Goal: Task Accomplishment & Management: Manage account settings

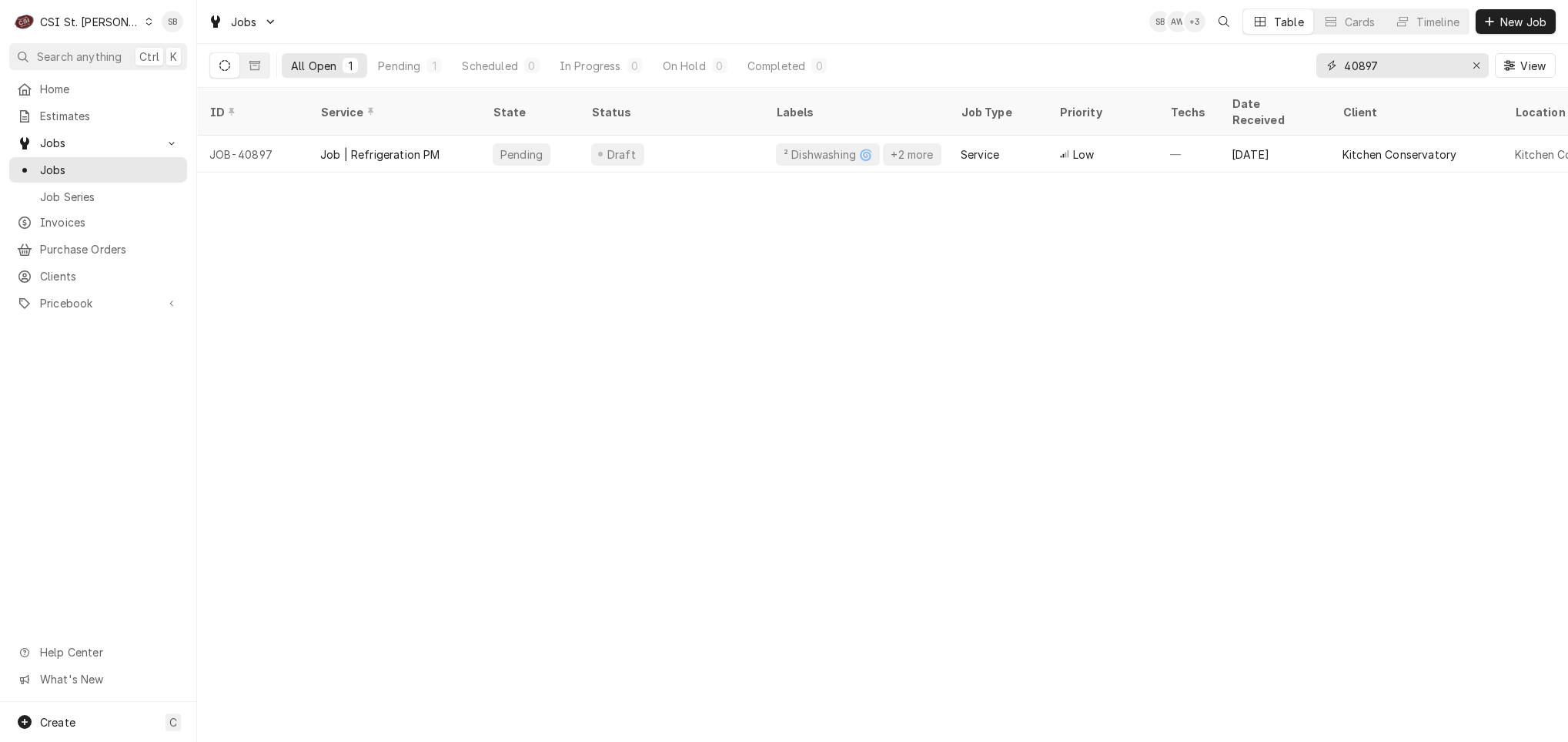
click at [1372, 61] on input "40897" at bounding box center [1402, 65] width 116 height 24
click at [1372, 61] on input "40897" at bounding box center [1402, 65] width 116 height 24
type input "40898"
click at [372, 135] on div "Job | Cooking PM" at bounding box center [394, 153] width 173 height 37
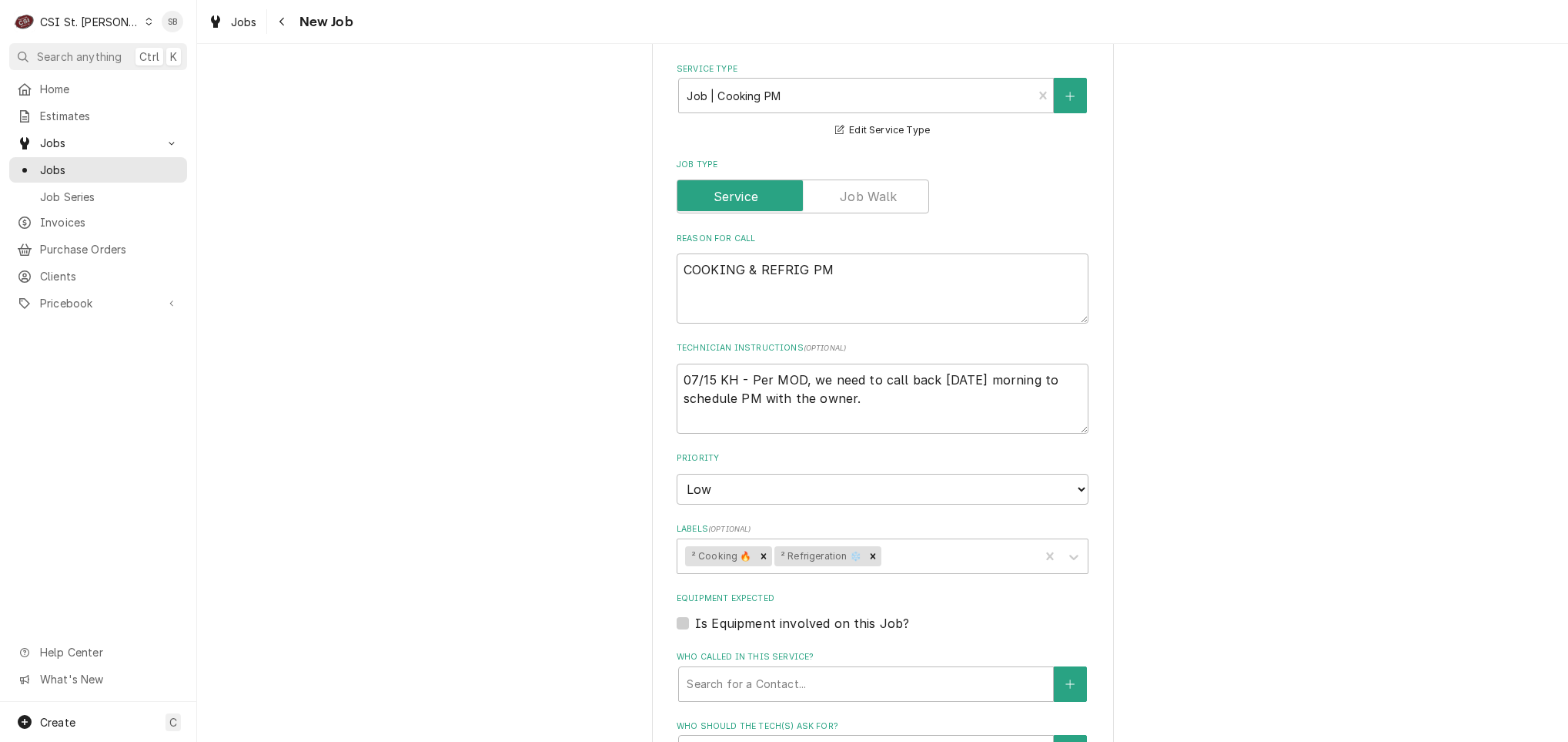
scroll to position [693, 0]
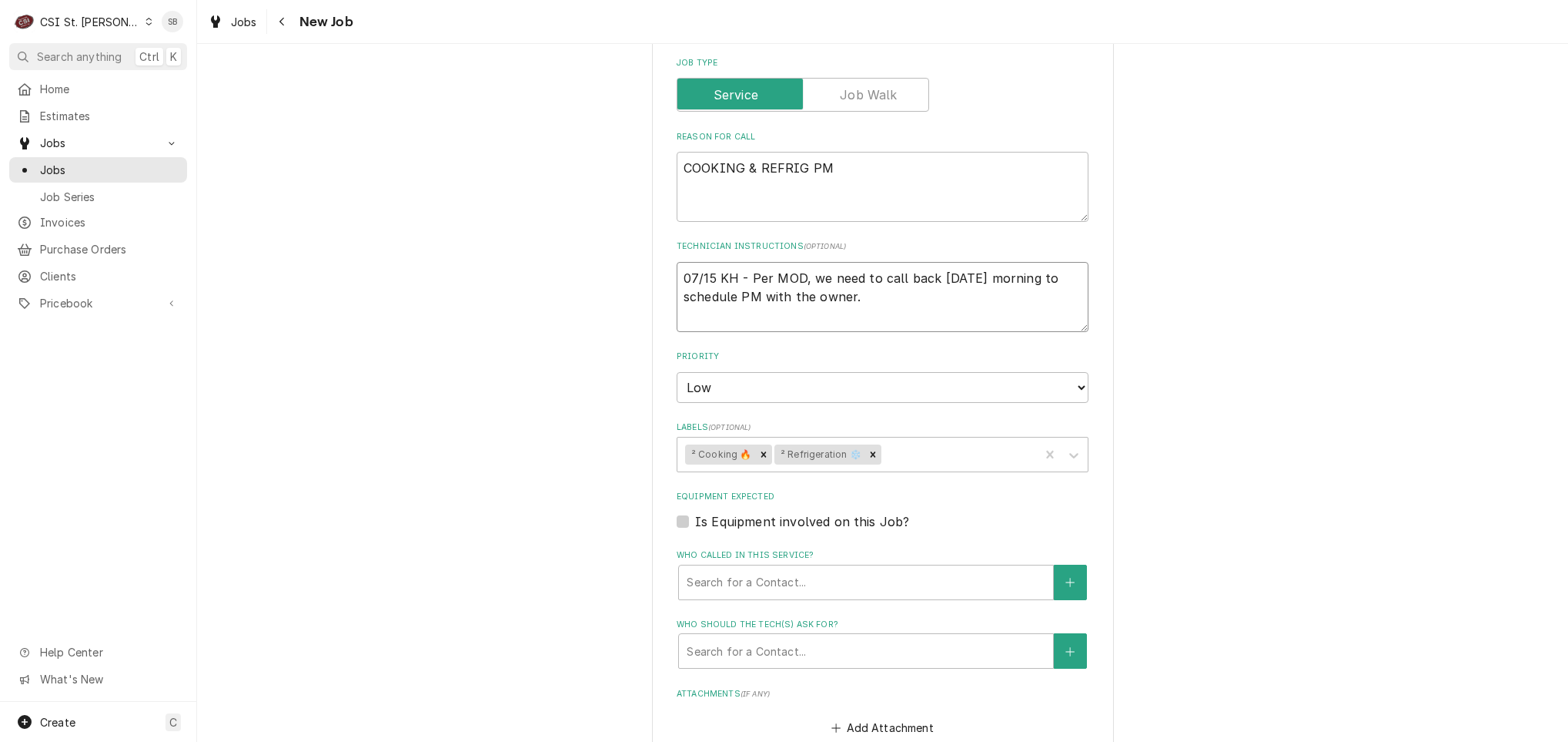
click at [870, 306] on textarea "07/15 KH - Per MOD, we need to call back [DATE] morning to schedule PM with the…" at bounding box center [882, 297] width 412 height 70
type textarea "x"
type textarea "07/15 KH - Per MOD, we need to call back [DATE] morning to schedule PM with the…"
type textarea "x"
type textarea "07/15 KH - Per MOD, we need to call back [DATE] morning to schedule PM with the…"
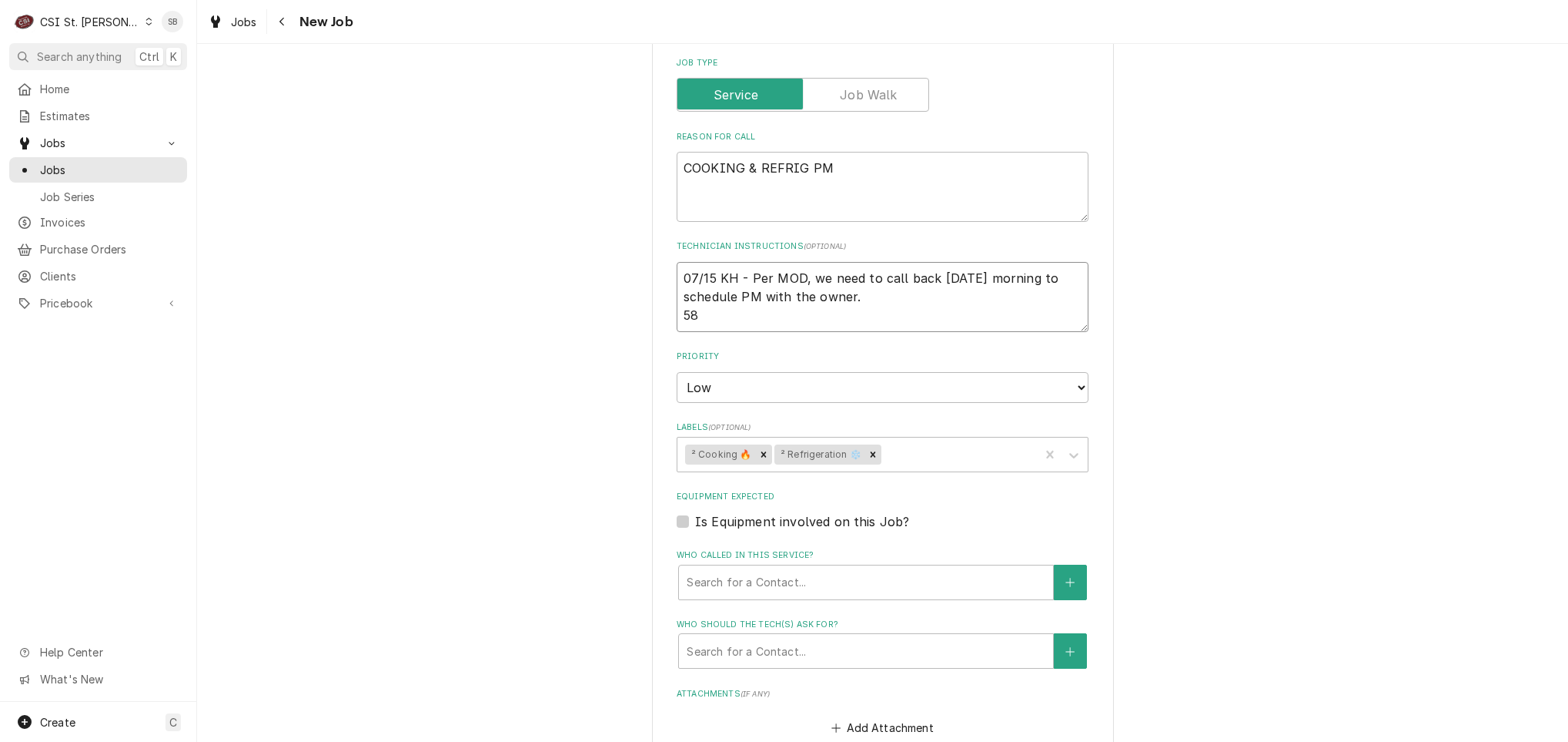
type textarea "x"
type textarea "07/15 KH - Per MOD, we need to call back [DATE] morning to schedule PM with the…"
type textarea "x"
type textarea "07/15 KH - Per MOD, we need to call back [DATE] morning to schedule PM with the…"
type textarea "x"
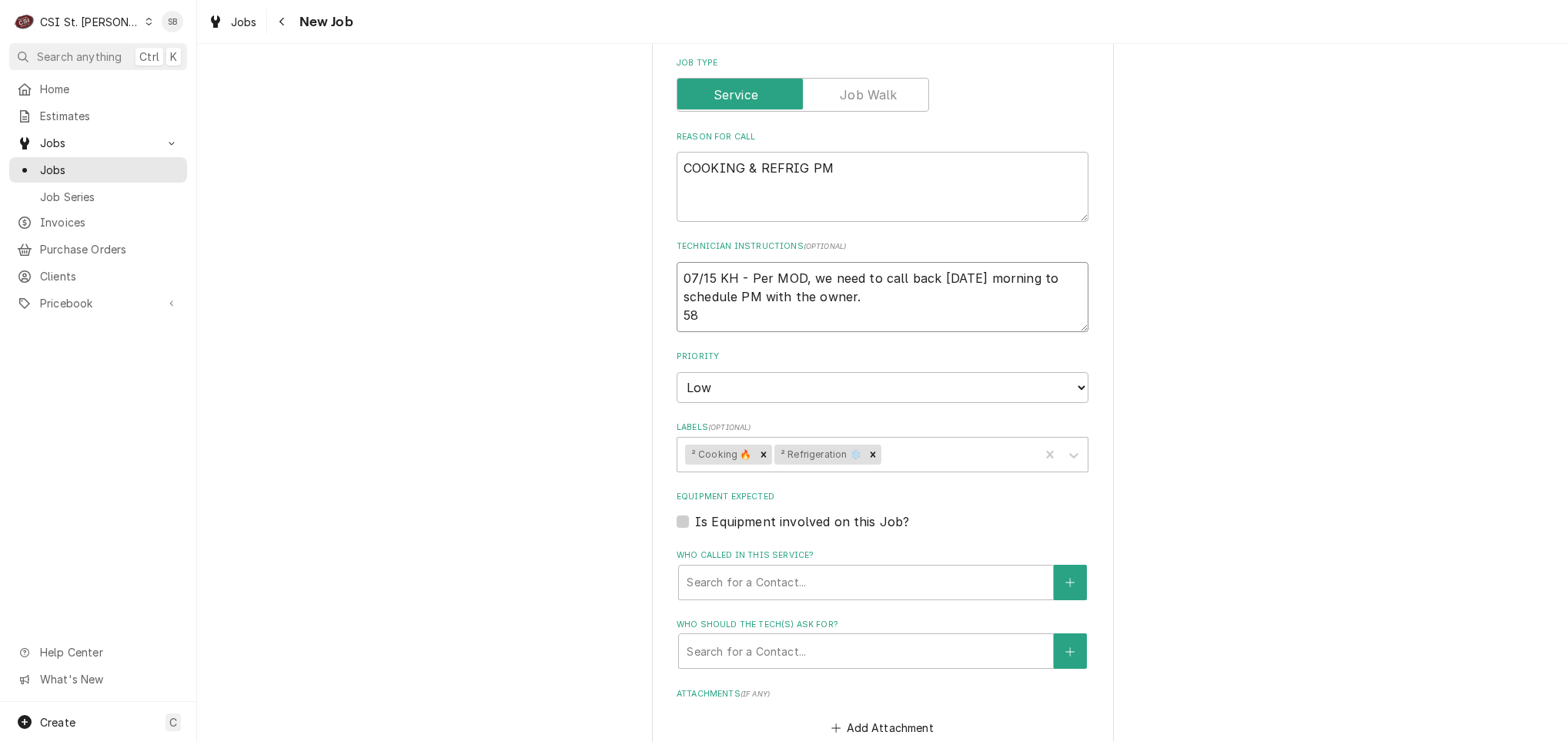
type textarea "07/15 KH - Per MOD, we need to call back tomorrow morning to schedule PM with t…"
type textarea "x"
type textarea "07/15 KH - Per MOD, we need to call back tomorrow morning to schedule PM with t…"
type textarea "x"
type textarea "07/15 KH - Per MOD, we need to call back tomorrow morning to schedule PM with t…"
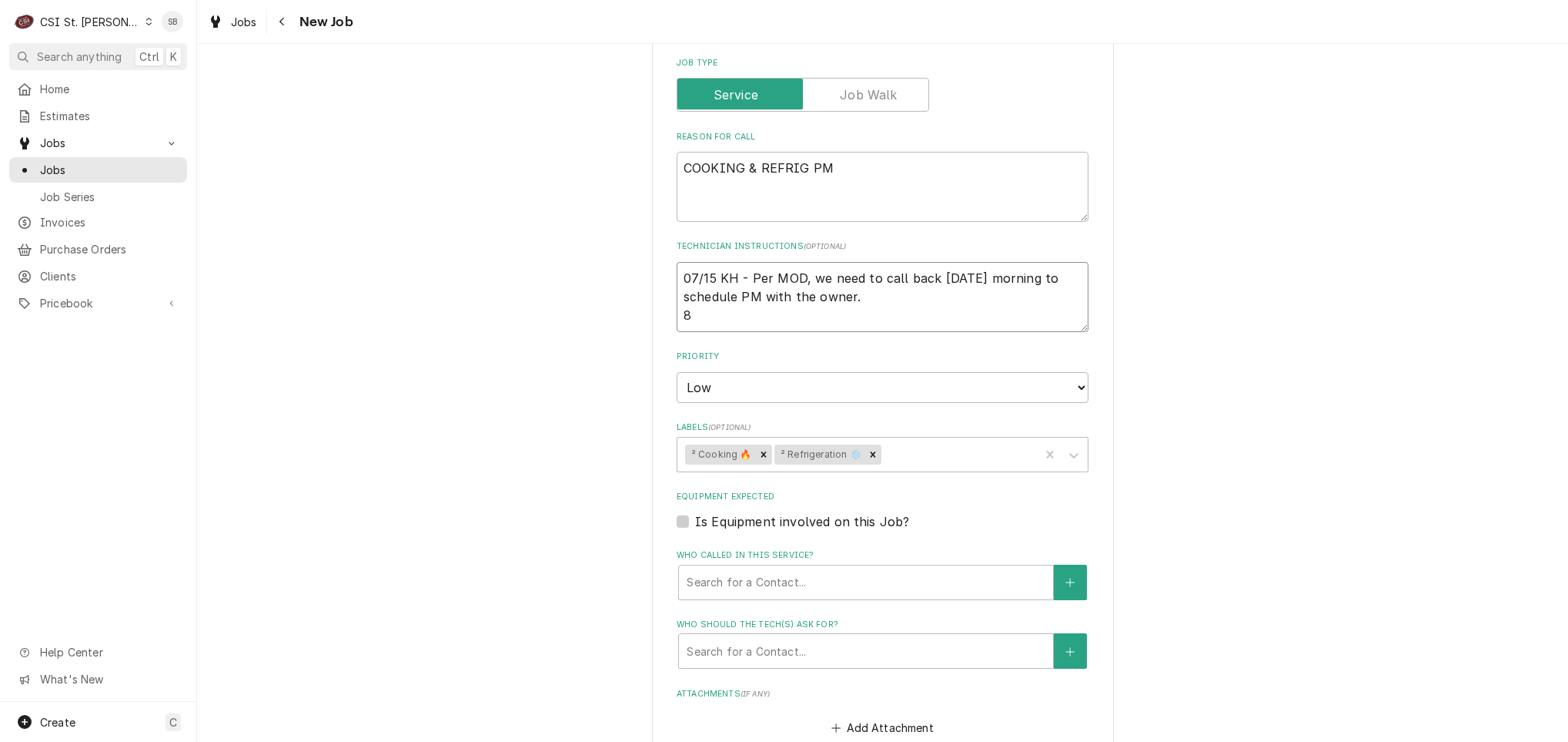
type textarea "x"
type textarea "07/15 KH - Per MOD, we need to call back tomorrow morning to schedule PM with t…"
type textarea "x"
type textarea "07/15 KH - Per MOD, we need to call back tomorrow morning to schedule PM with t…"
type textarea "x"
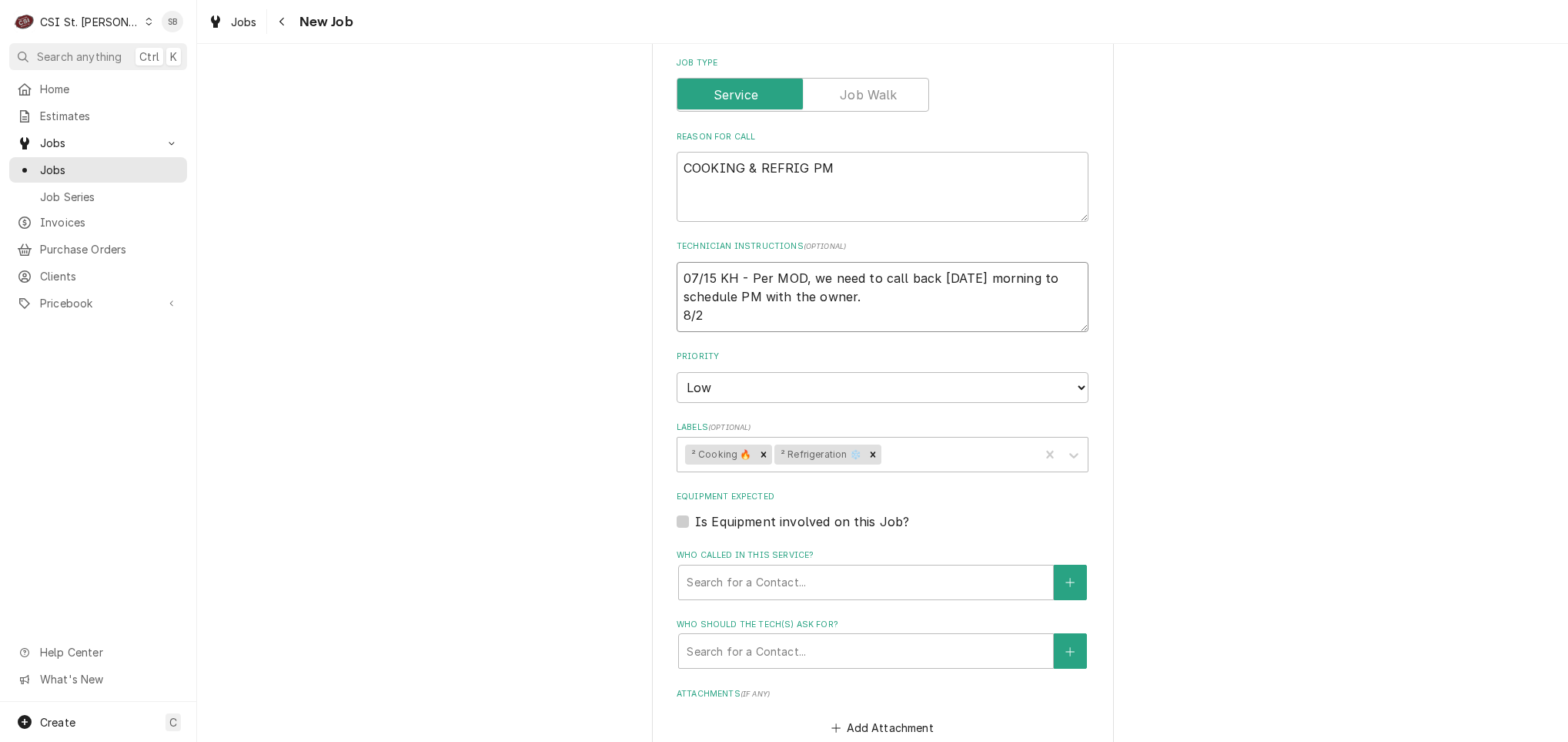
type textarea "07/15 KH - Per MOD, we need to call back tomorrow morning to schedule PM with t…"
type textarea "x"
type textarea "07/15 KH - Per MOD, we need to call back tomorrow morning to schedule PM with t…"
type textarea "x"
type textarea "07/15 KH - Per MOD, we need to call back tomorrow morning to schedule PM with t…"
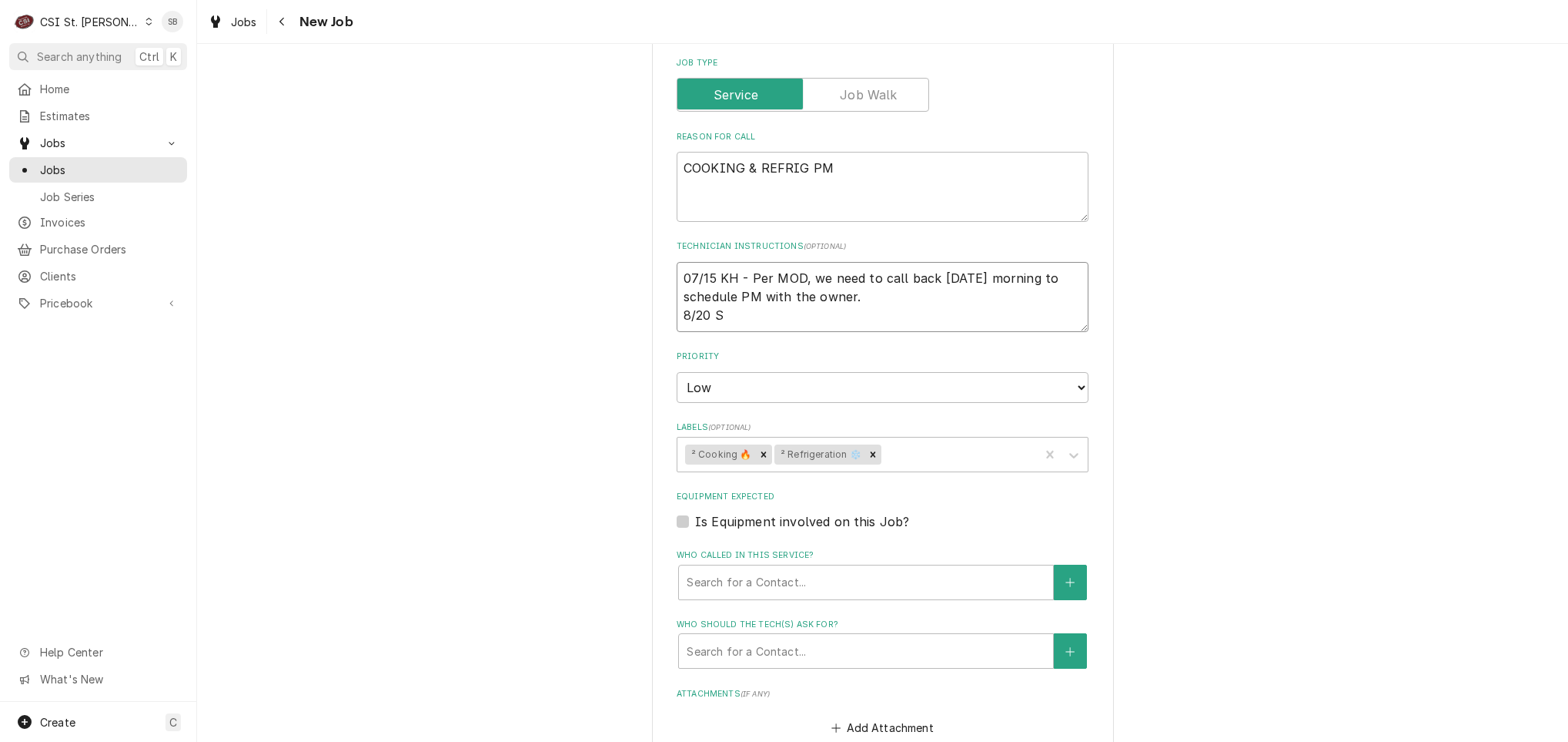
type textarea "x"
type textarea "07/15 KH - Per MOD, we need to call back tomorrow morning to schedule PM with t…"
type textarea "x"
type textarea "07/15 KH - Per MOD, we need to call back tomorrow morning to schedule PM with t…"
type textarea "x"
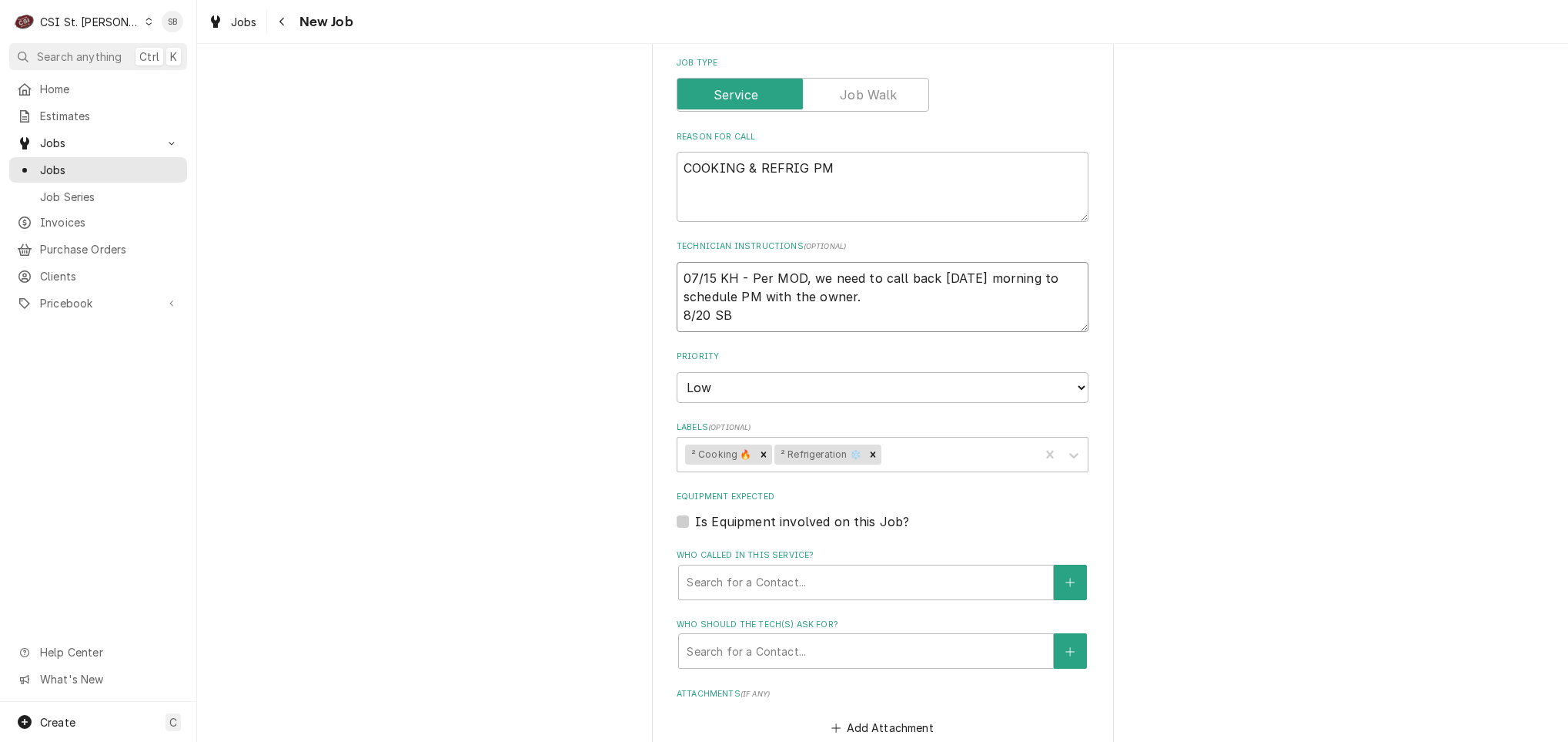
type textarea "07/15 KH - Per MOD, we need to call back tomorrow morning to schedule PM with t…"
type textarea "x"
type textarea "07/15 KH - Per MOD, we need to call back tomorrow morning to schedule PM with t…"
type textarea "x"
type textarea "07/15 KH - Per MOD, we need to call back tomorrow morning to schedule PM with t…"
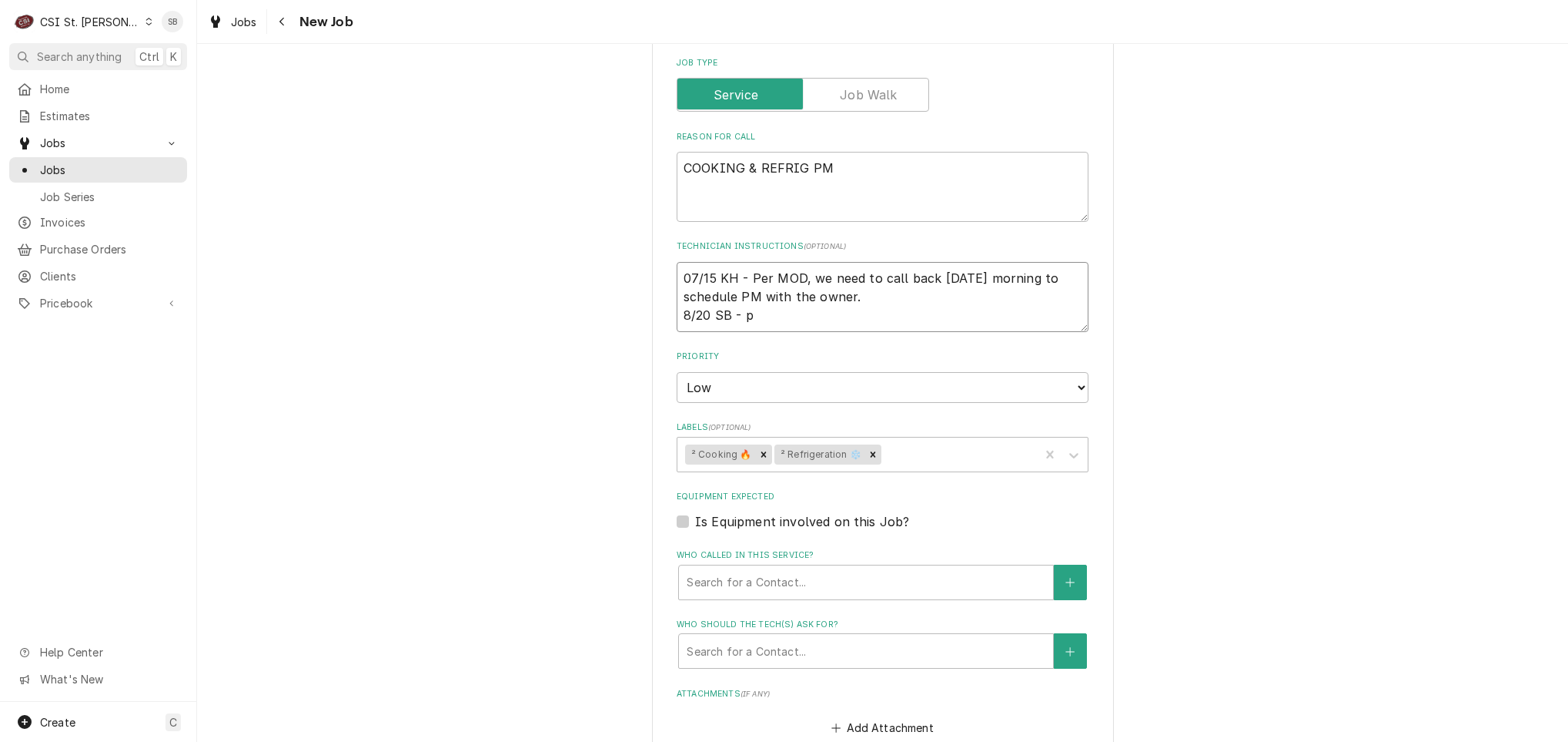
type textarea "x"
type textarea "07/15 KH - Per MOD, we need to call back tomorrow morning to schedule PM with t…"
type textarea "x"
type textarea "07/15 KH - Per MOD, we need to call back tomorrow morning to schedule PM with t…"
type textarea "x"
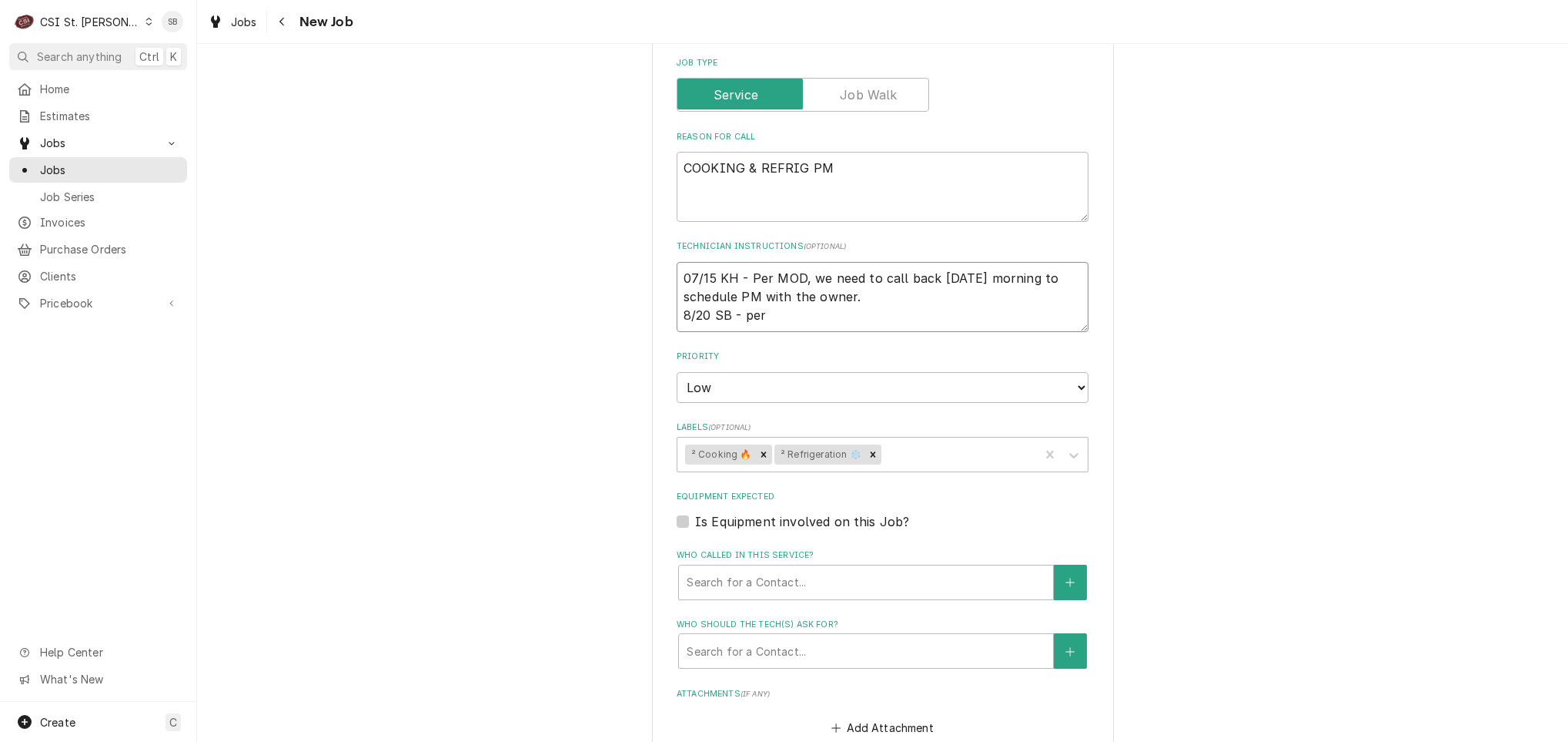
type textarea "07/15 KH - Per MOD, we need to call back tomorrow morning to schedule PM with t…"
type textarea "x"
type textarea "07/15 KH - Per MOD, we need to call back tomorrow morning to schedule PM with t…"
type textarea "x"
type textarea "07/15 KH - Per MOD, we need to call back tomorrow morning to schedule PM with t…"
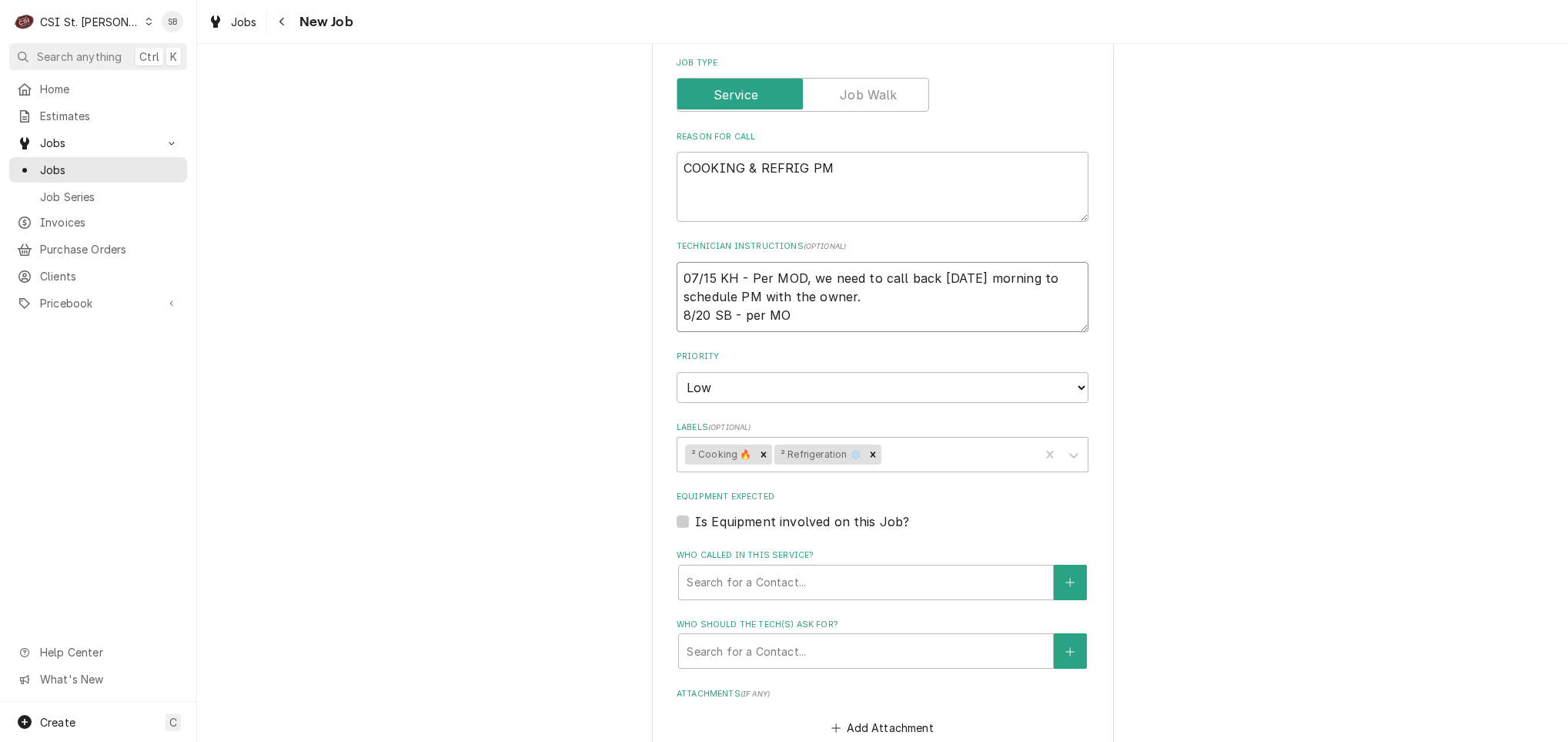
type textarea "x"
type textarea "07/15 KH - Per MOD, we need to call back tomorrow morning to schedule PM with t…"
type textarea "x"
type textarea "07/15 KH - Per MOD, we need to call back tomorrow morning to schedule PM with t…"
type textarea "x"
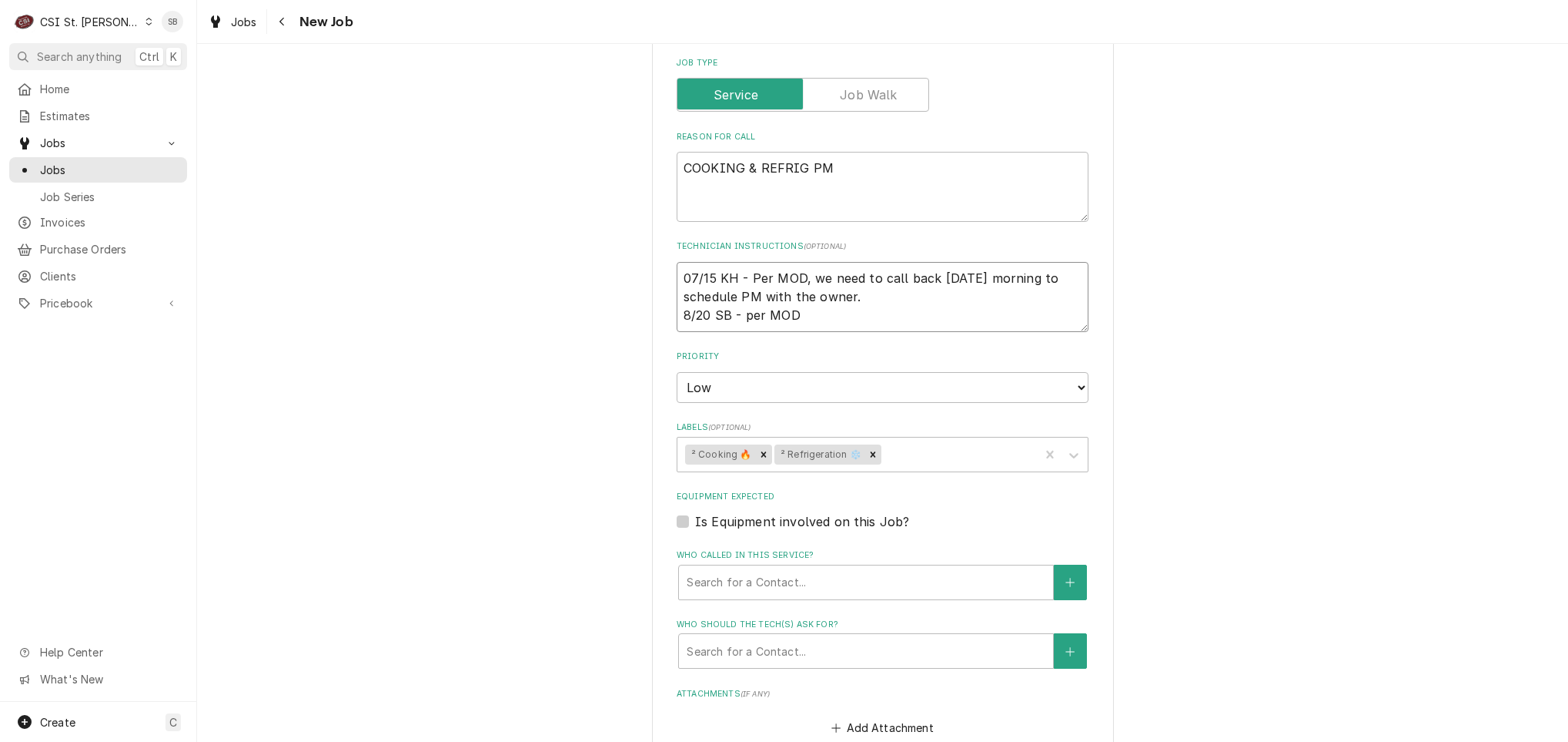
type textarea "07/15 KH - Per MOD, we need to call back tomorrow morning to schedule PM with t…"
type textarea "x"
type textarea "07/15 KH - Per MOD, we need to call back tomorrow morning to schedule PM with t…"
type textarea "x"
type textarea "07/15 KH - Per MOD, we need to call back tomorrow morning to schedule PM with t…"
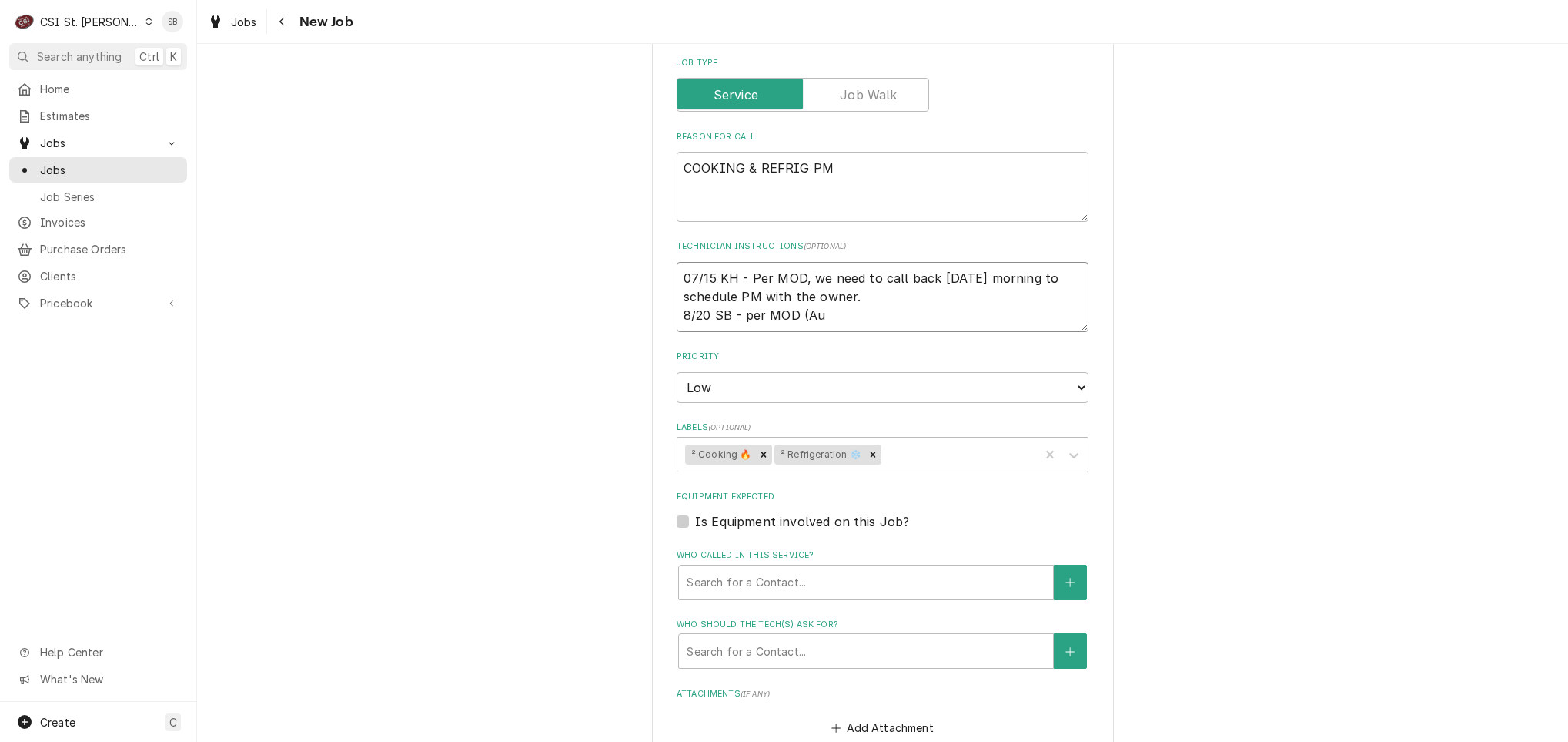
type textarea "x"
type textarea "07/15 KH - Per MOD, we need to call back tomorrow morning to schedule PM with t…"
type textarea "x"
type textarea "07/15 KH - Per MOD, we need to call back tomorrow morning to schedule PM with t…"
type textarea "x"
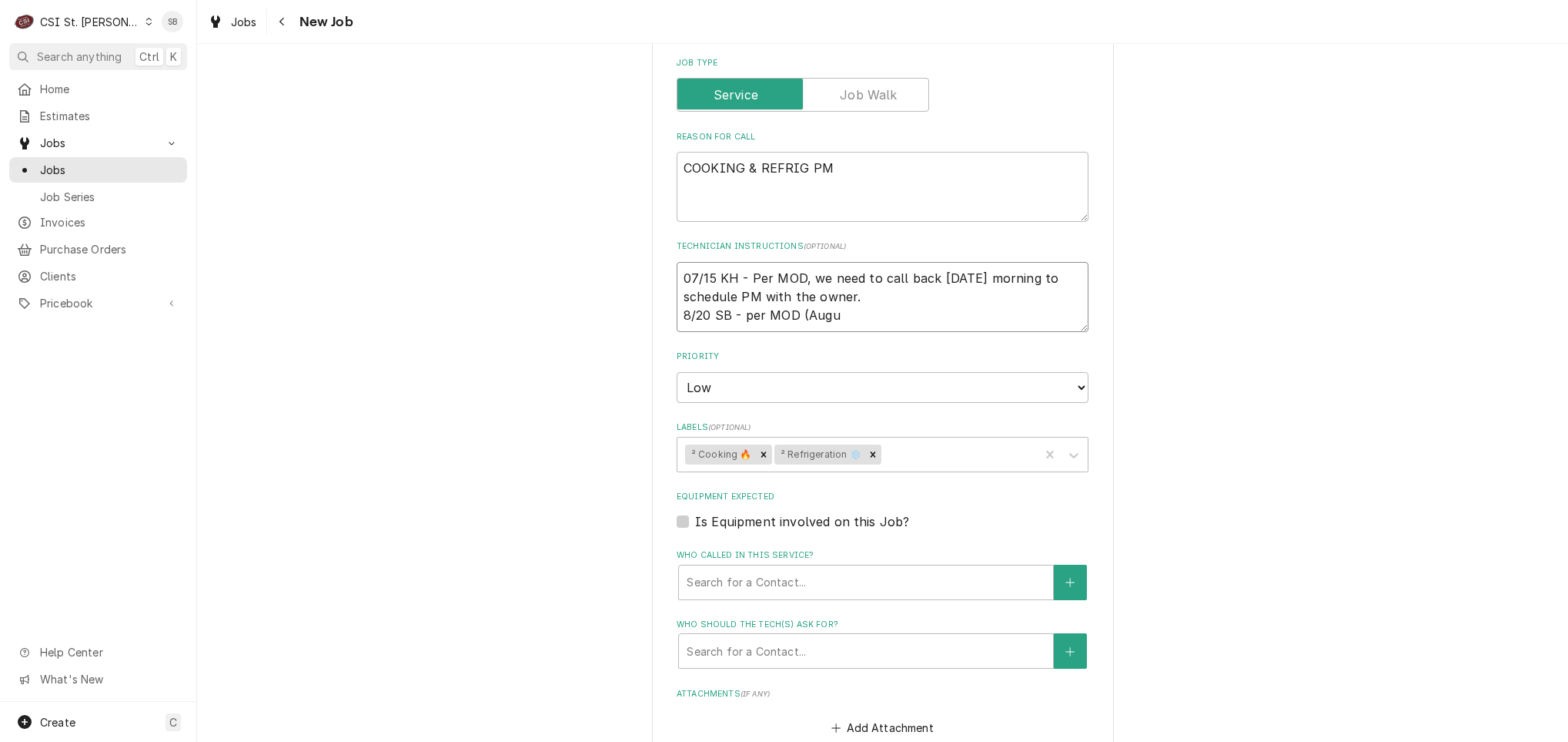
type textarea "07/15 KH - Per MOD, we need to call back tomorrow morning to schedule PM with t…"
type textarea "x"
type textarea "07/15 KH - Per MOD, we need to call back tomorrow morning to schedule PM with t…"
type textarea "x"
type textarea "07/15 KH - Per MOD, we need to call back tomorrow morning to schedule PM with t…"
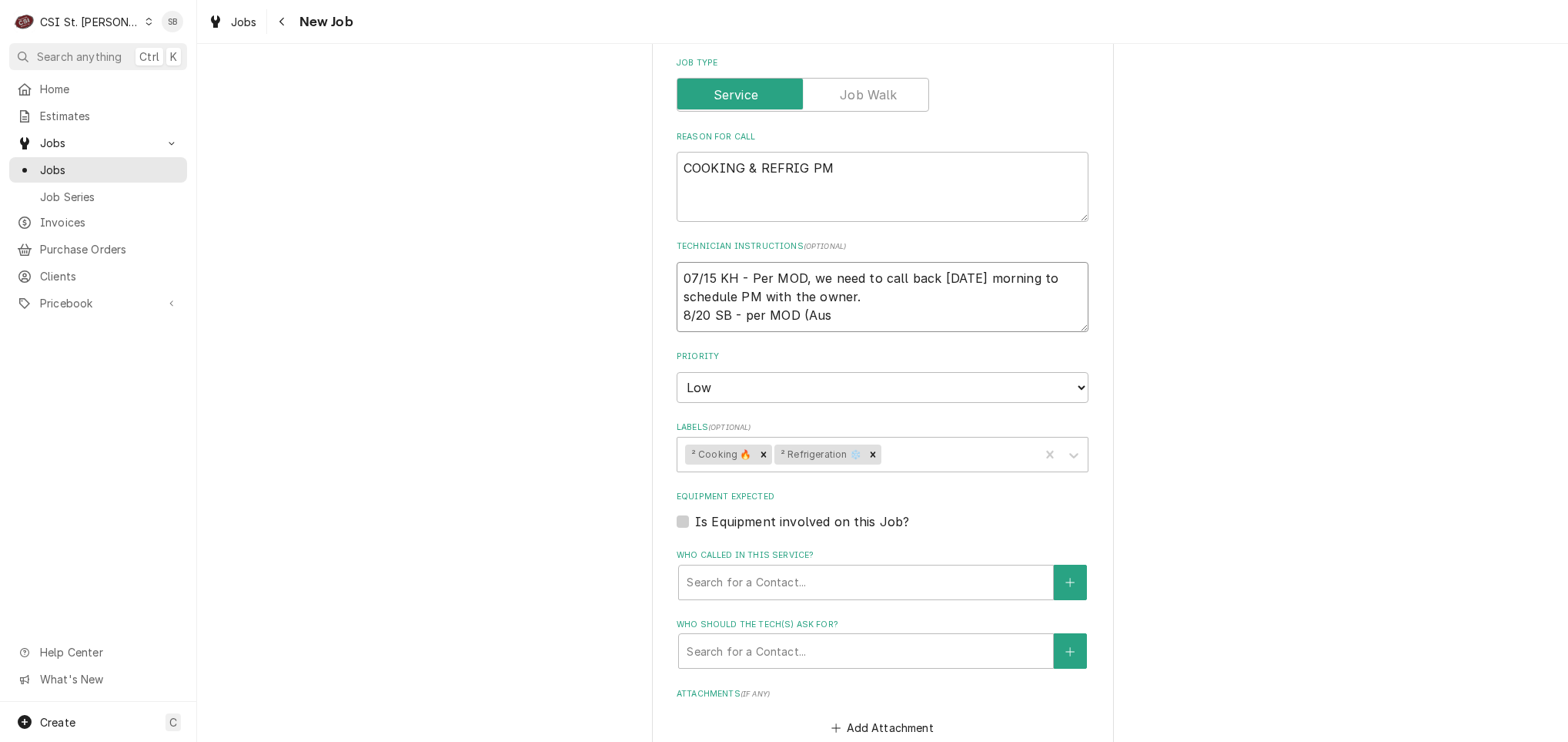
type textarea "x"
type textarea "07/15 KH - Per MOD, we need to call back tomorrow morning to schedule PM with t…"
type textarea "x"
type textarea "07/15 KH - Per MOD, we need to call back tomorrow morning to schedule PM with t…"
type textarea "x"
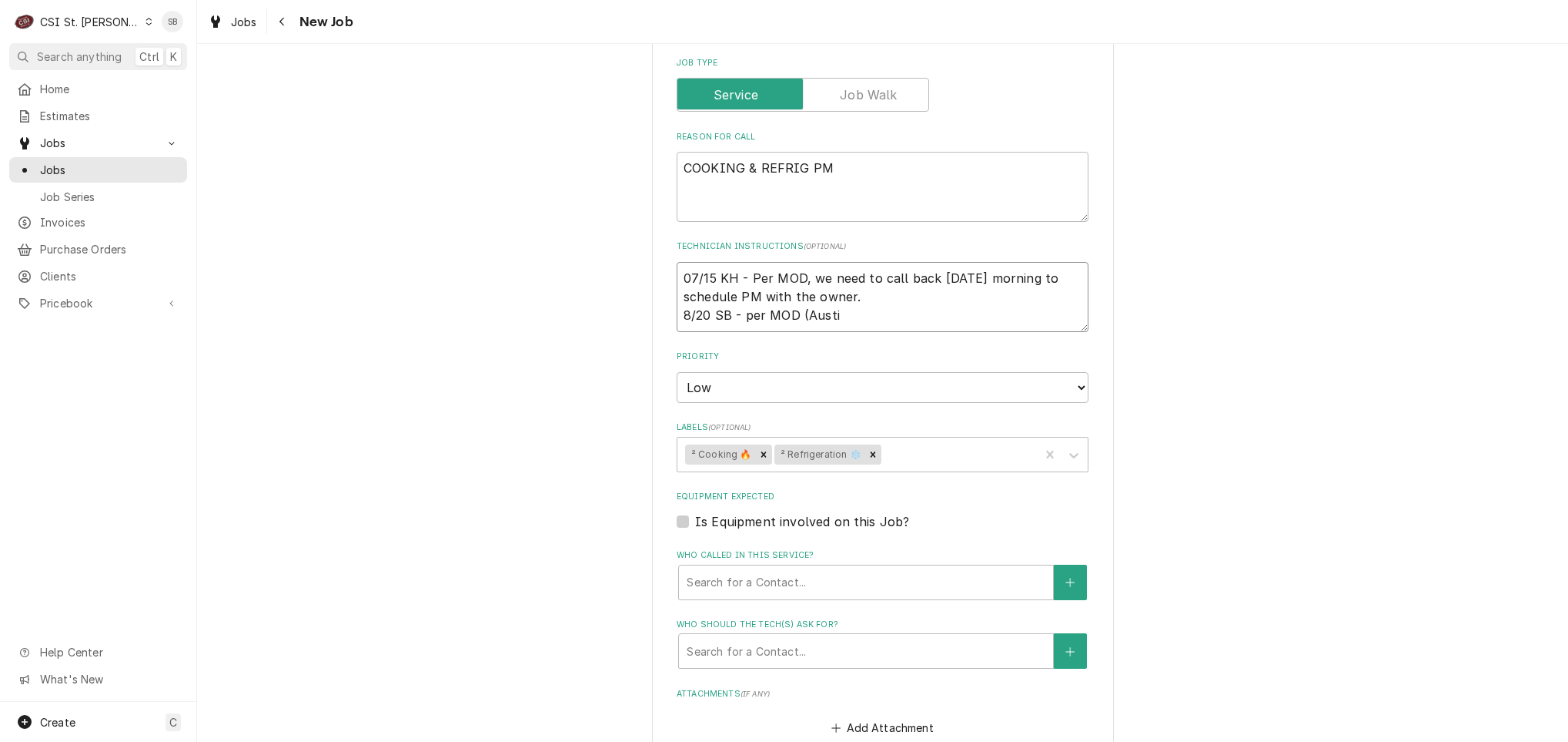
type textarea "07/15 KH - Per MOD, we need to call back tomorrow morning to schedule PM with t…"
type textarea "x"
type textarea "07/15 KH - Per MOD, we need to call back tomorrow morning to schedule PM with t…"
type textarea "x"
type textarea "07/15 KH - Per MOD, we need to call back tomorrow morning to schedule PM with t…"
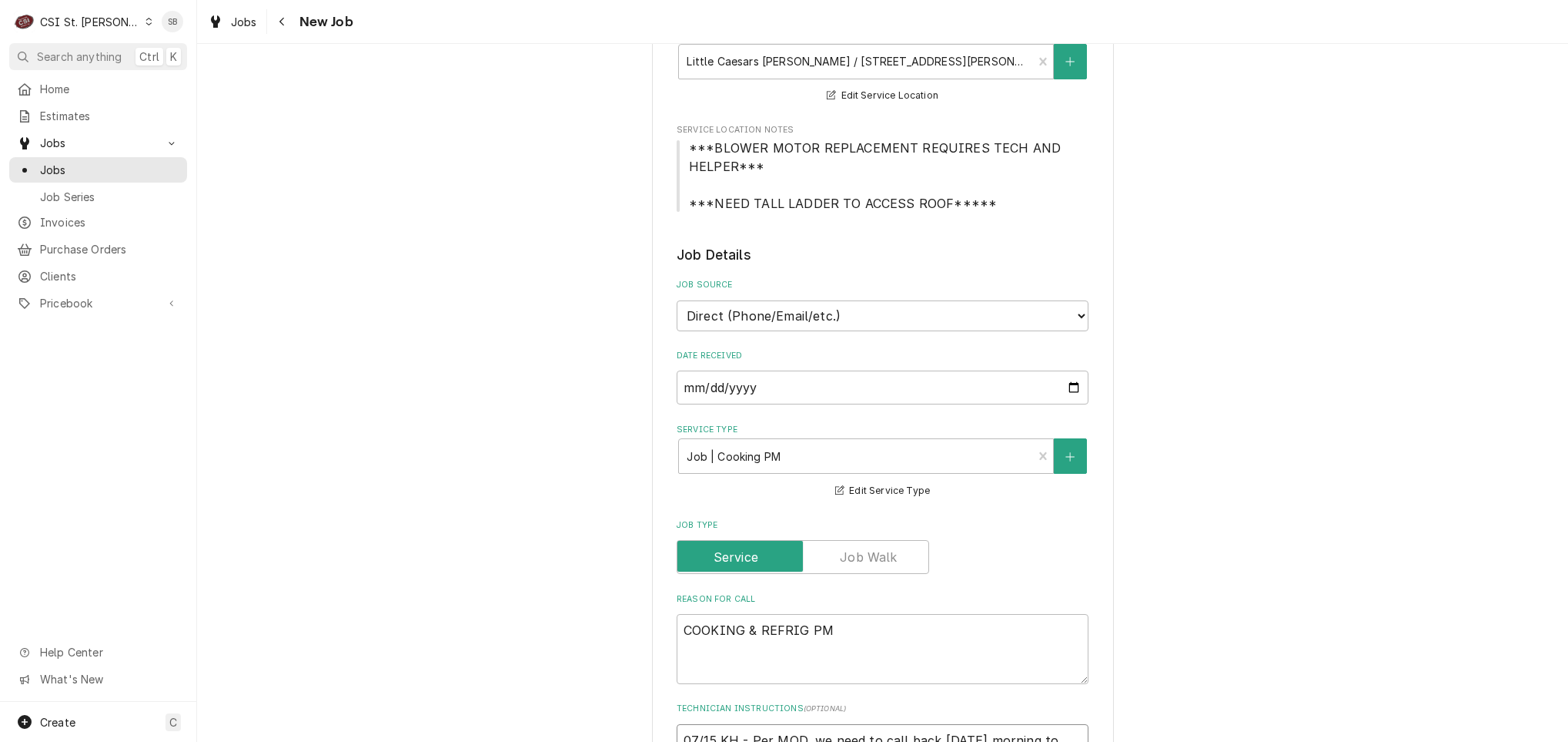
scroll to position [577, 0]
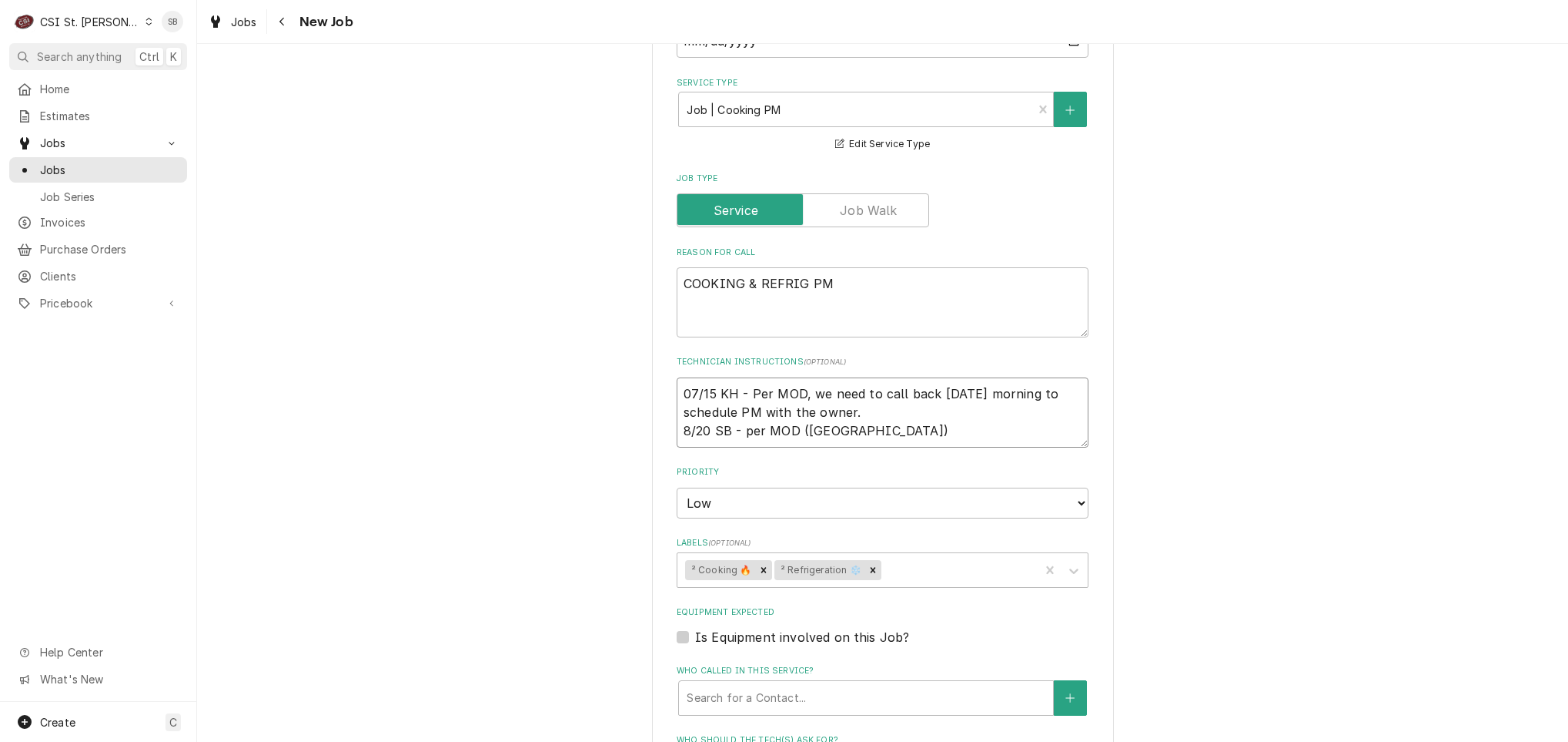
type textarea "x"
type textarea "07/15 KH - Per MOD, we need to call back tomorrow morning to schedule PM with t…"
type textarea "x"
type textarea "07/15 KH - Per MOD, we need to call back tomorrow morning to schedule PM with t…"
type textarea "x"
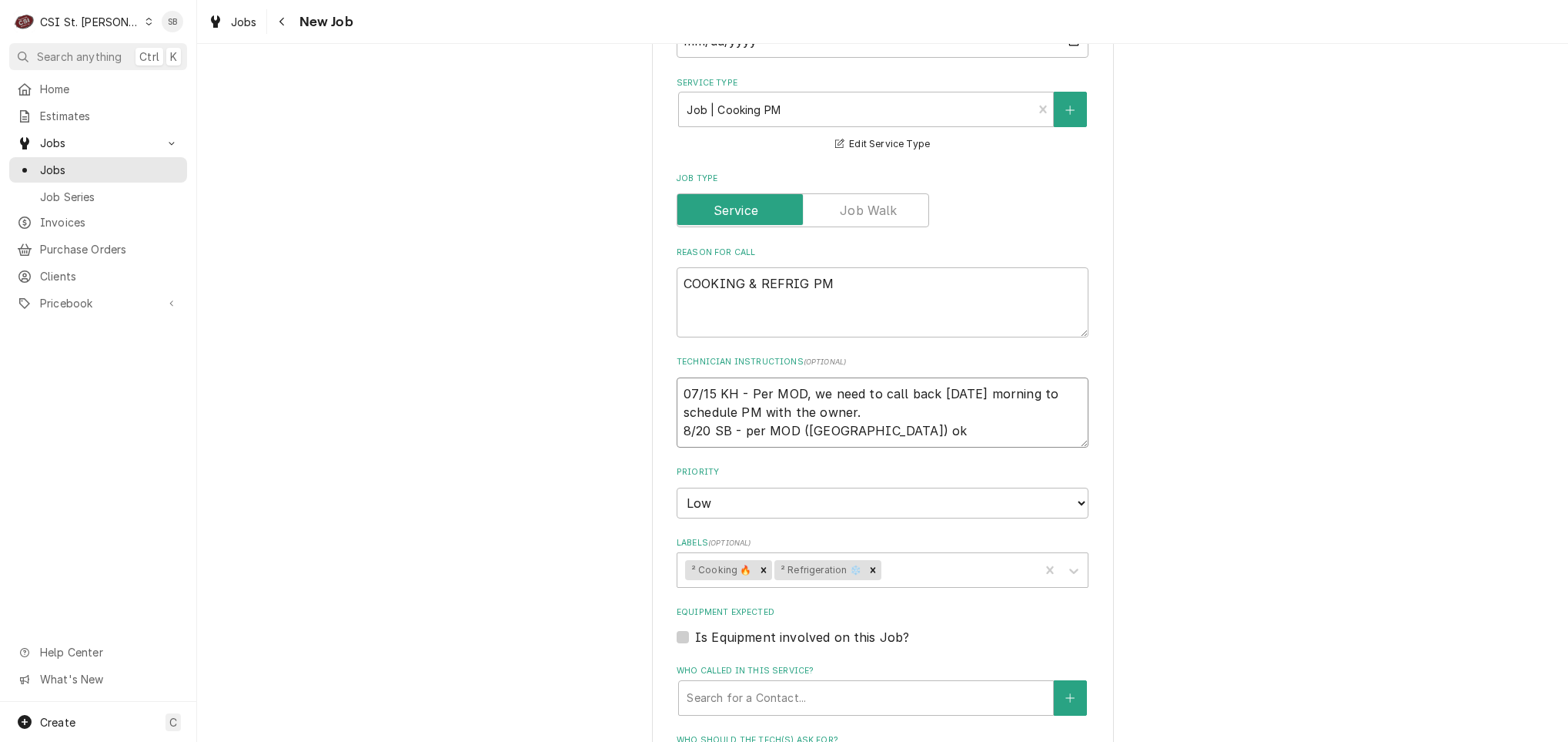
type textarea "07/15 KH - Per MOD, we need to call back tomorrow morning to schedule PM with t…"
type textarea "x"
type textarea "07/15 KH - Per MOD, we need to call back tomorrow morning to schedule PM with t…"
type textarea "x"
type textarea "07/15 KH - Per MOD, we need to call back tomorrow morning to schedule PM with t…"
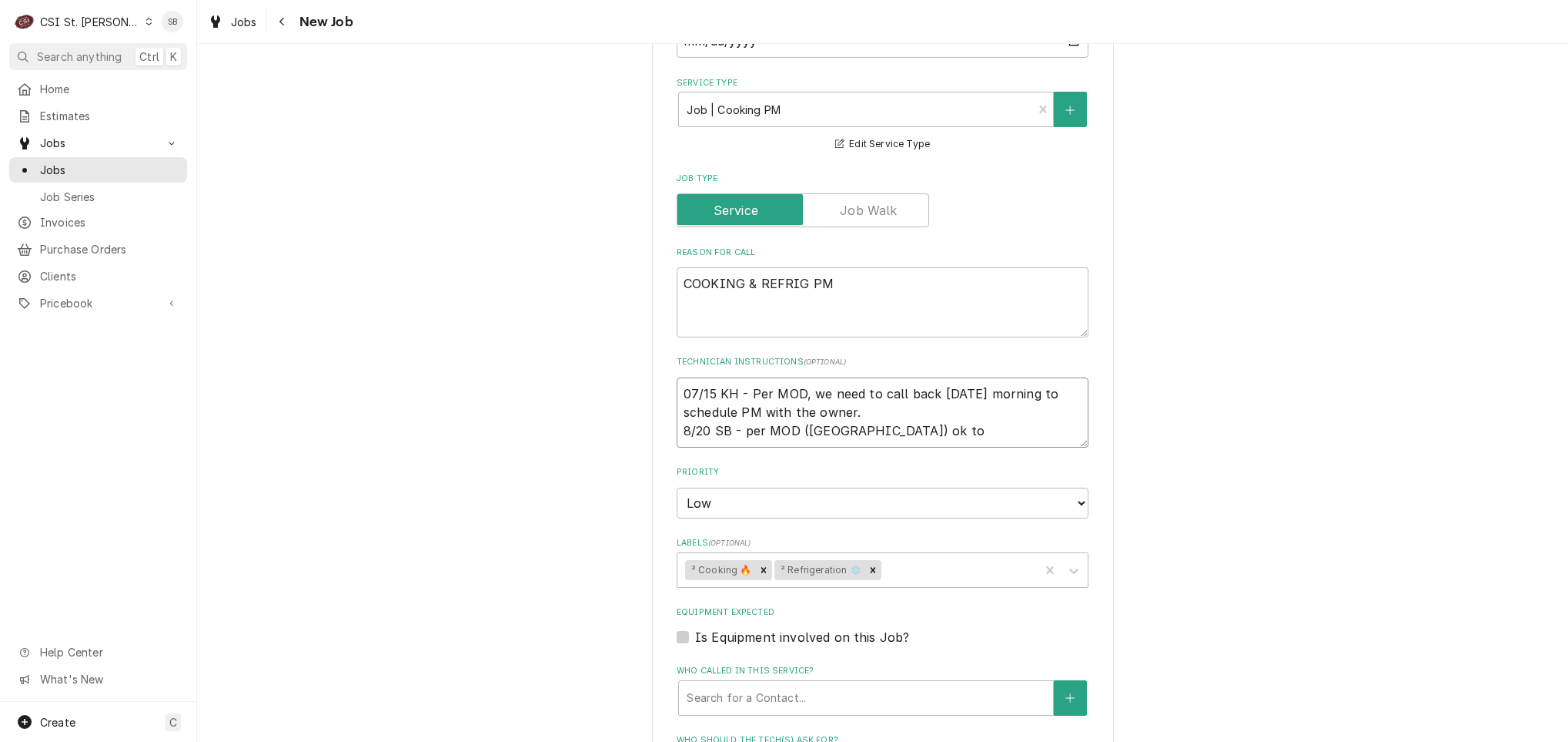
type textarea "x"
type textarea "07/15 KH - Per MOD, we need to call back tomorrow morning to schedule PM with t…"
type textarea "x"
type textarea "07/15 KH - Per MOD, we need to call back tomorrow morning to schedule PM with t…"
type textarea "x"
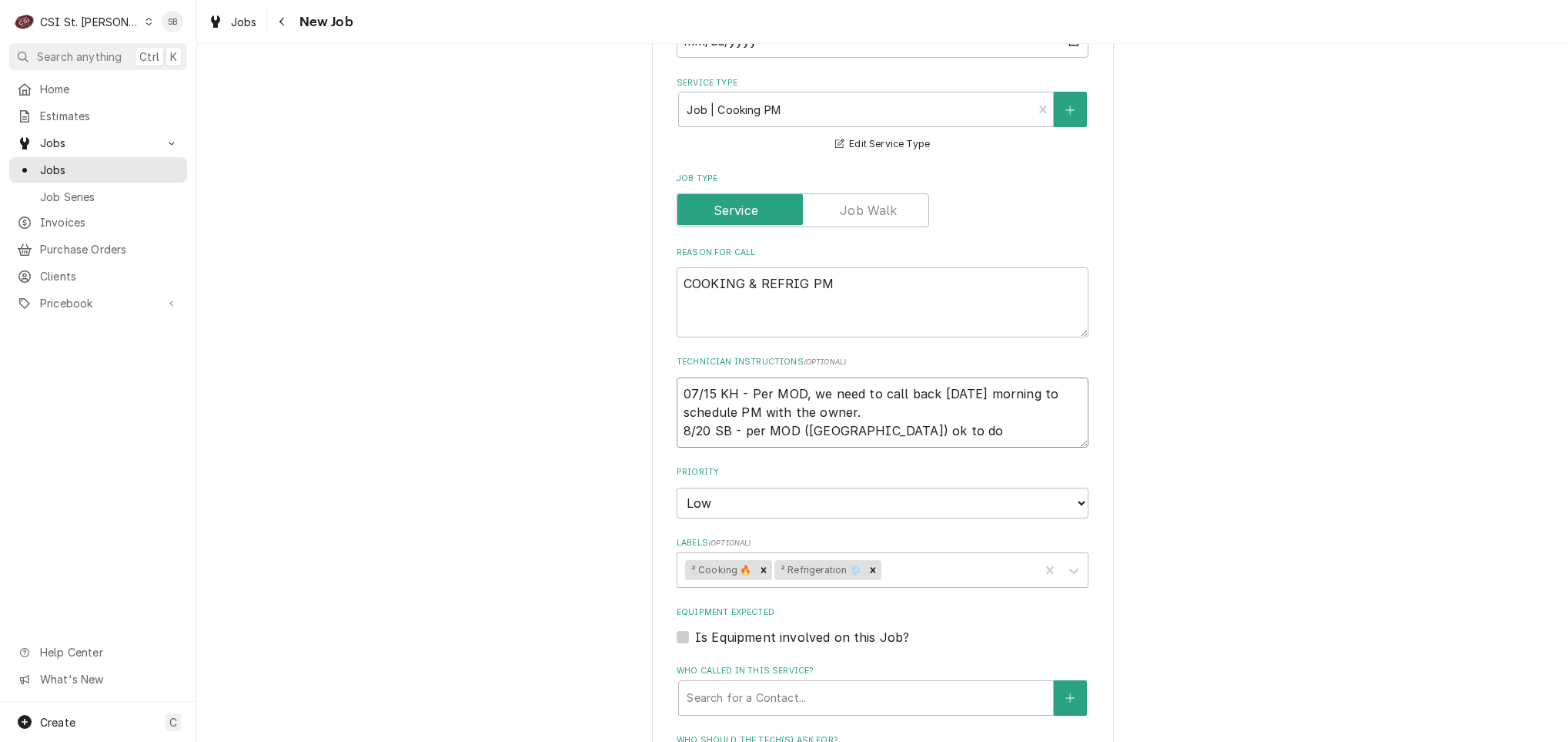
type textarea "07/15 KH - Per MOD, we need to call back tomorrow morning to schedule PM with t…"
type textarea "x"
type textarea "07/15 KH - Per MOD, we need to call back tomorrow morning to schedule PM with t…"
type textarea "x"
type textarea "07/15 KH - Per MOD, we need to call back tomorrow morning to schedule PM with t…"
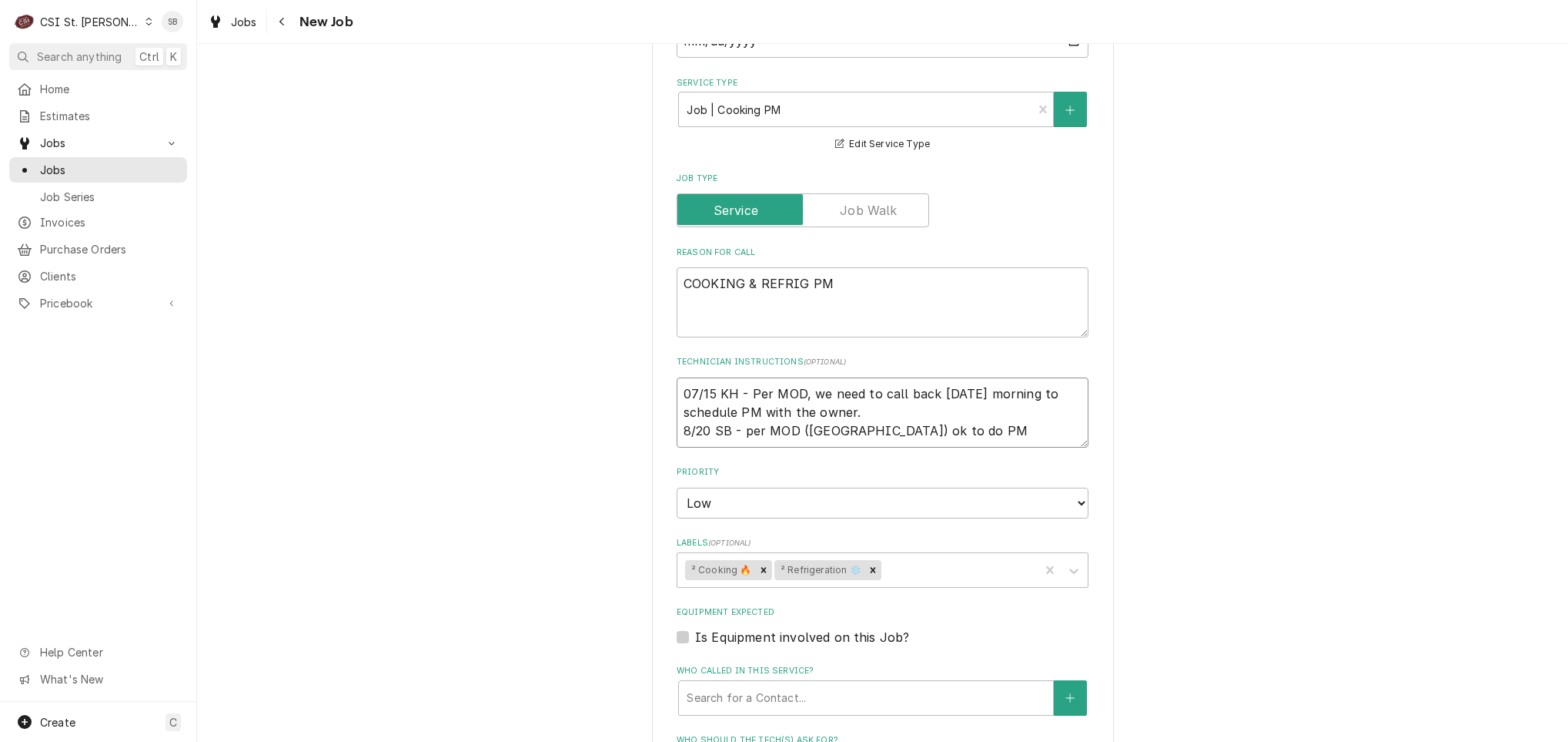
type textarea "x"
type textarea "07/15 KH - Per MOD, we need to call back tomorrow morning to schedule PM with t…"
type textarea "x"
type textarea "07/15 KH - Per MOD, we need to call back tomorrow morning to schedule PM with t…"
type textarea "x"
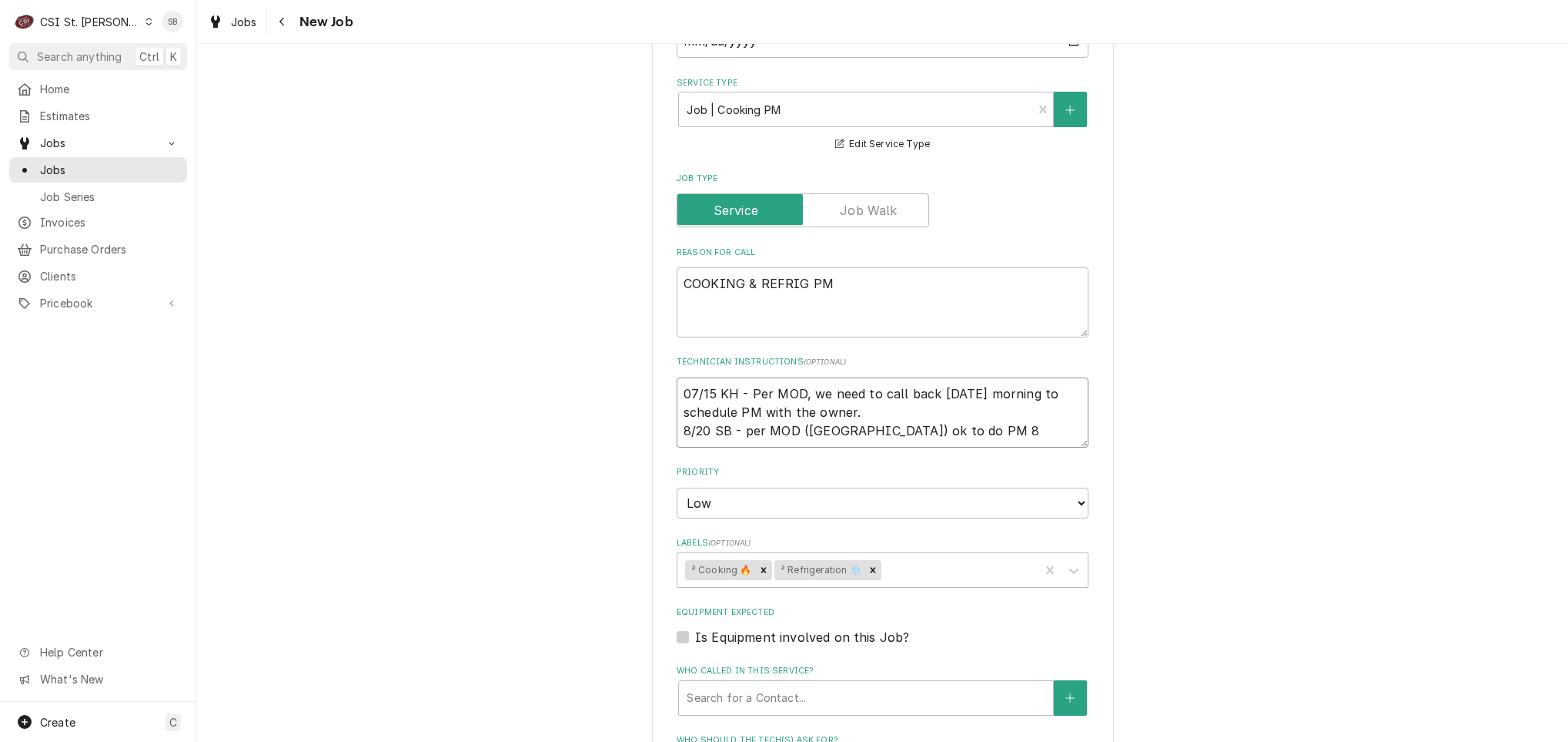
type textarea "07/15 KH - Per MOD, we need to call back tomorrow morning to schedule PM with t…"
type textarea "x"
type textarea "07/15 KH - Per MOD, we need to call back tomorrow morning to schedule PM with t…"
type textarea "x"
type textarea "07/15 KH - Per MOD, we need to call back tomorrow morning to schedule PM with t…"
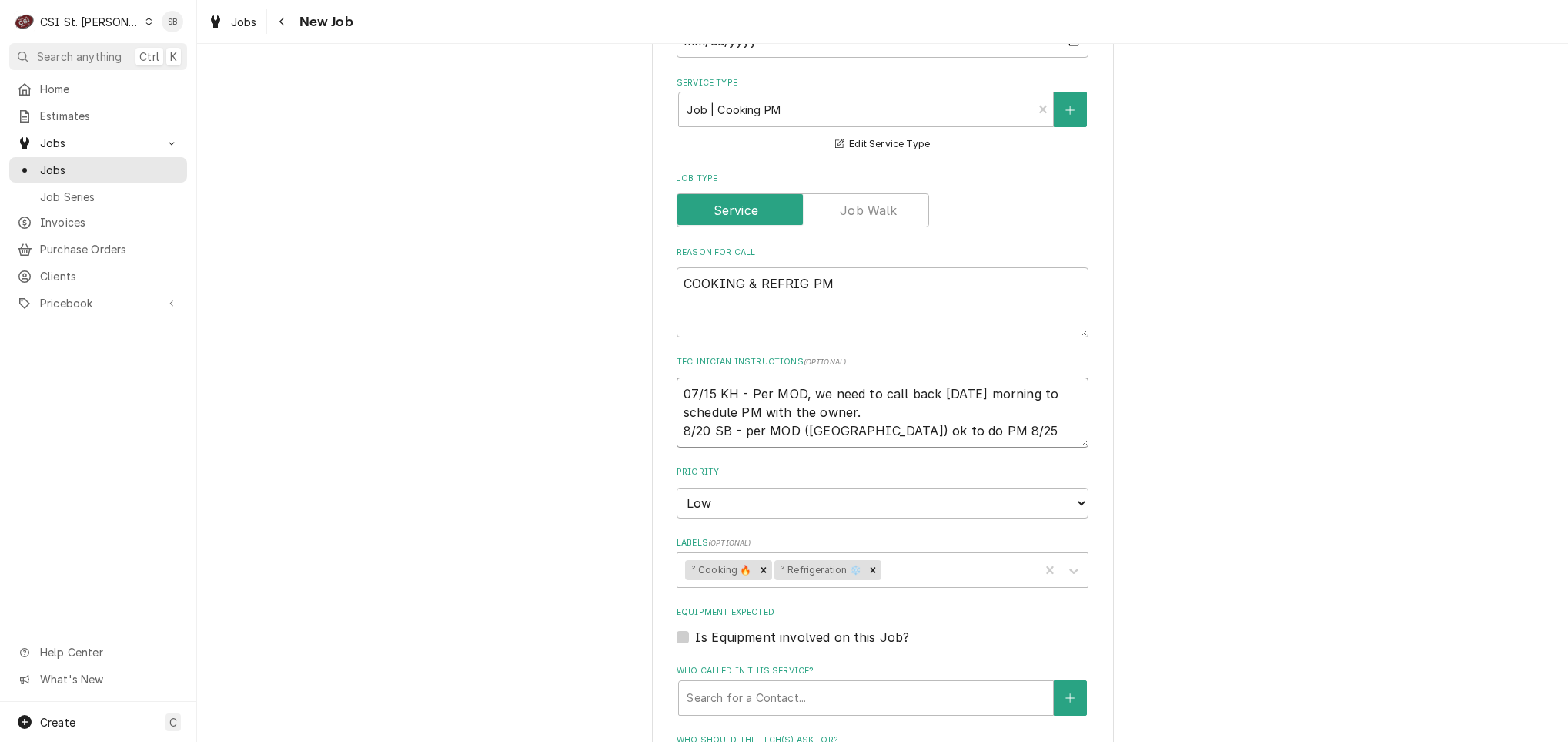
type textarea "x"
type textarea "07/15 KH - Per MOD, we need to call back tomorrow morning to schedule PM with t…"
type textarea "x"
type textarea "07/15 KH - Per MOD, we need to call back tomorrow morning to schedule PM with t…"
type textarea "x"
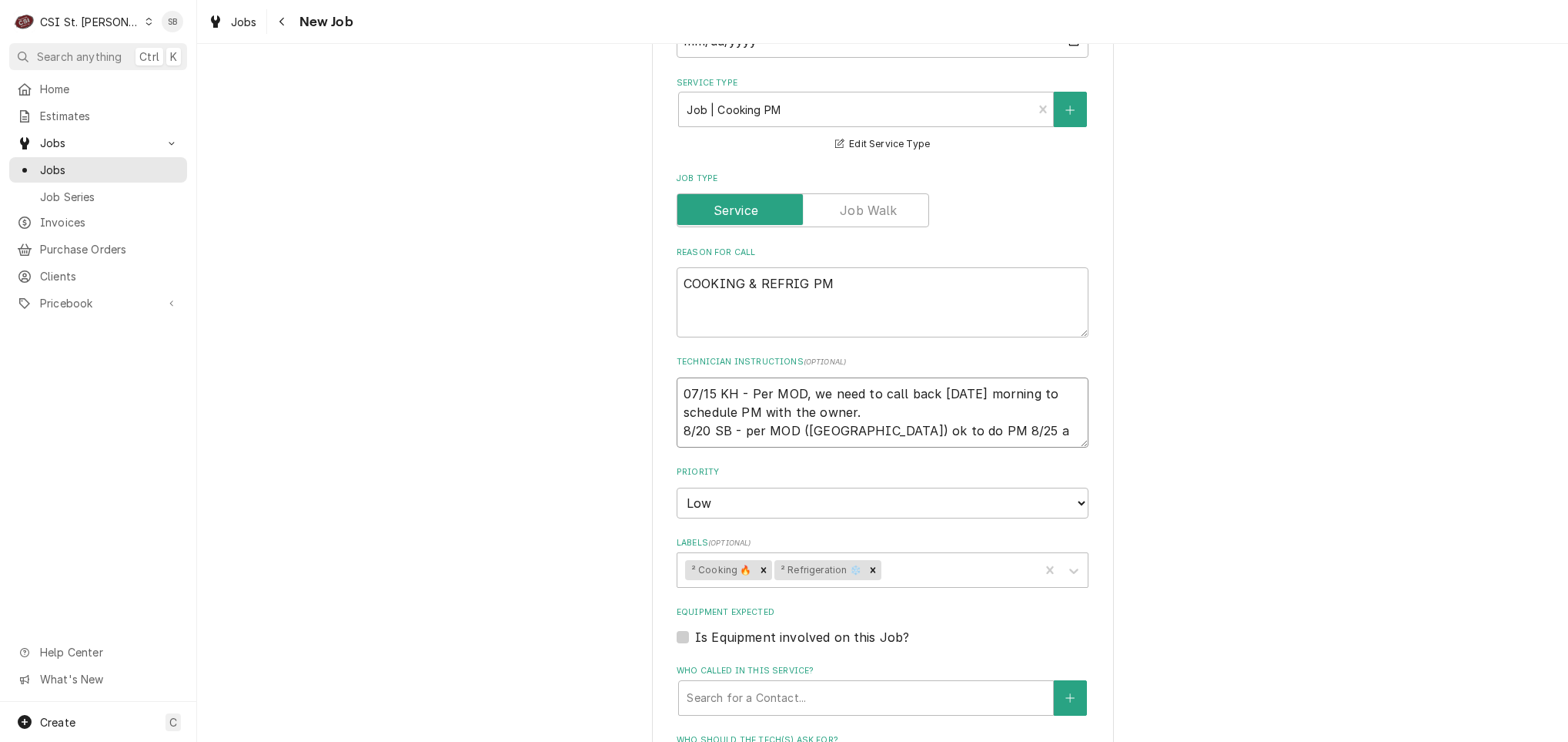
type textarea "07/15 KH - Per MOD, we need to call back tomorrow morning to schedule PM with t…"
type textarea "x"
type textarea "07/15 KH - Per MOD, we need to call back tomorrow morning to schedule PM with t…"
type textarea "x"
type textarea "07/15 KH - Per MOD, we need to call back tomorrow morning to schedule PM with t…"
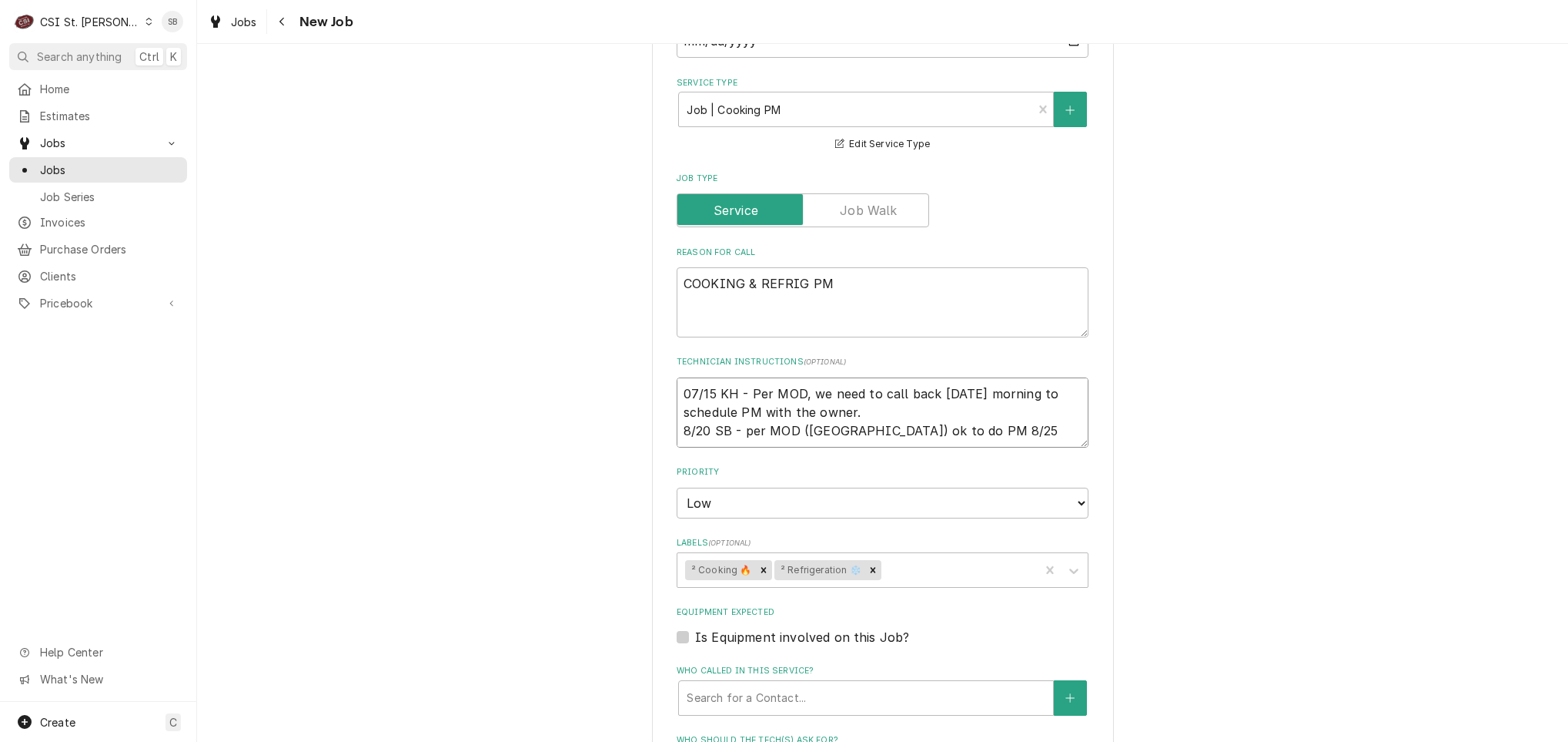
type textarea "x"
type textarea "07/15 KH - Per MOD, we need to call back tomorrow morning to schedule PM with t…"
type textarea "x"
type textarea "07/15 KH - Per MOD, we need to call back tomorrow morning to schedule PM with t…"
type textarea "x"
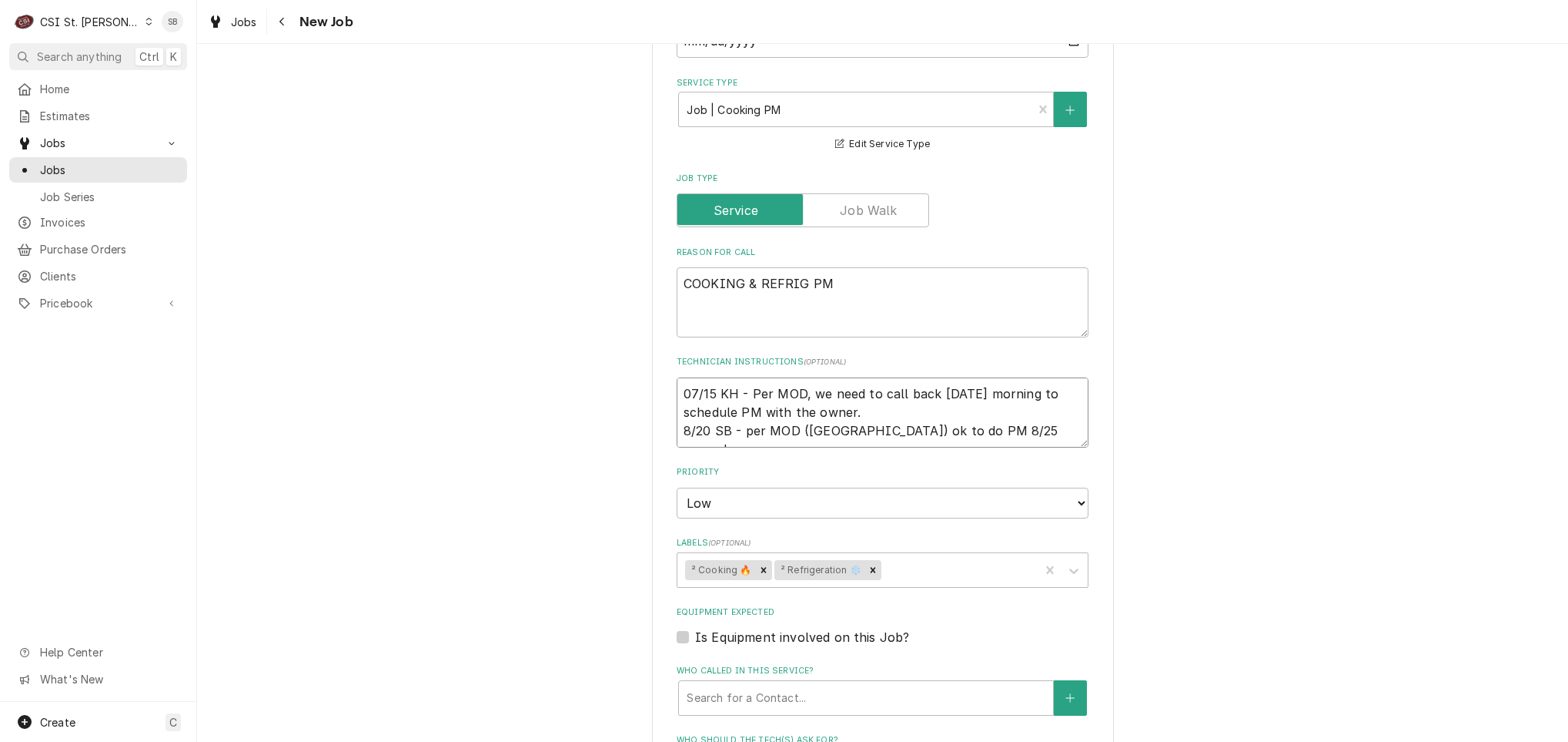
type textarea "07/15 KH - Per MOD, we need to call back tomorrow morning to schedule PM with t…"
type textarea "x"
type textarea "07/15 KH - Per MOD, we need to call back tomorrow morning to schedule PM with t…"
type textarea "x"
type textarea "07/15 KH - Per MOD, we need to call back tomorrow morning to schedule PM with t…"
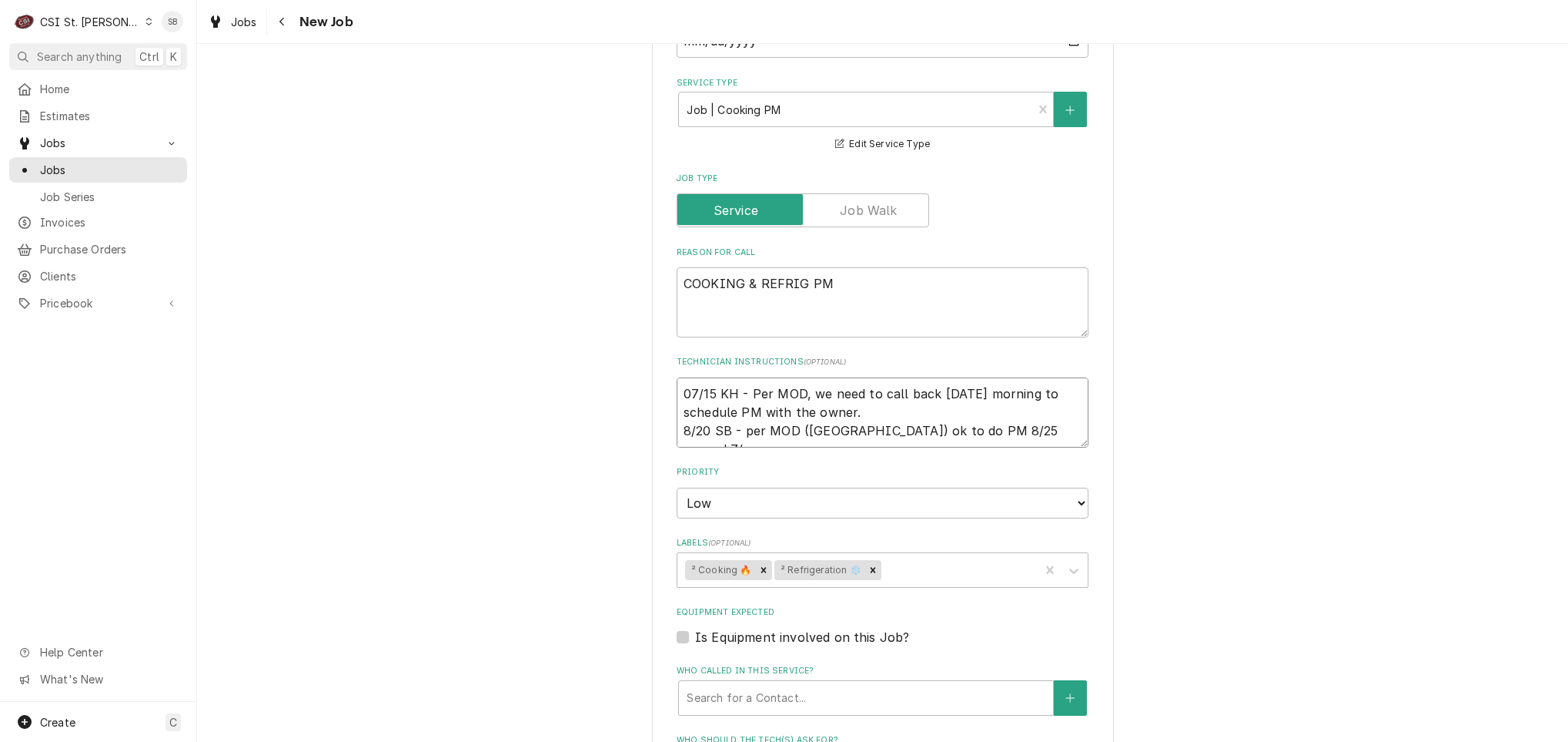
type textarea "x"
type textarea "07/15 KH - Per MOD, we need to call back tomorrow morning to schedule PM with t…"
type textarea "x"
type textarea "07/15 KH - Per MOD, we need to call back tomorrow morning to schedule PM with t…"
type textarea "x"
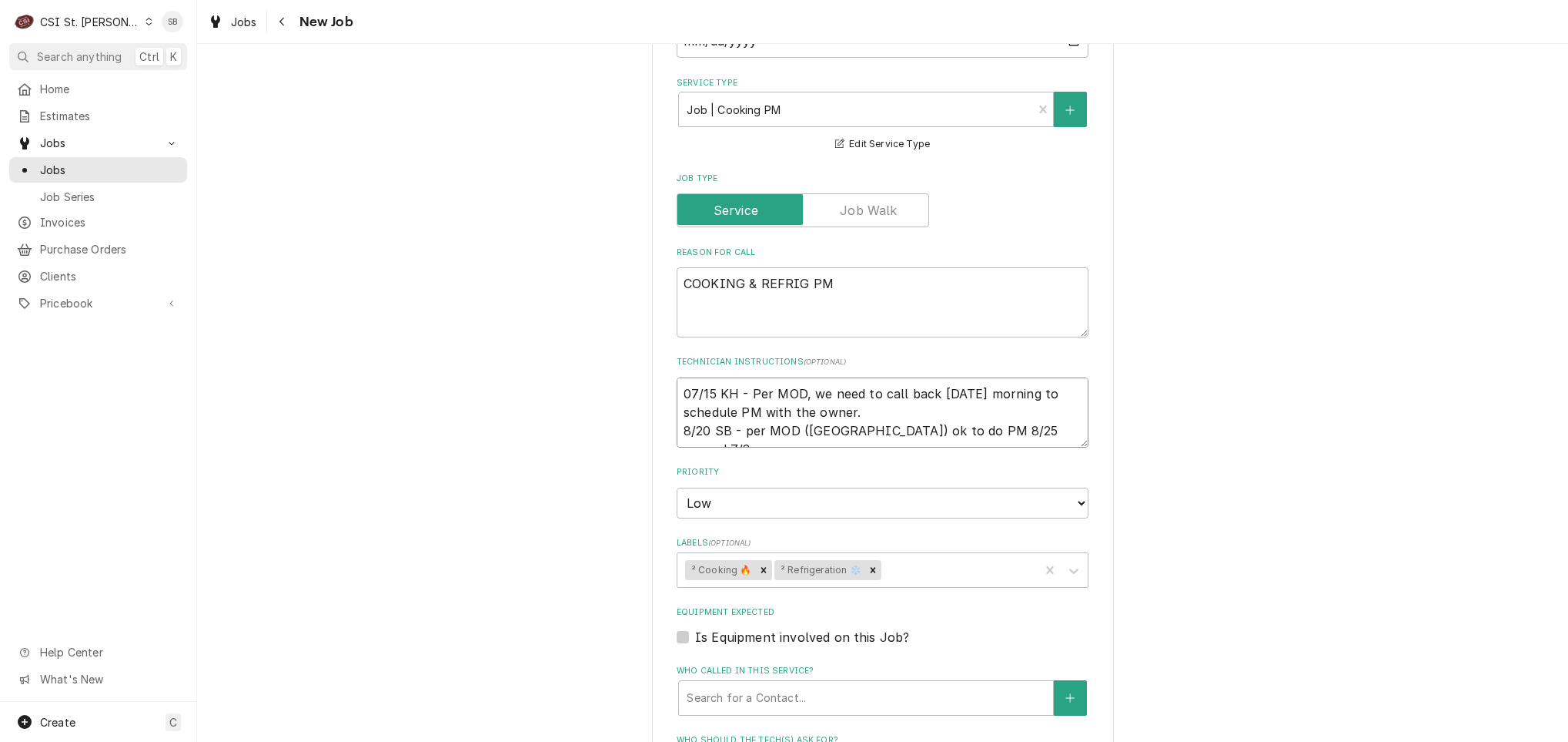
type textarea "07/15 KH - Per MOD, we need to call back tomorrow morning to schedule PM with t…"
type textarea "x"
type textarea "07/15 KH - Per MOD, we need to call back tomorrow morning to schedule PM with t…"
type textarea "x"
type textarea "07/15 KH - Per MOD, we need to call back tomorrow morning to schedule PM with t…"
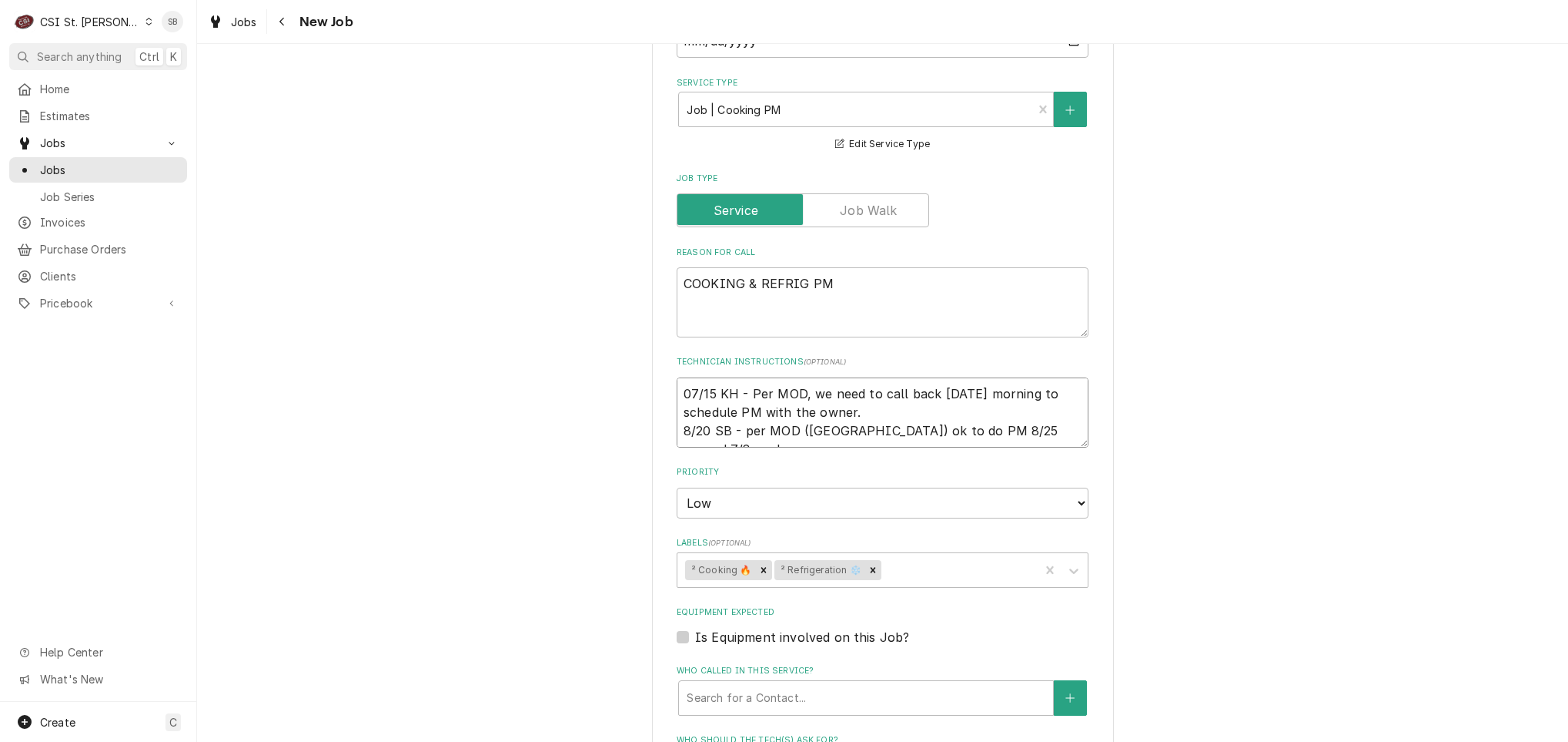
type textarea "x"
type textarea "07/15 KH - Per MOD, we need to call back tomorrow morning to schedule PM with t…"
type textarea "x"
type textarea "07/15 KH - Per MOD, we need to call back tomorrow morning to schedule PM with t…"
type textarea "x"
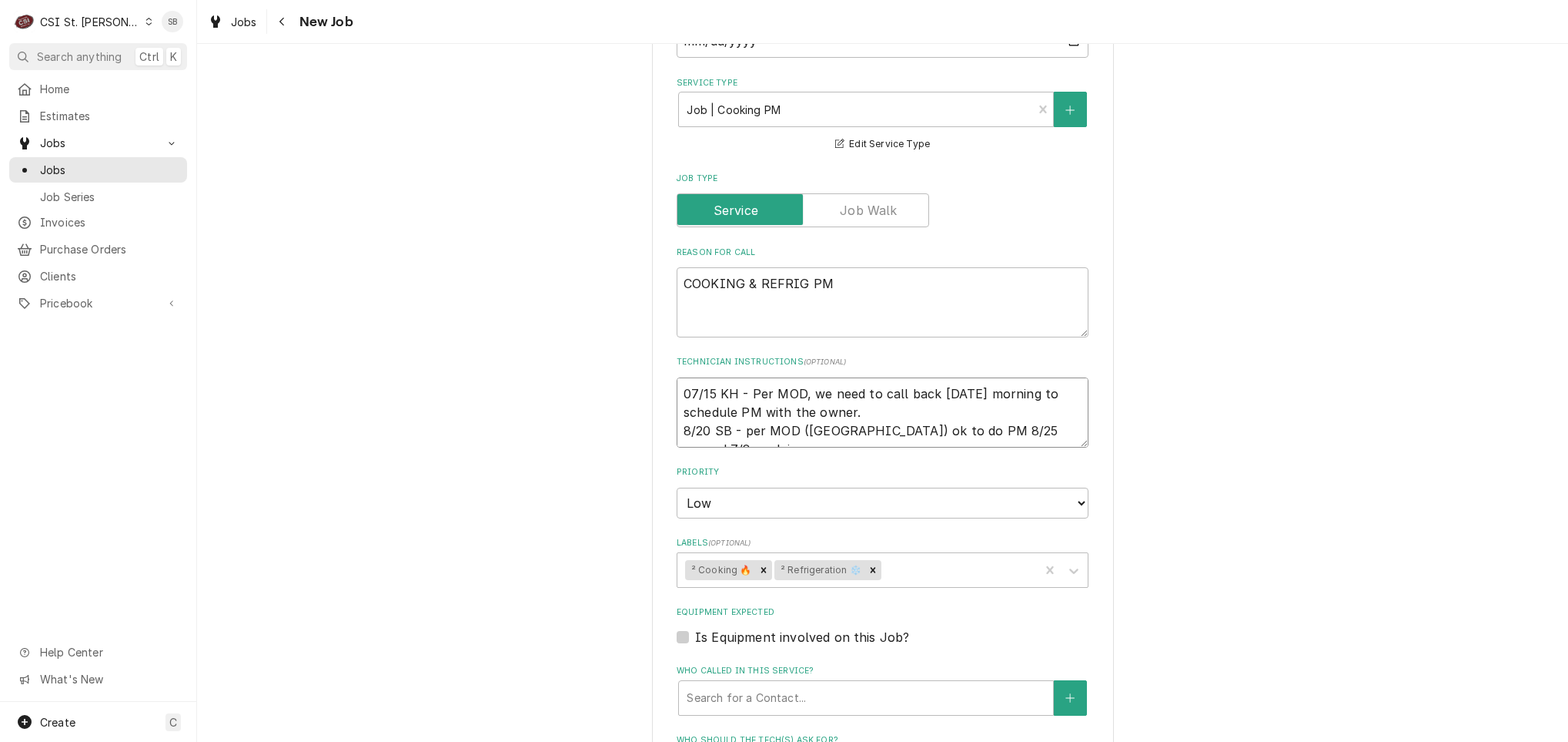
type textarea "07/15 KH - Per MOD, we need to call back tomorrow morning to schedule PM with t…"
type textarea "x"
type textarea "07/15 KH - Per MOD, we need to call back tomorrow morning to schedule PM with t…"
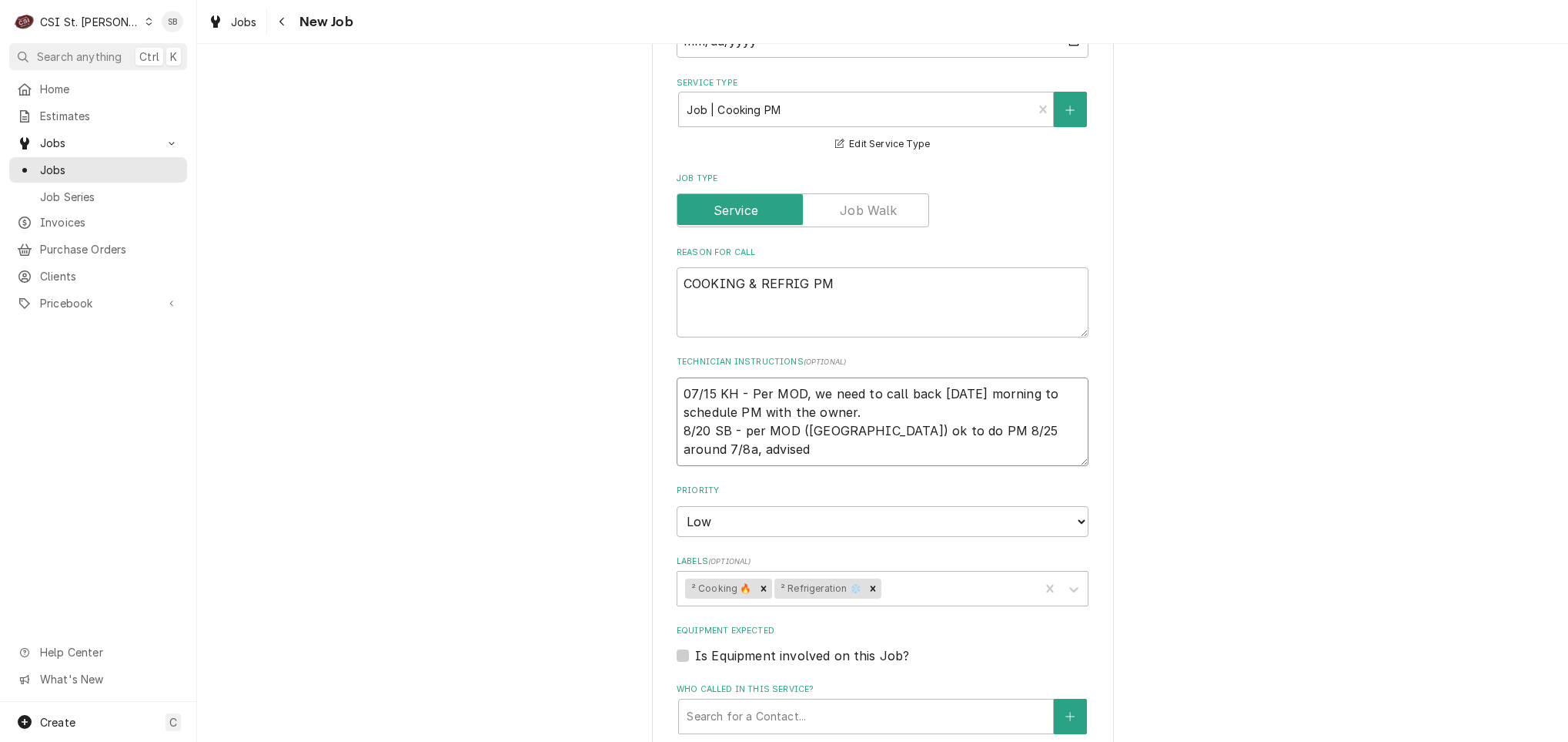
type textarea "x"
type textarea "07/15 KH - Per MOD, we need to call back tomorrow morning to schedule PM with t…"
type textarea "x"
type textarea "07/15 KH - Per MOD, we need to call back tomorrow morning to schedule PM with t…"
type textarea "x"
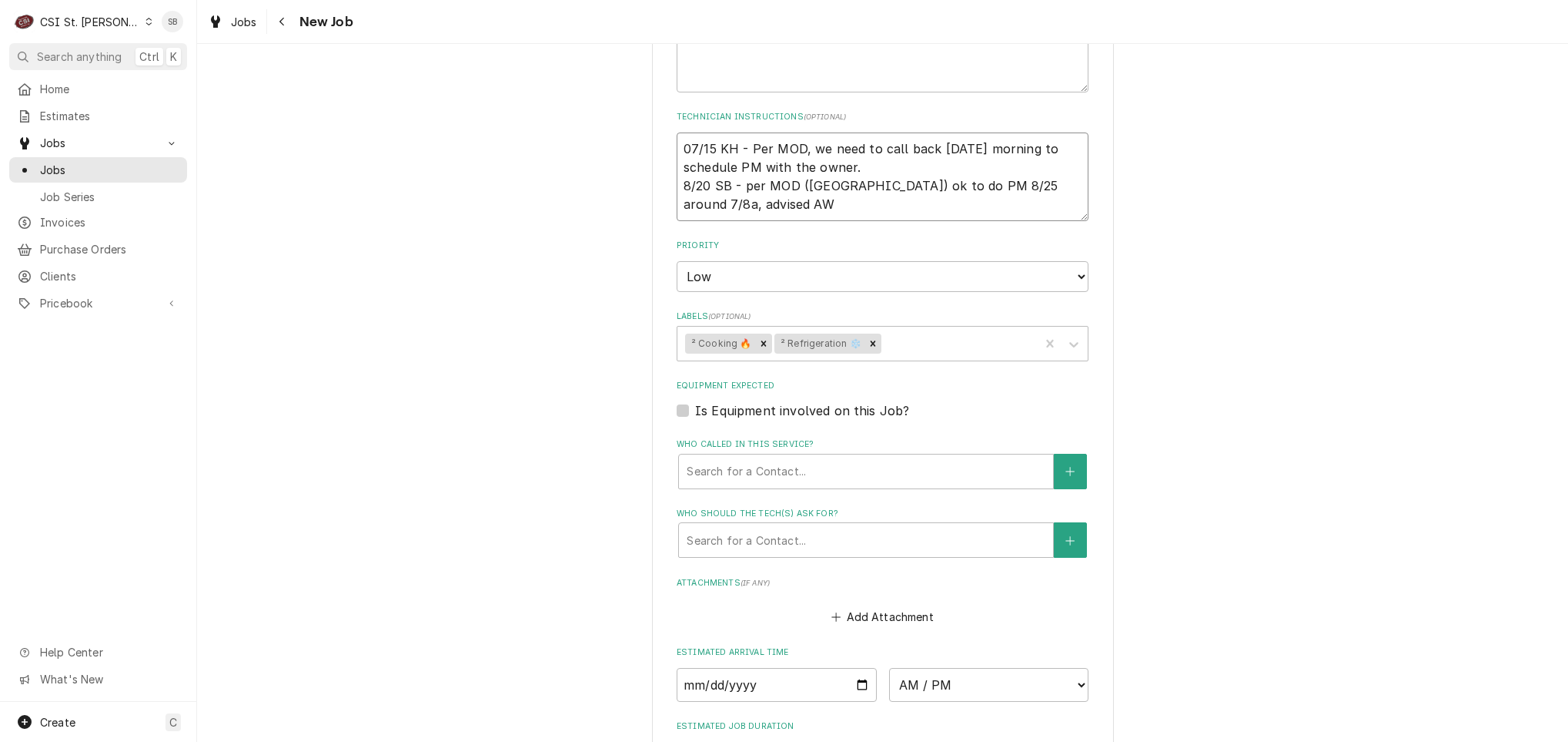
scroll to position [1103, 0]
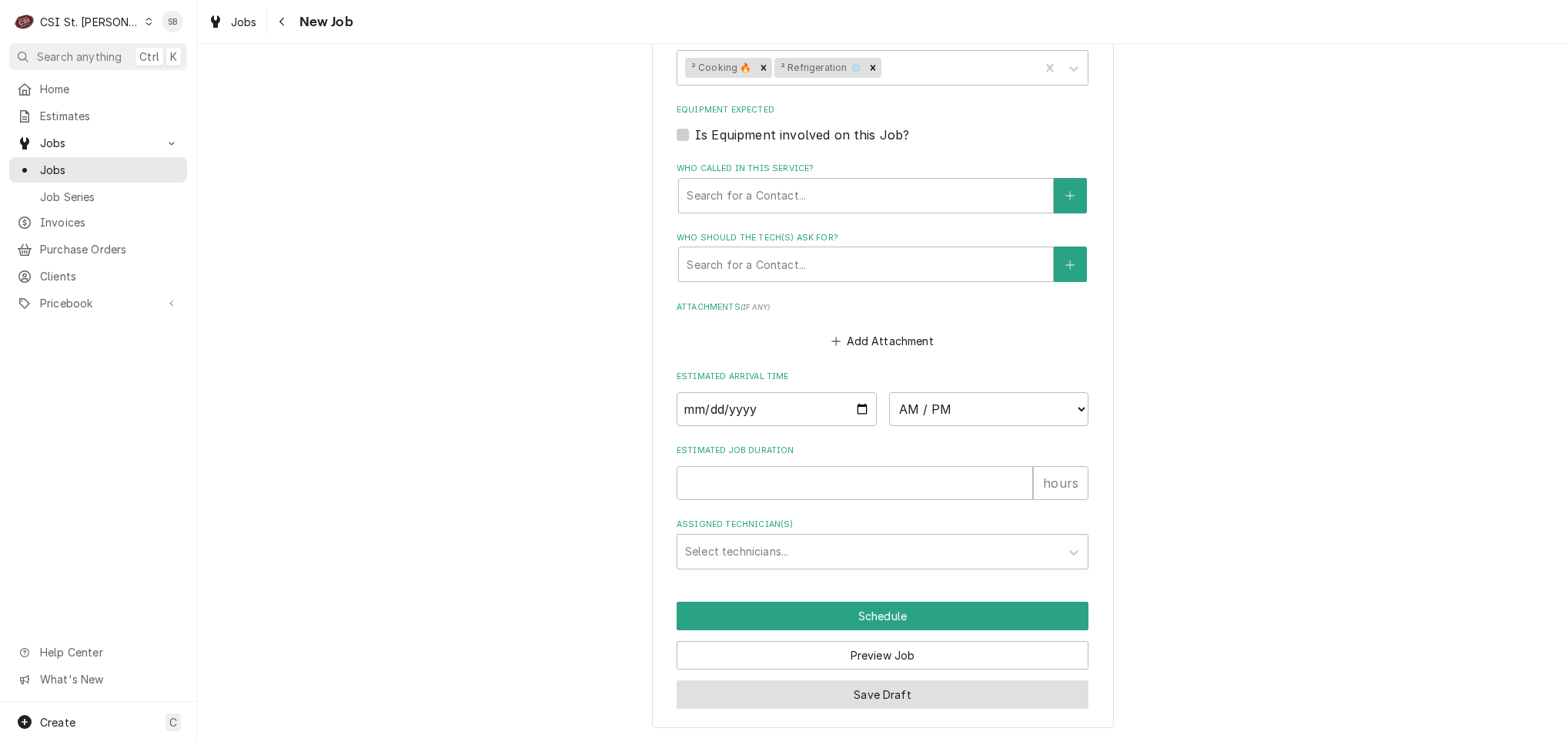
type textarea "07/15 KH - Per MOD, we need to call back tomorrow morning to schedule PM with t…"
click at [904, 700] on button "Save Draft" at bounding box center [882, 694] width 412 height 29
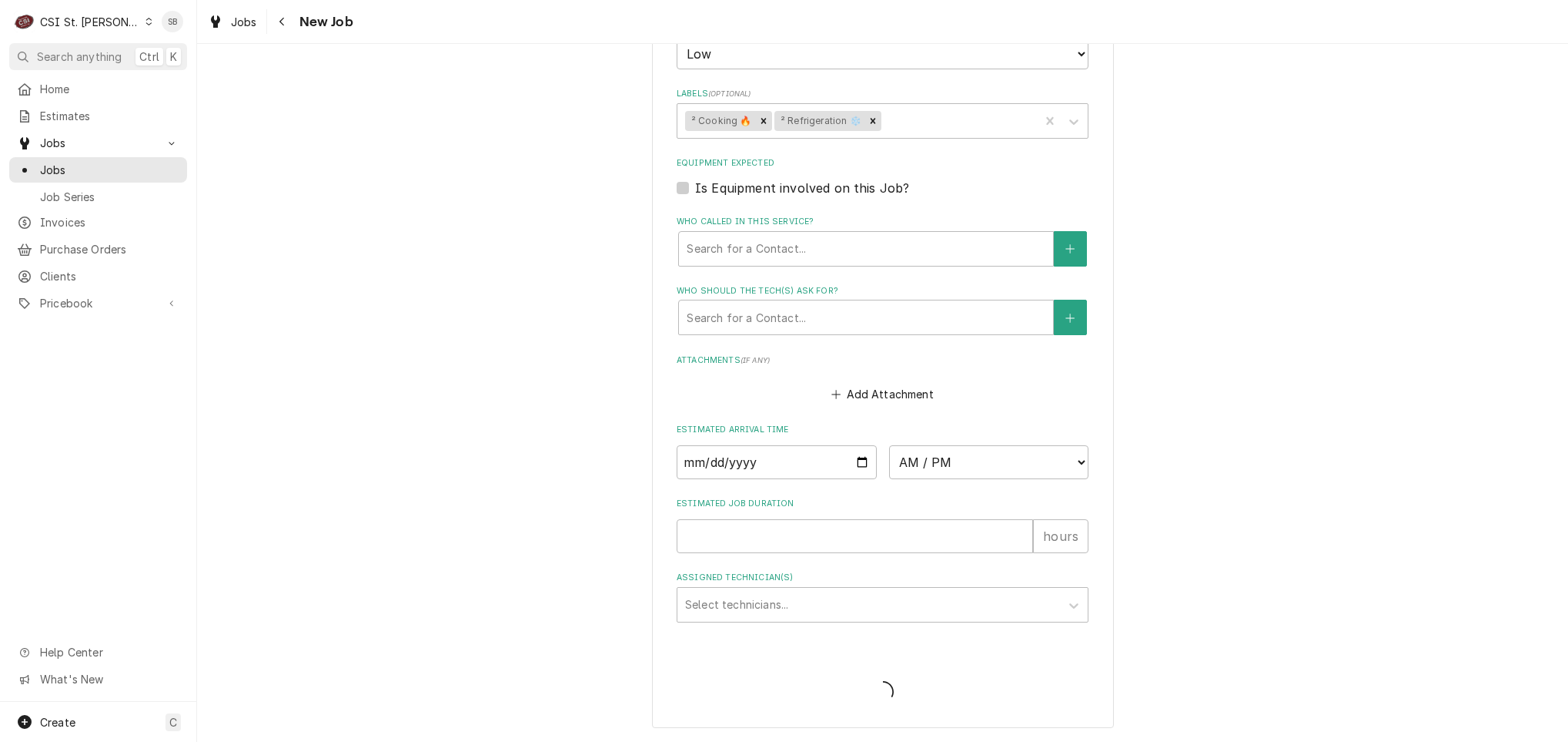
type textarea "x"
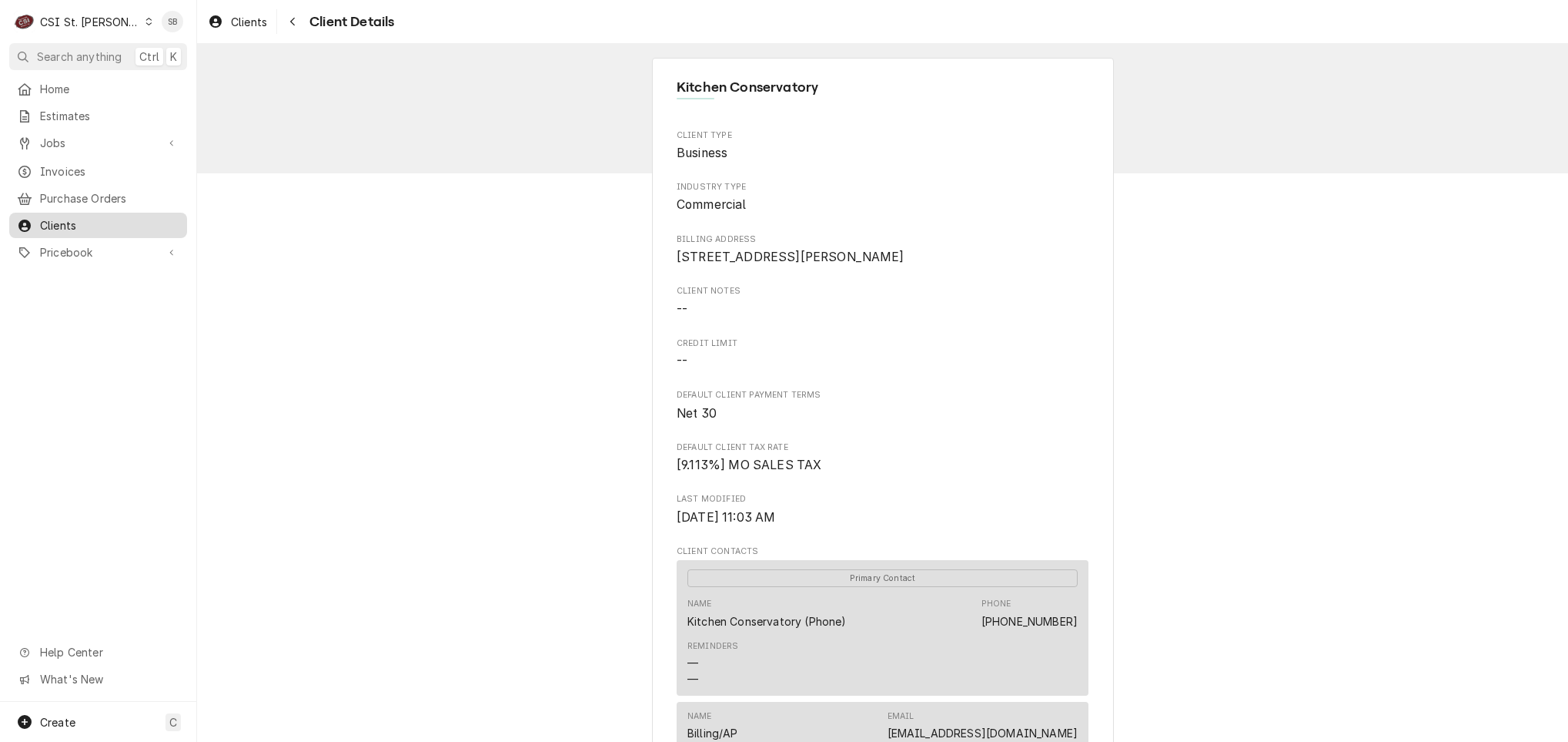
click at [55, 219] on span "Clients" at bounding box center [109, 225] width 139 height 16
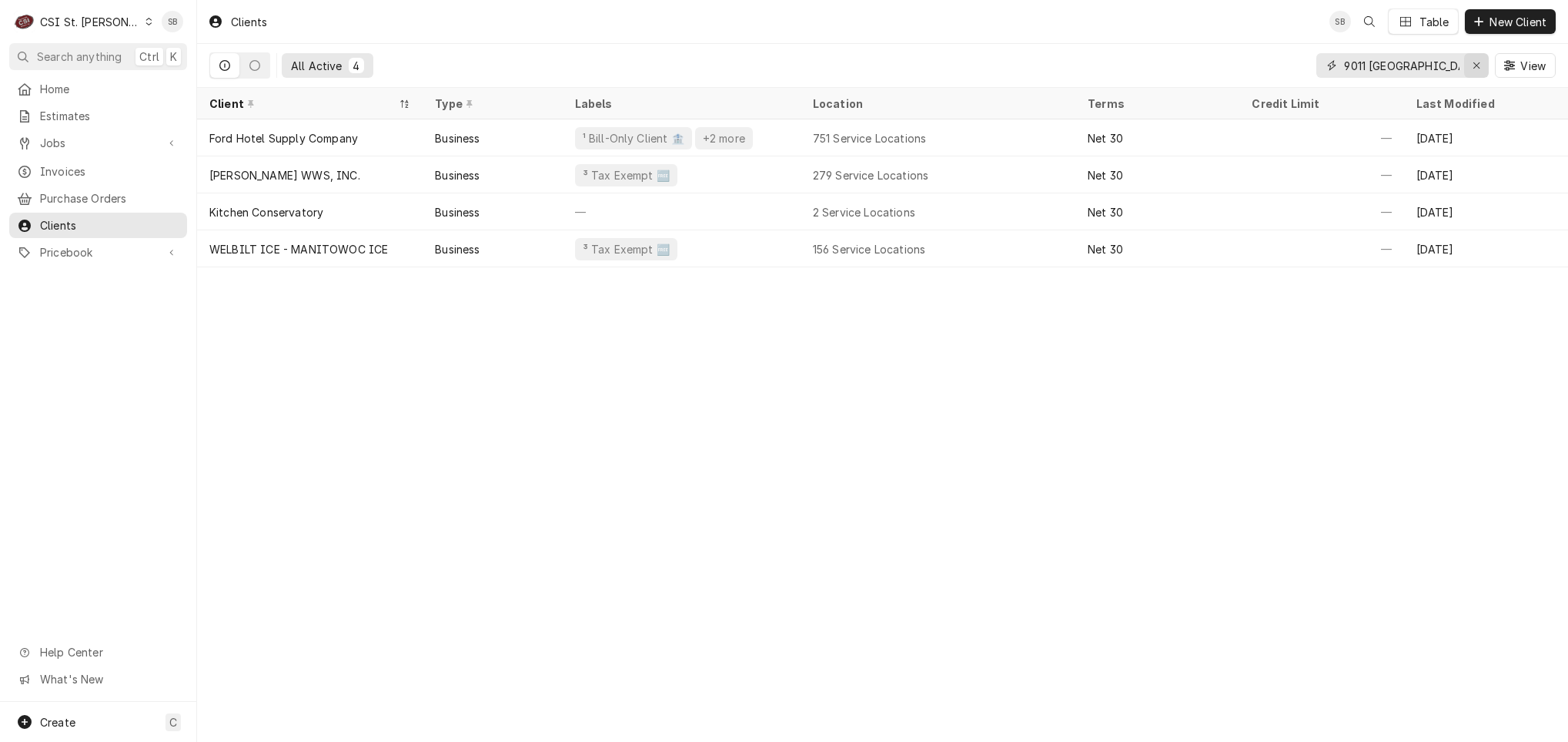
click at [1473, 64] on icon "Erase input" at bounding box center [1477, 65] width 8 height 11
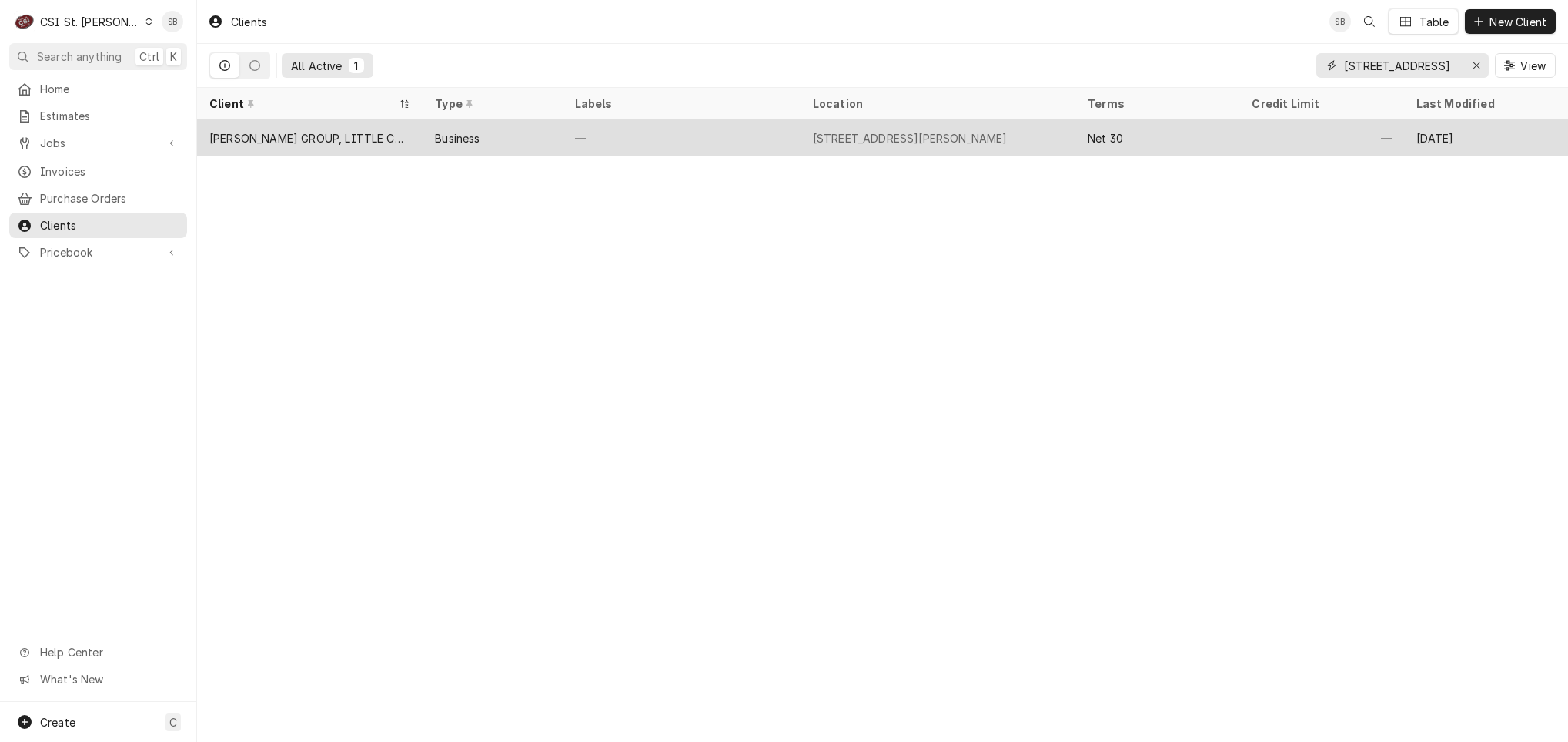
type input "2438 Highway K"
click at [326, 130] on div "GITTEMEIER GROUP, LITTLE CAESARS" at bounding box center [310, 139] width 201 height 16
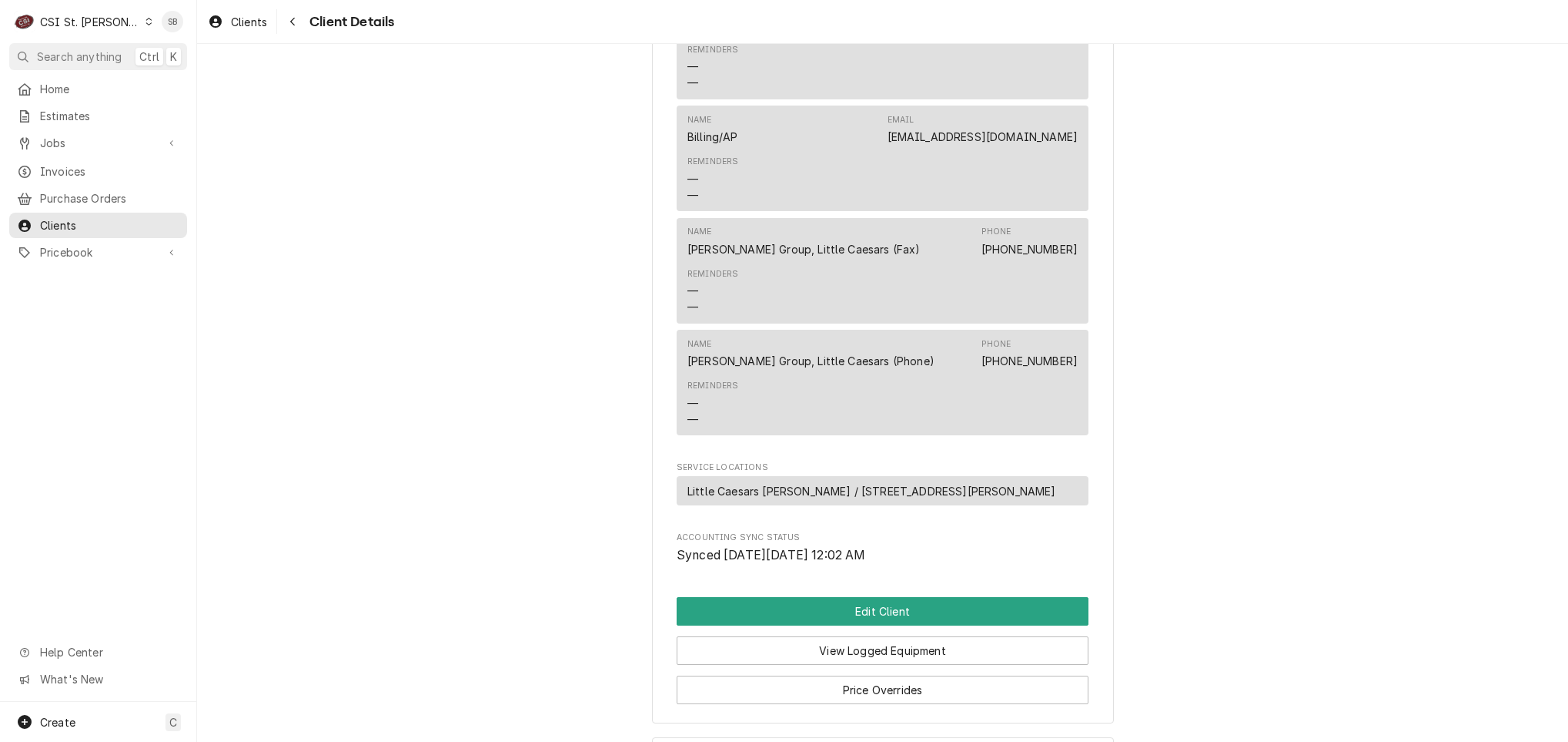
scroll to position [435, 0]
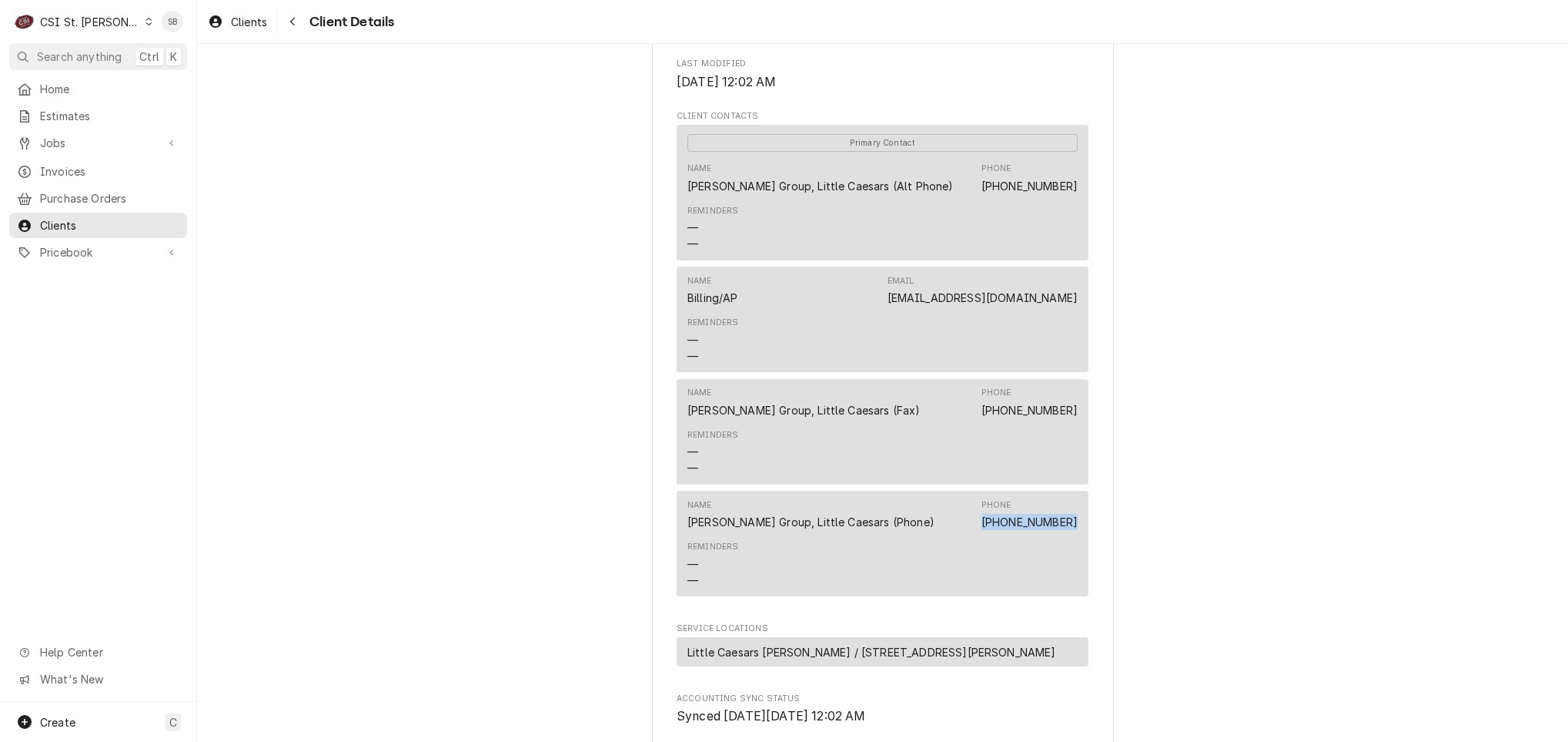
drag, startPoint x: 980, startPoint y: 523, endPoint x: 1109, endPoint y: 518, distance: 129.1
click at [1109, 518] on div "[PERSON_NAME] GROUP, LITTLE CAESARS Client Type Business Industry Type Commerci…" at bounding box center [883, 253] width 1371 height 1289
copy link "[PHONE_NUMBER]"
click at [70, 217] on span "Clients" at bounding box center [109, 225] width 139 height 16
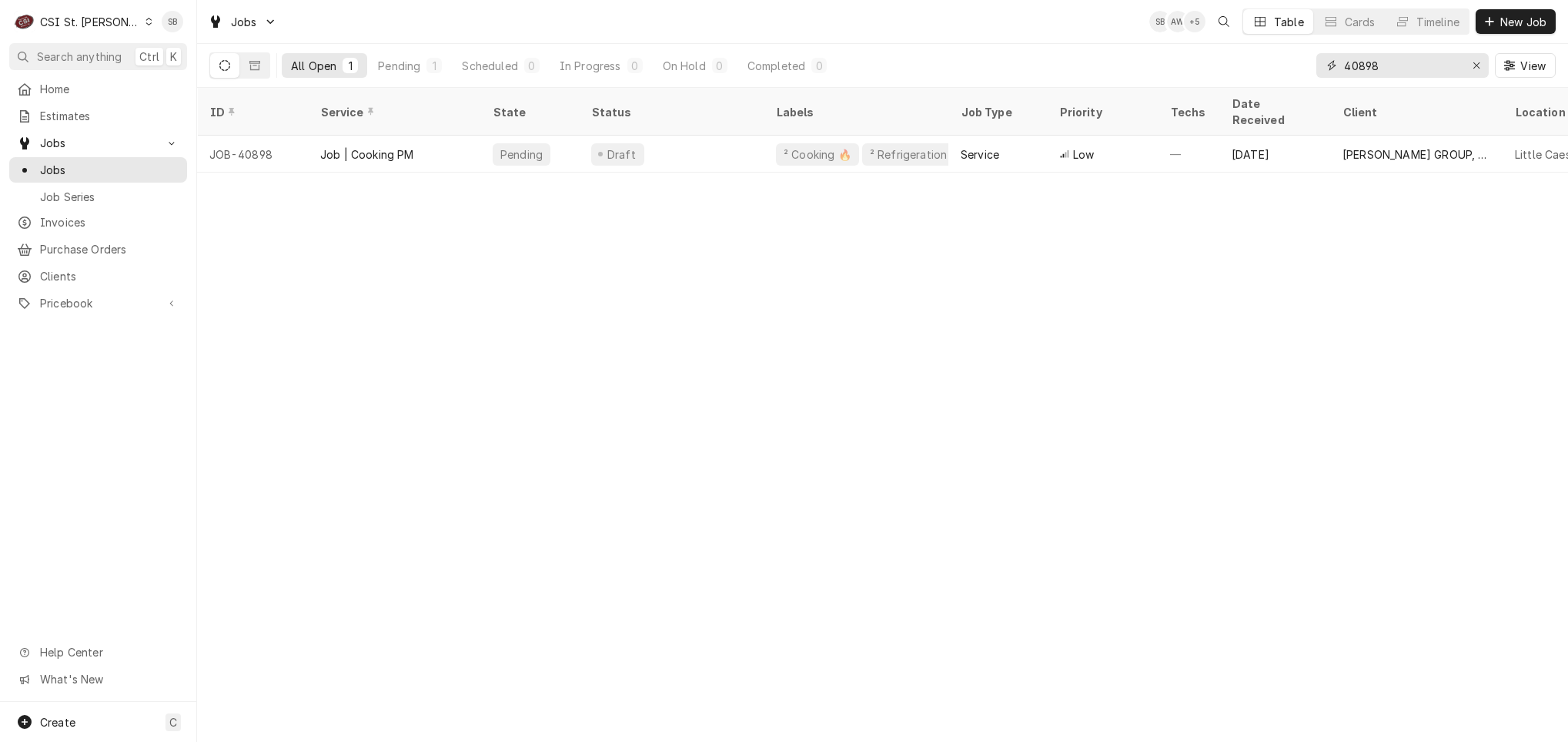
click at [1370, 68] on input "40898" at bounding box center [1402, 65] width 116 height 24
paste input "1718"
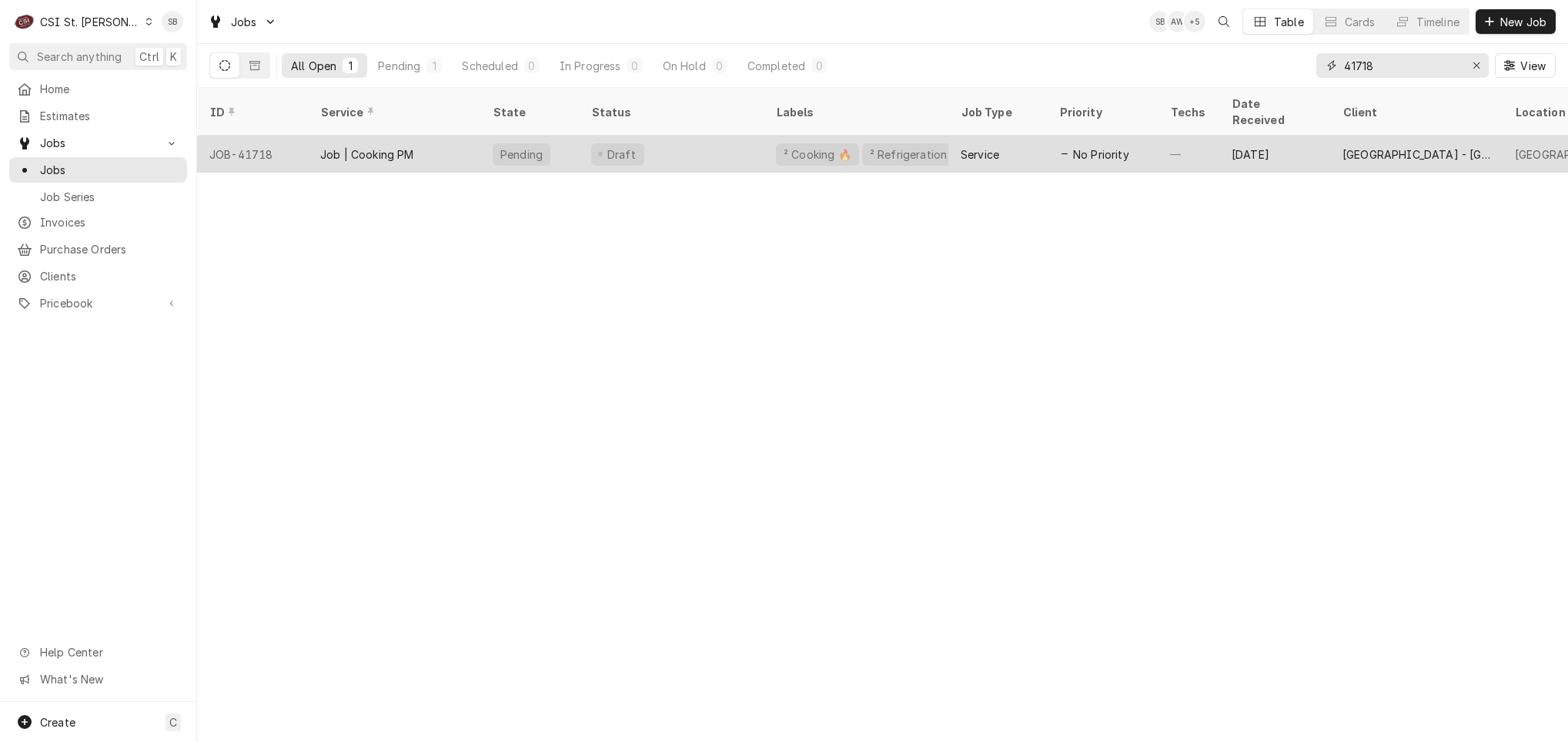
type input "41718"
click at [379, 144] on div "Job | Cooking PM" at bounding box center [394, 153] width 173 height 37
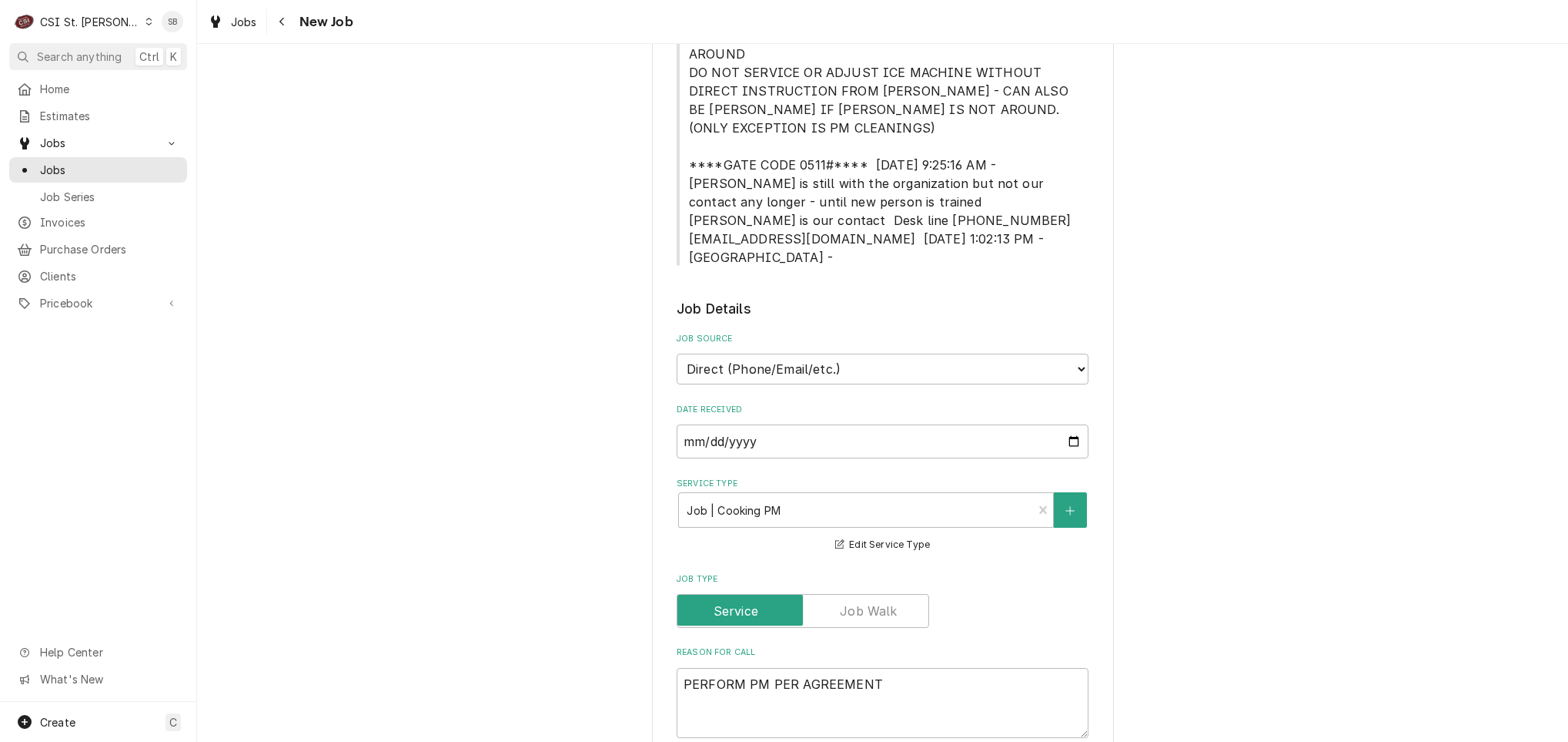
scroll to position [1155, 0]
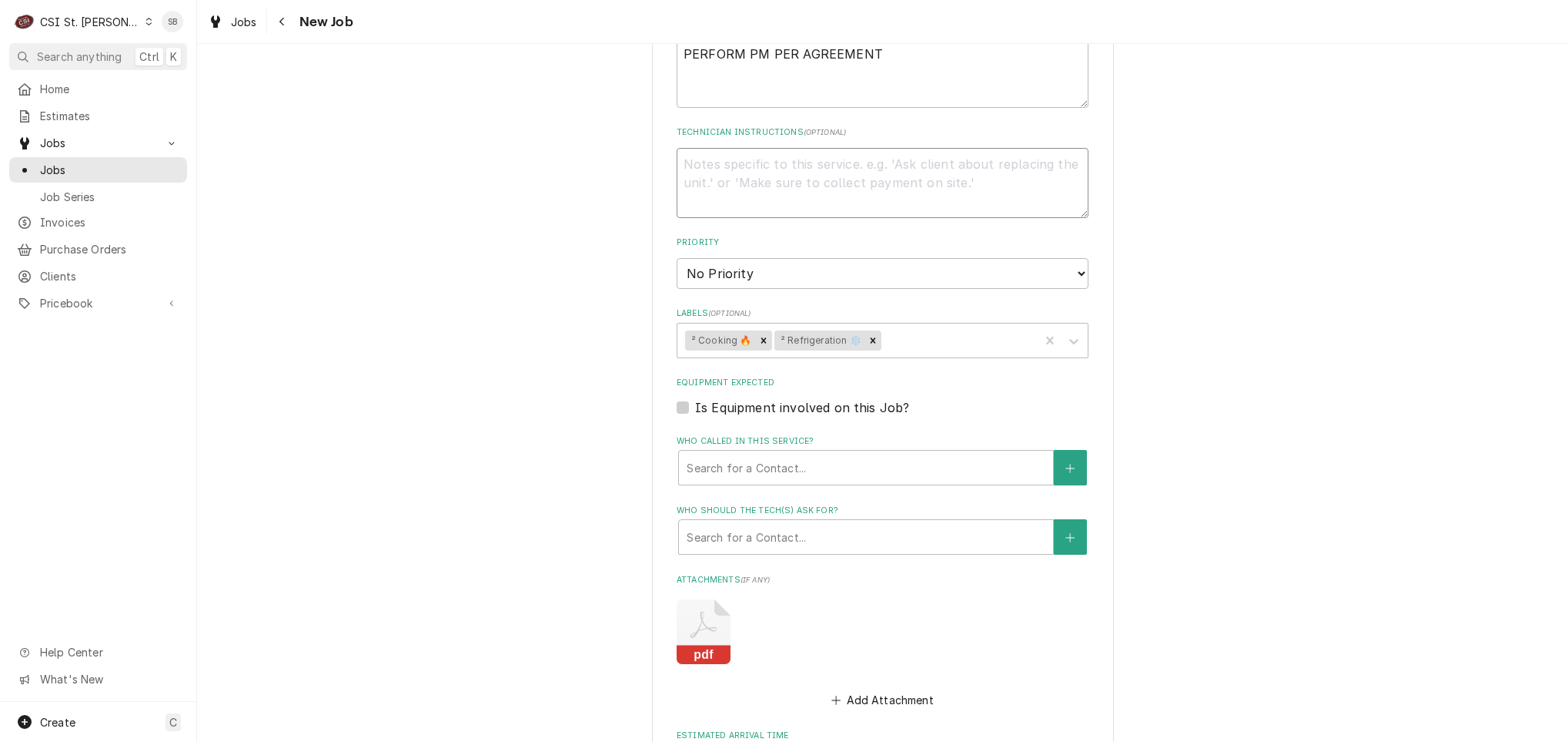
click at [728, 179] on textarea "Technician Instructions ( optional )" at bounding box center [882, 183] width 412 height 70
type textarea "x"
type textarea "8"
type textarea "x"
type textarea "8/"
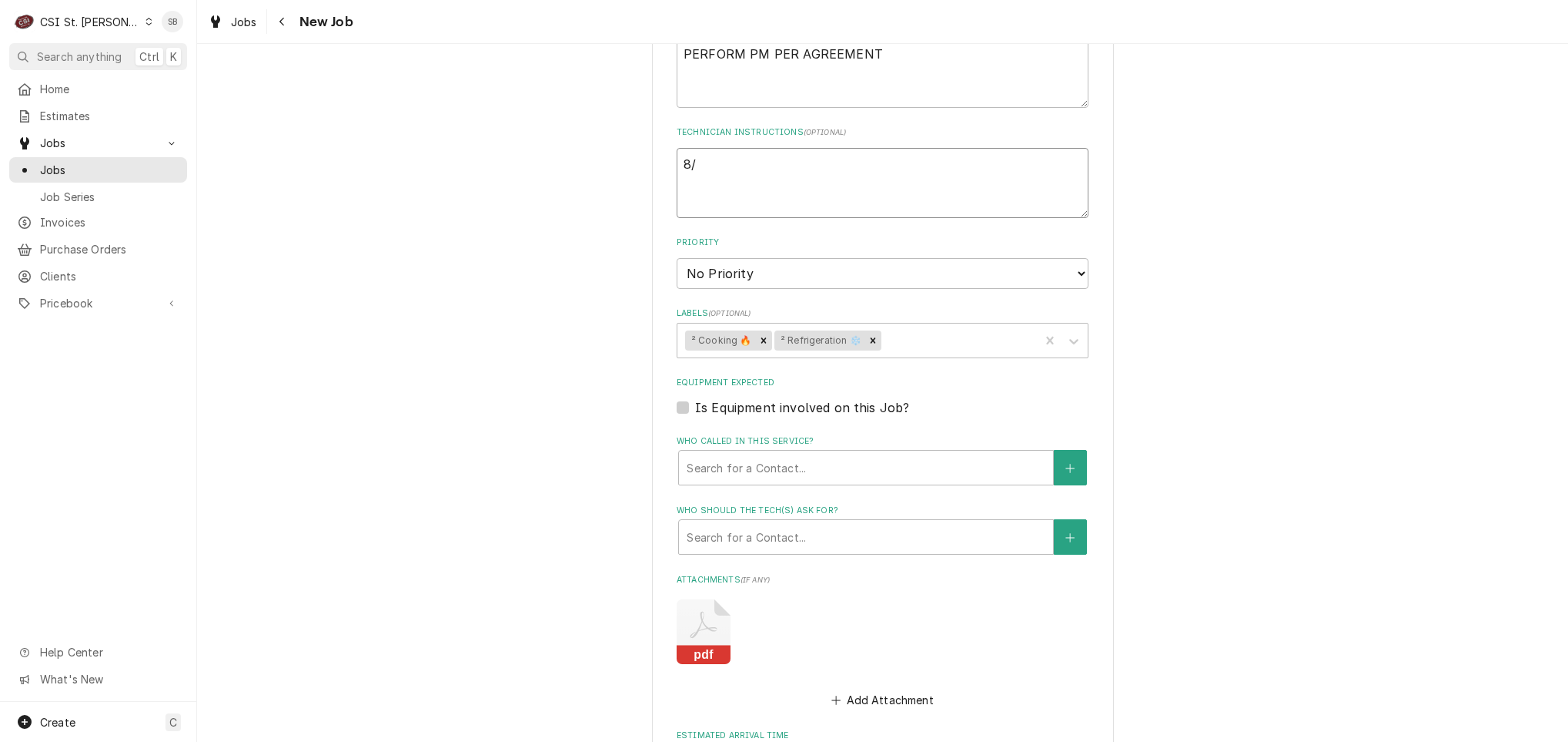
type textarea "x"
type textarea "8/2"
type textarea "x"
type textarea "8/20"
type textarea "x"
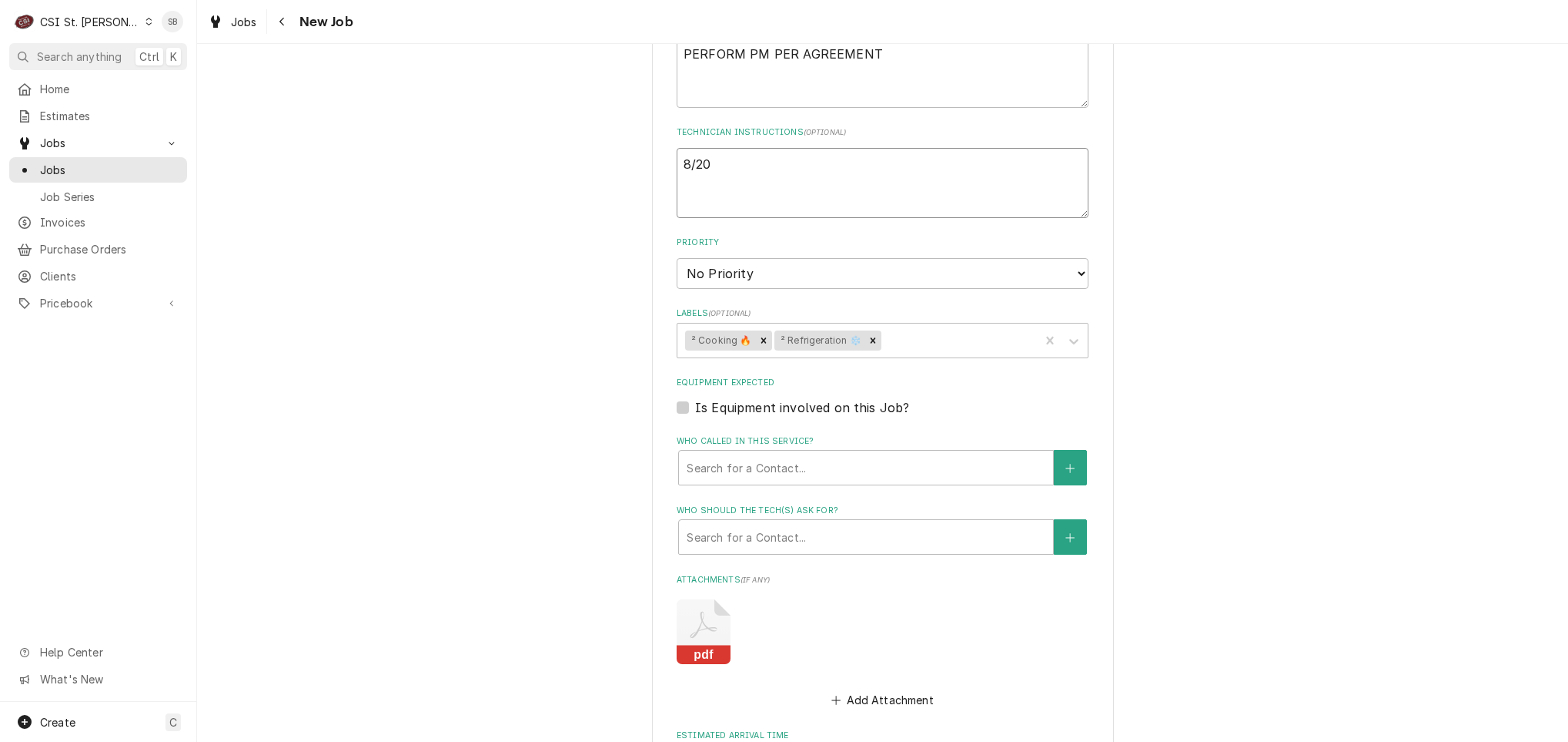
type textarea "8/20"
type textarea "x"
type textarea "8/20 S"
type textarea "x"
type textarea "8/20 SB"
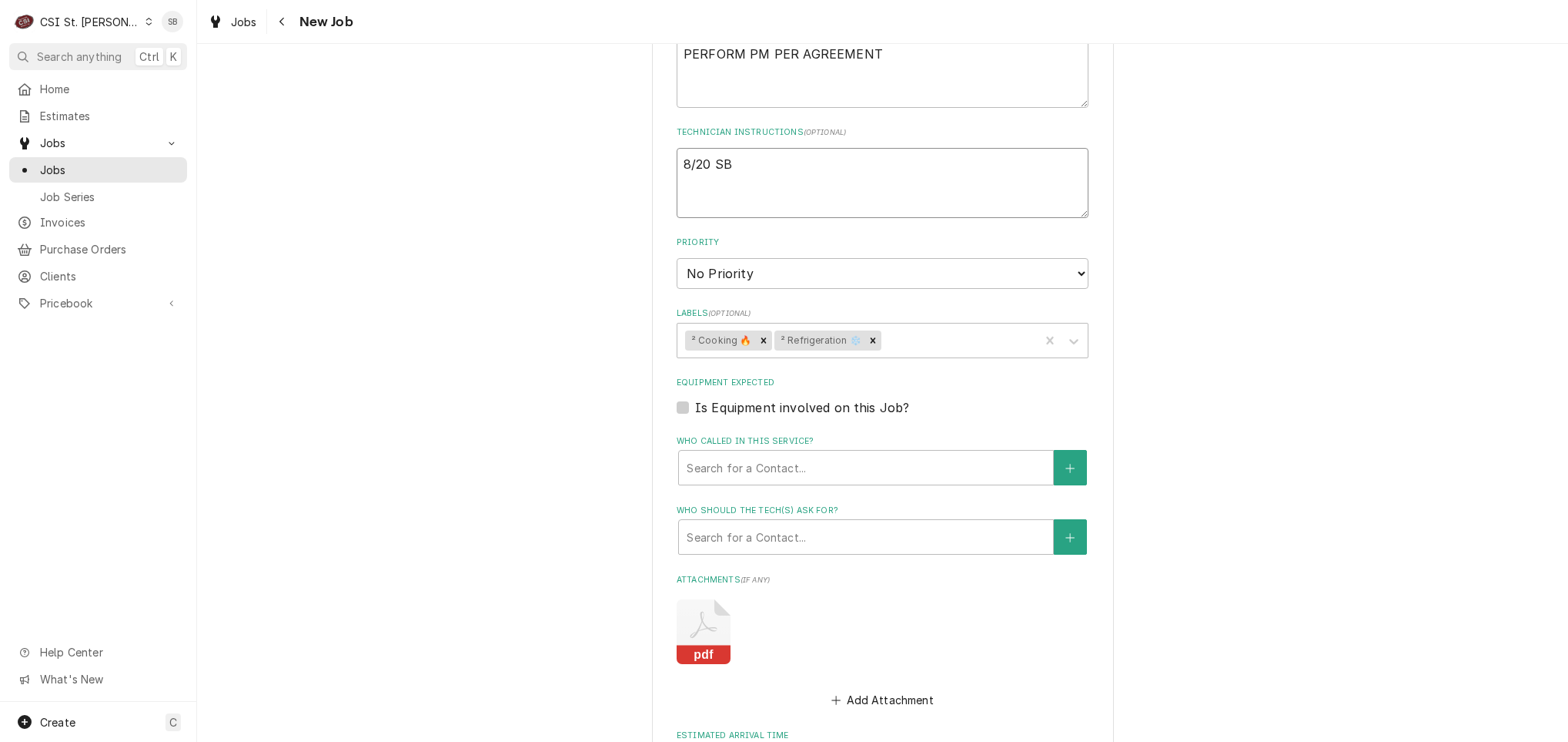
type textarea "x"
type textarea "8/20 SB -"
type textarea "x"
type textarea "8/20 SB -"
type textarea "x"
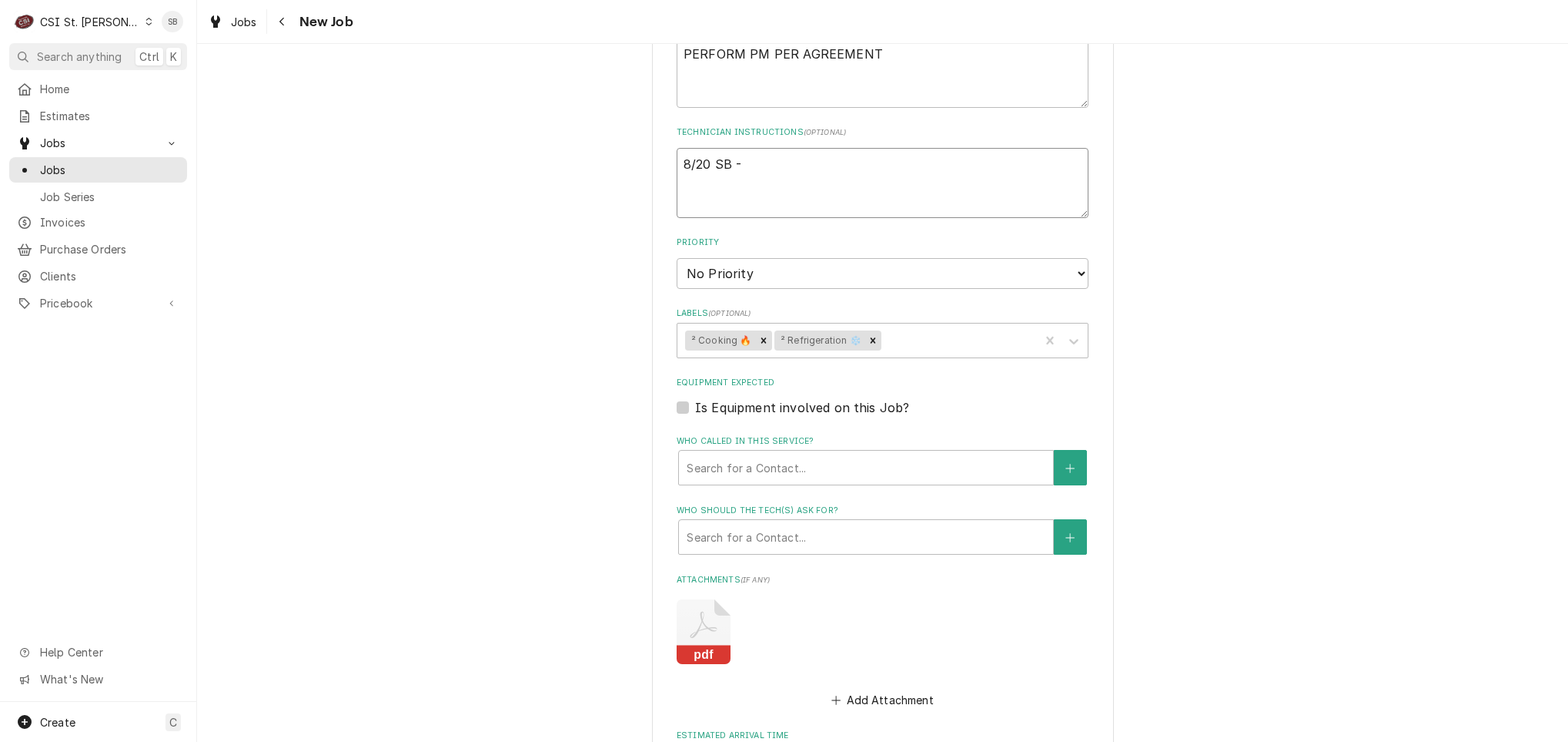
type textarea "8/20 SB - L"
type textarea "x"
type textarea "8/20 SB - LV"
type textarea "x"
type textarea "8/20 SB - LVM"
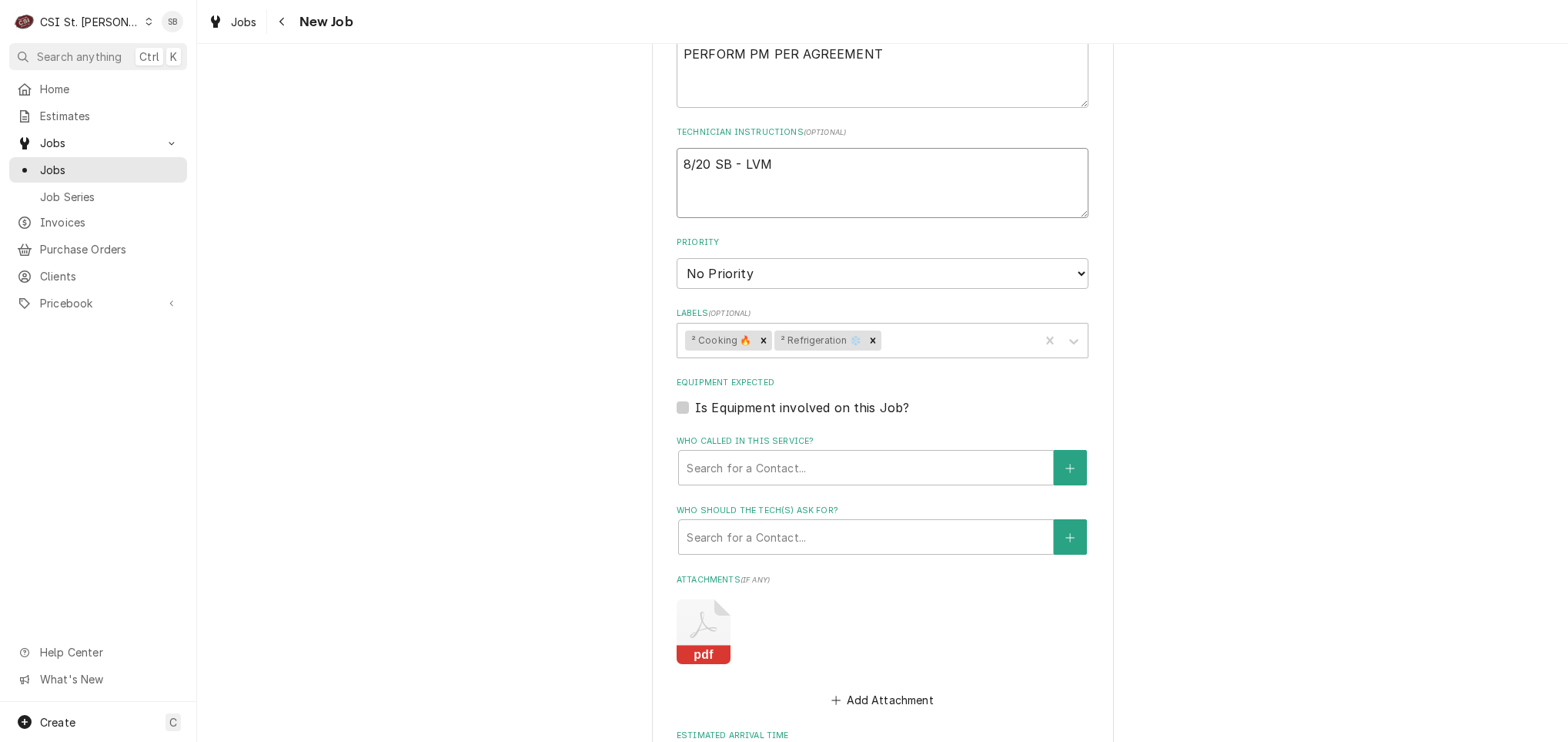
type textarea "x"
type textarea "8/20 SB - LVM"
type textarea "x"
type textarea "8/20 SB - LVM t"
type textarea "x"
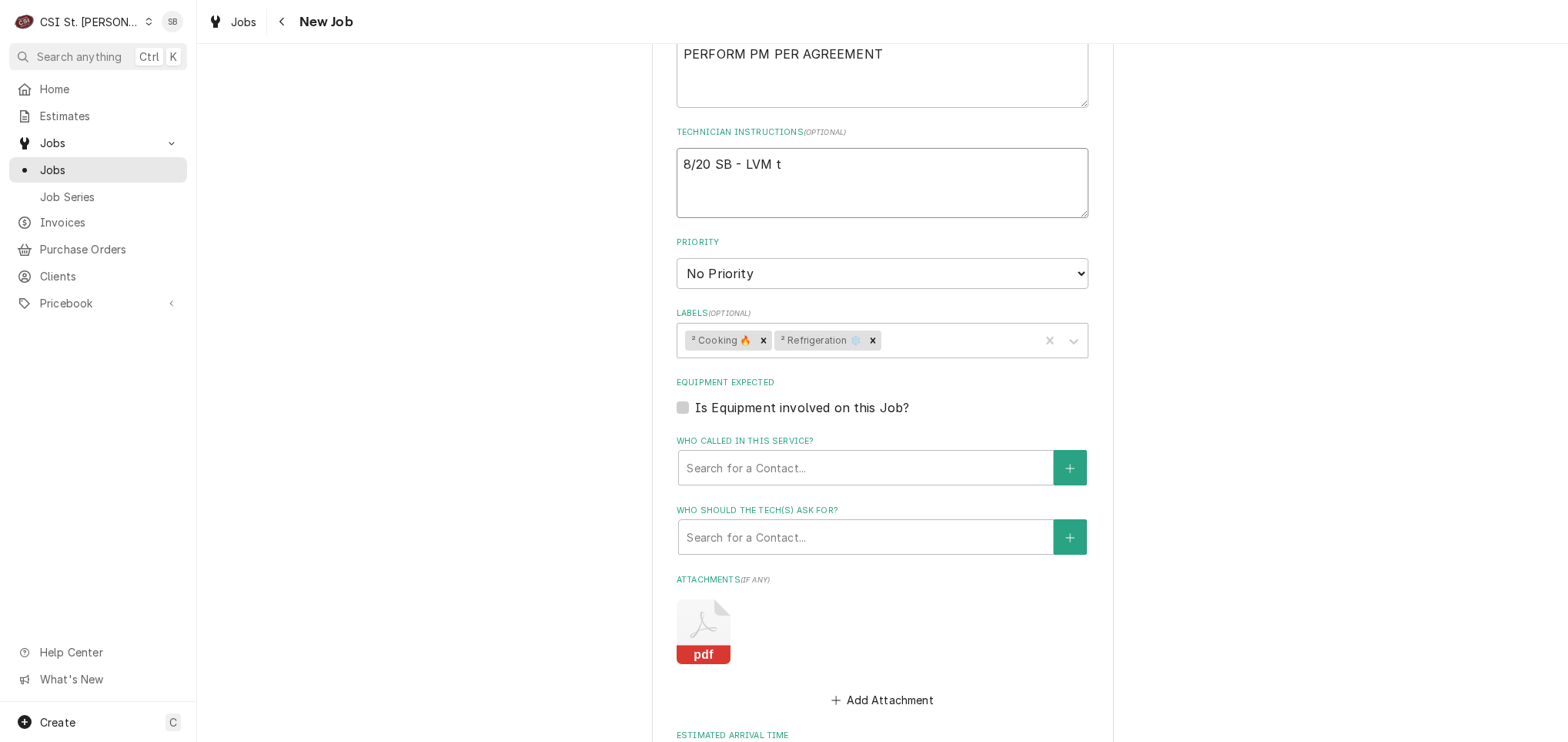
type textarea "8/20 SB - LVM to"
type textarea "x"
type textarea "8/20 SB - LVM to"
type textarea "x"
type textarea "8/20 SB - LVM to s"
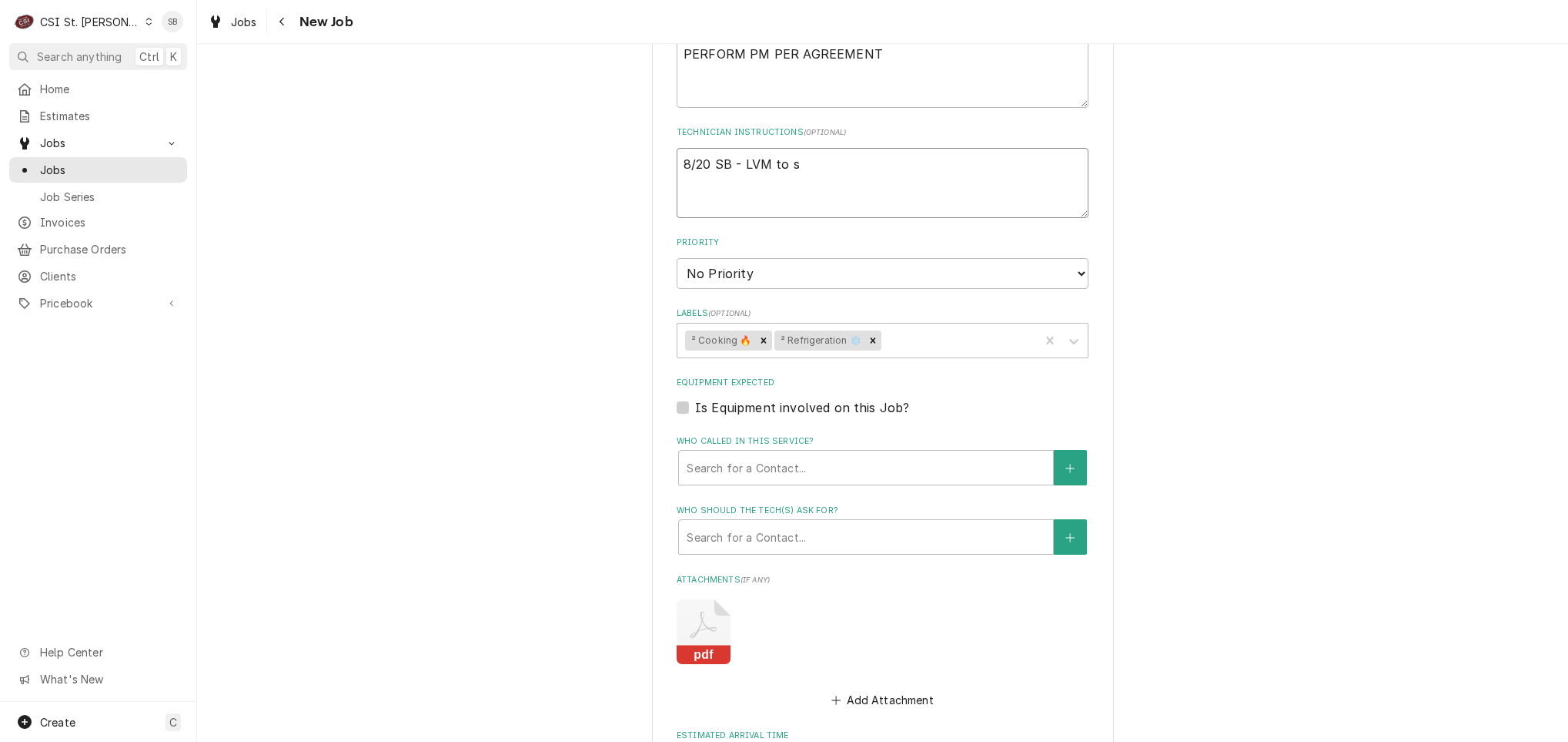
type textarea "x"
type textarea "8/20 SB - LVM to sc"
type textarea "x"
type textarea "8/20 SB - LVM to sch"
type textarea "x"
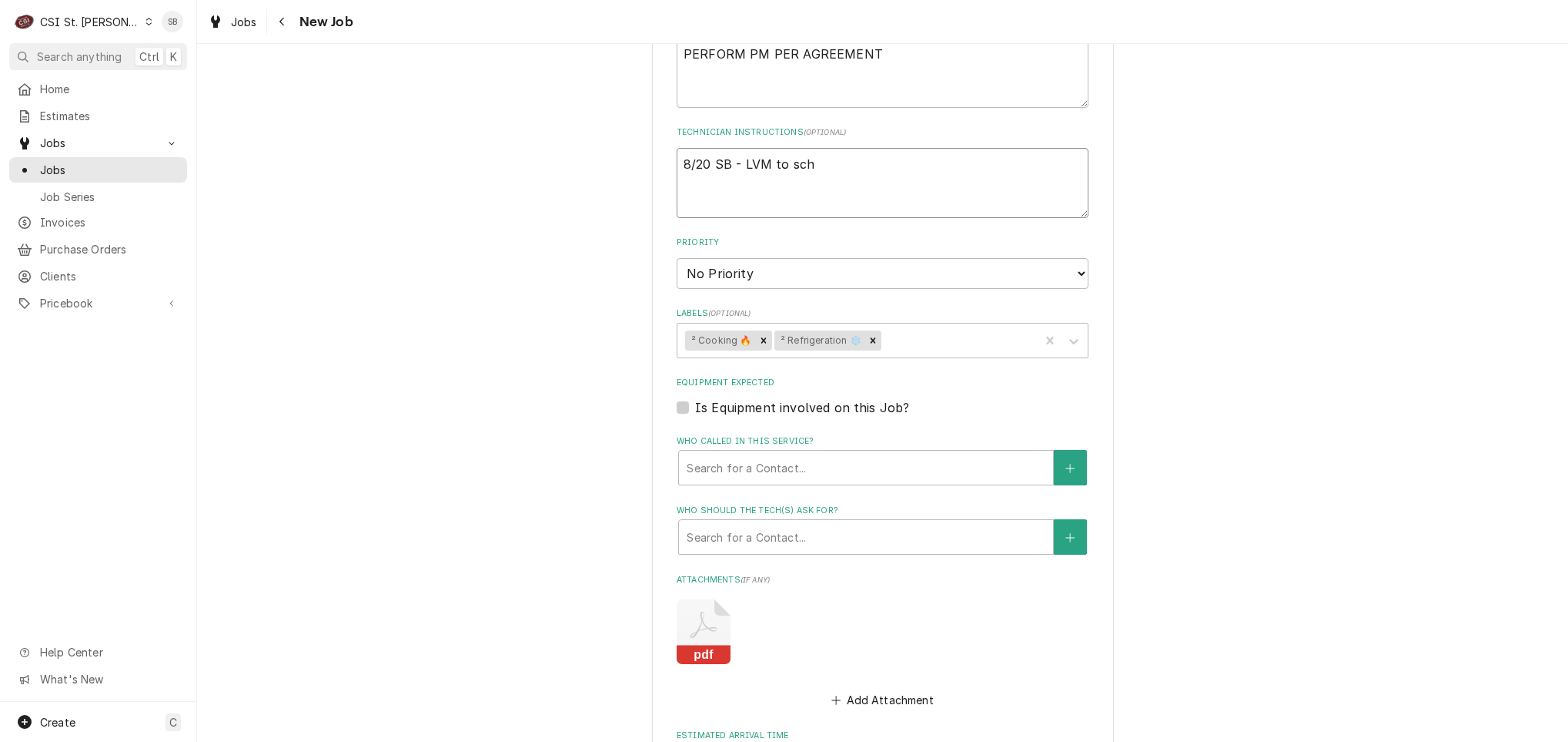
type textarea "8/20 SB - LVM to sche"
type textarea "x"
type textarea "8/20 SB - LVM to sched"
type textarea "x"
type textarea "8/20 SB - LVM to schedu"
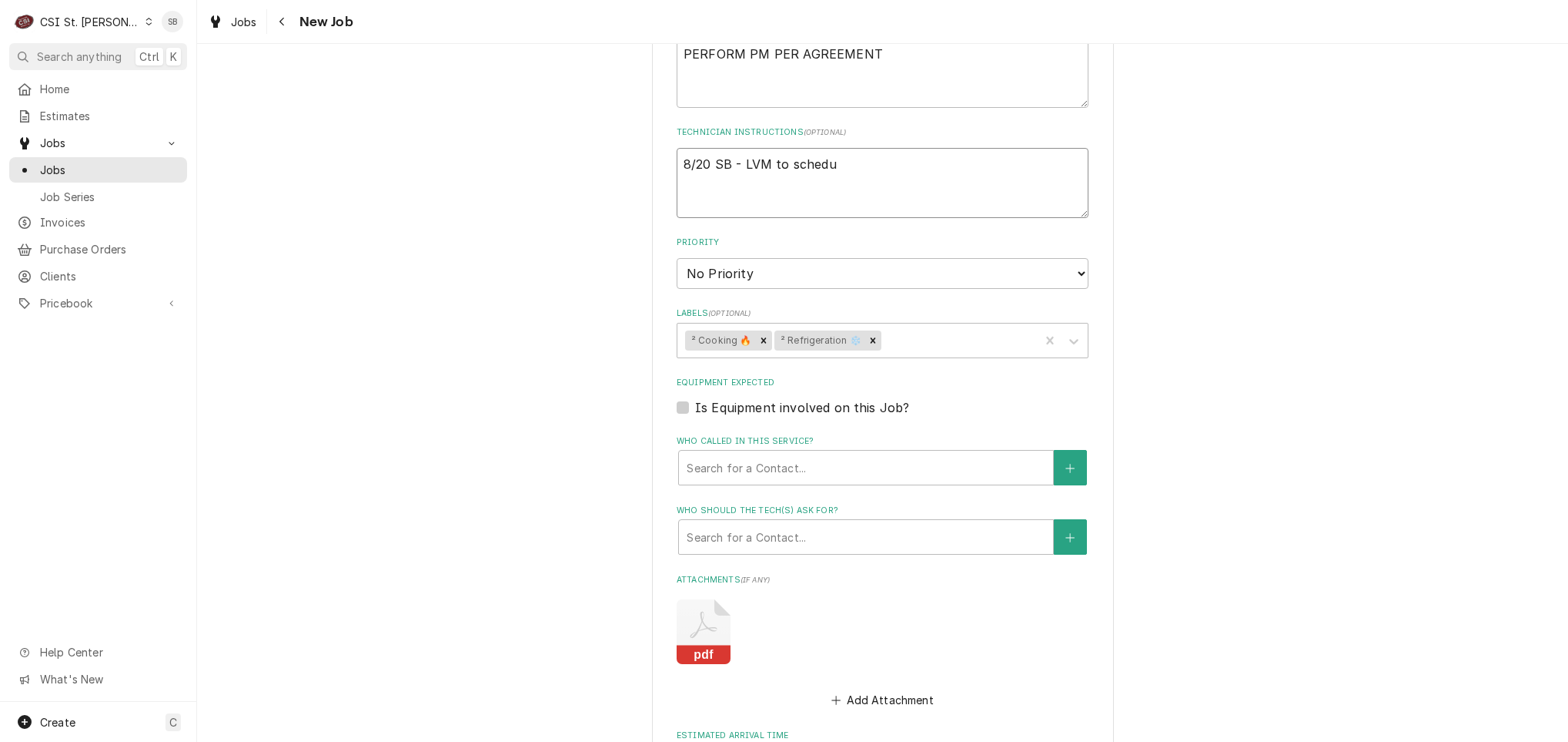
type textarea "x"
type textarea "8/20 SB - LVM to schedule"
type textarea "x"
type textarea "8/20 SB - LVM to schedule"
type textarea "x"
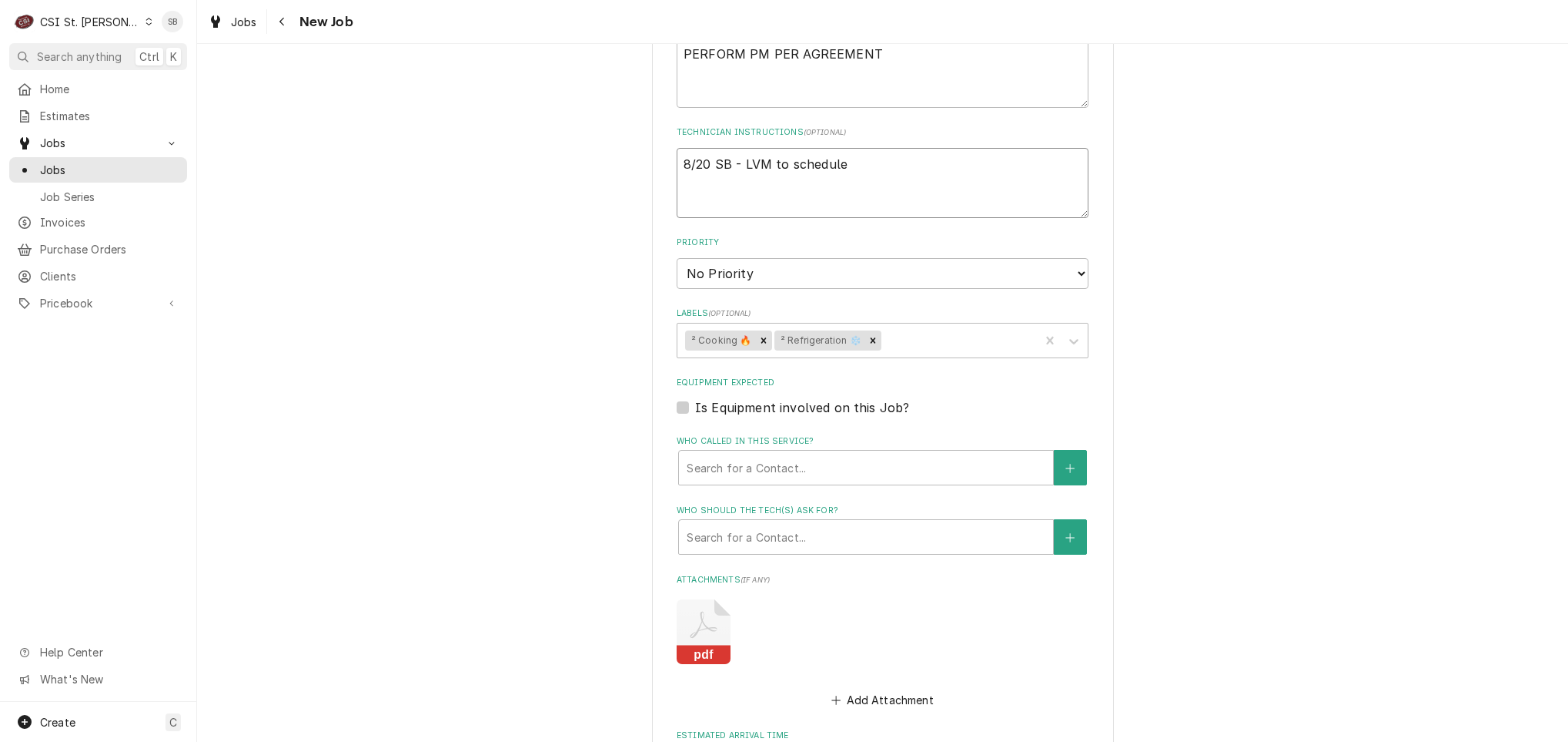
type textarea "8/20 SB - LVM to schedule P"
type textarea "x"
type textarea "8/20 SB - LVM to schedule PM"
type textarea "x"
type textarea "8/20 SB - LVM to schedule PM"
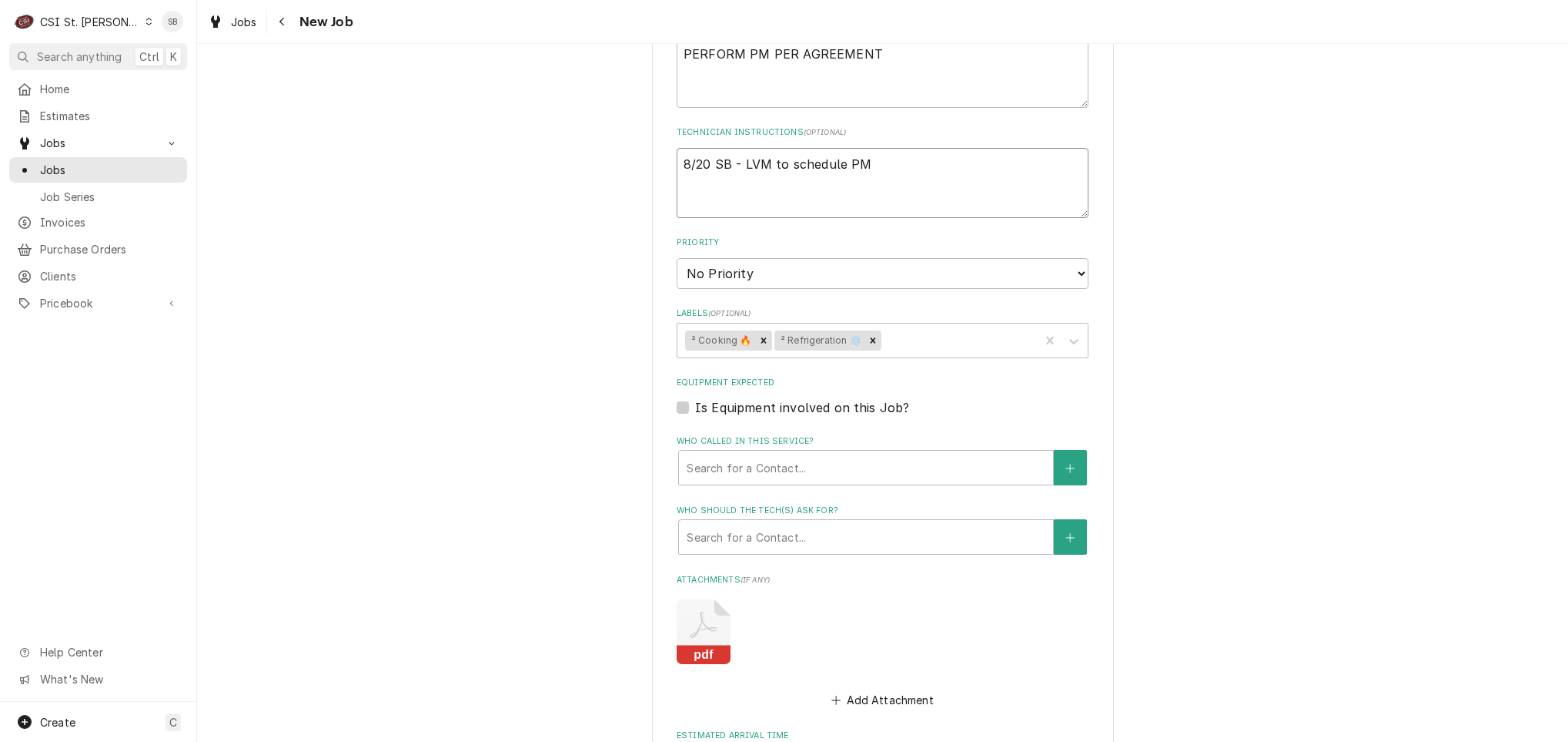
paste textarea "(314) 531-0511 x122"
type textarea "x"
type textarea "8/20 SB - LVM to schedule PM (314) 531-0511 x122"
type textarea "x"
click at [856, 188] on textarea "8/20 SB - LVM to schedule PM (314) 531-0511 x122" at bounding box center [882, 183] width 412 height 70
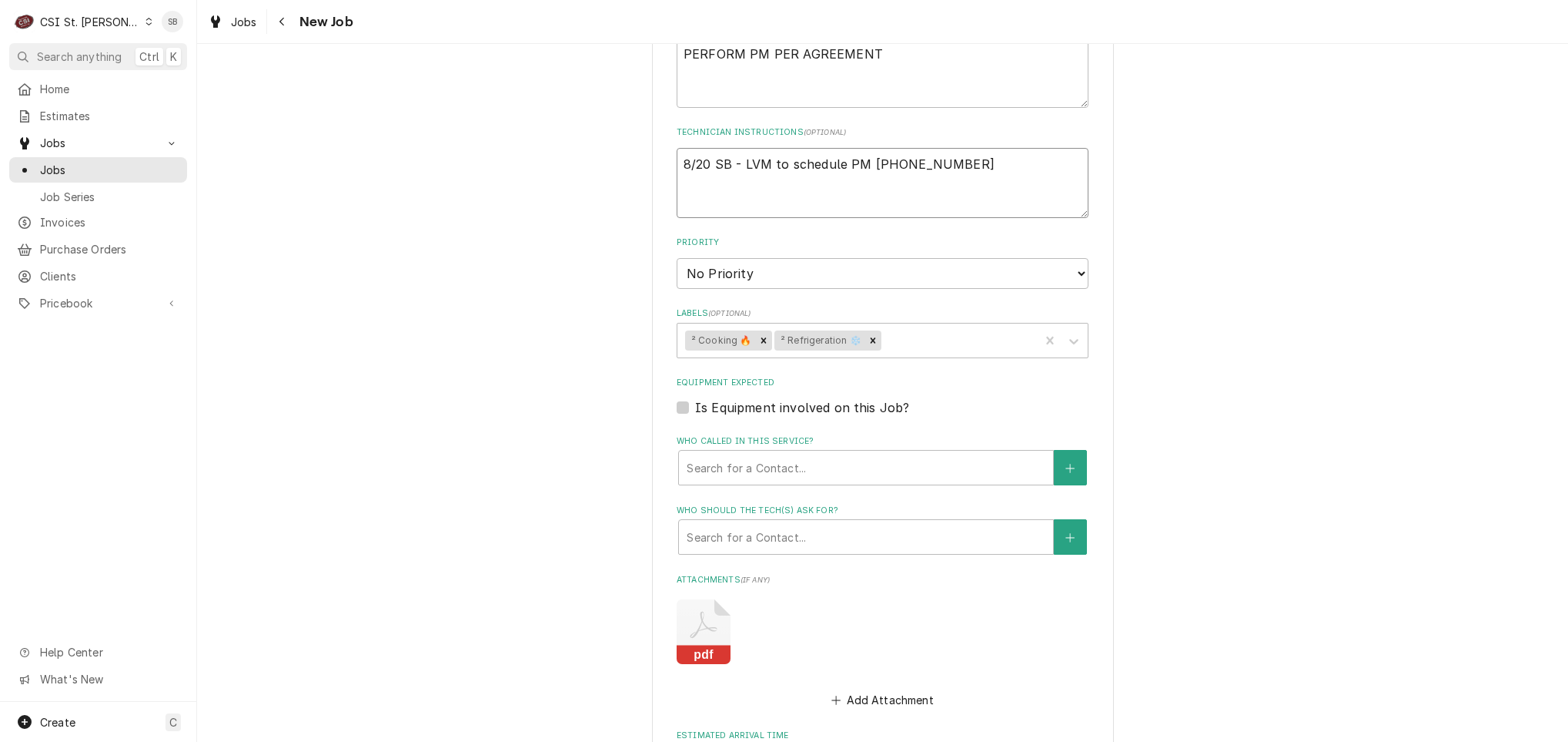
click at [1009, 195] on textarea "8/20 SB - LVM to schedule PM (314) 531-0511 x122" at bounding box center [882, 183] width 412 height 70
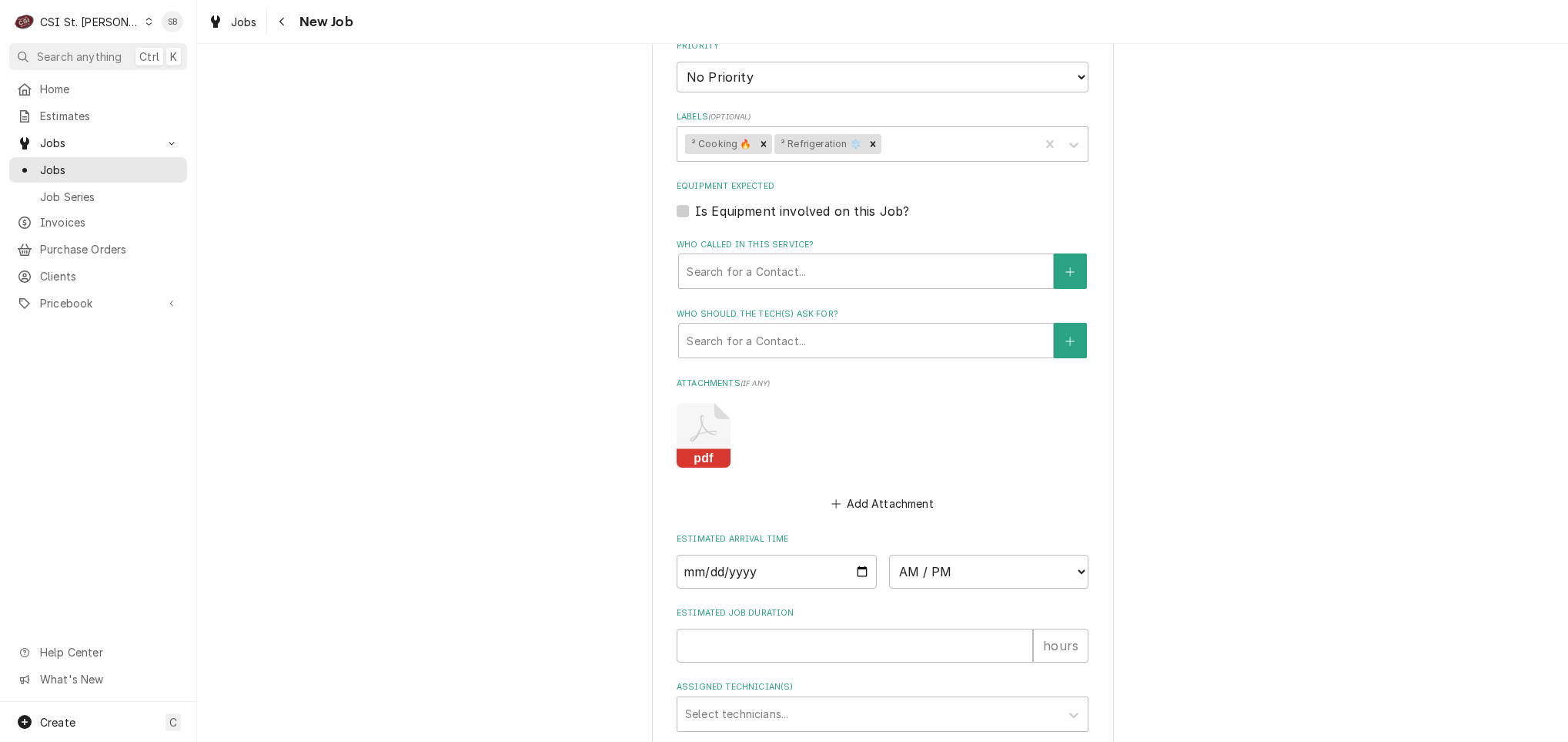
scroll to position [1538, 0]
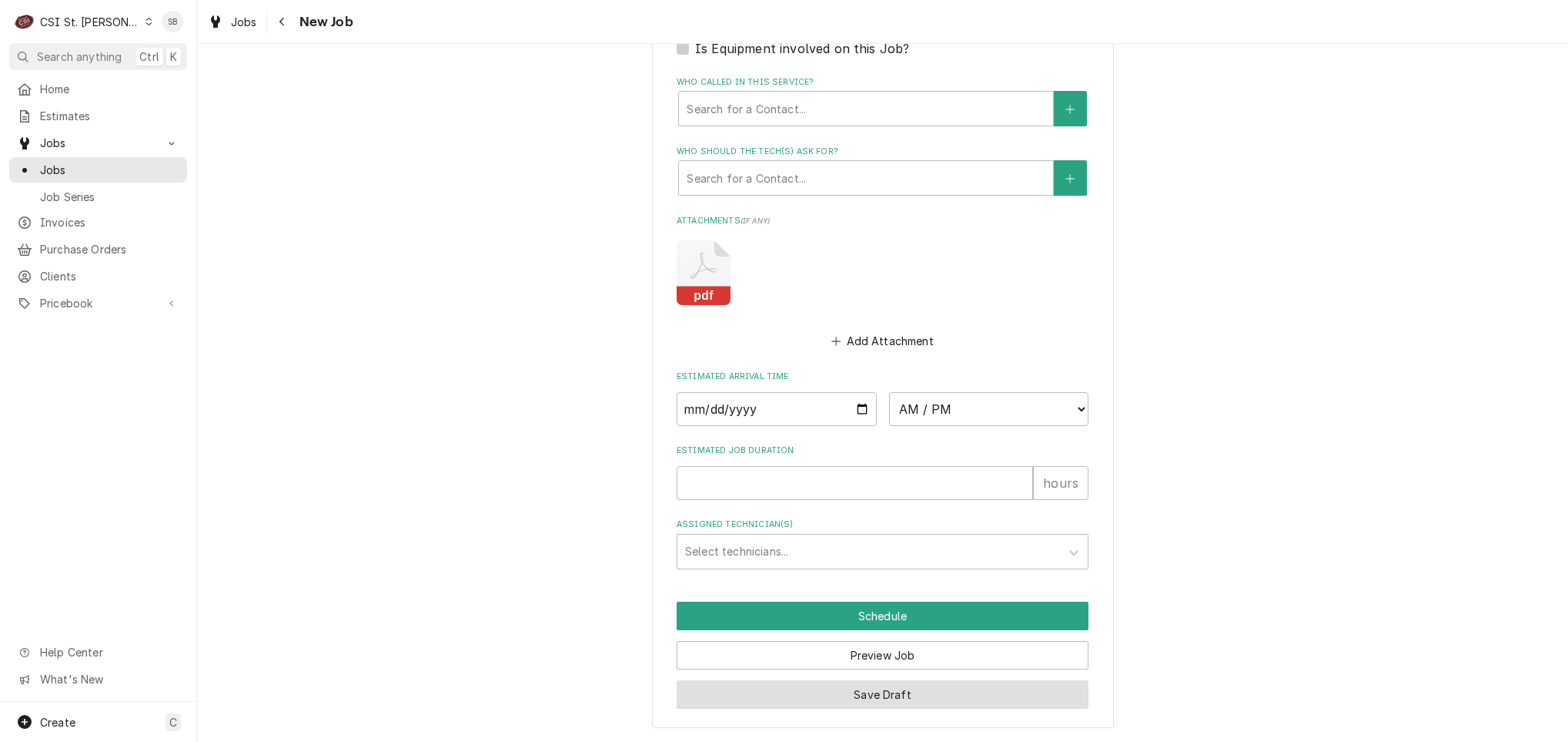
type textarea "8/20 SB - LVM to schedule PM (314) 531-0511 x122"
click at [896, 698] on button "Save Draft" at bounding box center [882, 694] width 412 height 29
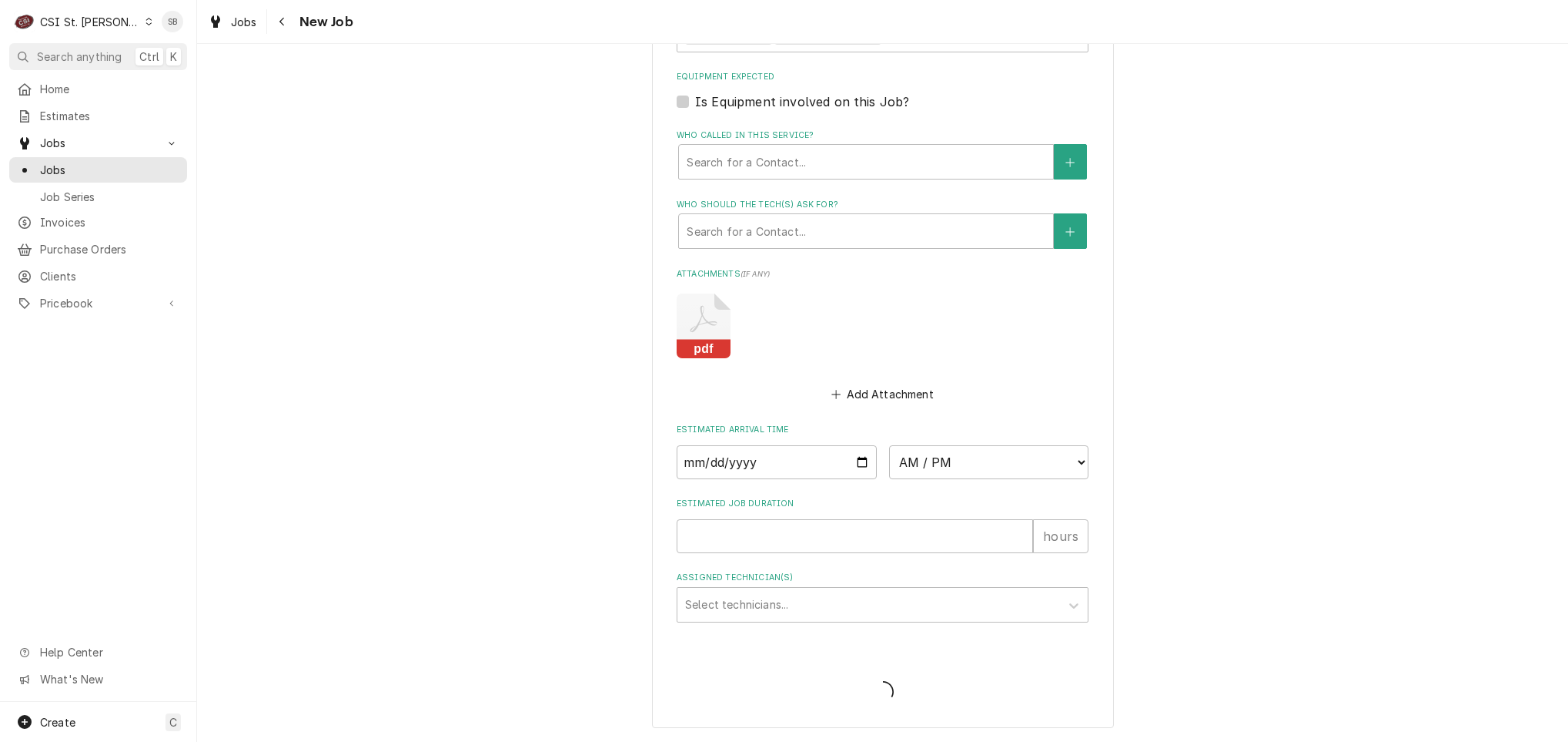
type textarea "x"
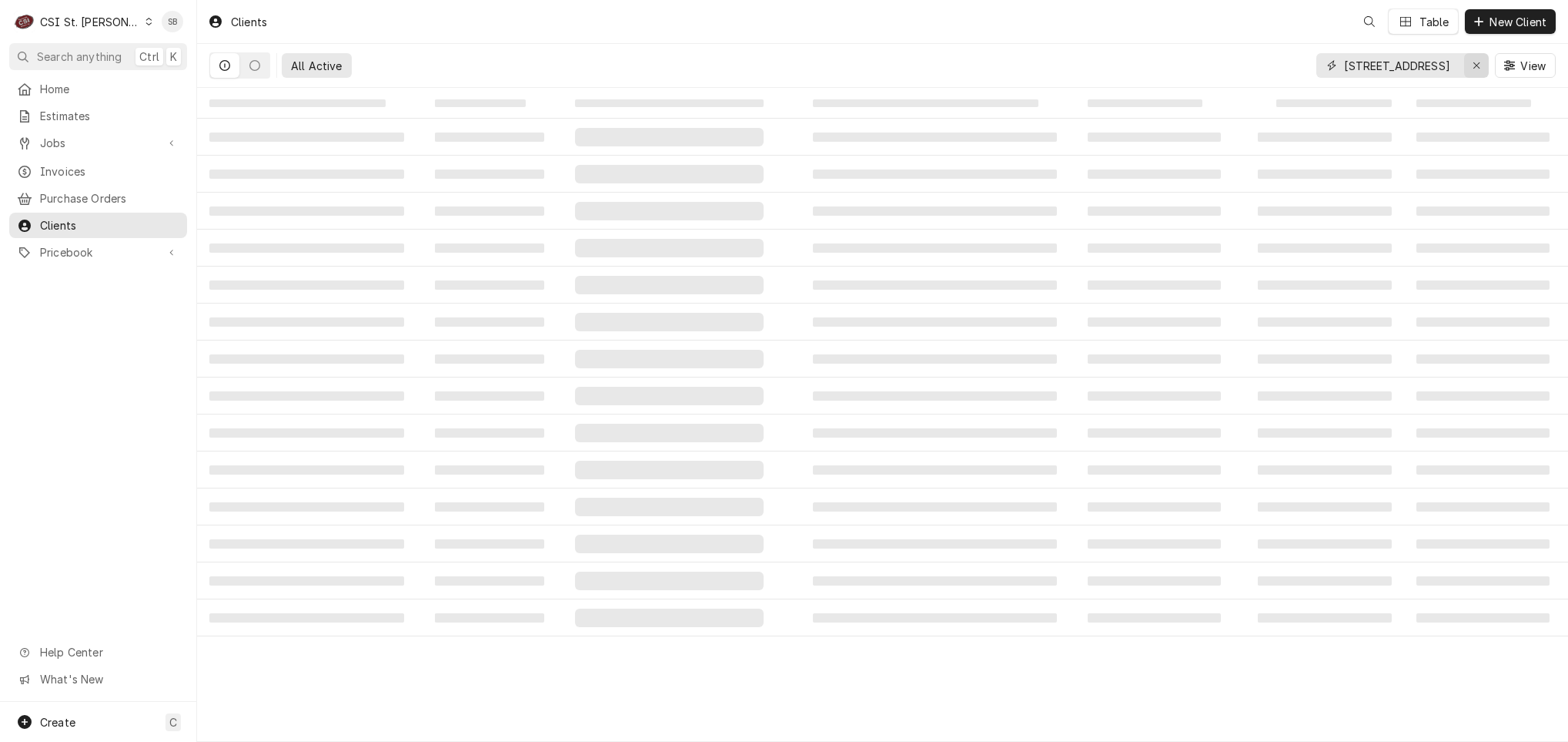
click at [1469, 67] on div "Erase input" at bounding box center [1476, 65] width 15 height 15
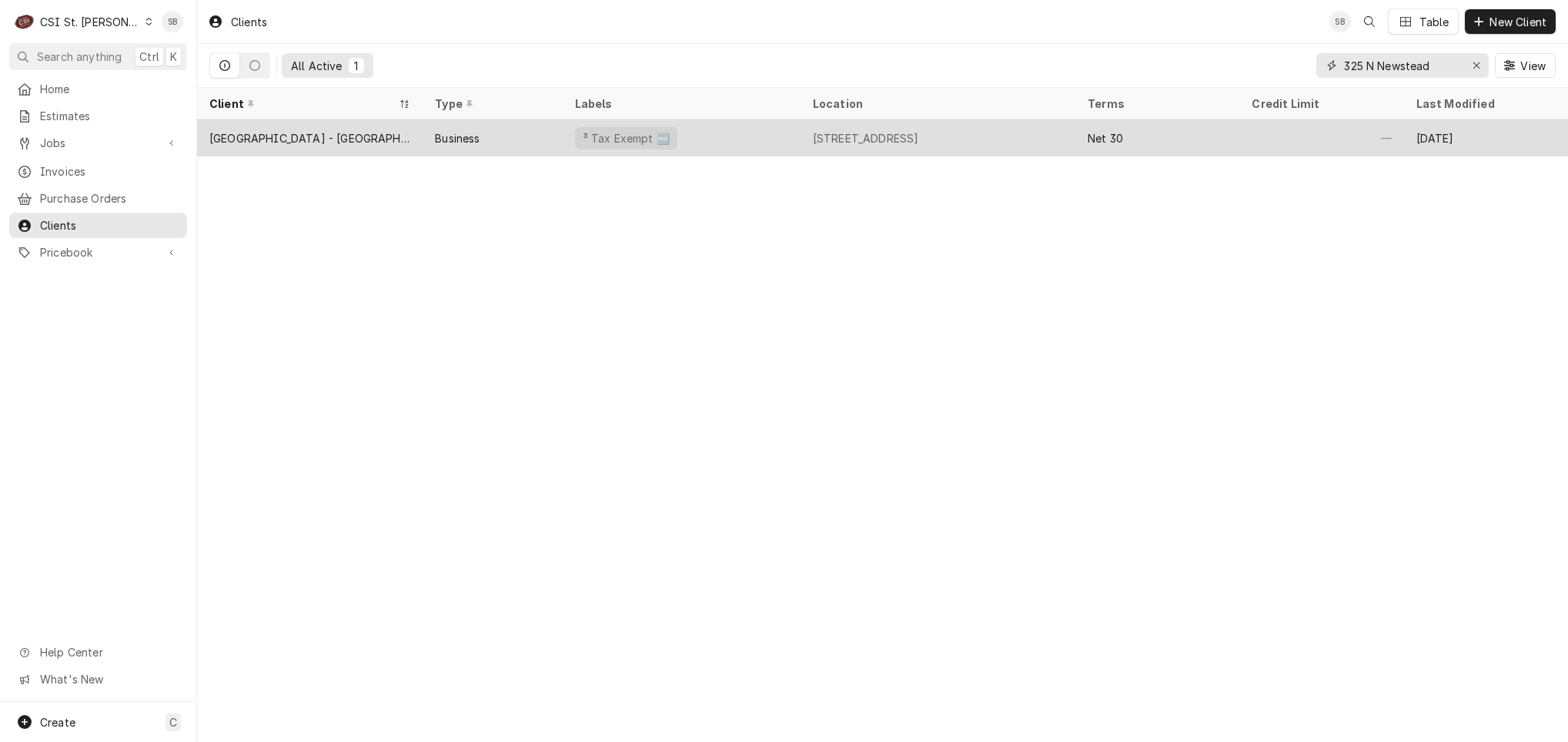
type input "325 N Newstead"
click at [268, 148] on div "Cathedral Tower - St Louis Archdioces" at bounding box center [310, 137] width 226 height 37
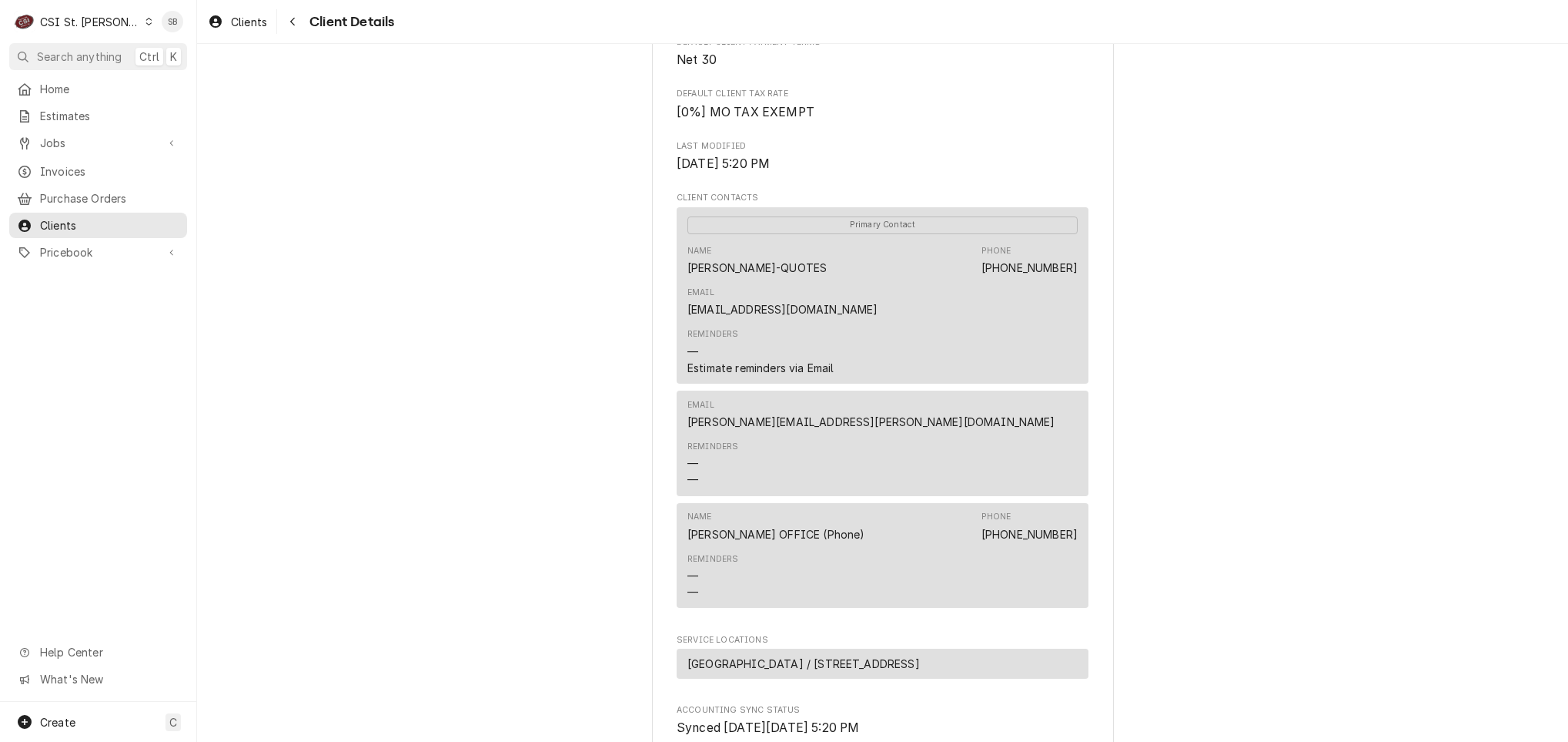
scroll to position [577, 0]
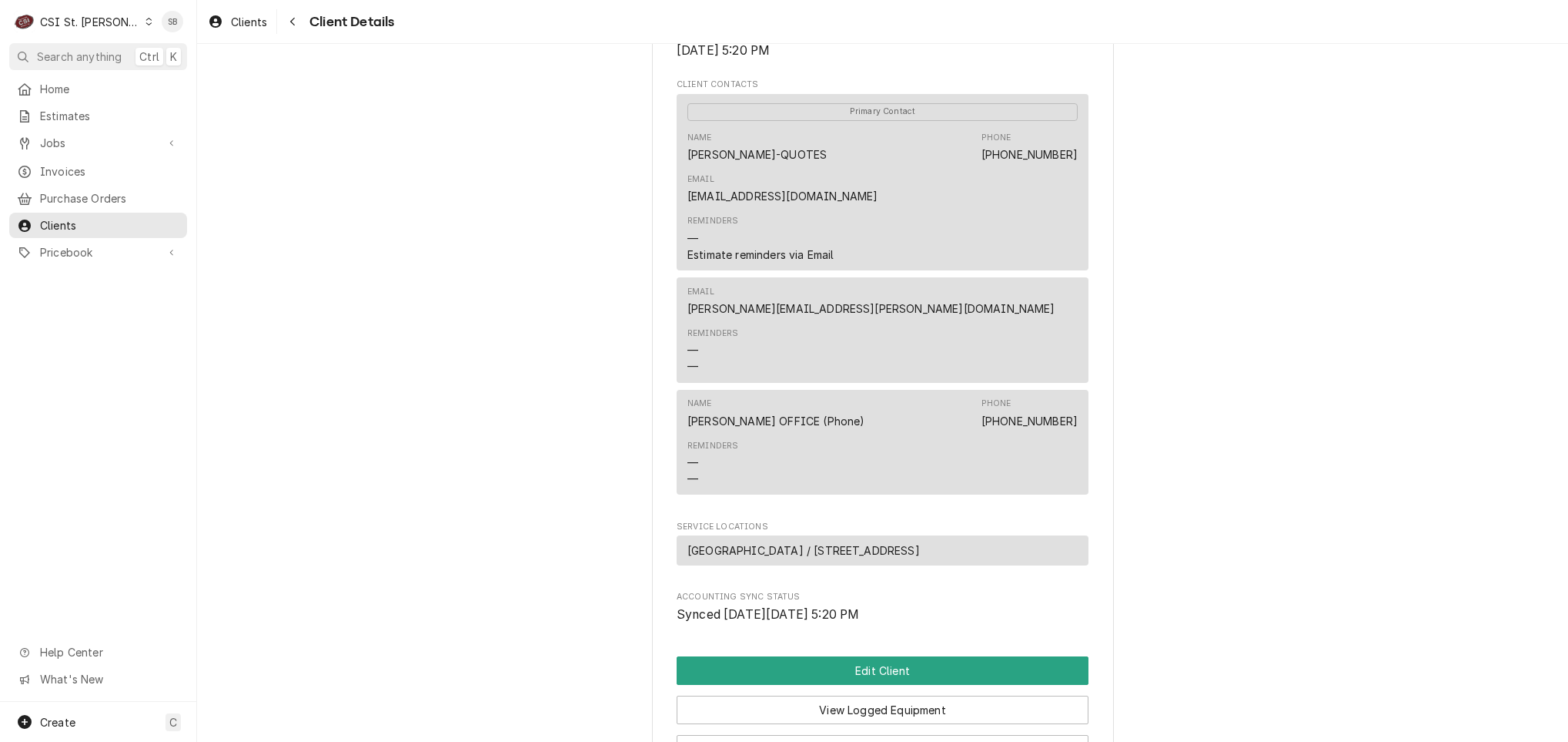
drag, startPoint x: 966, startPoint y: 382, endPoint x: 1077, endPoint y: 382, distance: 111.0
click at [1075, 390] on div "Name [PERSON_NAME] OFFICE (Phone) Phone [PHONE_NUMBER] Reminders — —" at bounding box center [882, 442] width 412 height 105
copy link "[PHONE_NUMBER]"
click at [51, 217] on span "Clients" at bounding box center [109, 225] width 139 height 16
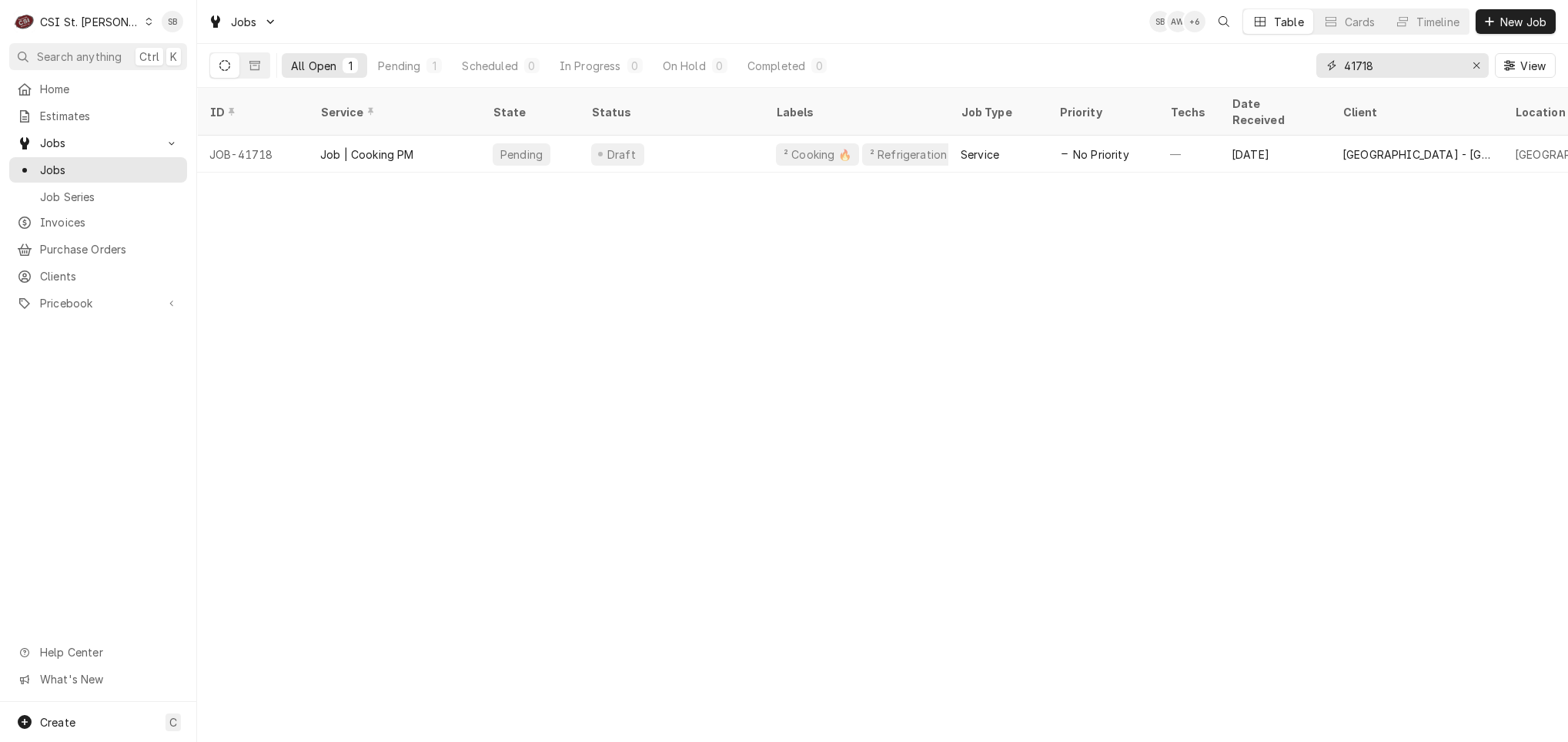
click at [1352, 70] on input "41718" at bounding box center [1402, 65] width 116 height 24
paste input "9"
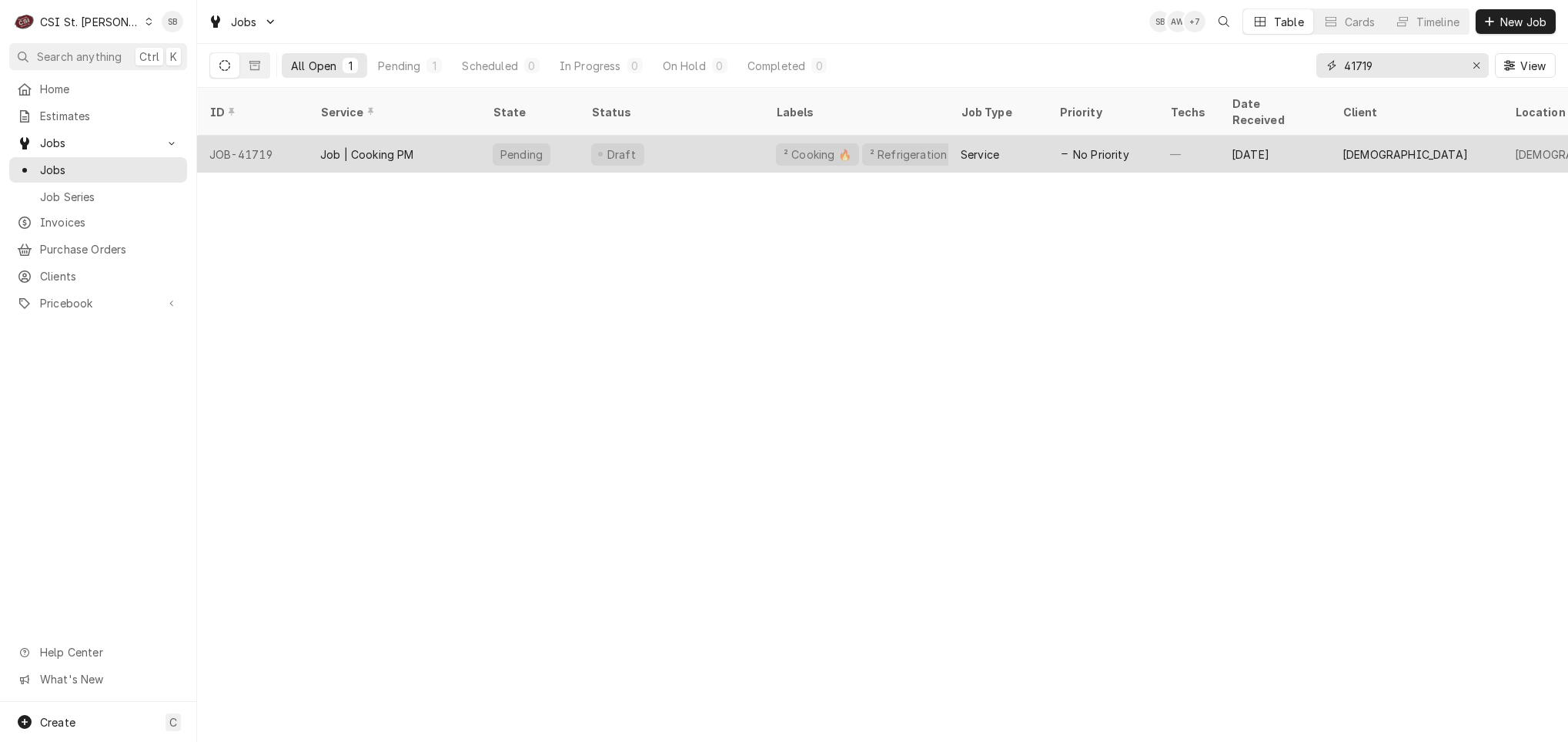
type input "41719"
click at [350, 146] on div "Job | Cooking PM" at bounding box center [367, 154] width 94 height 16
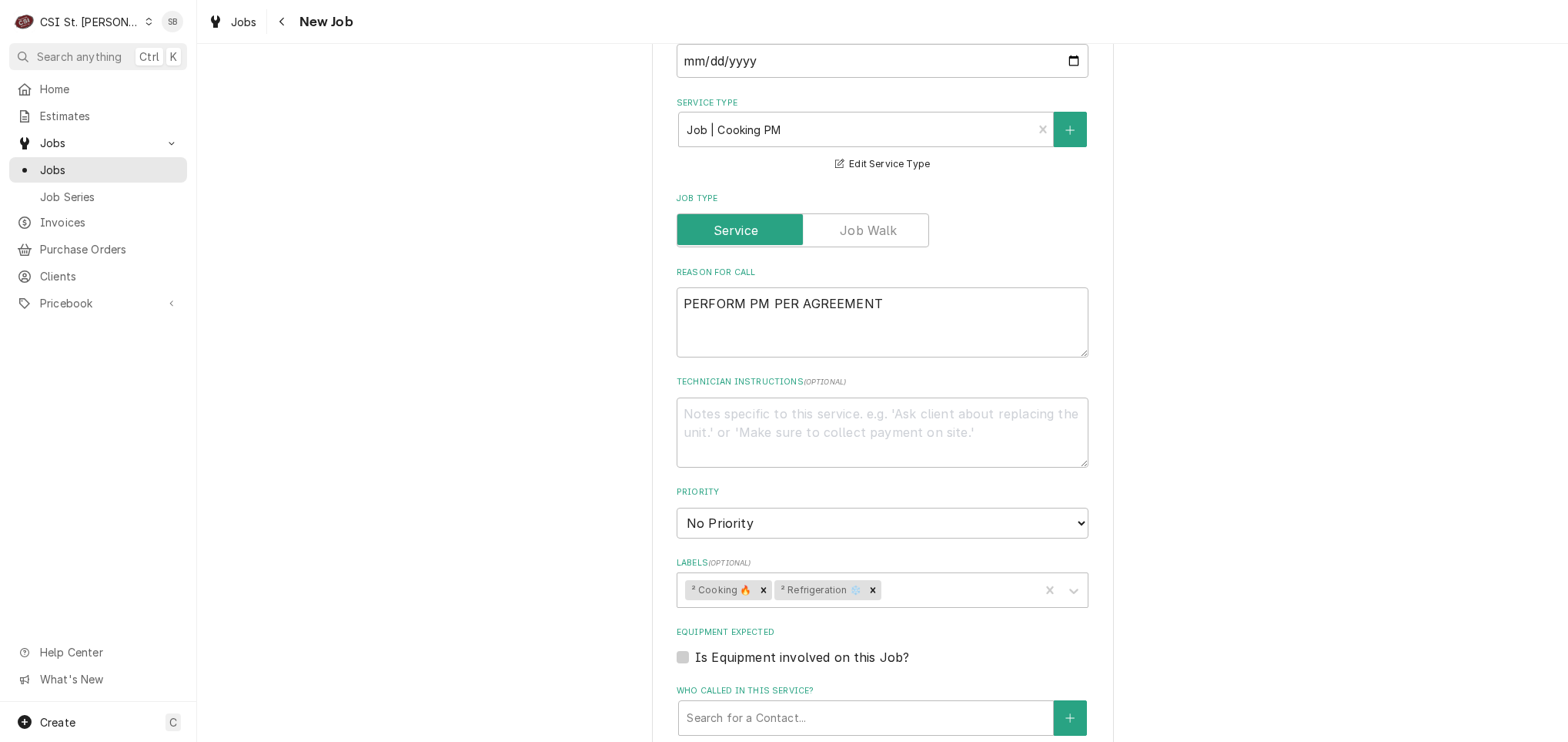
scroll to position [462, 0]
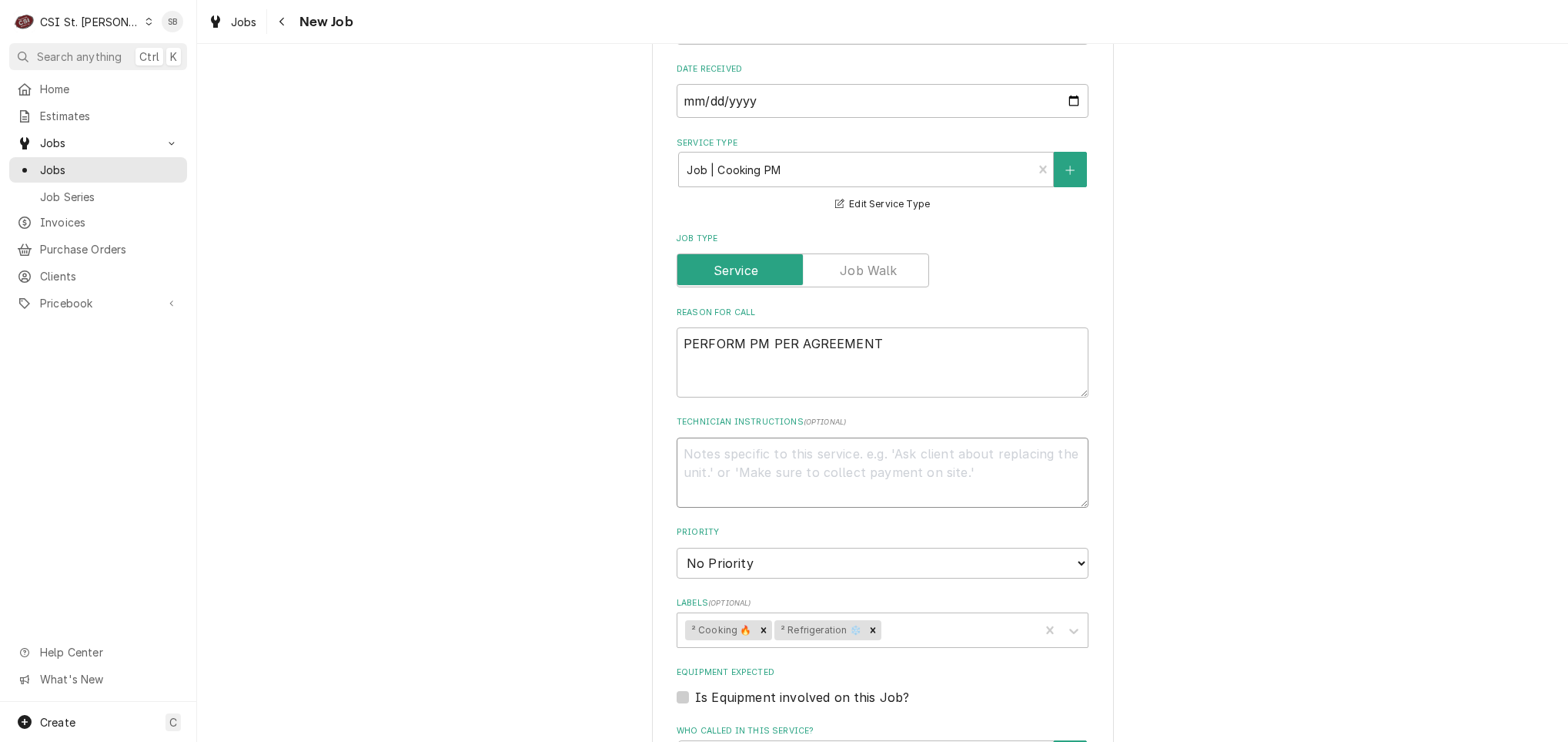
click at [735, 475] on textarea "Technician Instructions ( optional )" at bounding box center [882, 473] width 412 height 70
type textarea "x"
type textarea "8"
type textarea "x"
type textarea "8/"
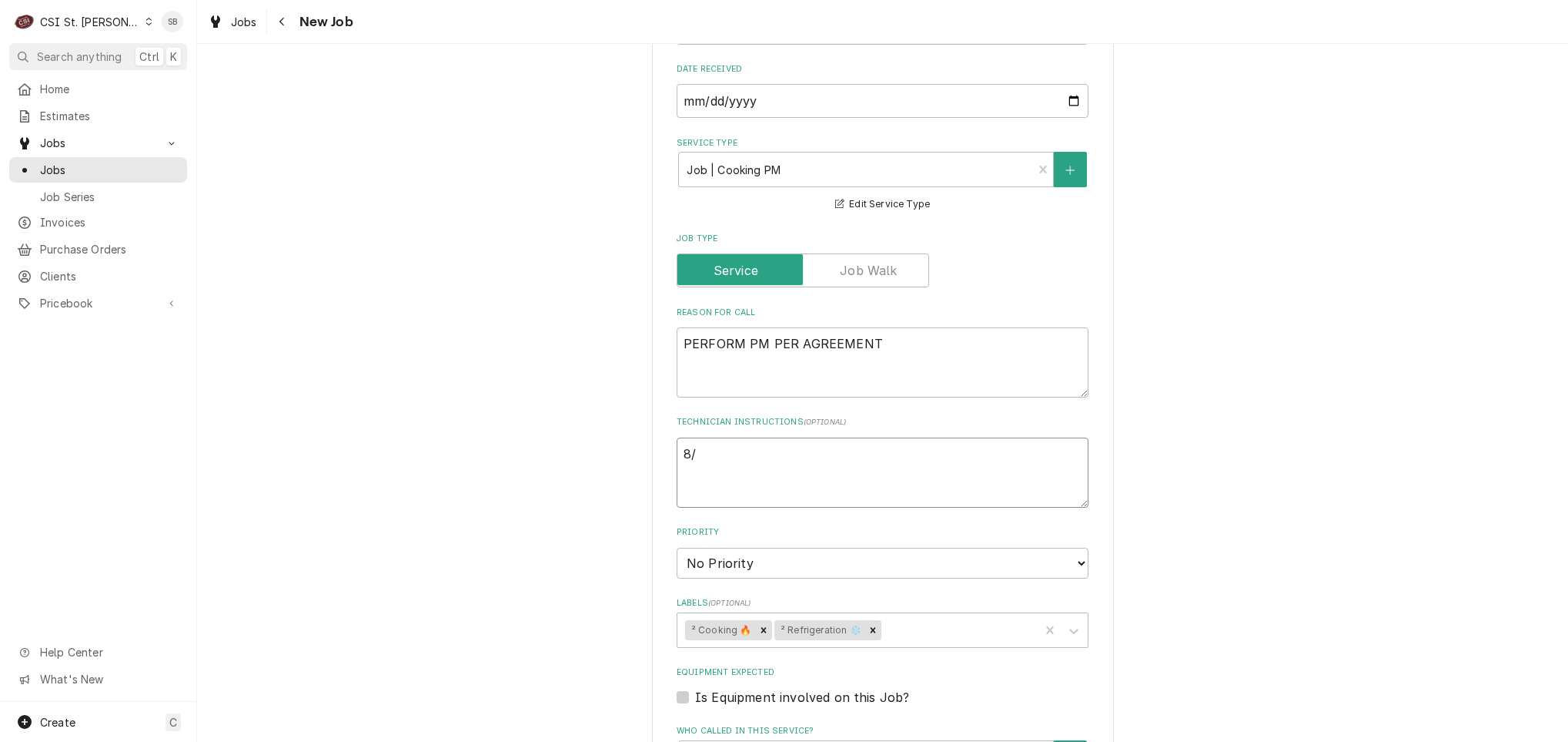
type textarea "x"
type textarea "8/2"
type textarea "x"
type textarea "8/20"
type textarea "x"
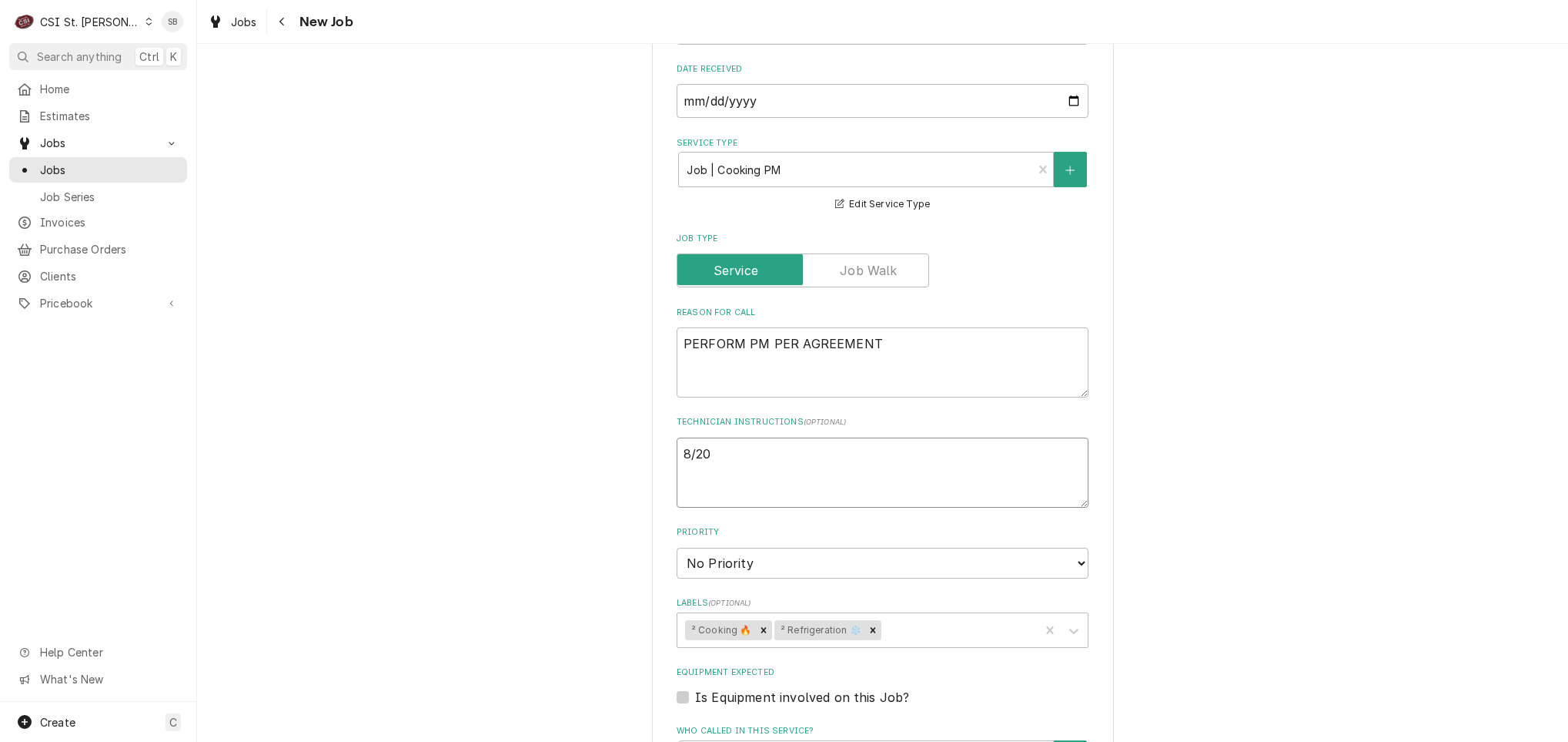
type textarea "8/20"
type textarea "x"
type textarea "8/20 p"
type textarea "x"
type textarea "8/20"
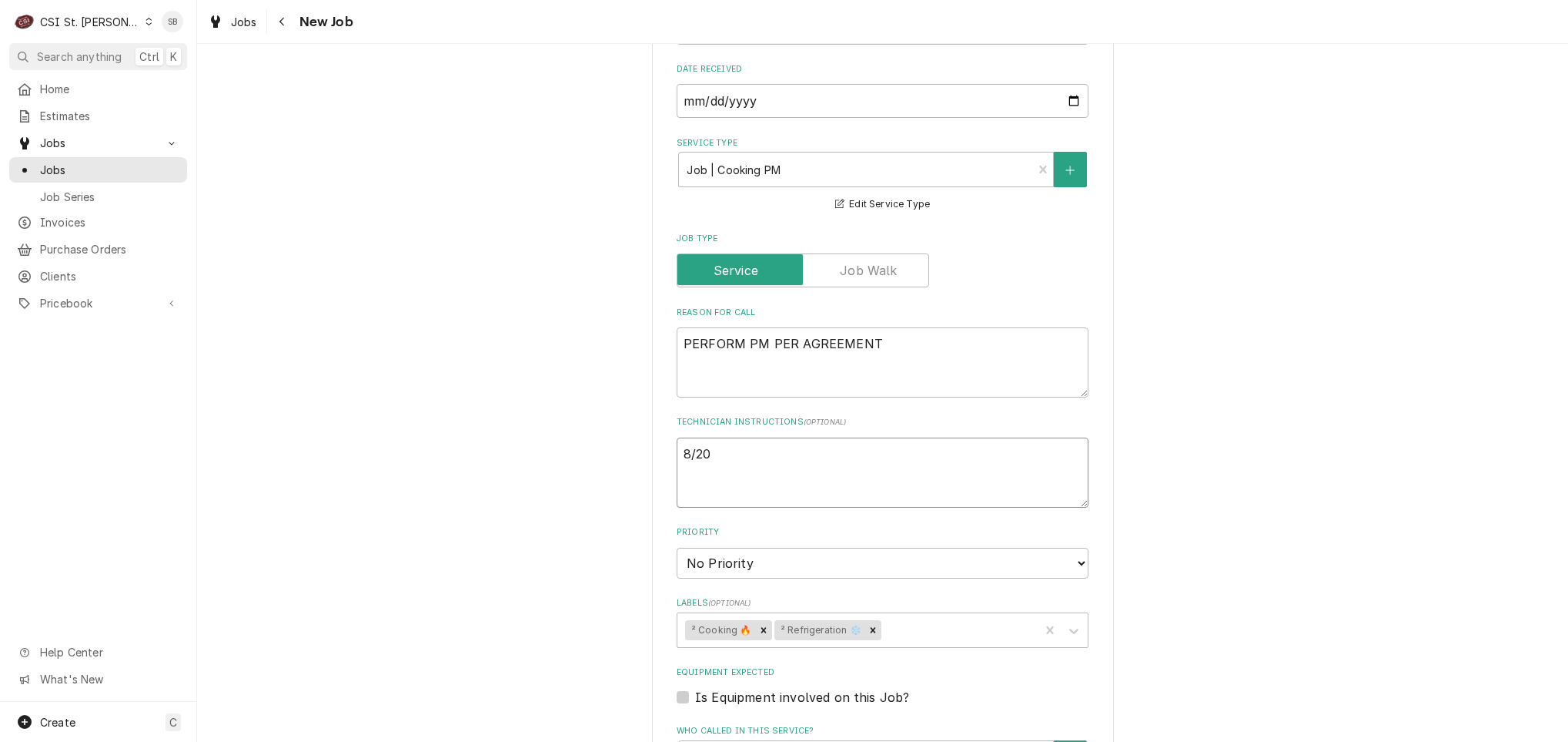
type textarea "x"
type textarea "8/20 S"
type textarea "x"
type textarea "8/20 SB"
type textarea "x"
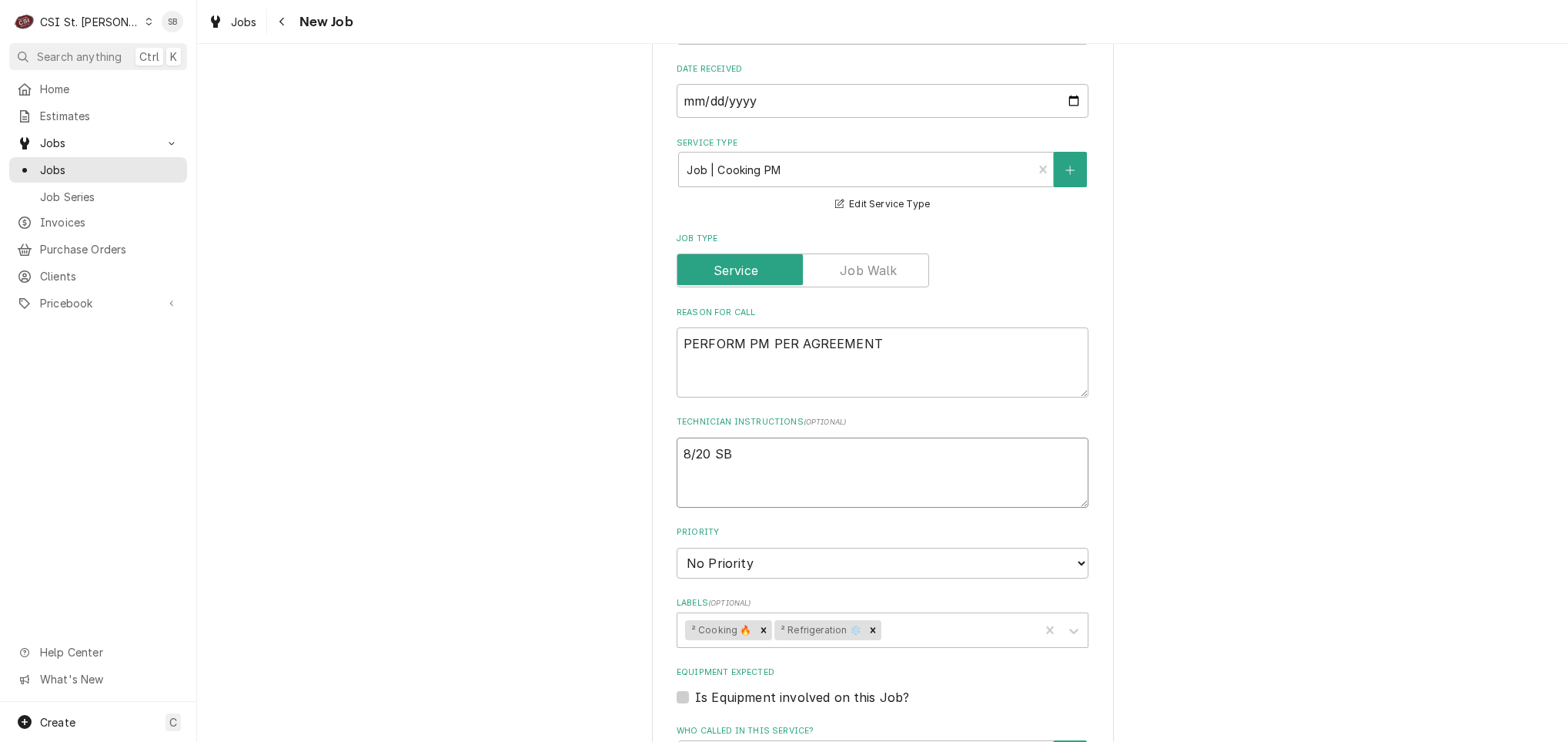
type textarea "8/20 SB"
type textarea "x"
type textarea "8/20 SB -"
type textarea "x"
type textarea "8/20 SB -"
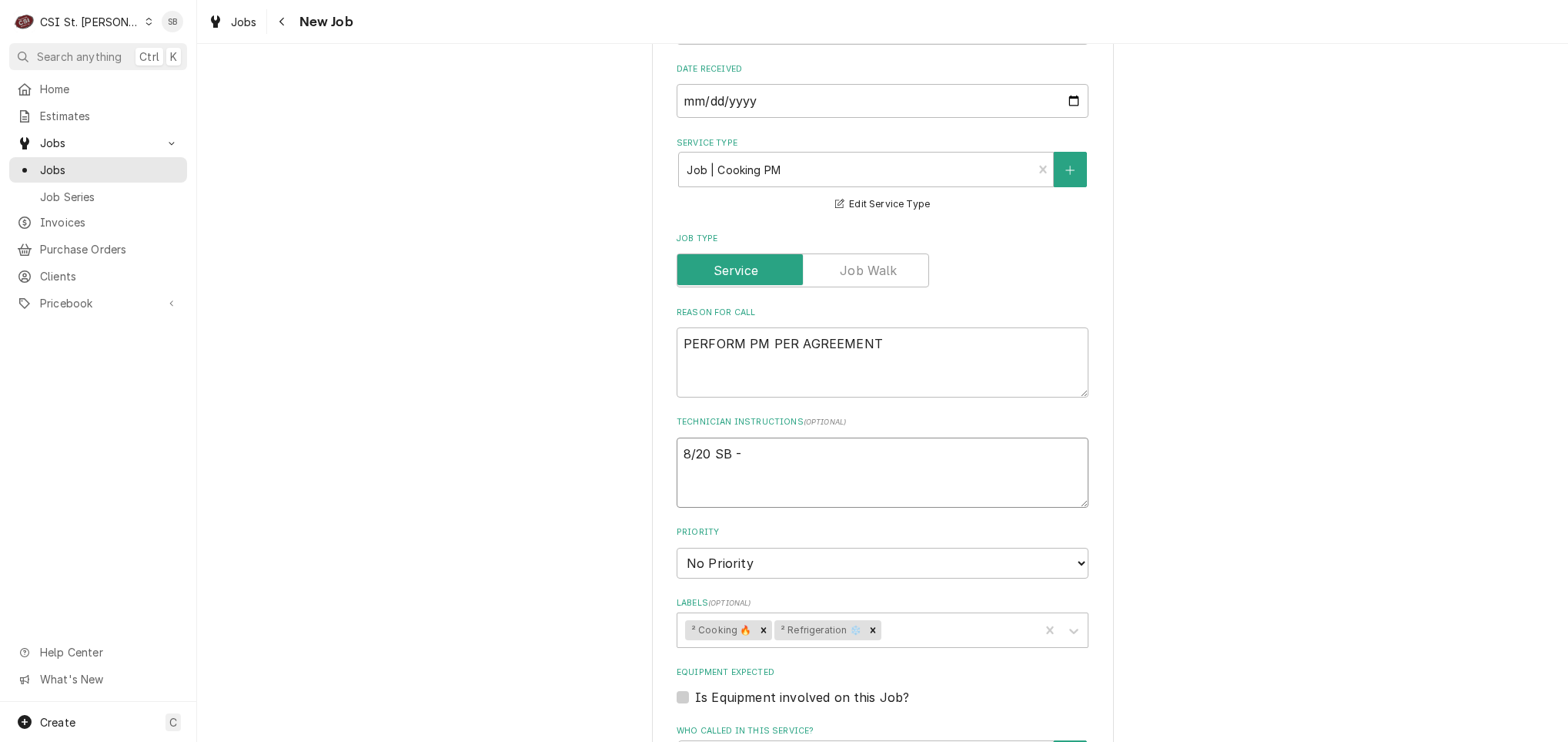
type textarea "x"
type textarea "8/20 SB - p"
type textarea "x"
type textarea "8/20 SB - pe"
type textarea "x"
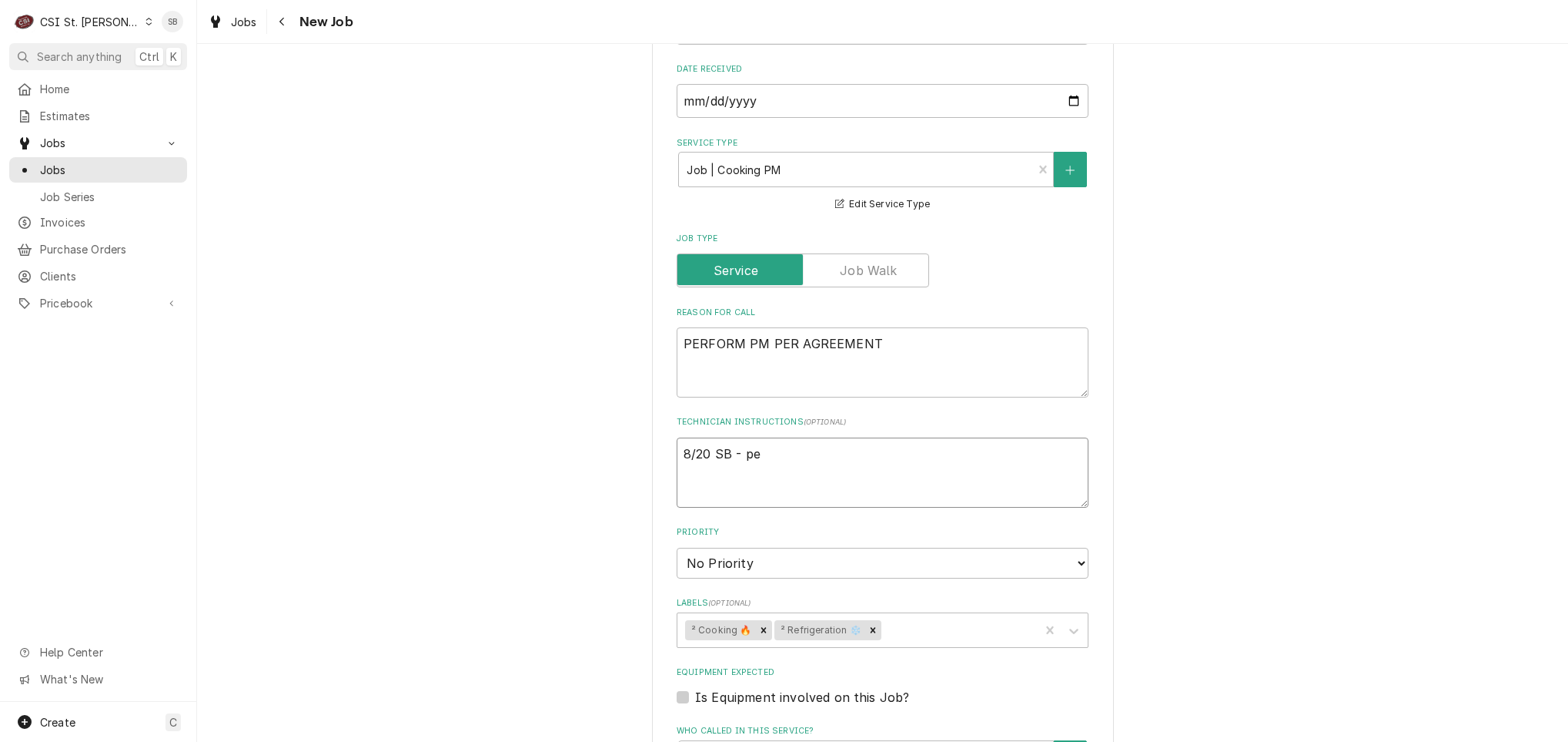
type textarea "8/20 SB - per"
type textarea "x"
type textarea "8/20 SB - per"
type textarea "x"
type textarea "8/20 SB - per T"
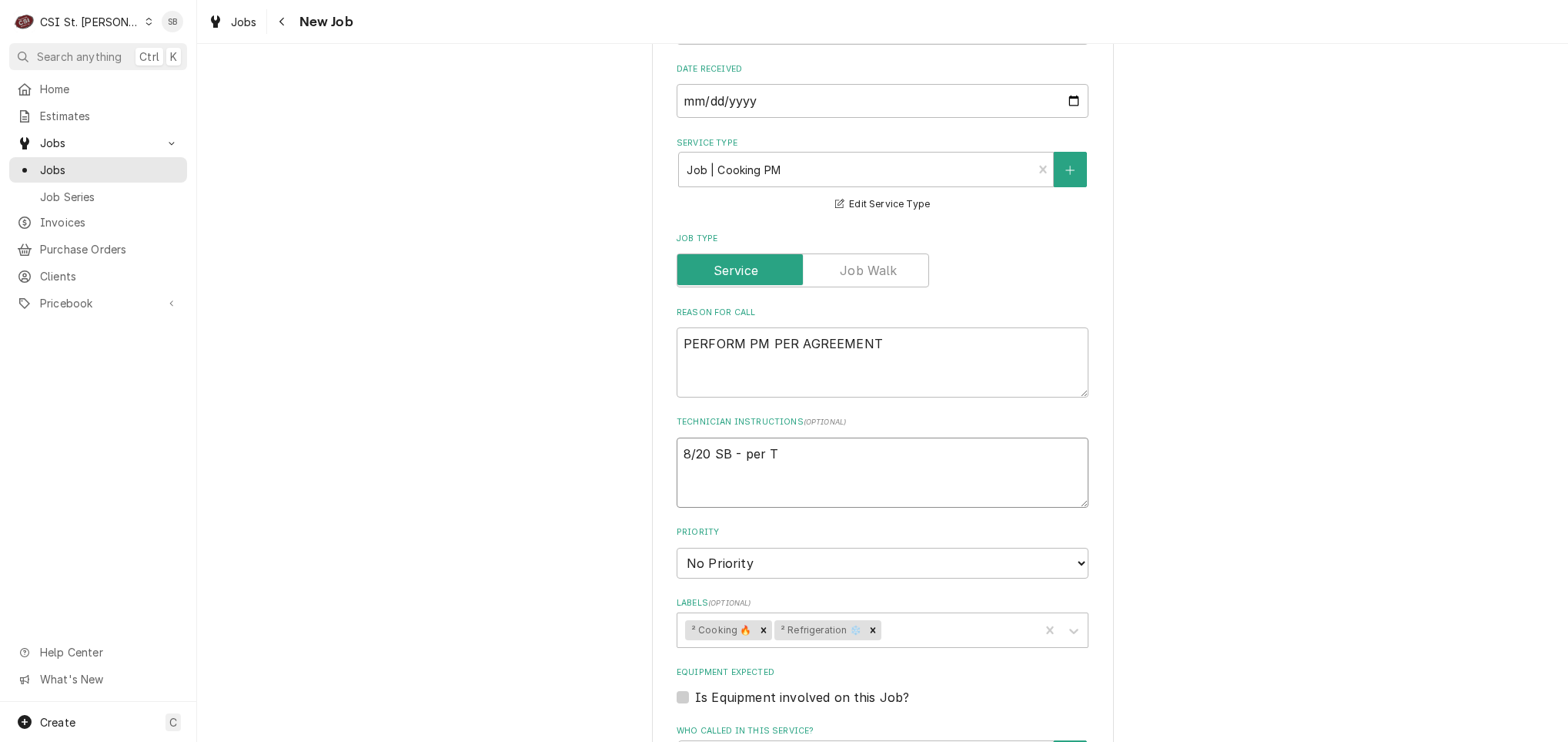
type textarea "x"
type textarea "8/20 SB - per Ti"
type textarea "x"
type textarea "8/20 SB - per Tia"
type textarea "x"
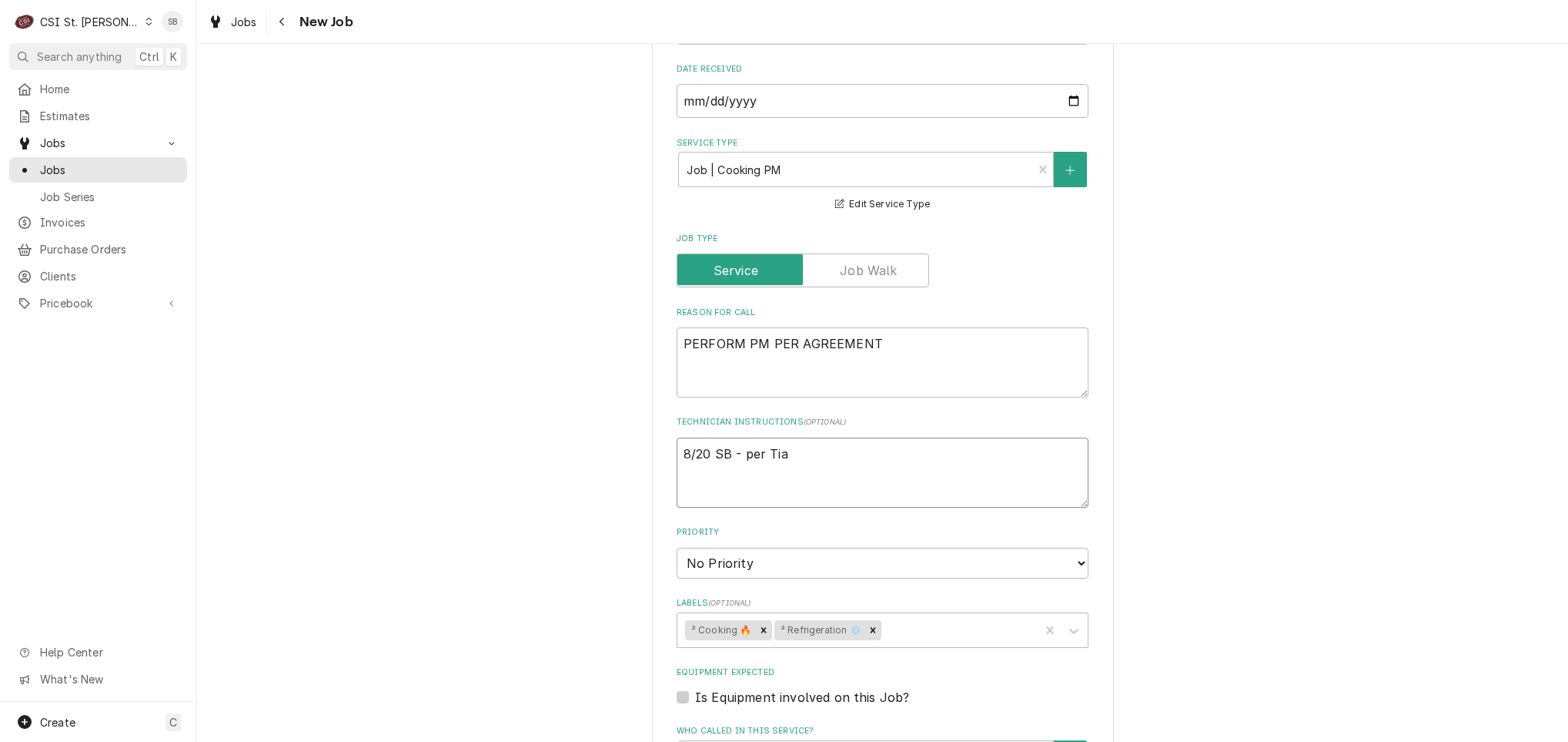
type textarea "8/20 SB - per Tia"
type textarea "x"
type textarea "8/20 SB - per Tia o"
type textarea "x"
type textarea "8/20 SB - per Tia ok"
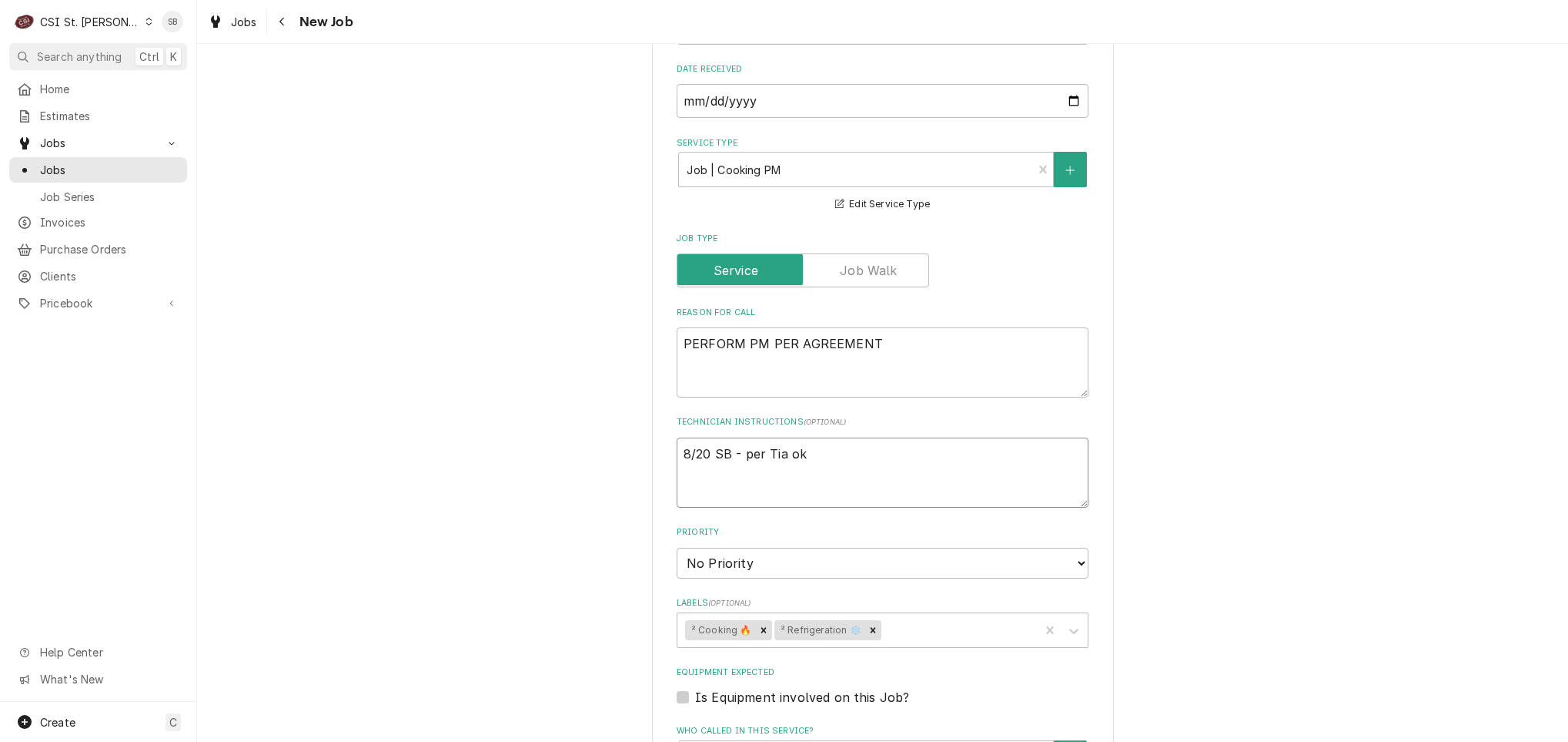
type textarea "x"
type textarea "8/20 SB - per Tia ok"
type textarea "x"
type textarea "8/20 SB - per Tia ok t"
type textarea "x"
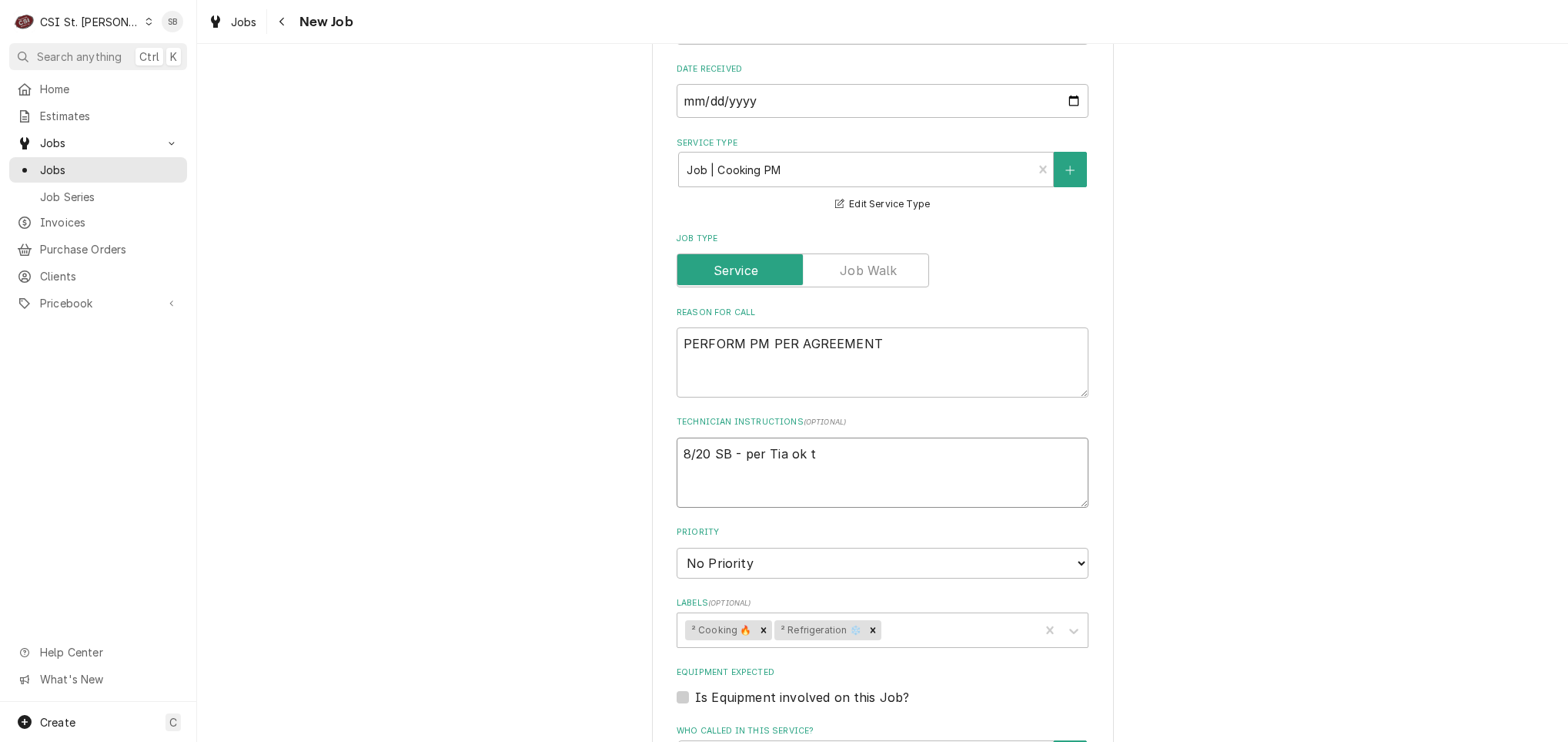
type textarea "8/20 SB - per Tia ok to"
type textarea "x"
type textarea "8/20 SB - per Tia ok to"
type textarea "x"
type textarea "8/20 SB - per Tia ok to do"
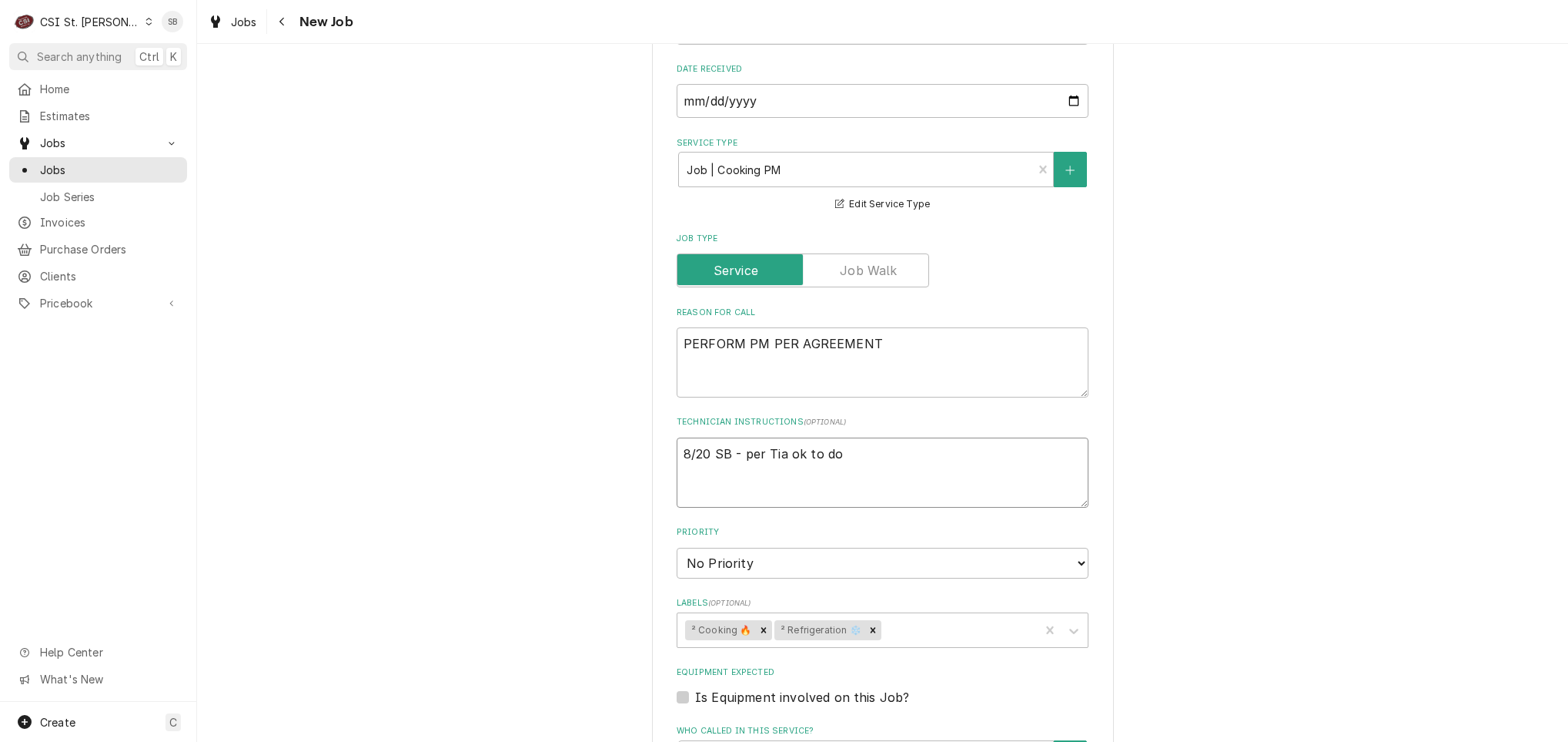
type textarea "x"
type textarea "8/20 SB - per Tia ok to do"
type textarea "x"
type textarea "8/20 SB - per Tia ok to do P"
type textarea "x"
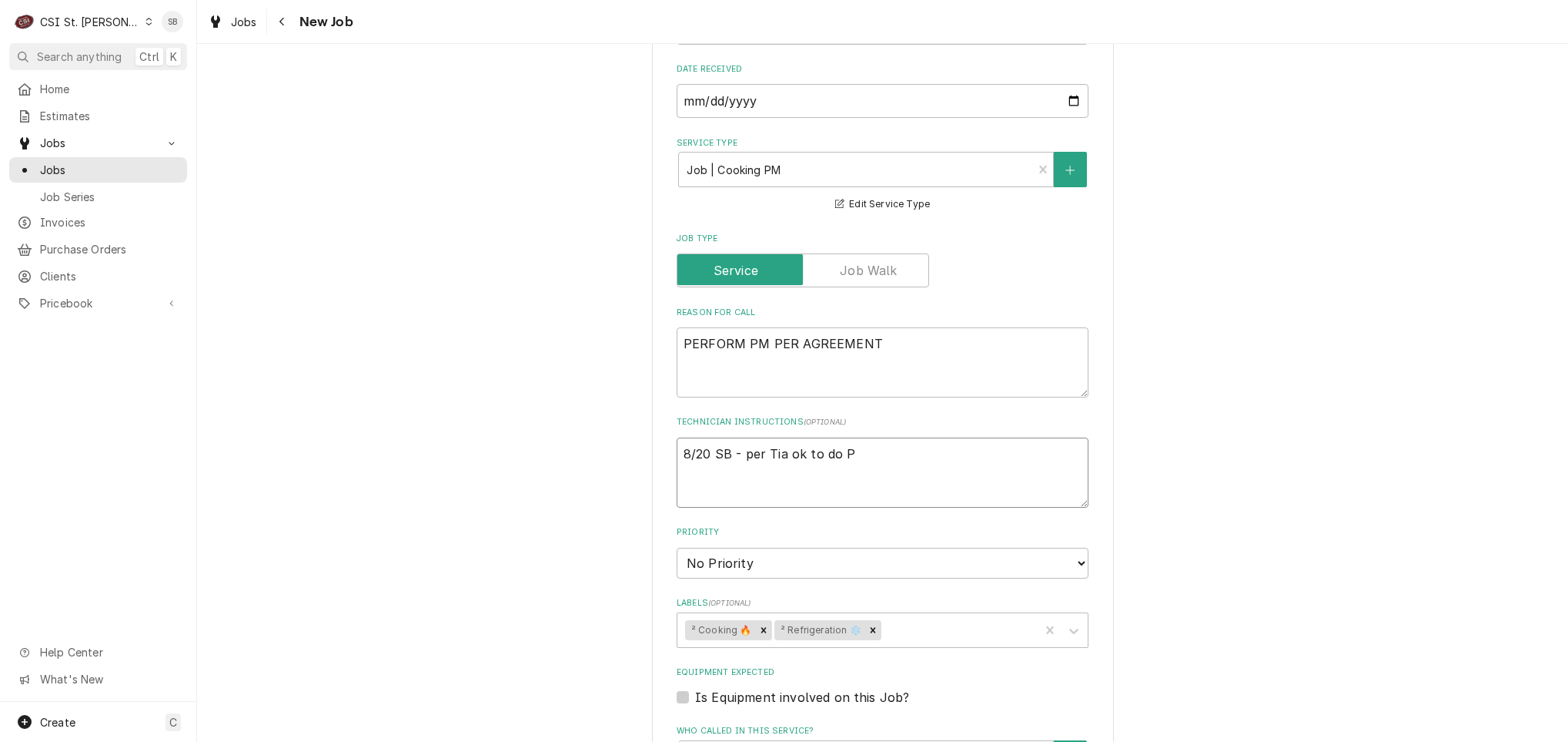
type textarea "8/20 SB - per Tia ok to do PM"
type textarea "x"
type textarea "8/20 SB - per Tia ok to do PM"
type textarea "x"
type textarea "8/20 SB - per Tia ok to do PM 8"
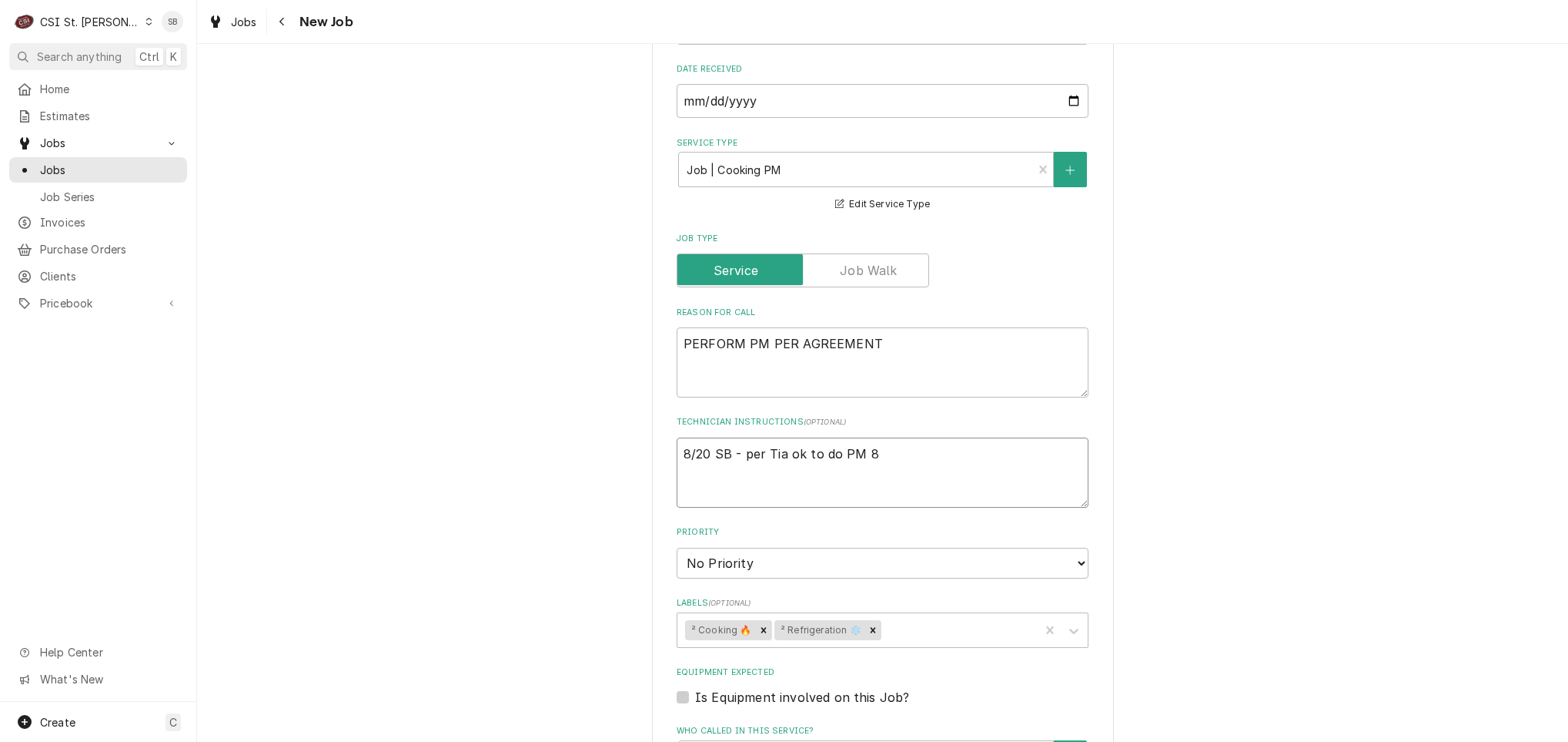
type textarea "x"
type textarea "8/20 SB - per Tia ok to do PM 8/"
type textarea "x"
type textarea "8/20 SB - per Tia ok to do PM 8/2"
type textarea "x"
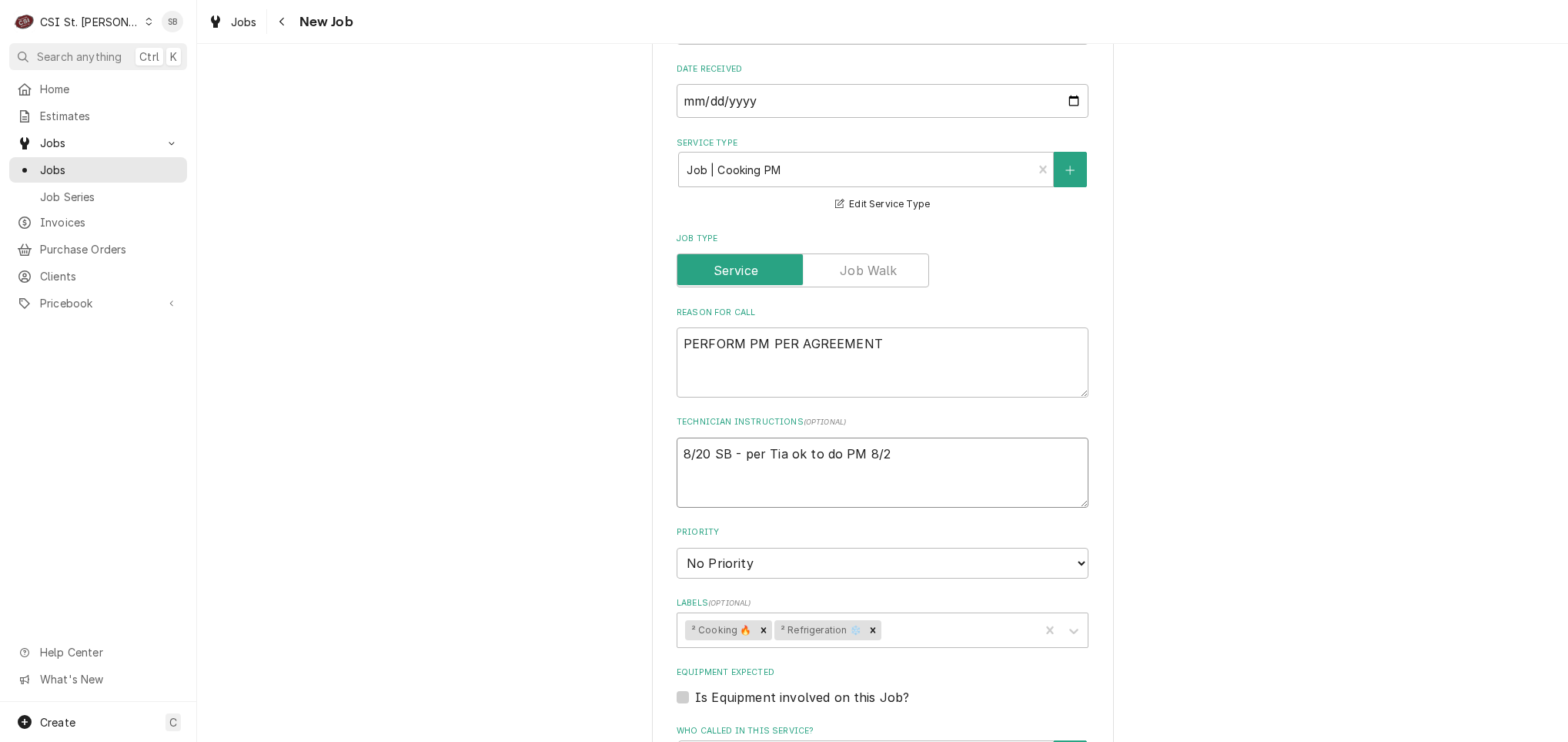
type textarea "8/20 SB - per Tia ok to do PM 8/25"
type textarea "x"
type textarea "8/20 SB - per Tia ok to do PM 8/25 a"
type textarea "x"
type textarea "8/20 SB - per Tia ok to do PM 8/25 at"
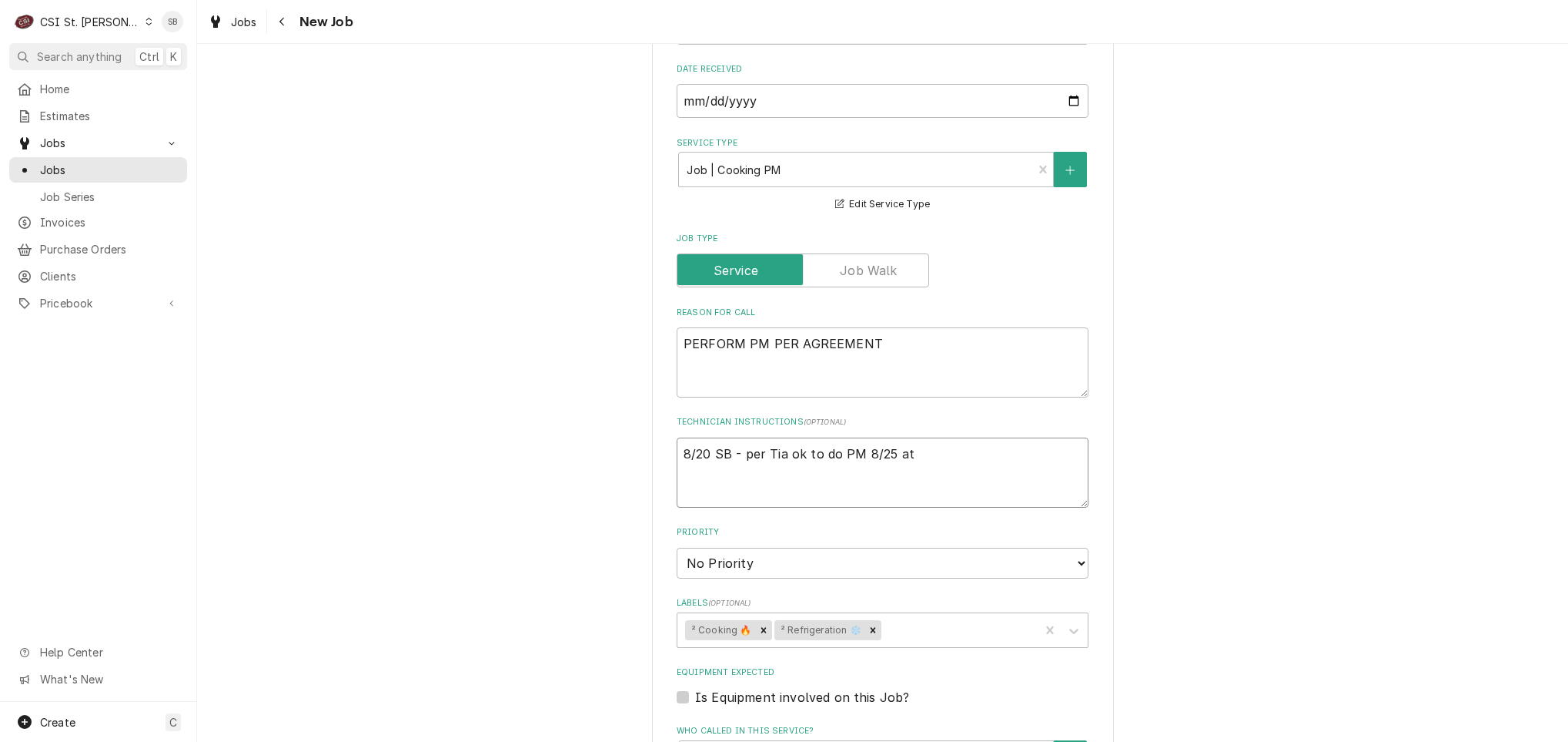
type textarea "x"
type textarea "8/20 SB - per Tia ok to do PM 8/25 at"
type textarea "x"
type textarea "8/20 SB - per Tia ok to do PM 8/25 at 8"
type textarea "x"
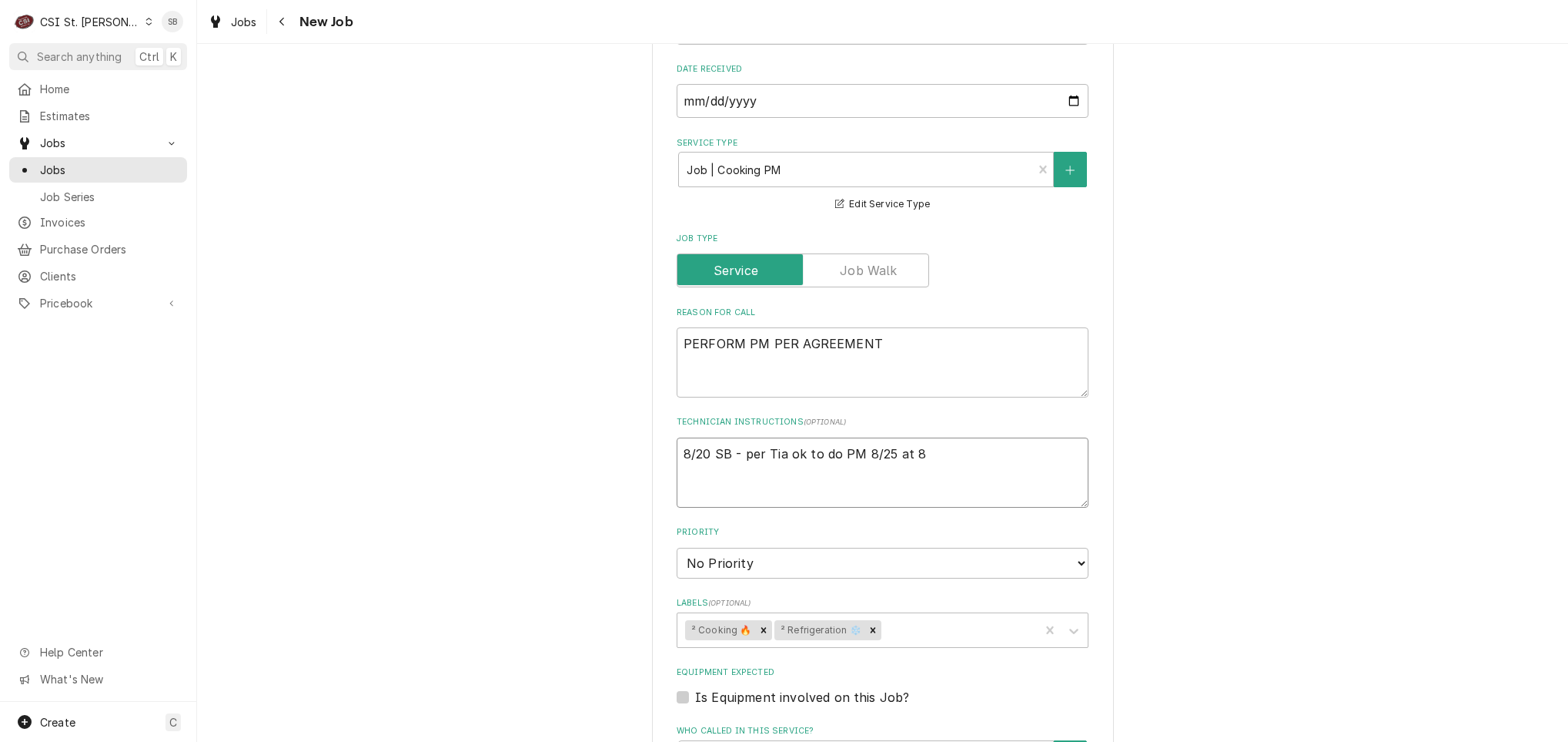
type textarea "8/20 SB - per Tia ok to do PM 8/25 at 83"
type textarea "x"
type textarea "8/20 SB - per Tia ok to do PM 8/25 at 830"
type textarea "x"
type textarea "8/20 SB - per Tia ok to do PM 8/25 at 830a"
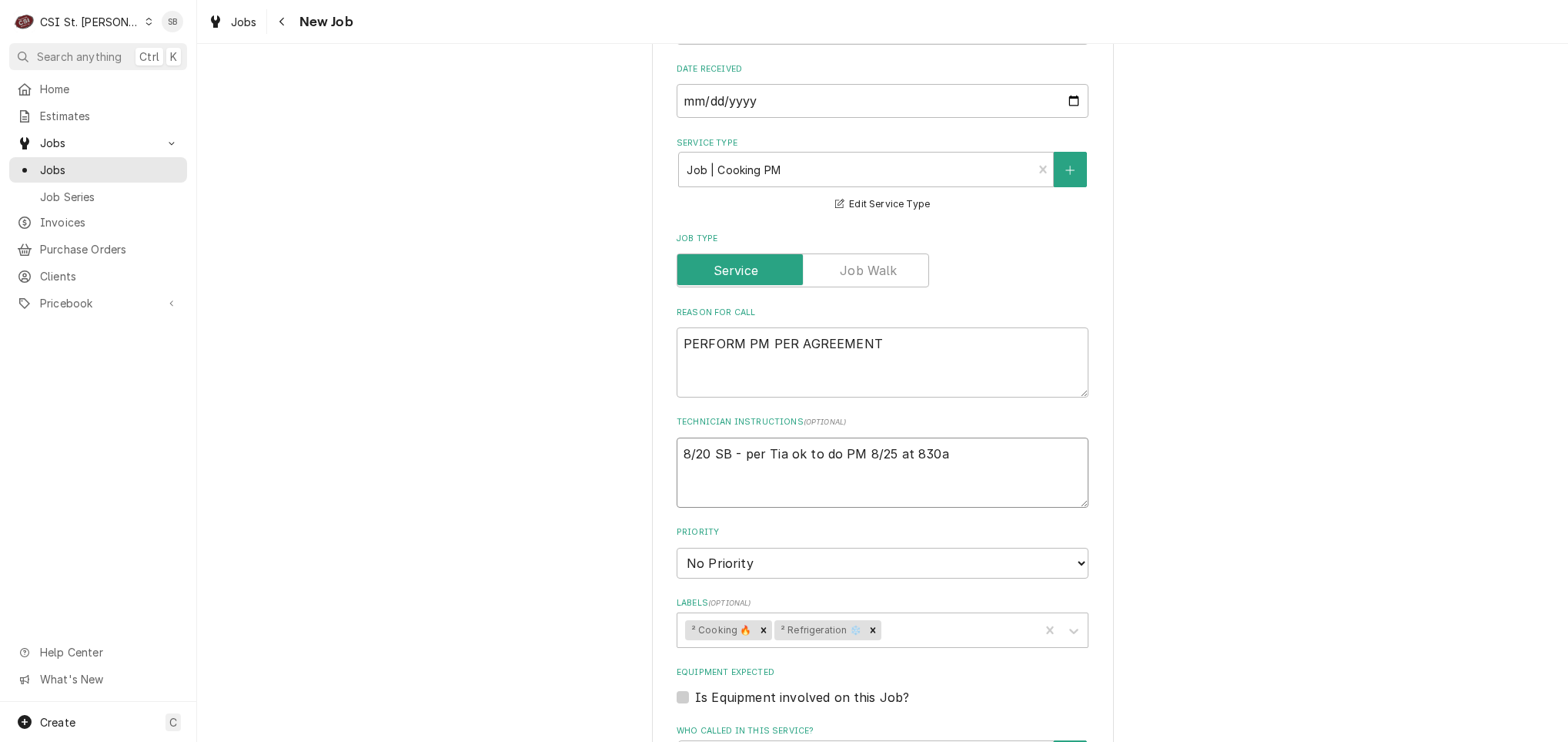
type textarea "x"
type textarea "8/20 SB - per Tia ok to do PM 8/25 at 830a,"
type textarea "x"
type textarea "8/20 SB - per Tia ok to do PM 8/25 at 830a,"
type textarea "x"
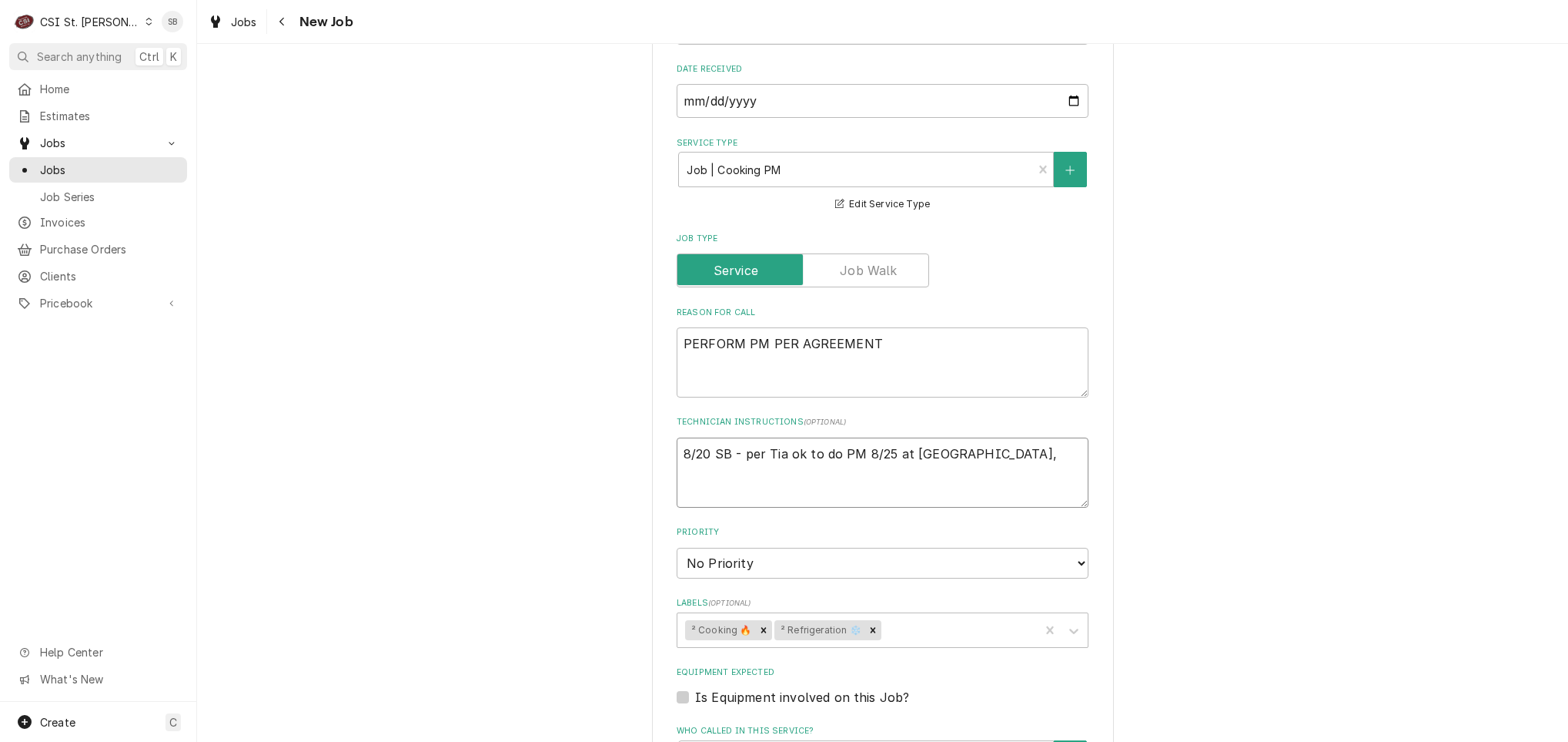
type textarea "8/20 SB - per Tia ok to do PM 8/25 at 830a, a"
type textarea "x"
type textarea "8/20 SB - per Tia ok to do PM 8/25 at 830a, ad"
type textarea "x"
type textarea "8/20 SB - per Tia ok to do PM 8/25 at 830a, adv"
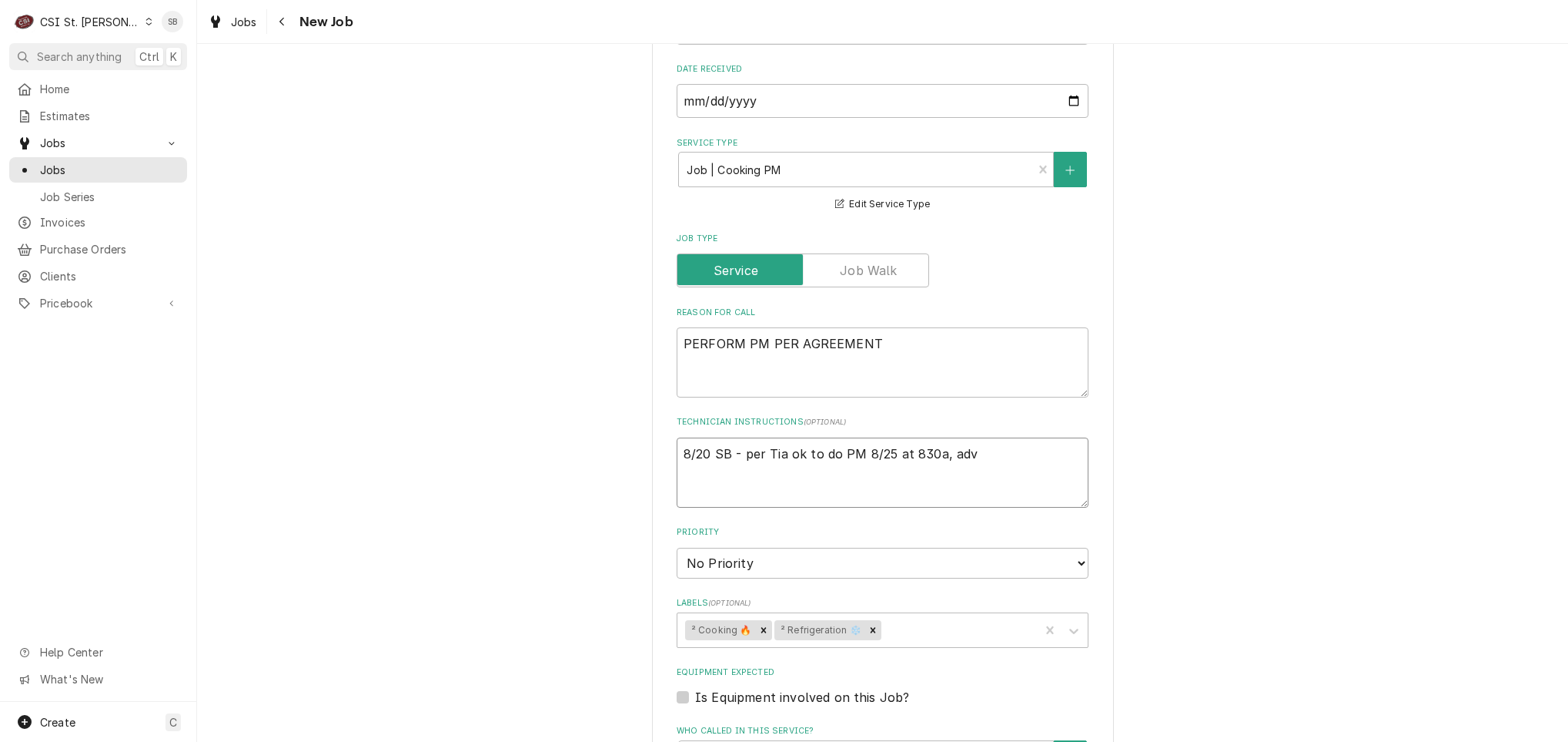
type textarea "x"
type textarea "8/20 SB - per Tia ok to do PM 8/25 at 830a, advi"
type textarea "x"
type textarea "8/20 SB - per Tia ok to do PM 8/25 at 830a, advis"
type textarea "x"
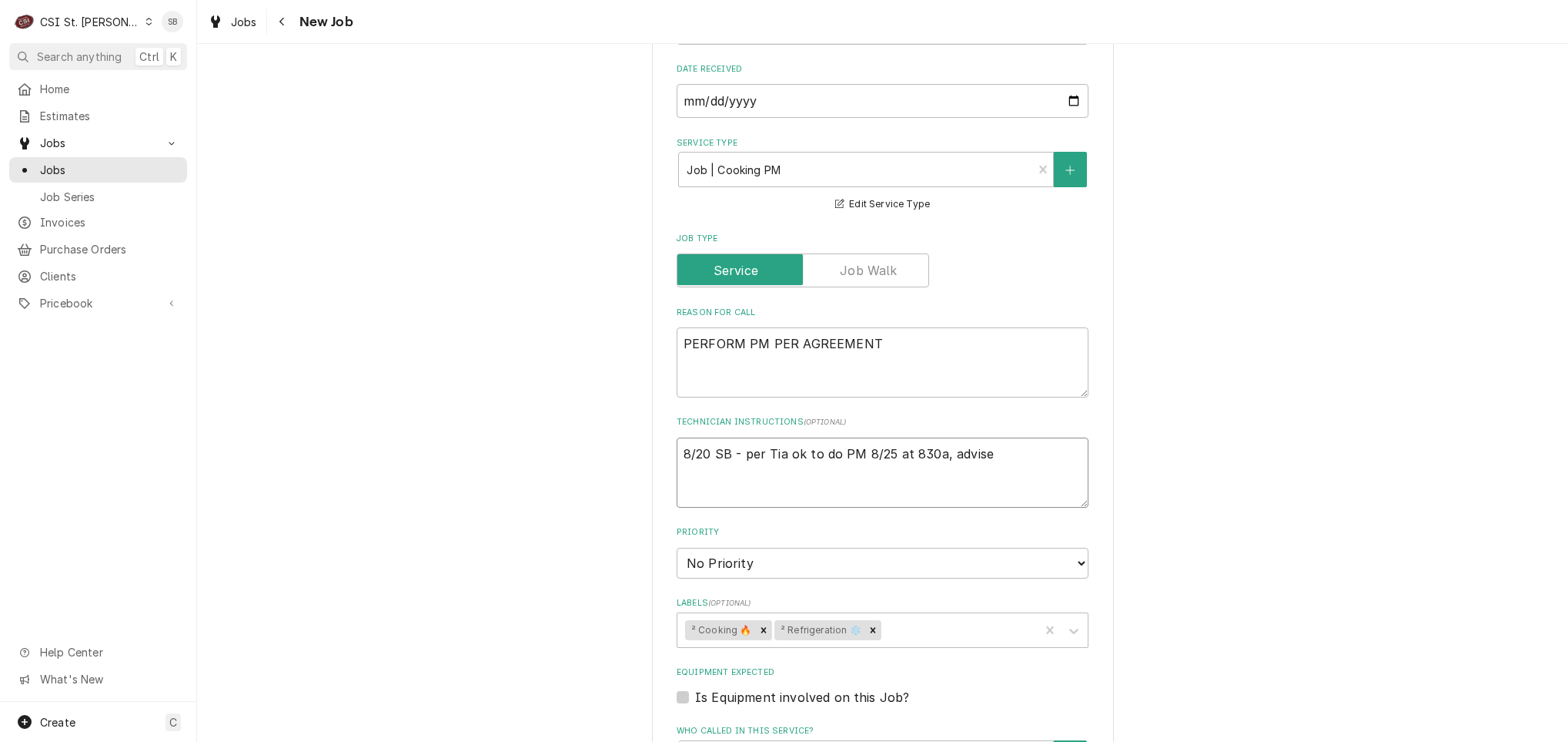
type textarea "8/20 SB - per Tia ok to do PM 8/25 at 830a, advised"
type textarea "x"
type textarea "8/20 SB - per Tia ok to do PM 8/25 at 830a, advised"
type textarea "x"
type textarea "8/20 SB - per Tia ok to do PM 8/25 at 830a, advised A"
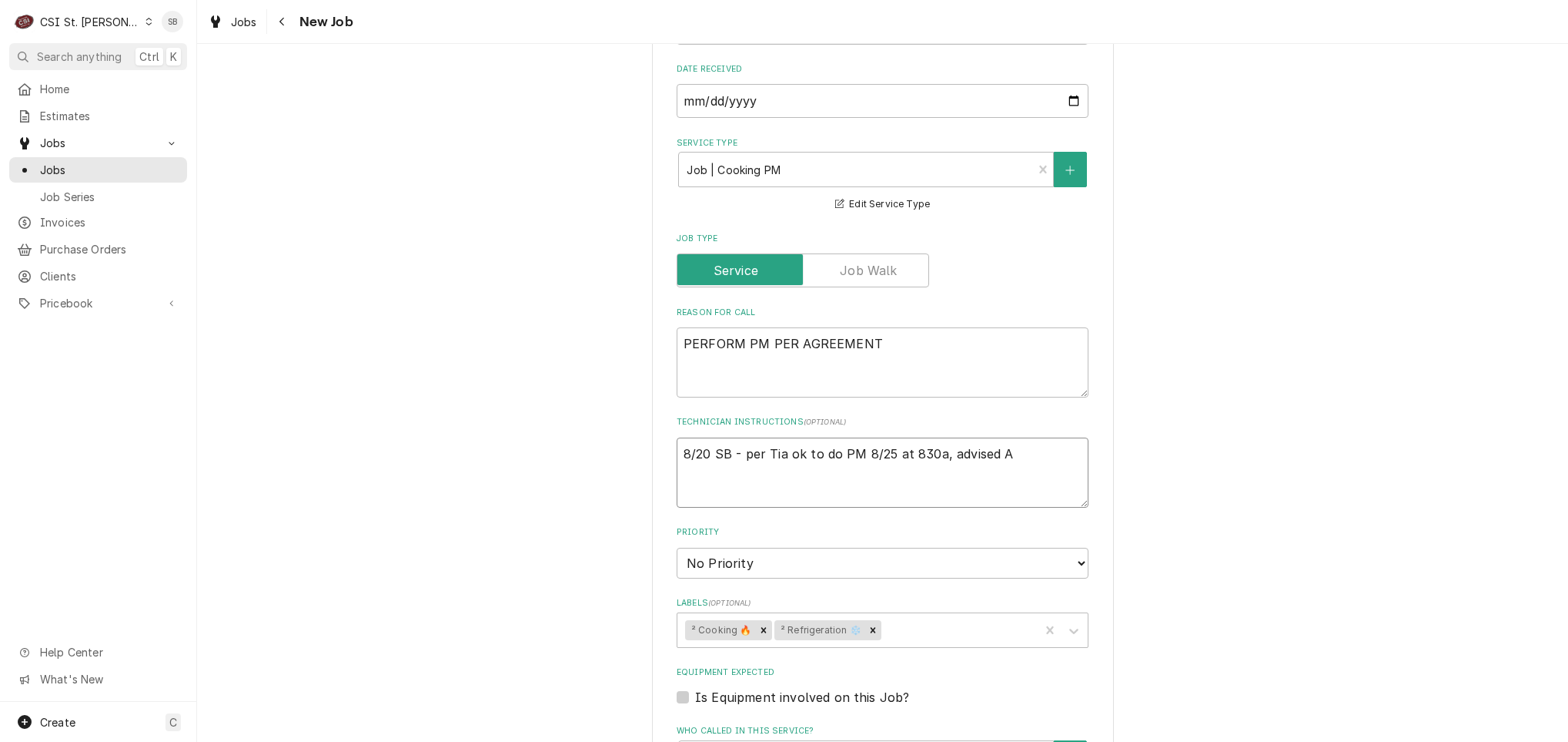
type textarea "x"
type textarea "8/20 SB - per Tia ok to do PM 8/25 at 830a, advised AW"
type textarea "x"
type textarea "8/20 SB - per Tia ok to do PM 8/25 at 830a, advised AWW"
type textarea "x"
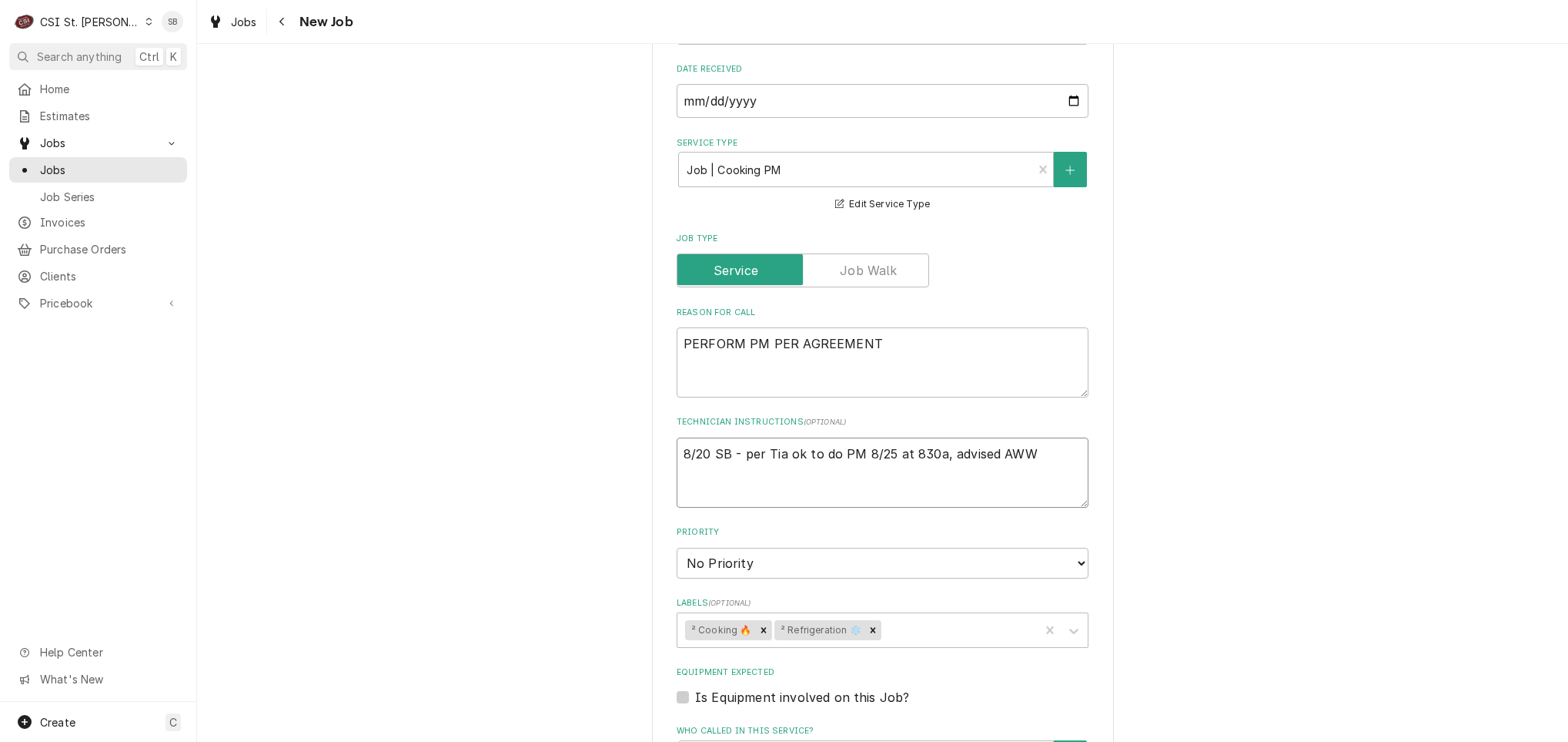
type textarea "8/20 SB - per Tia ok to do PM 8/25 at 830a, advised AW"
type textarea "x"
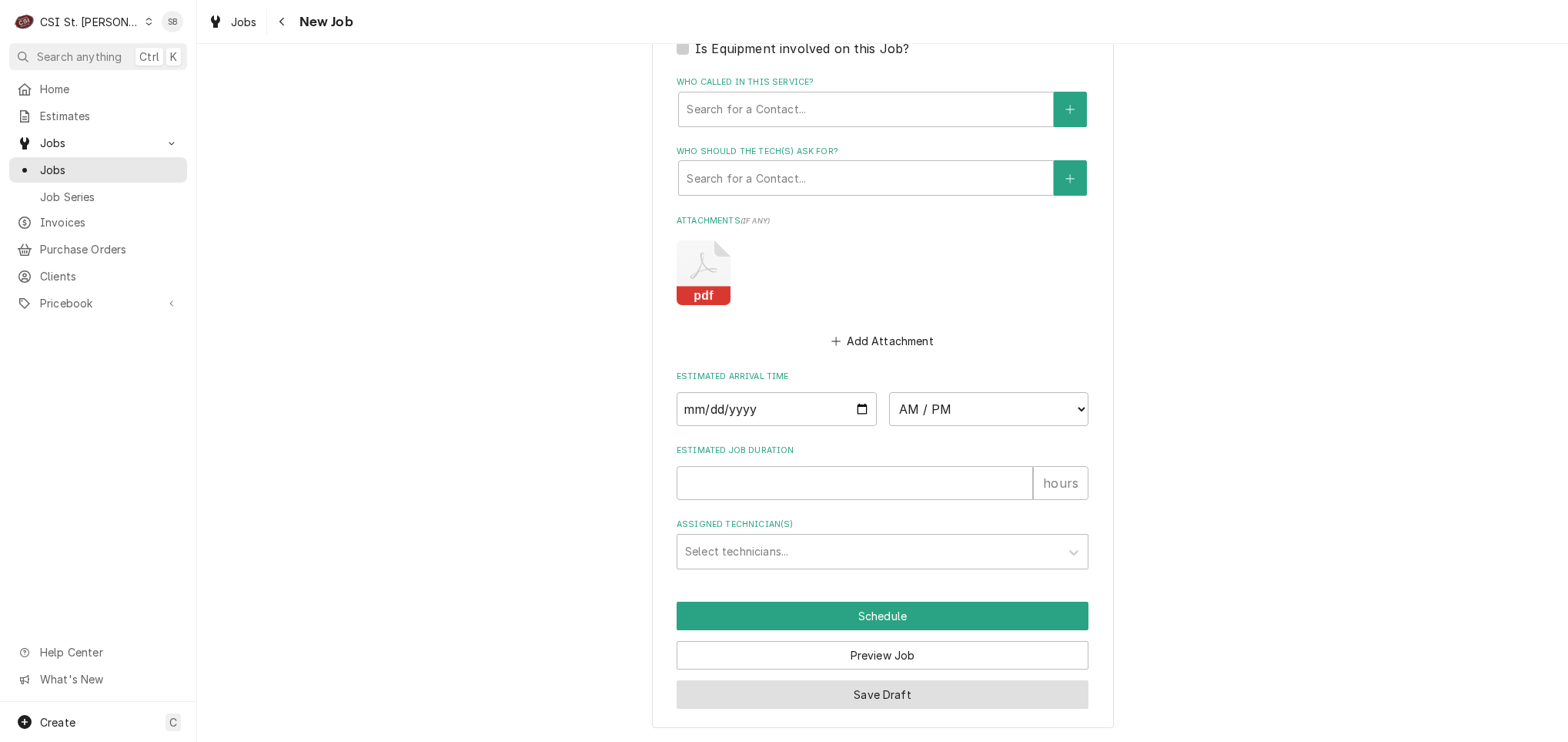
type textarea "8/20 SB - per Tia ok to do PM 8/25 at 830a, advised AW"
click at [911, 691] on button "Save Draft" at bounding box center [882, 694] width 412 height 29
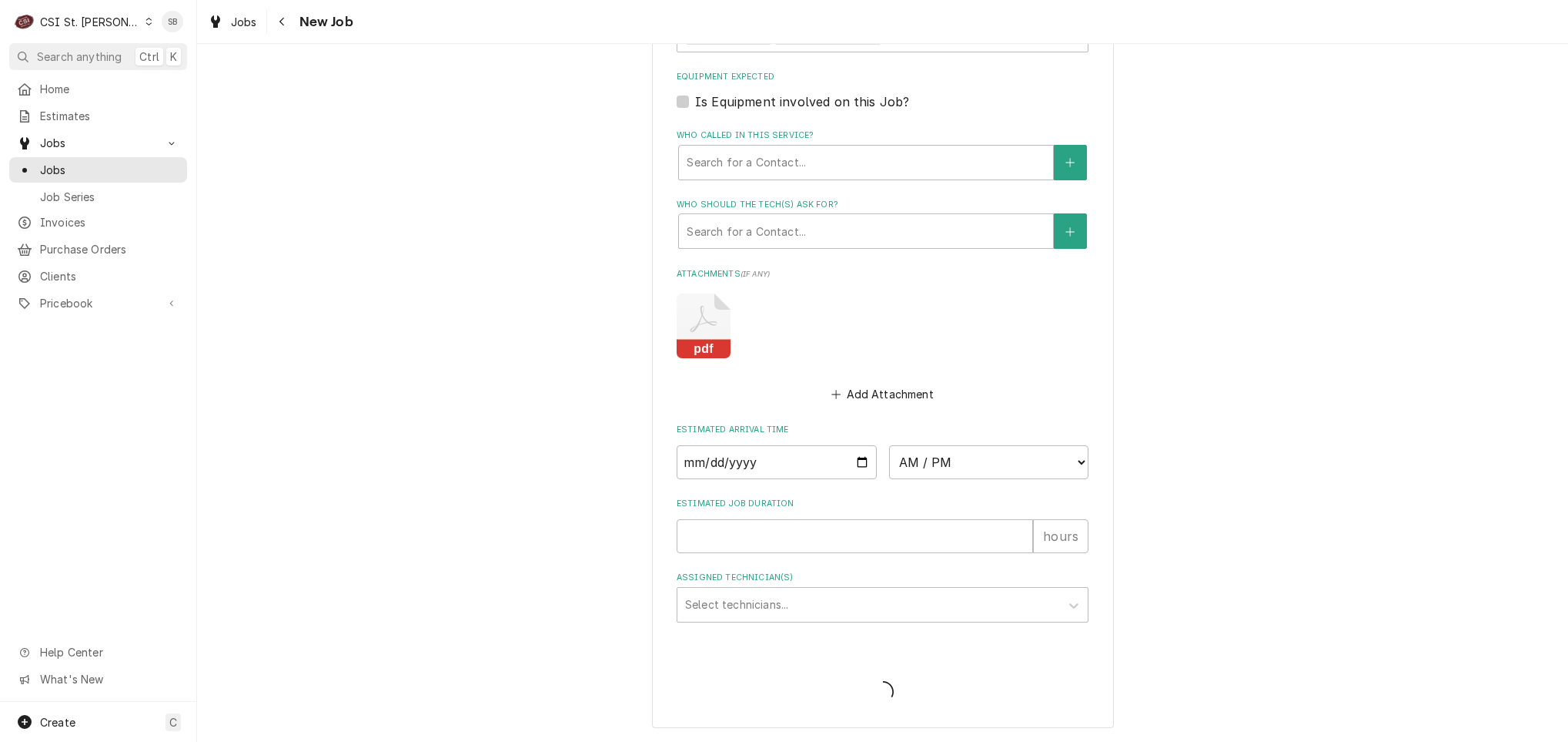
scroll to position [1061, 0]
type textarea "x"
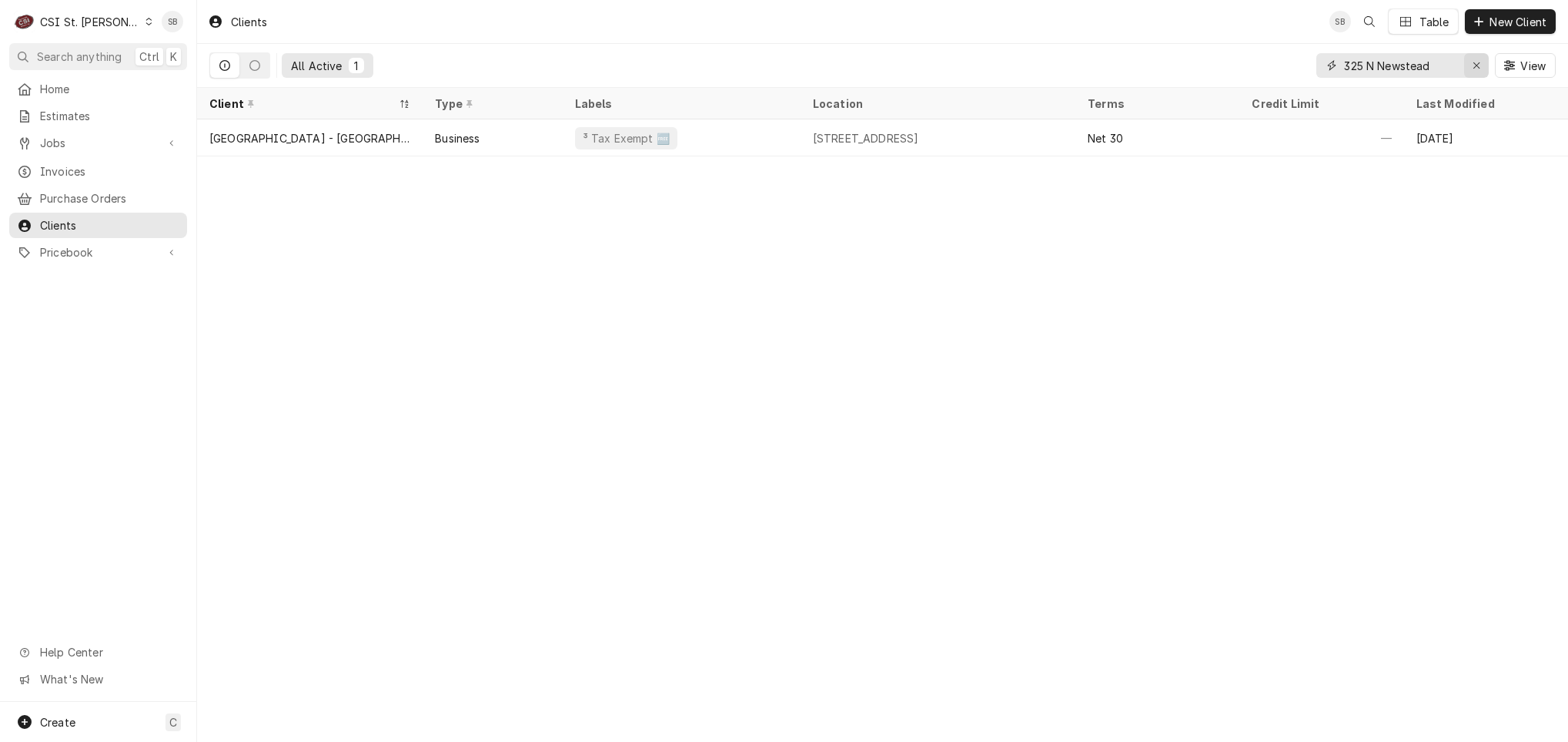
click at [1465, 63] on button "Erase input" at bounding box center [1477, 65] width 24 height 24
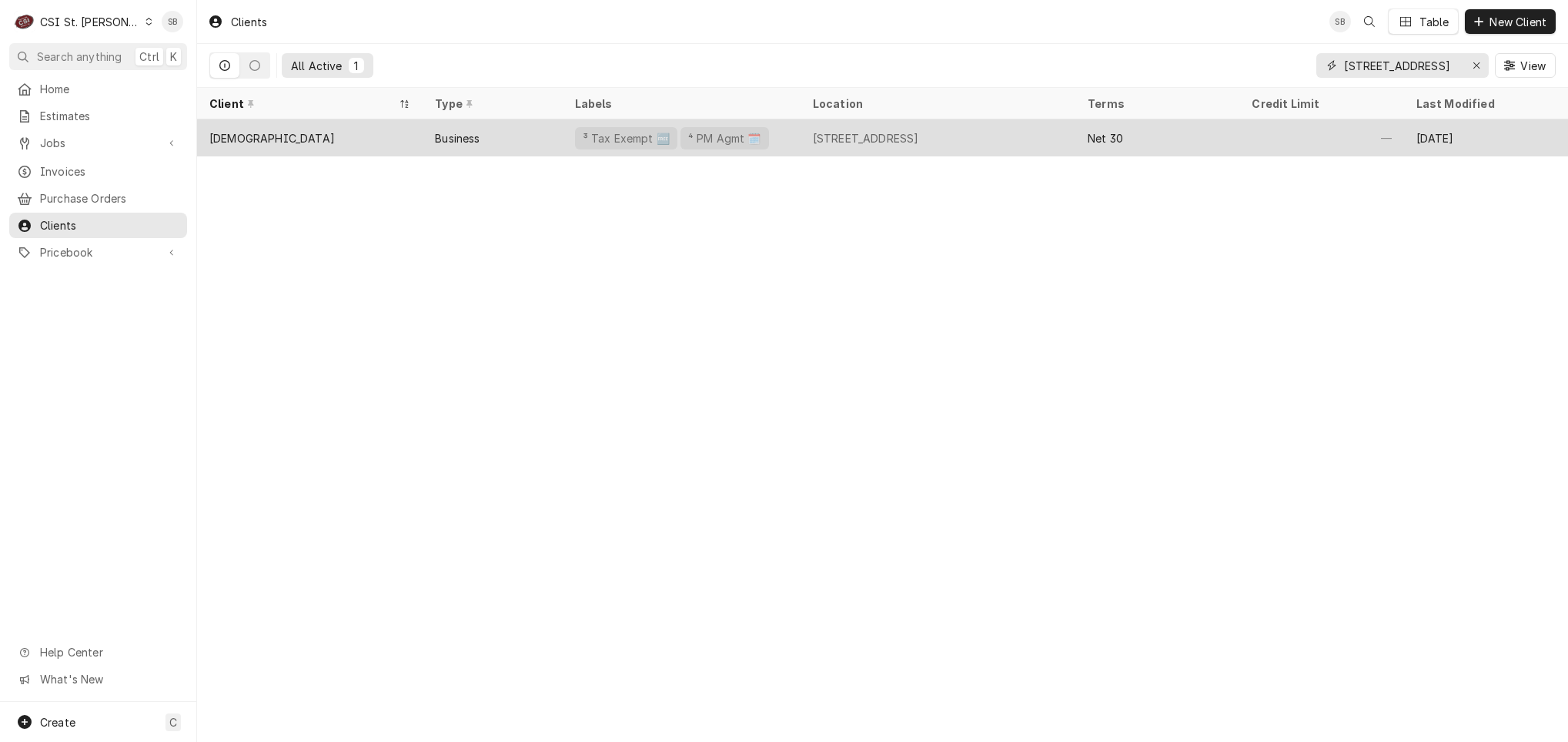
type input "[STREET_ADDRESS]"
click at [263, 144] on div "[DEMOGRAPHIC_DATA]" at bounding box center [310, 137] width 226 height 37
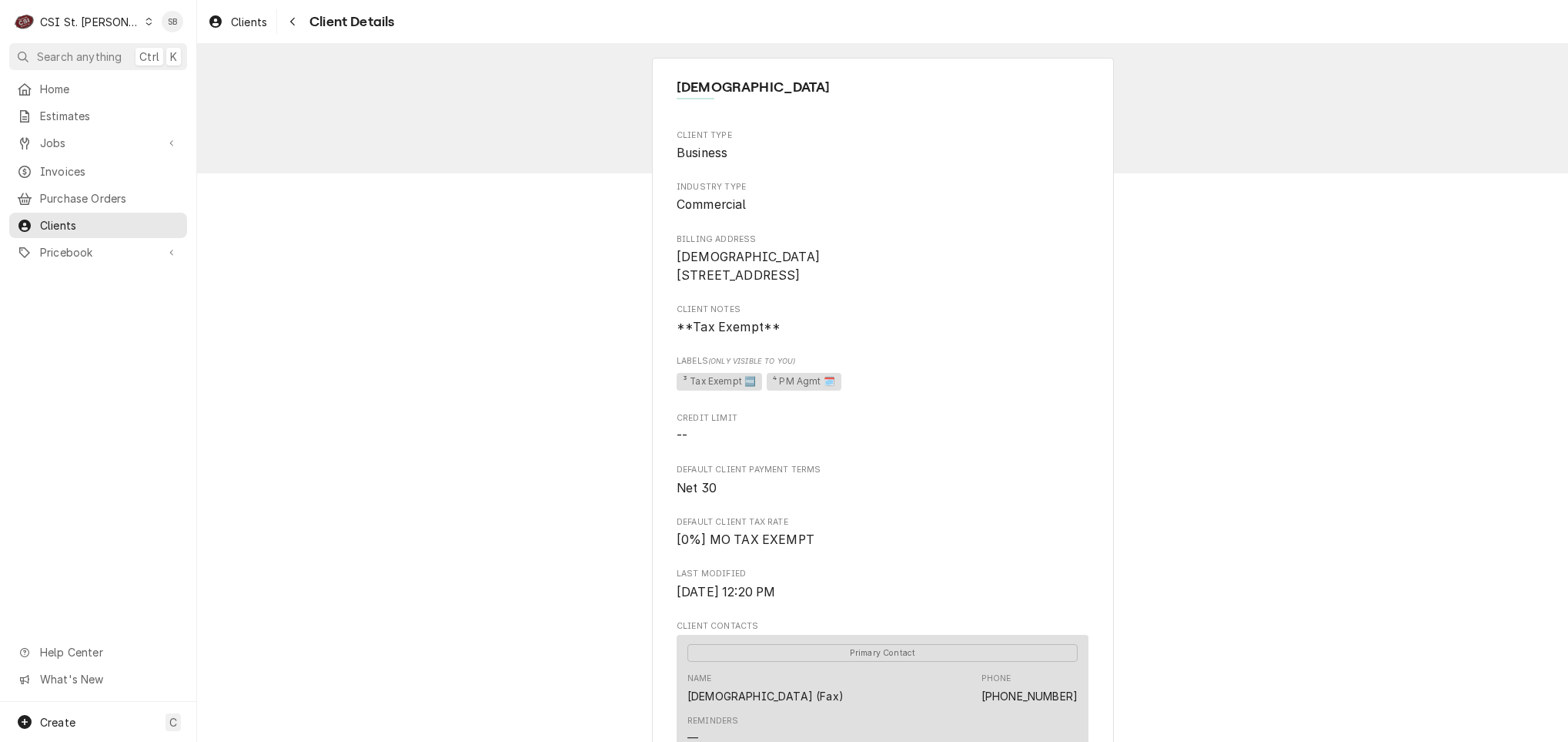
scroll to position [462, 0]
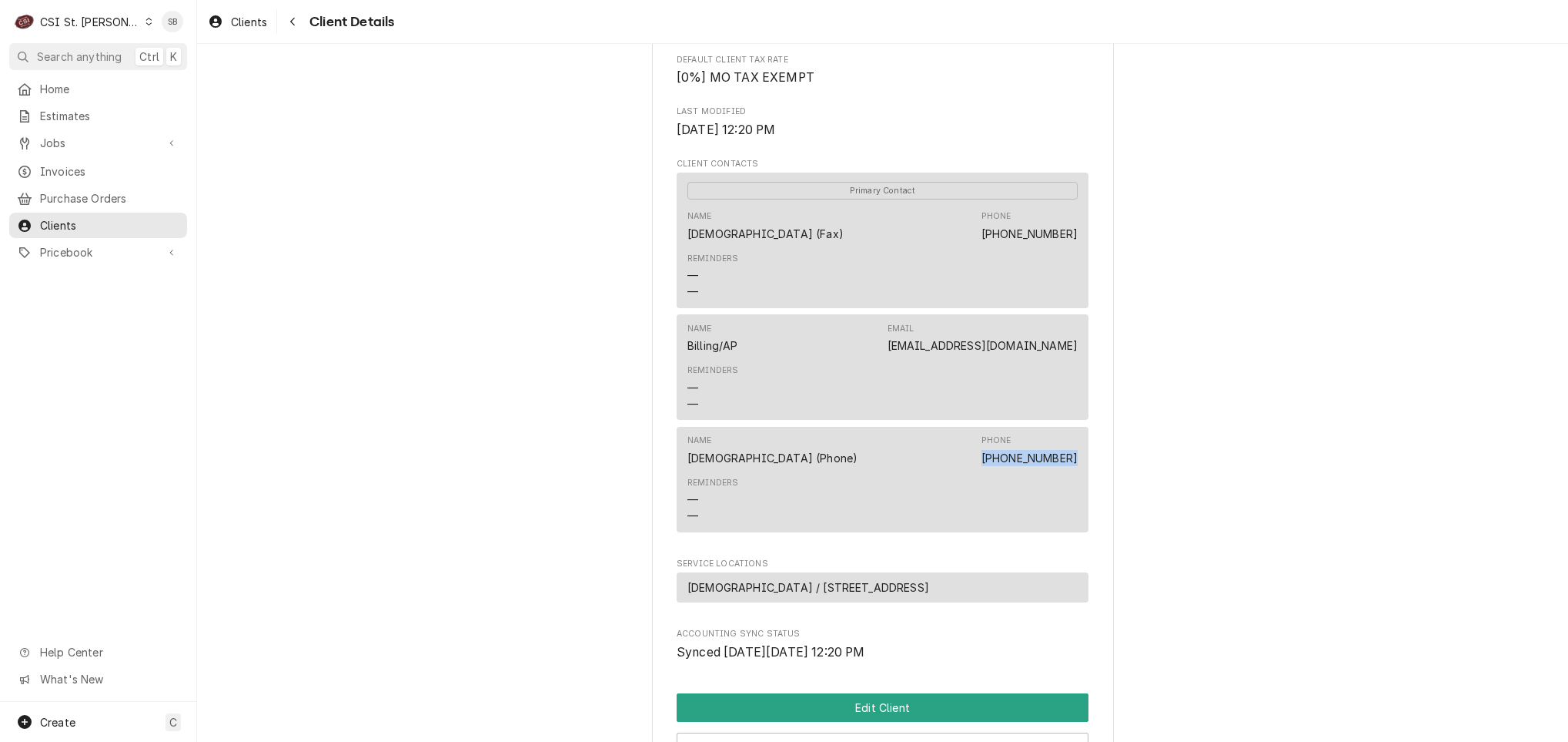
drag, startPoint x: 981, startPoint y: 481, endPoint x: 1114, endPoint y: 481, distance: 133.0
click at [1114, 481] on div "KIRKWOOD [DEMOGRAPHIC_DATA] Client Type Business Industry Type Commercial Billi…" at bounding box center [883, 207] width 1371 height 1252
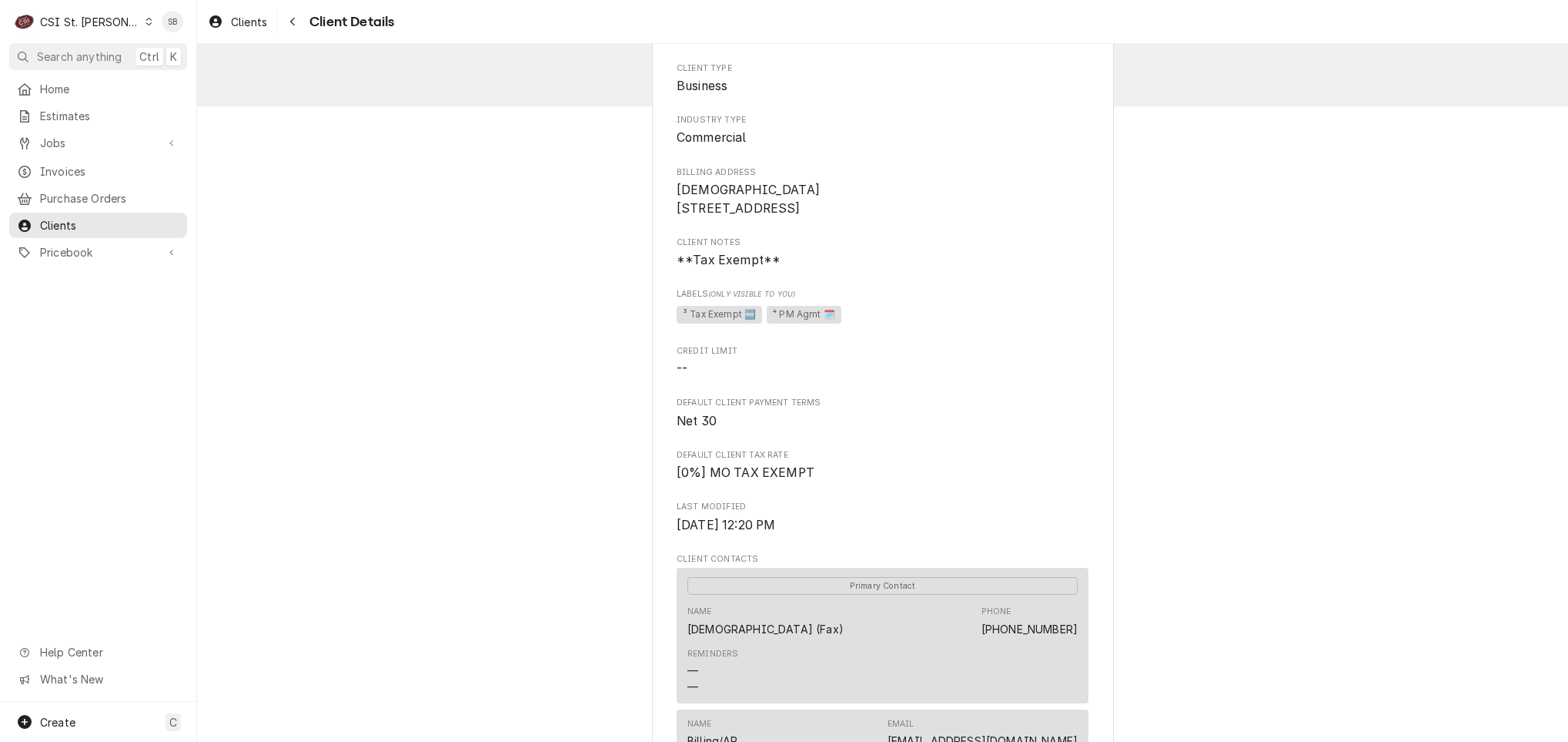
scroll to position [0, 0]
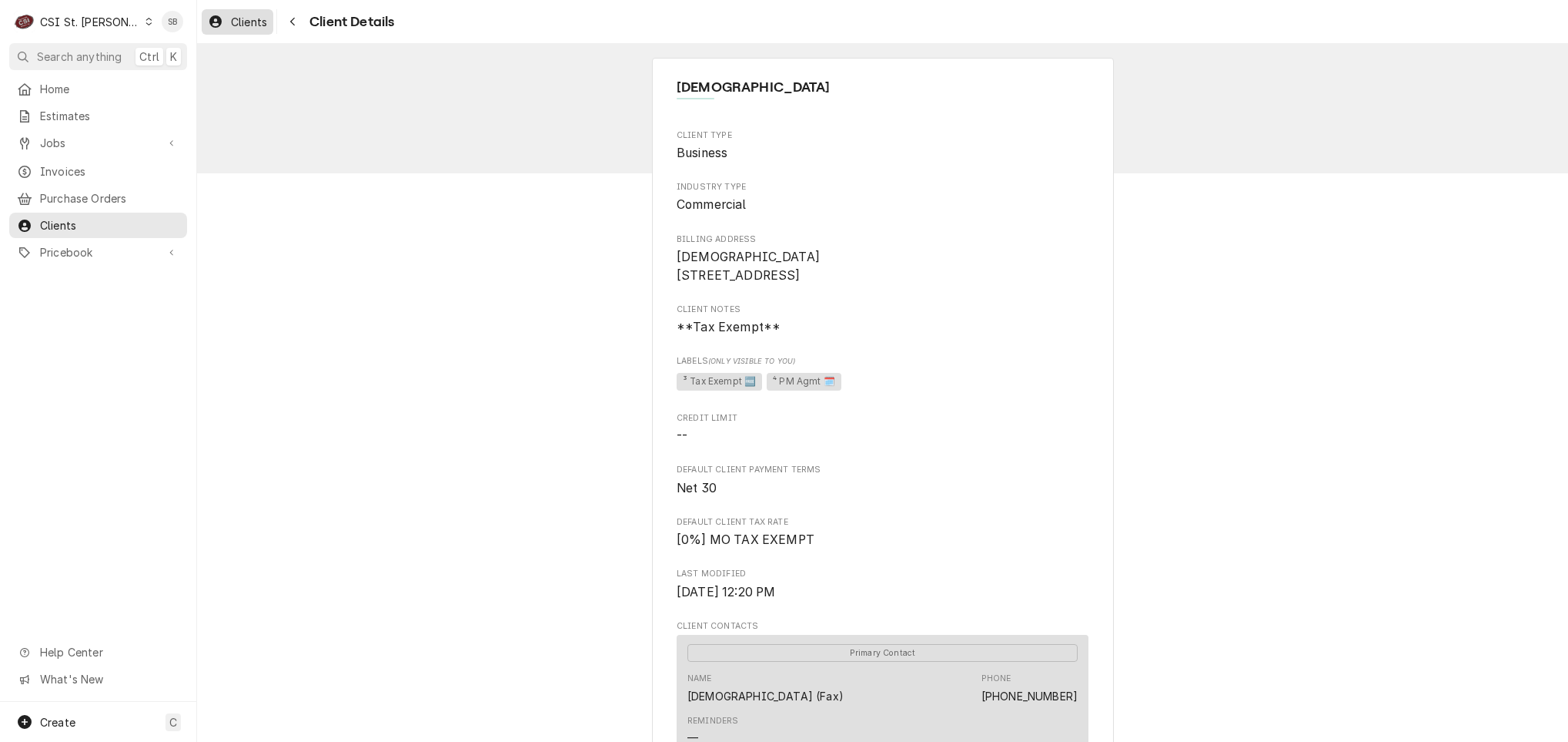
click at [254, 26] on span "Clients" at bounding box center [249, 22] width 36 height 16
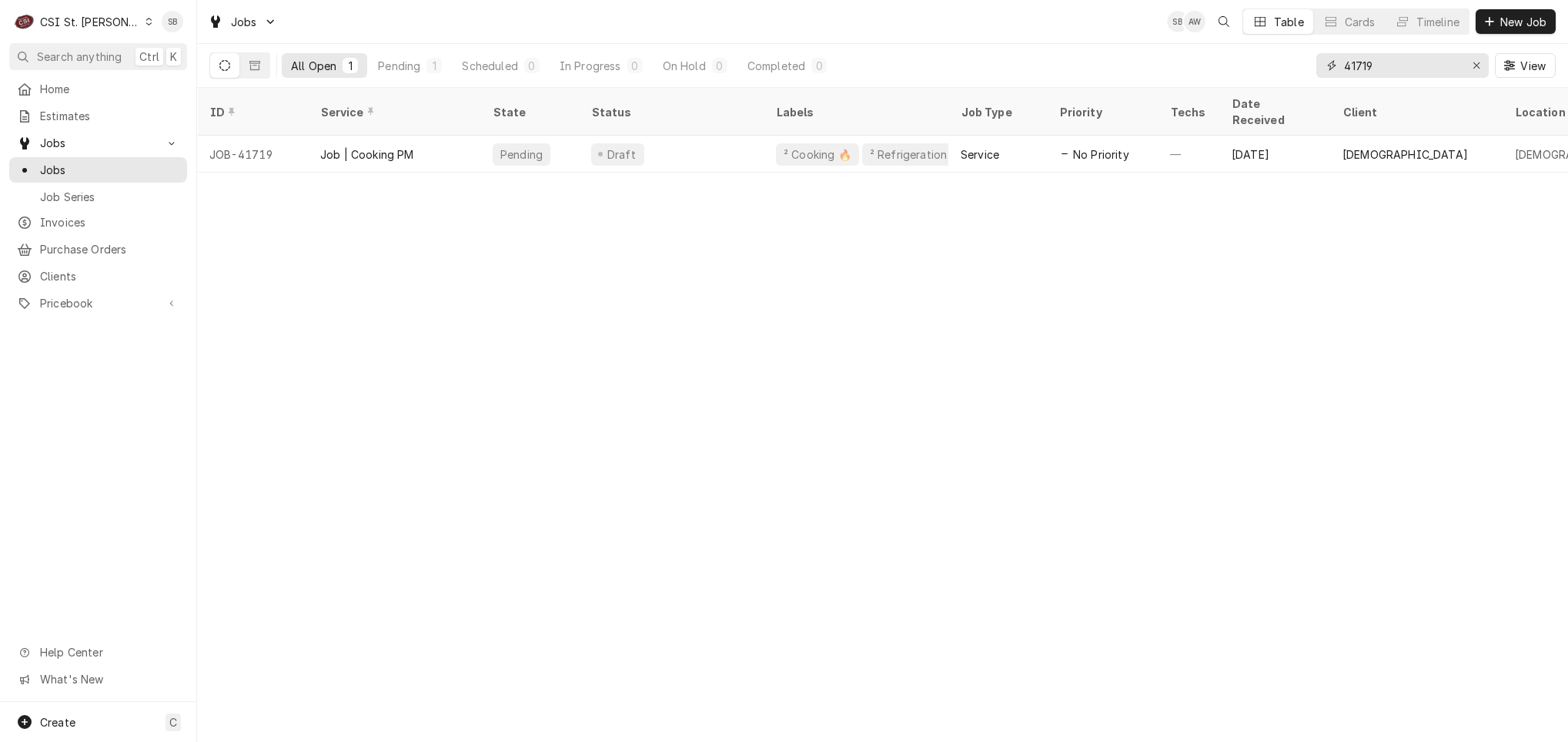
click at [1361, 70] on input "41719" at bounding box center [1402, 65] width 116 height 24
paste input "20"
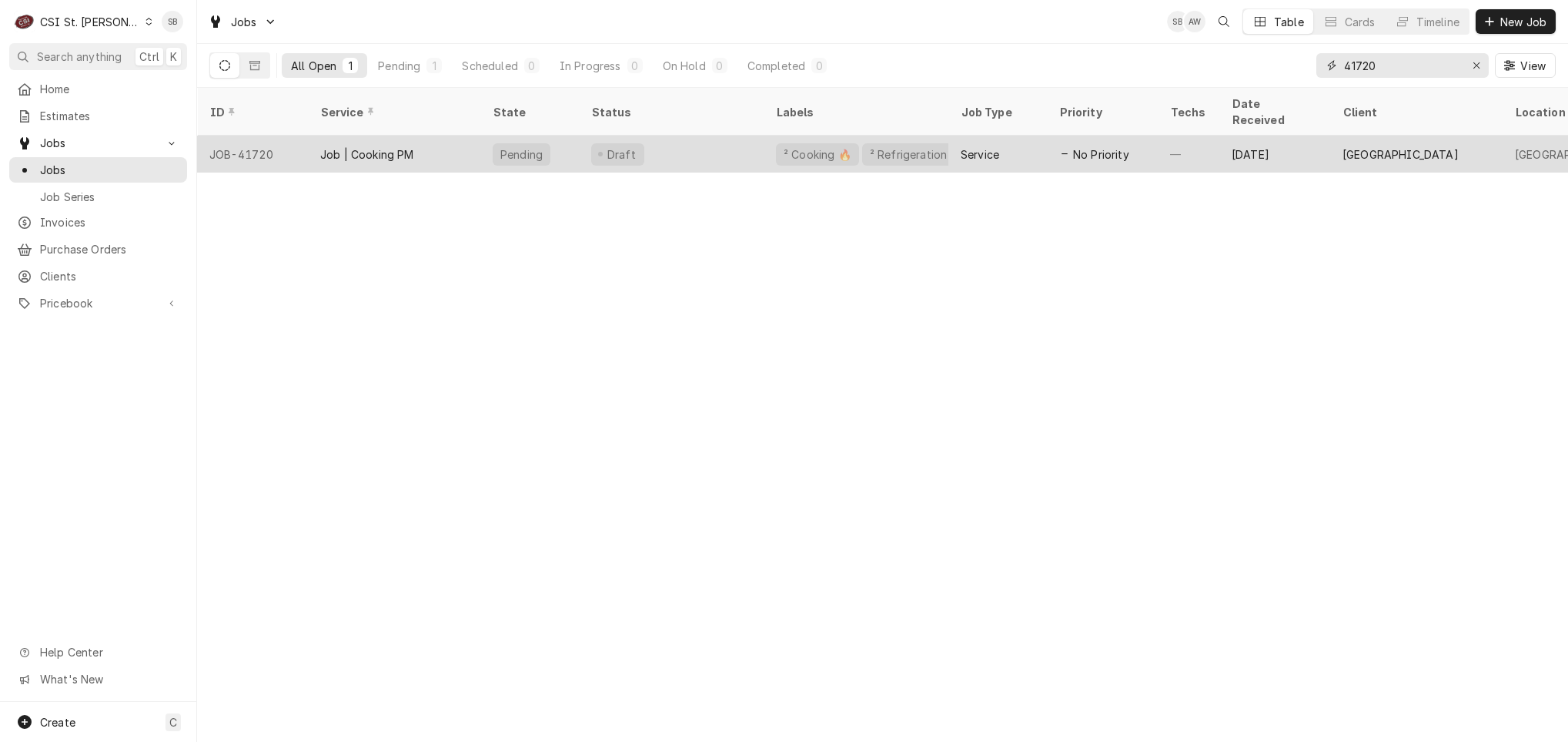
type input "41720"
click at [407, 146] on div "Job | Cooking PM" at bounding box center [367, 154] width 94 height 16
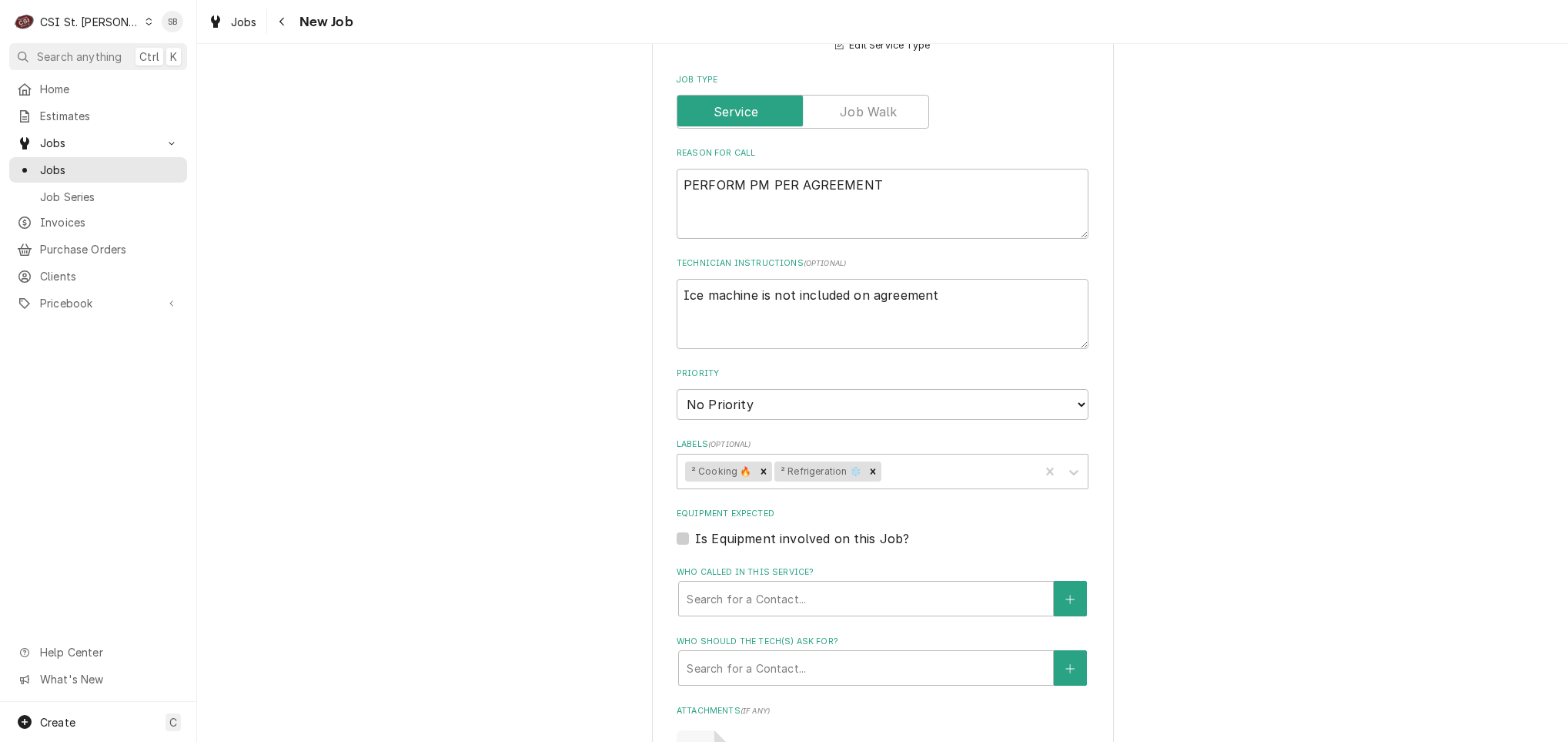
scroll to position [577, 0]
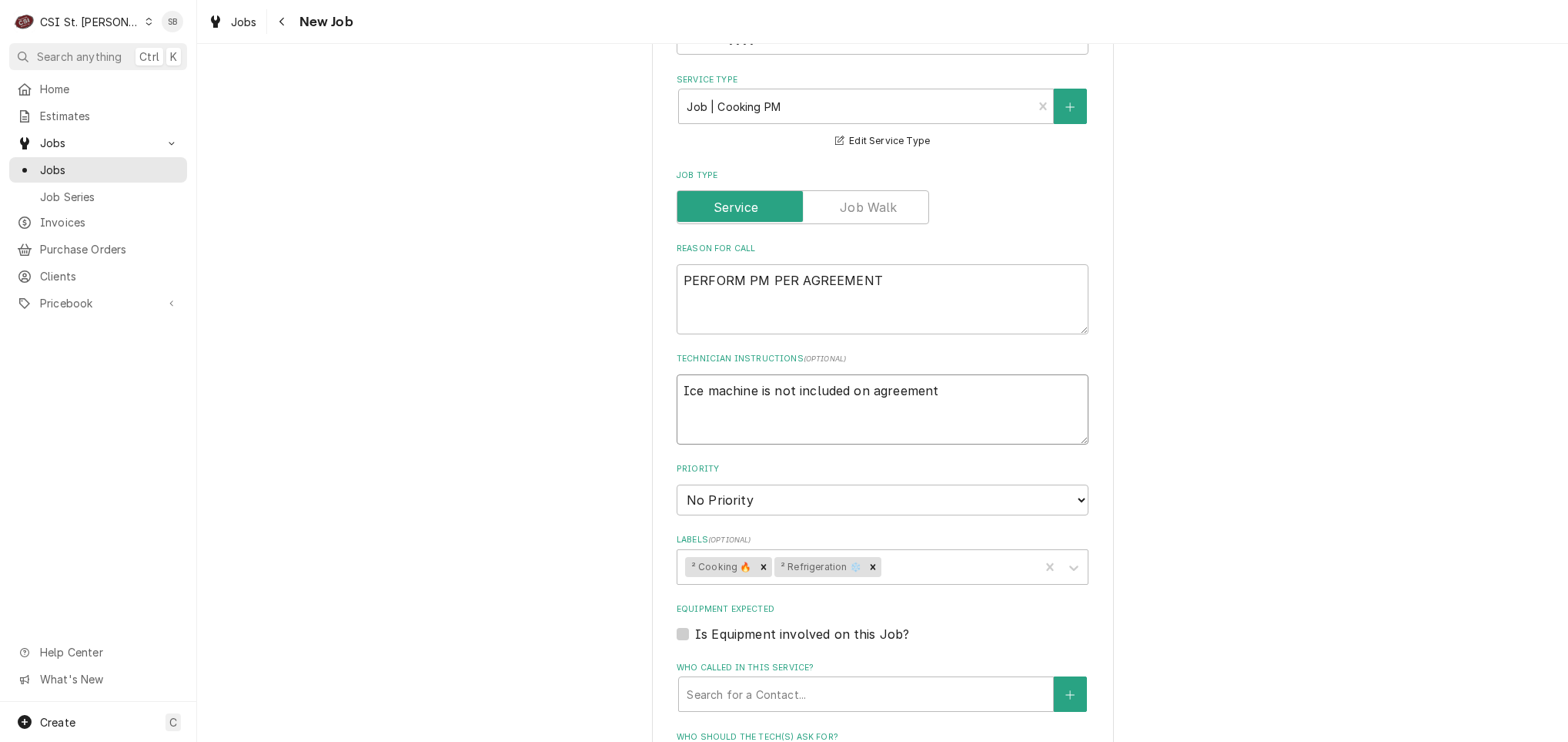
click at [976, 408] on textarea "Ice machine is not included on agreement" at bounding box center [882, 409] width 412 height 70
type textarea "x"
type textarea "Ice machine is not included on agreement"
type textarea "x"
type textarea "Ice machine is not included on agreement"
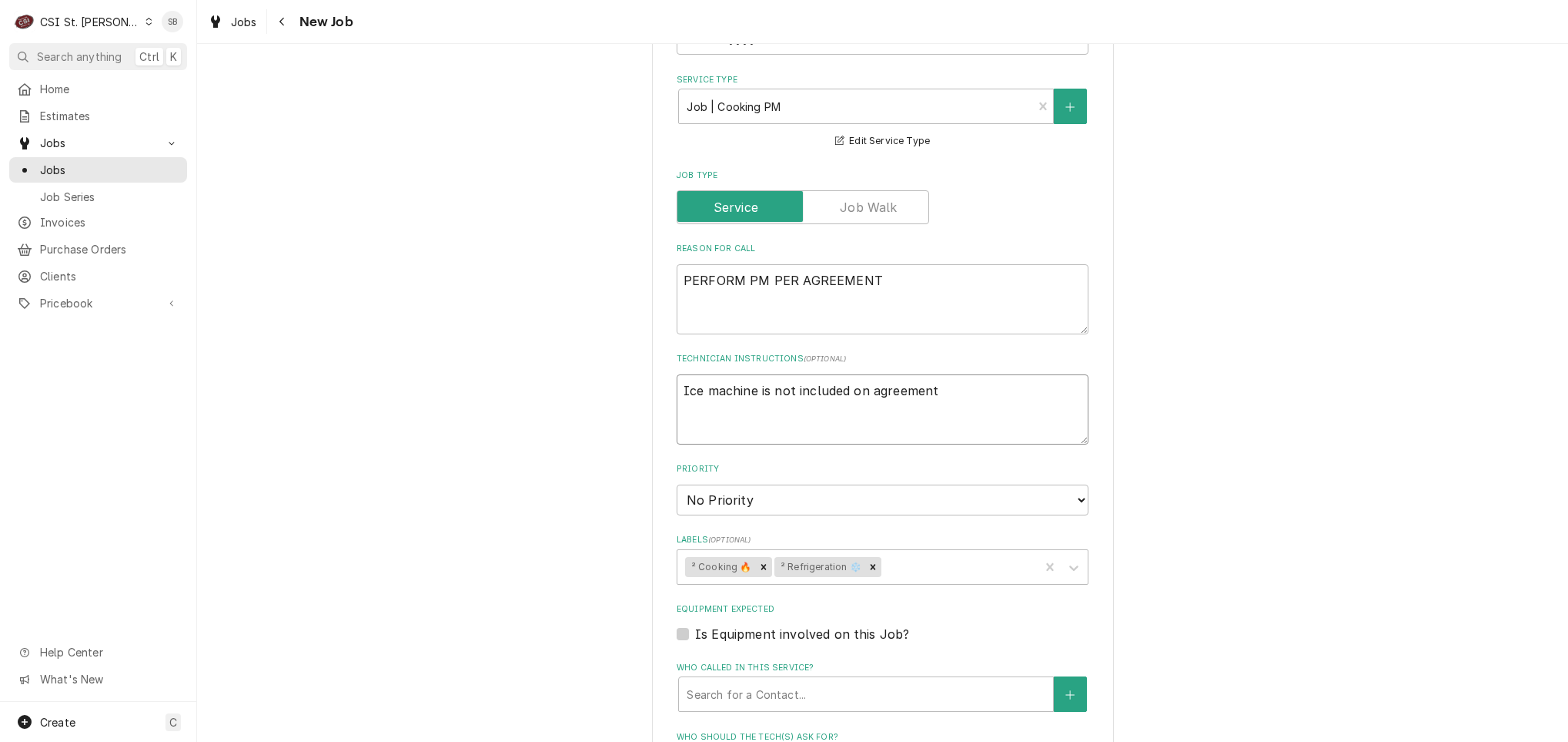
type textarea "x"
type textarea "Ice machine is not included on agreement 8"
type textarea "x"
type textarea "Ice machine is not included on agreement 8/"
type textarea "x"
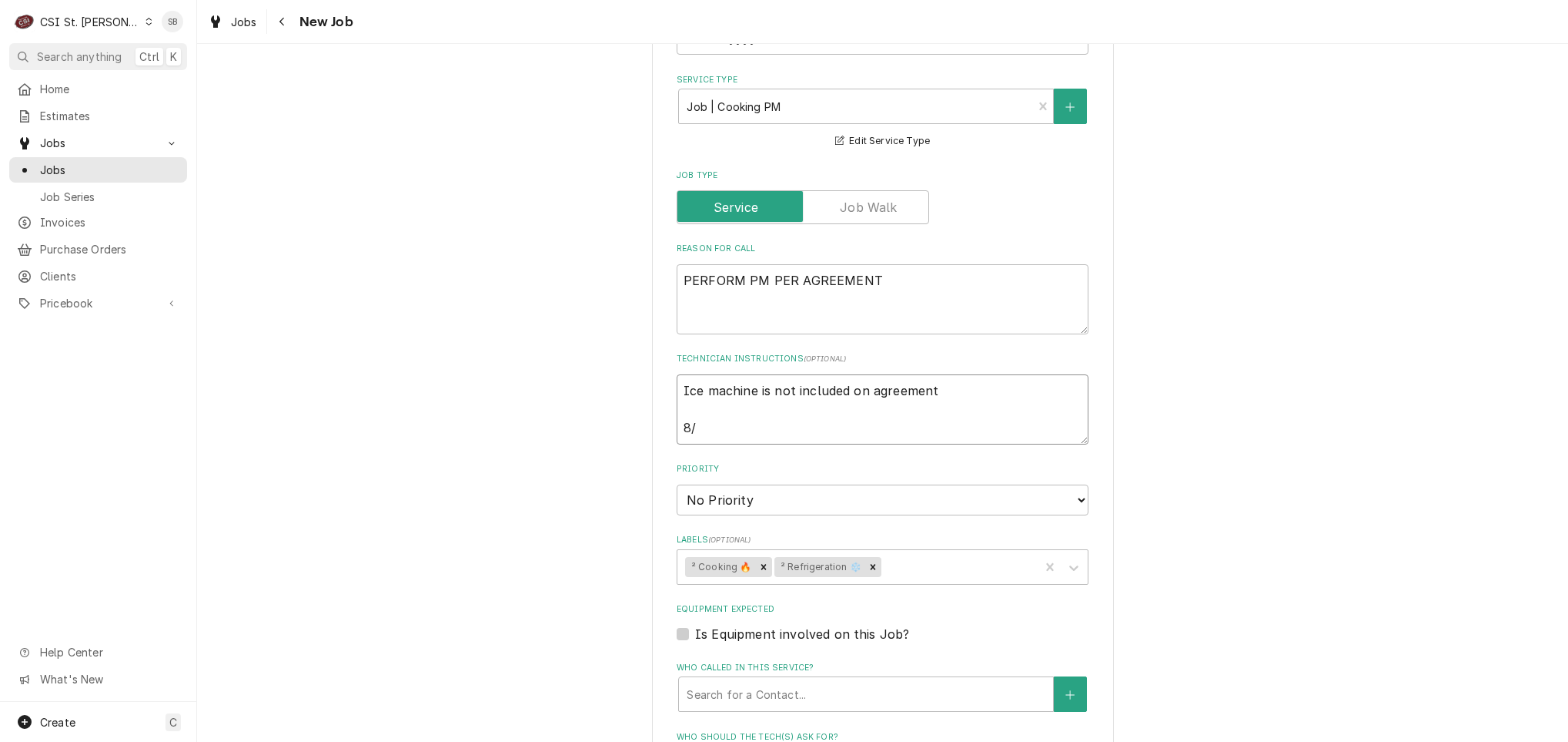
type textarea "Ice machine is not included on agreement 8/2"
type textarea "x"
type textarea "Ice machine is not included on agreement 8/20"
type textarea "x"
type textarea "Ice machine is not included on agreement 8/20"
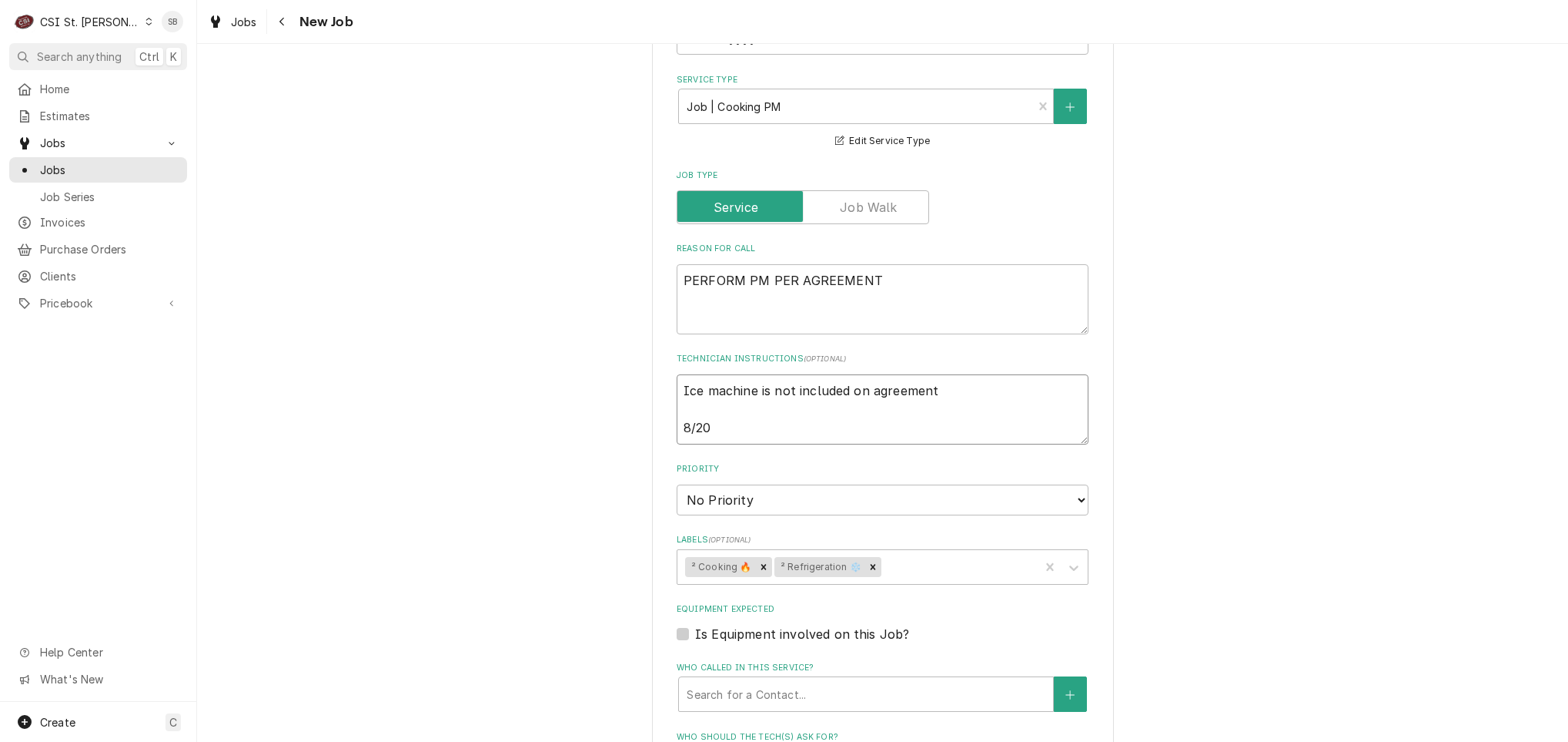
type textarea "x"
type textarea "Ice machine is not included on agreement 8/20 S"
type textarea "x"
type textarea "Ice machine is not included on agreement 8/20 SB"
type textarea "x"
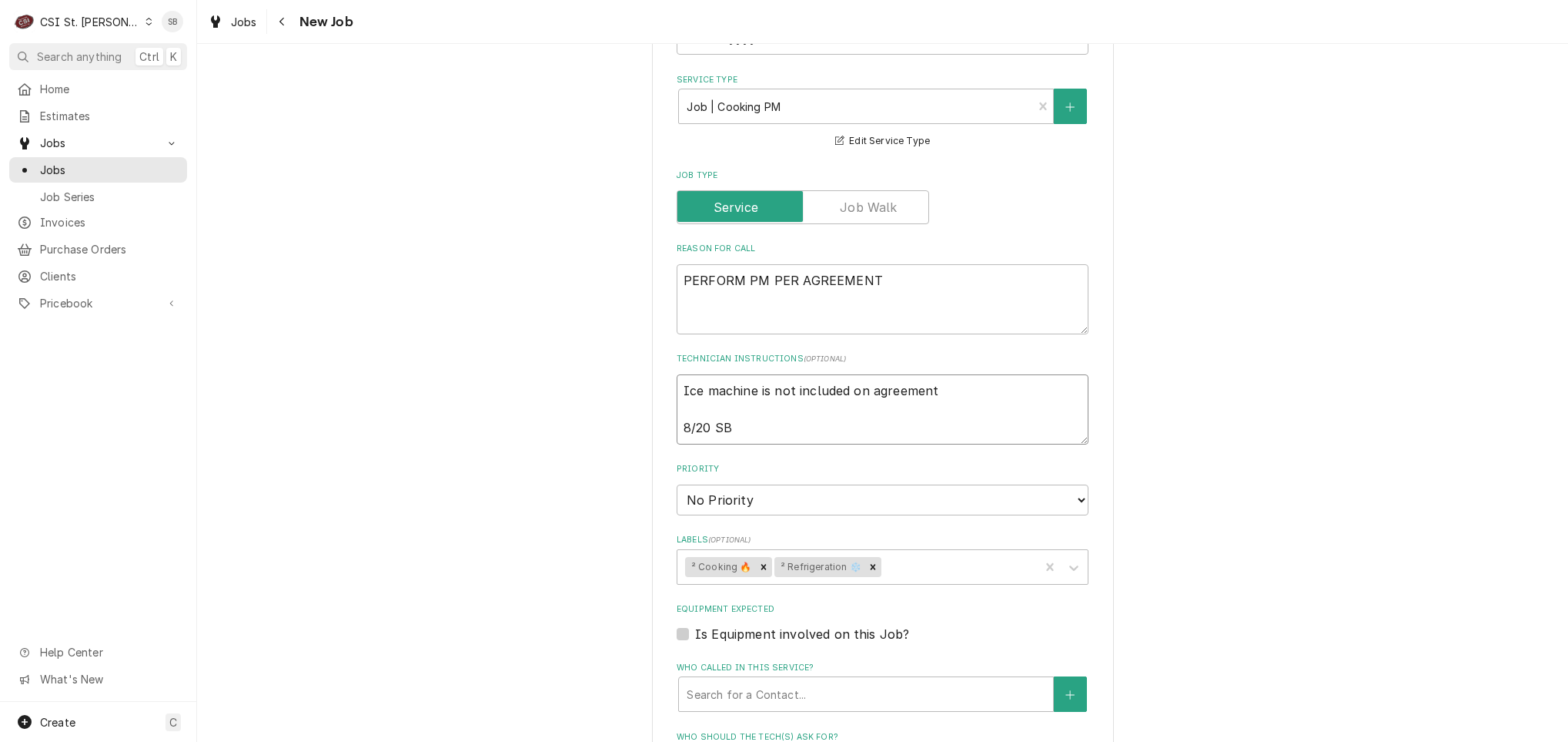
type textarea "Ice machine is not included on agreement 8/20 SB"
type textarea "x"
type textarea "Ice machine is not included on agreement 8/20 SB -"
type textarea "x"
type textarea "Ice machine is not included on agreement 8/20 SB -"
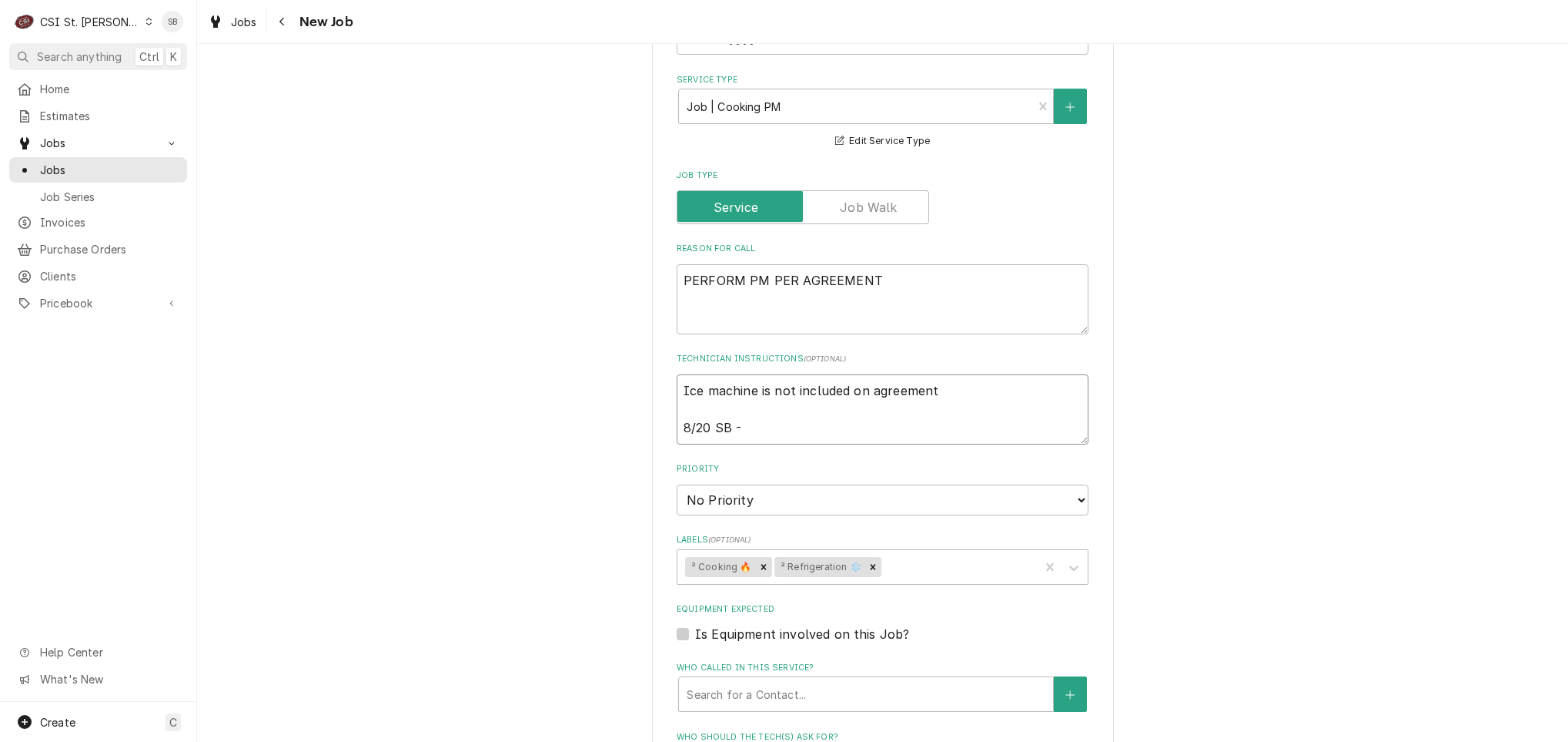
type textarea "x"
type textarea "Ice machine is not included on agreement 8/20 SB - L"
type textarea "x"
type textarea "Ice machine is not included on agreement 8/20 SB - LV"
type textarea "x"
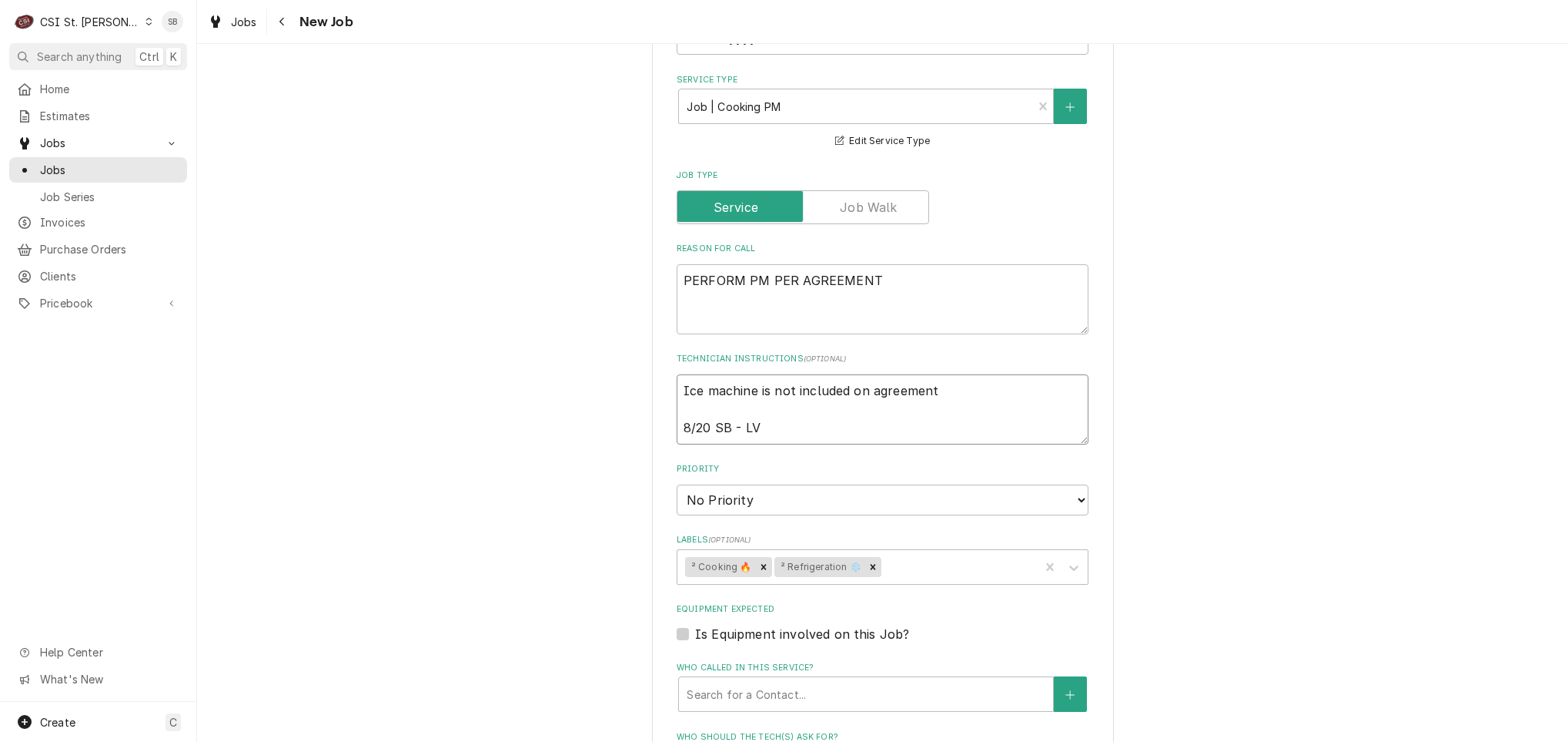
type textarea "Ice machine is not included on agreement 8/20 SB - LVM"
type textarea "x"
type textarea "Ice machine is not included on agreement 8/20 SB - LVM"
type textarea "x"
type textarea "Ice machine is not included on agreement 8/20 SB - LVM t"
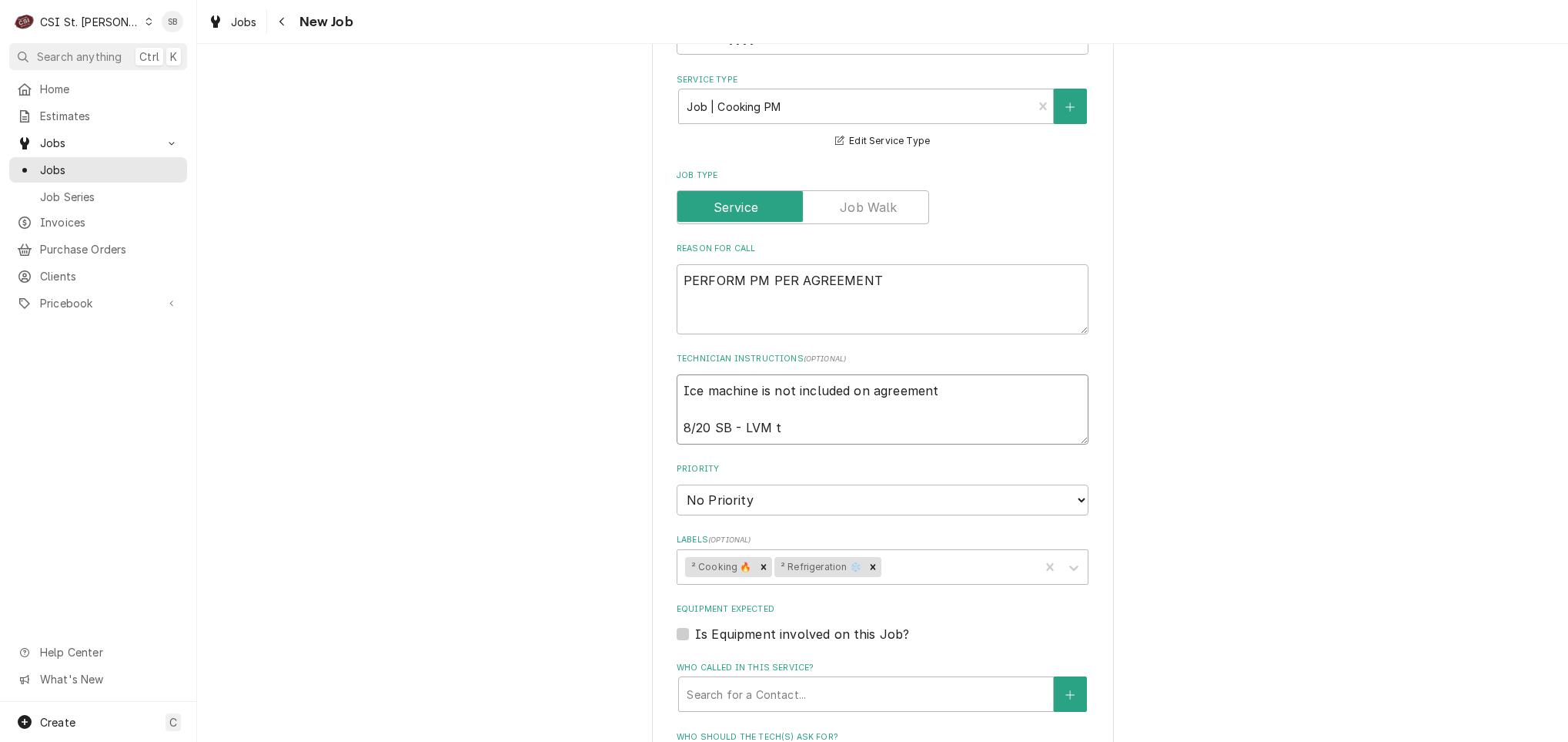
type textarea "x"
type textarea "Ice machine is not included on agreement 8/20 SB - LVM to"
type textarea "x"
type textarea "Ice machine is not included on agreement 8/20 SB - LVM to s"
type textarea "x"
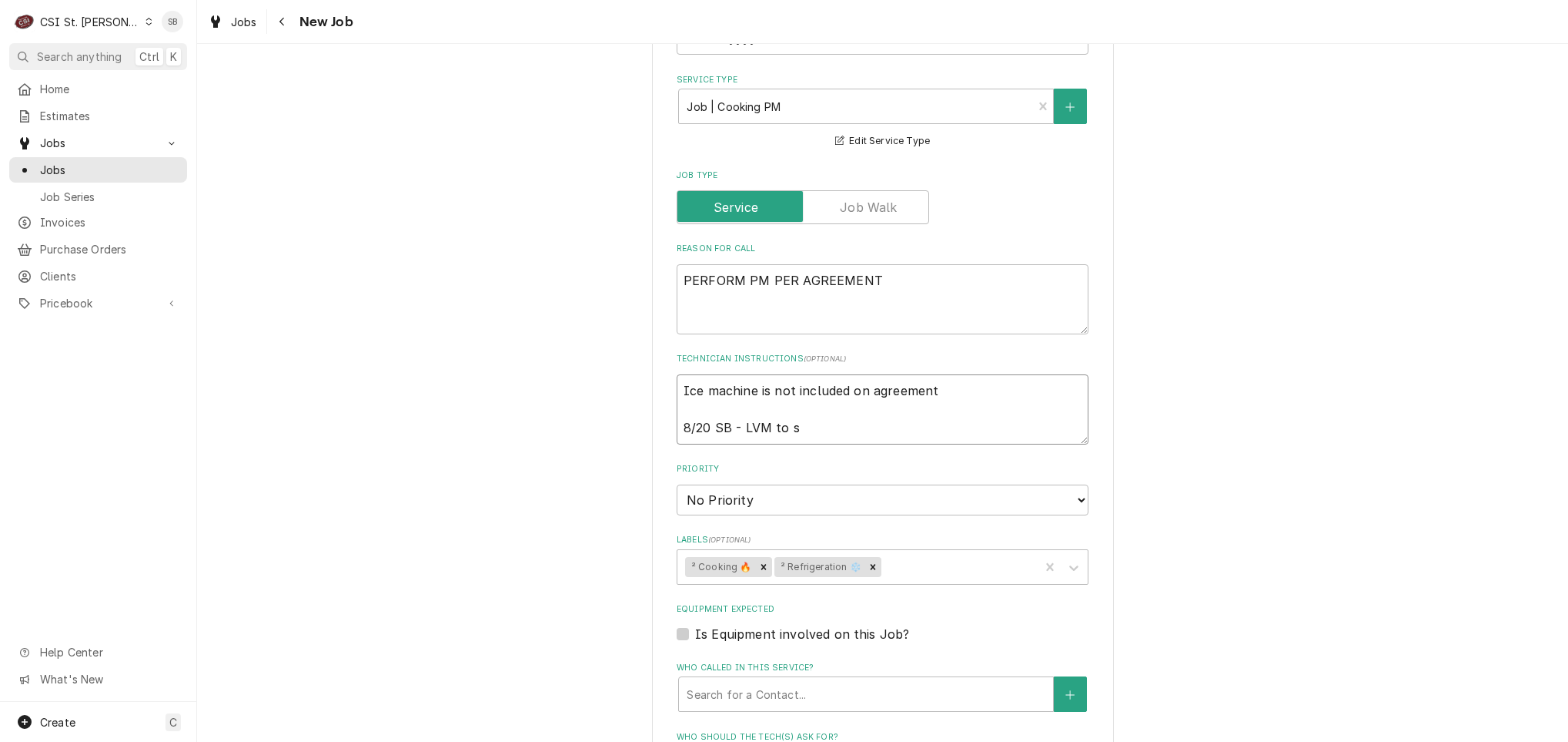
type textarea "Ice machine is not included on agreement 8/20 SB - LVM to sc"
type textarea "x"
type textarea "Ice machine is not included on agreement 8/20 SB - LVM to sch"
type textarea "x"
type textarea "Ice machine is not included on agreement 8/20 SB - LVM to sche"
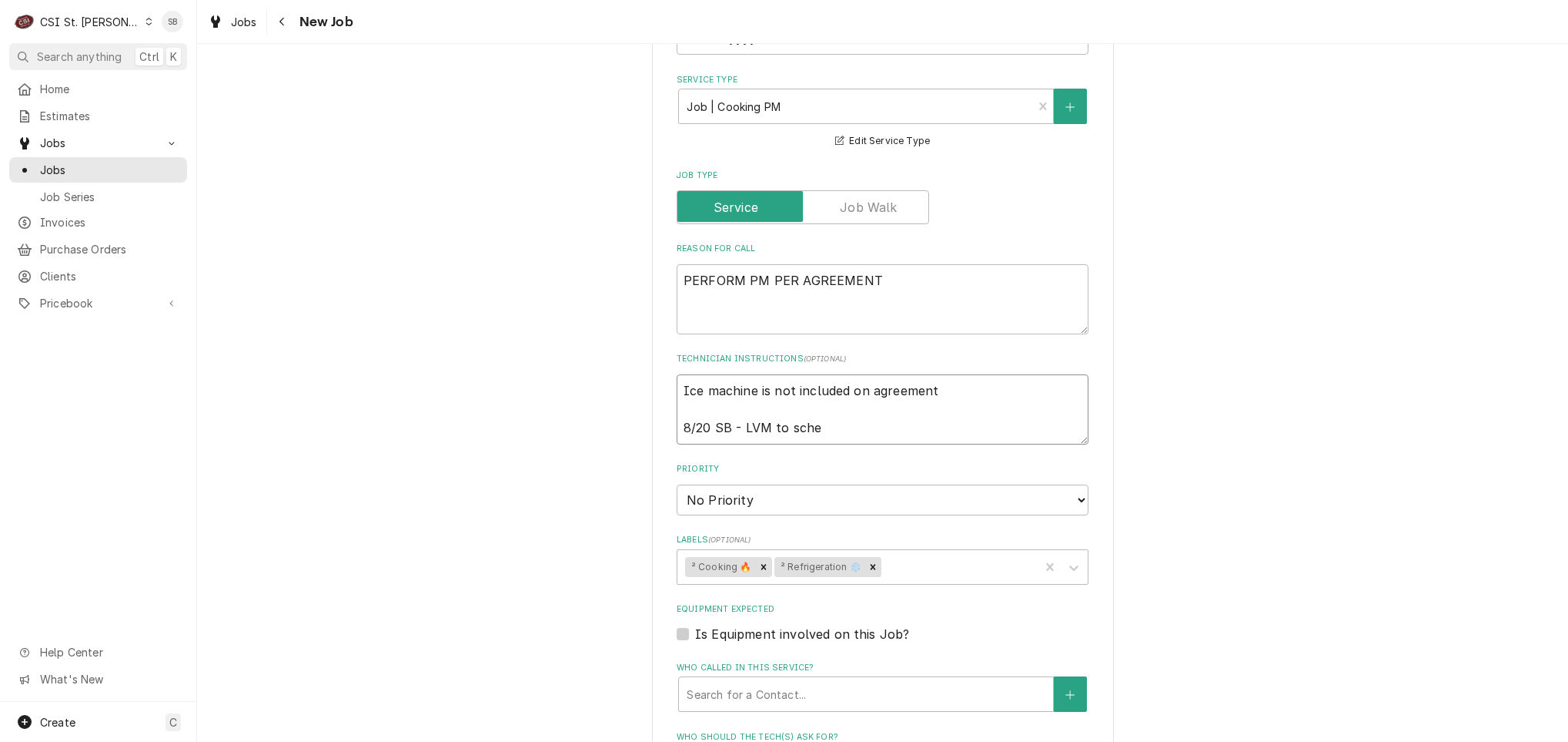
type textarea "x"
type textarea "Ice machine is not included on agreement 8/20 SB - LVM to sched"
type textarea "x"
type textarea "Ice machine is not included on agreement 8/20 SB - LVM to schedul"
type textarea "x"
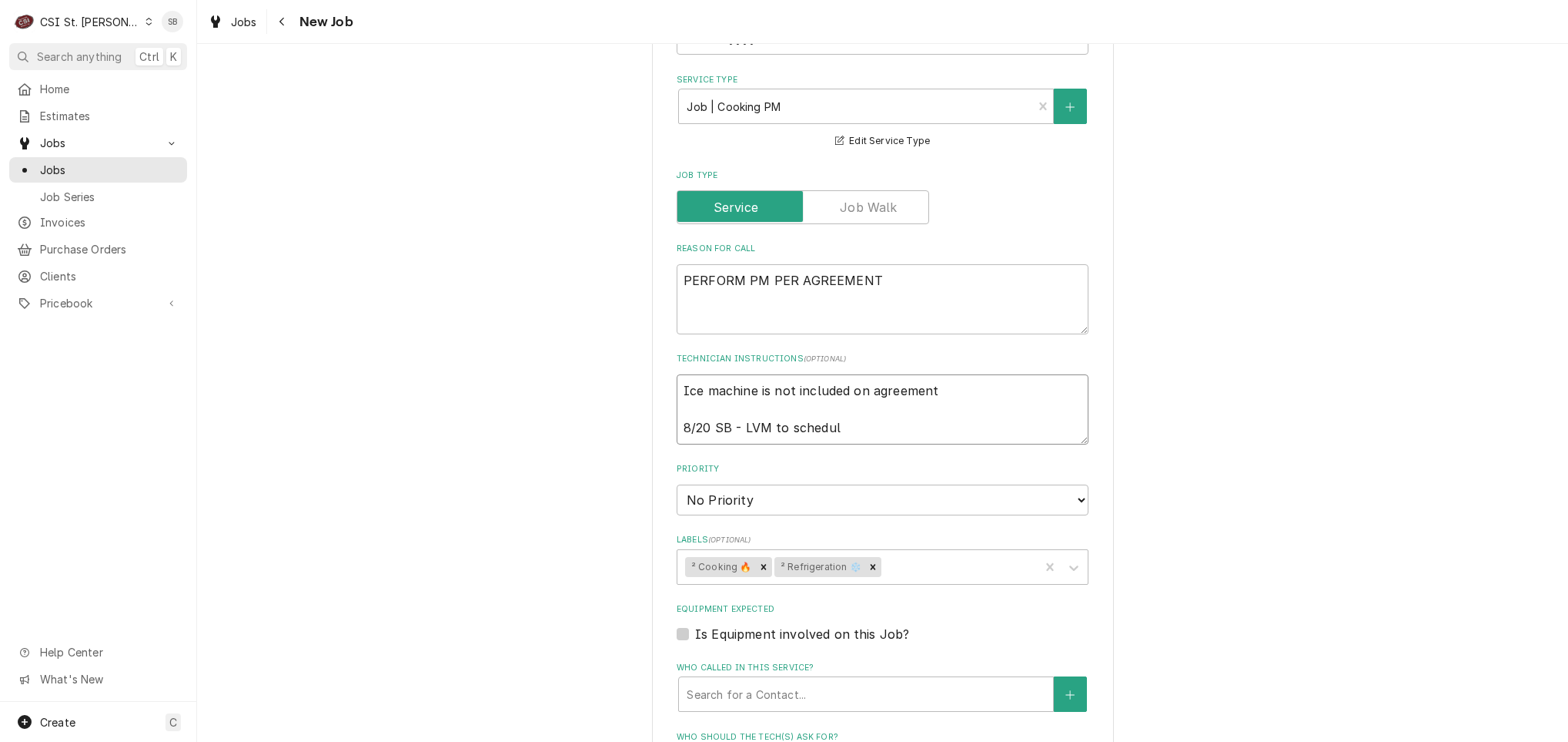
type textarea "Ice machine is not included on agreement 8/20 SB - LVM to schedule"
type textarea "x"
type textarea "Ice machine is not included on agreement 8/20 SB - LVM to schedule"
type textarea "x"
type textarea "Ice machine is not included on agreement 8/20 SB - LVM to schedule P"
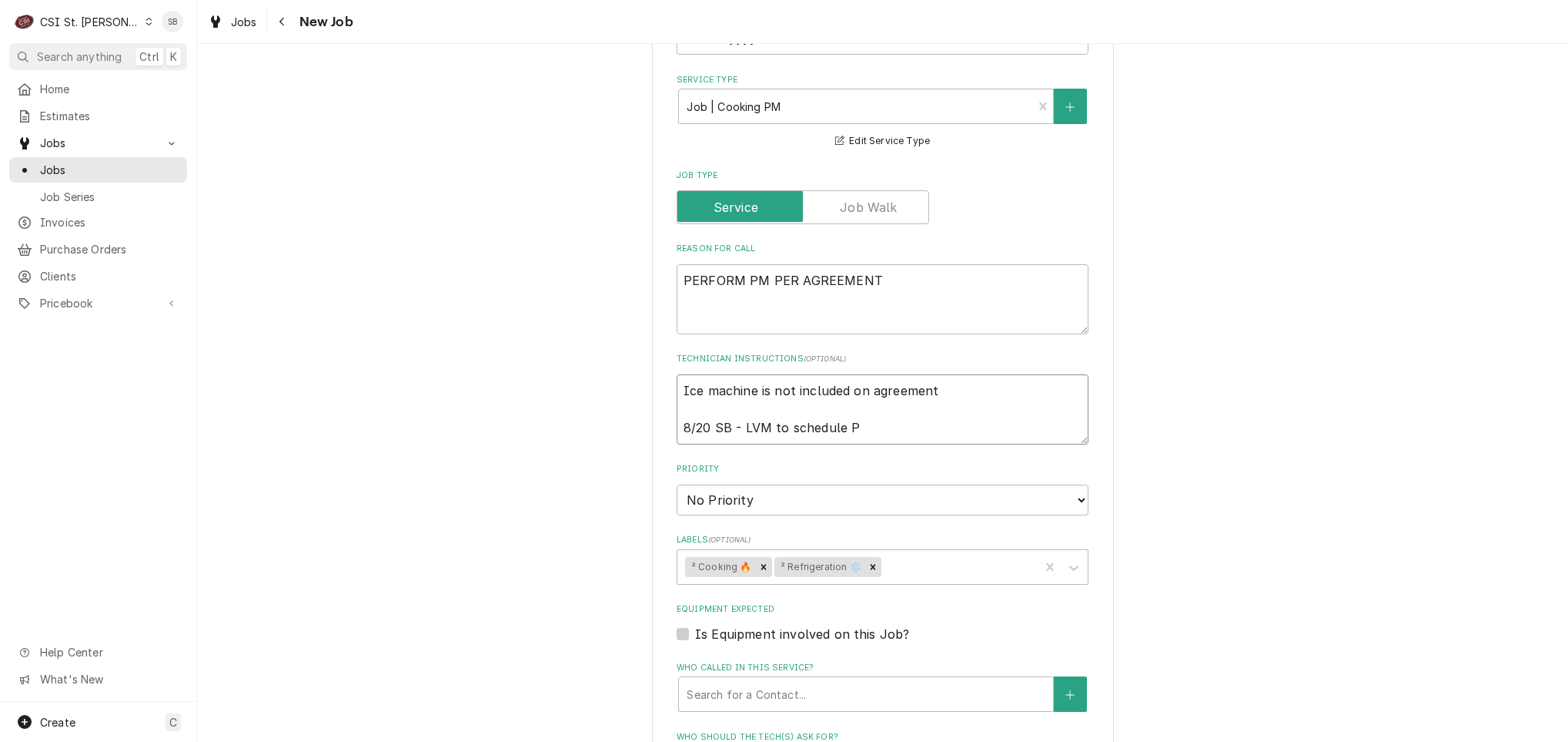
type textarea "x"
type textarea "Ice machine is not included on agreement 8/20 SB - LVM to schedule PM"
type textarea "x"
type textarea "Ice machine is not included on agreement 8/20 SB - LVM to schedule PM"
paste textarea "[PHONE_NUMBER]"
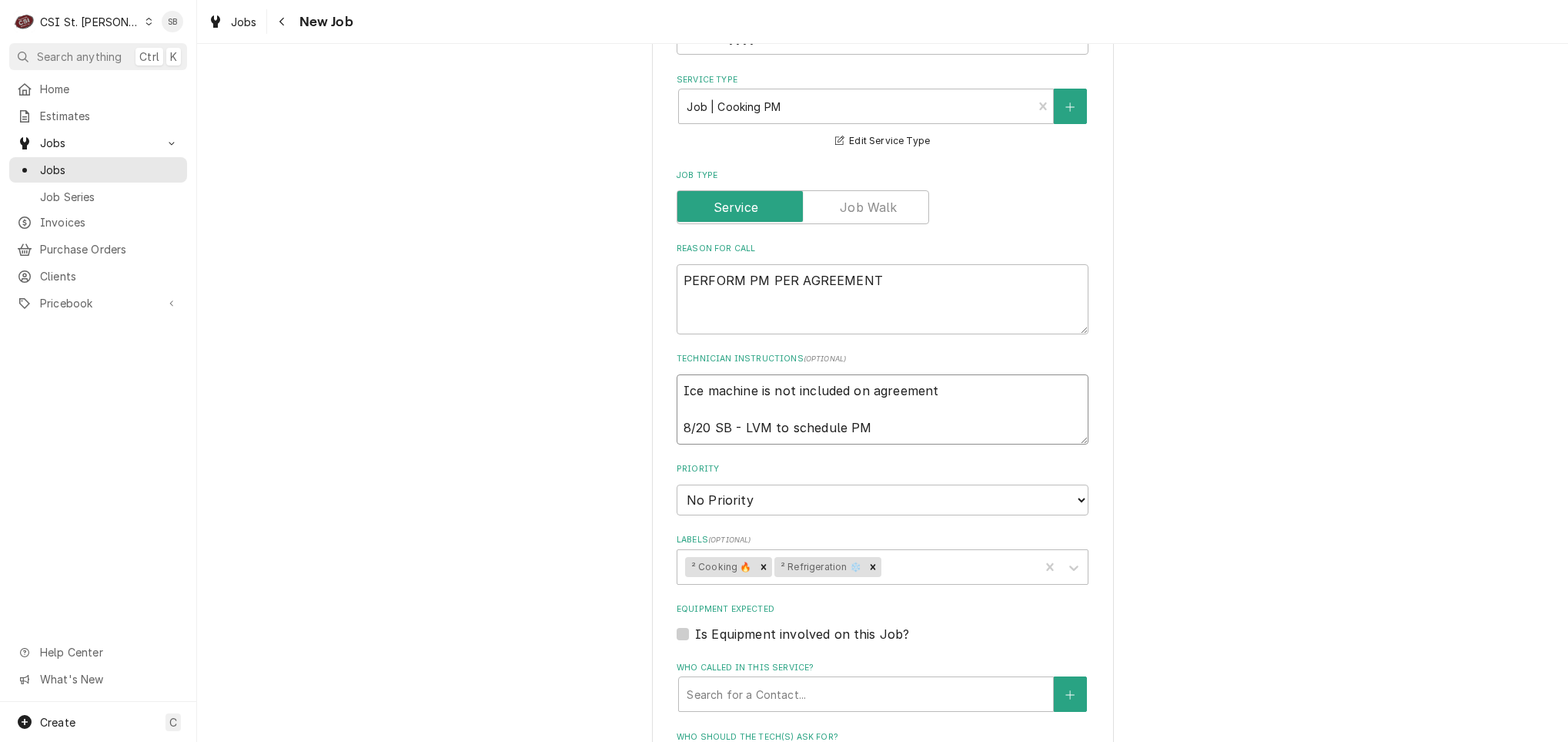
type textarea "x"
type textarea "Ice machine is not included on agreement 8/20 SB - LVM to schedule PM (314) 397…"
type textarea "x"
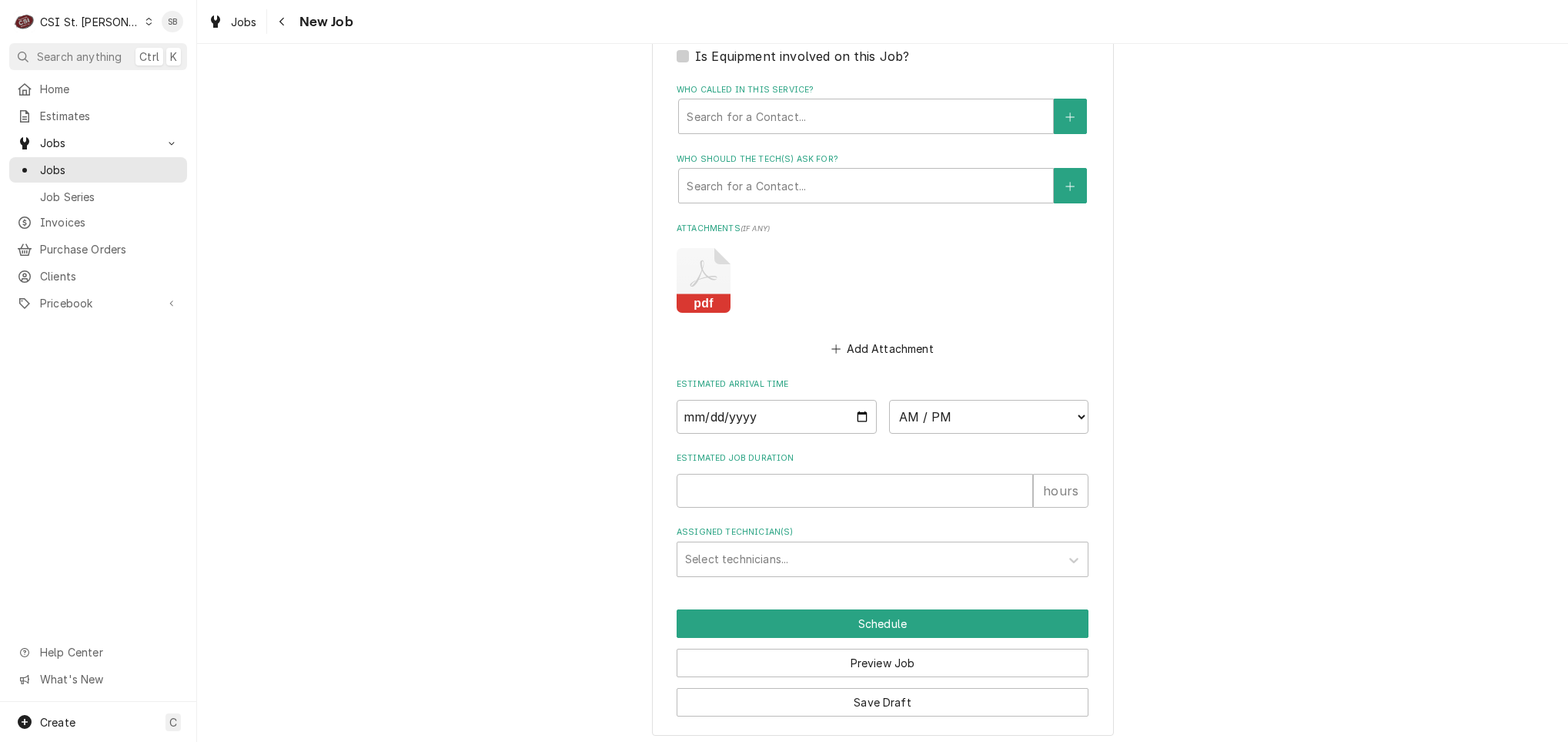
type textarea "Ice machine is not included on agreement 8/20 SB - LVM to schedule PM (314) 397…"
click at [898, 713] on button "Save Draft" at bounding box center [882, 702] width 412 height 29
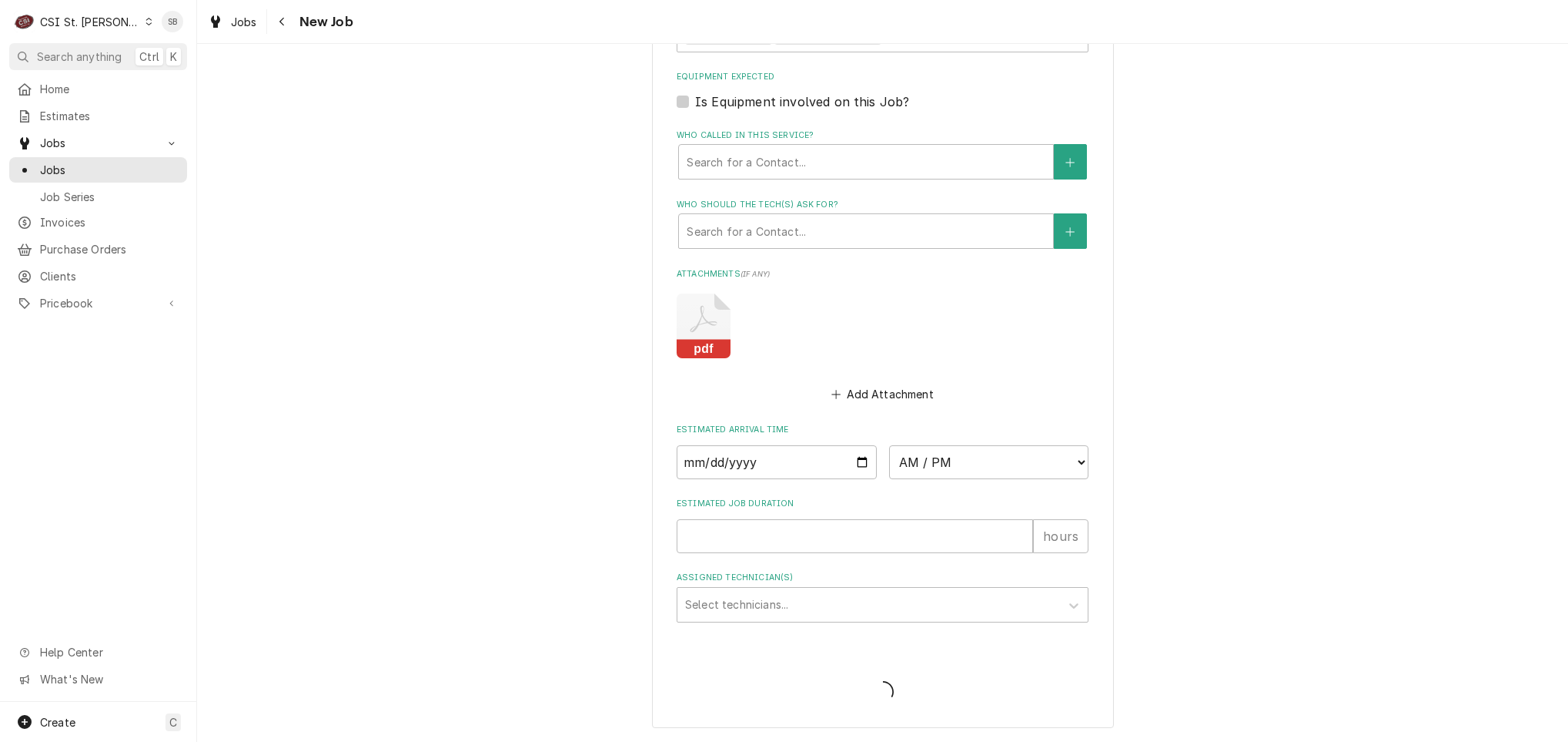
type textarea "x"
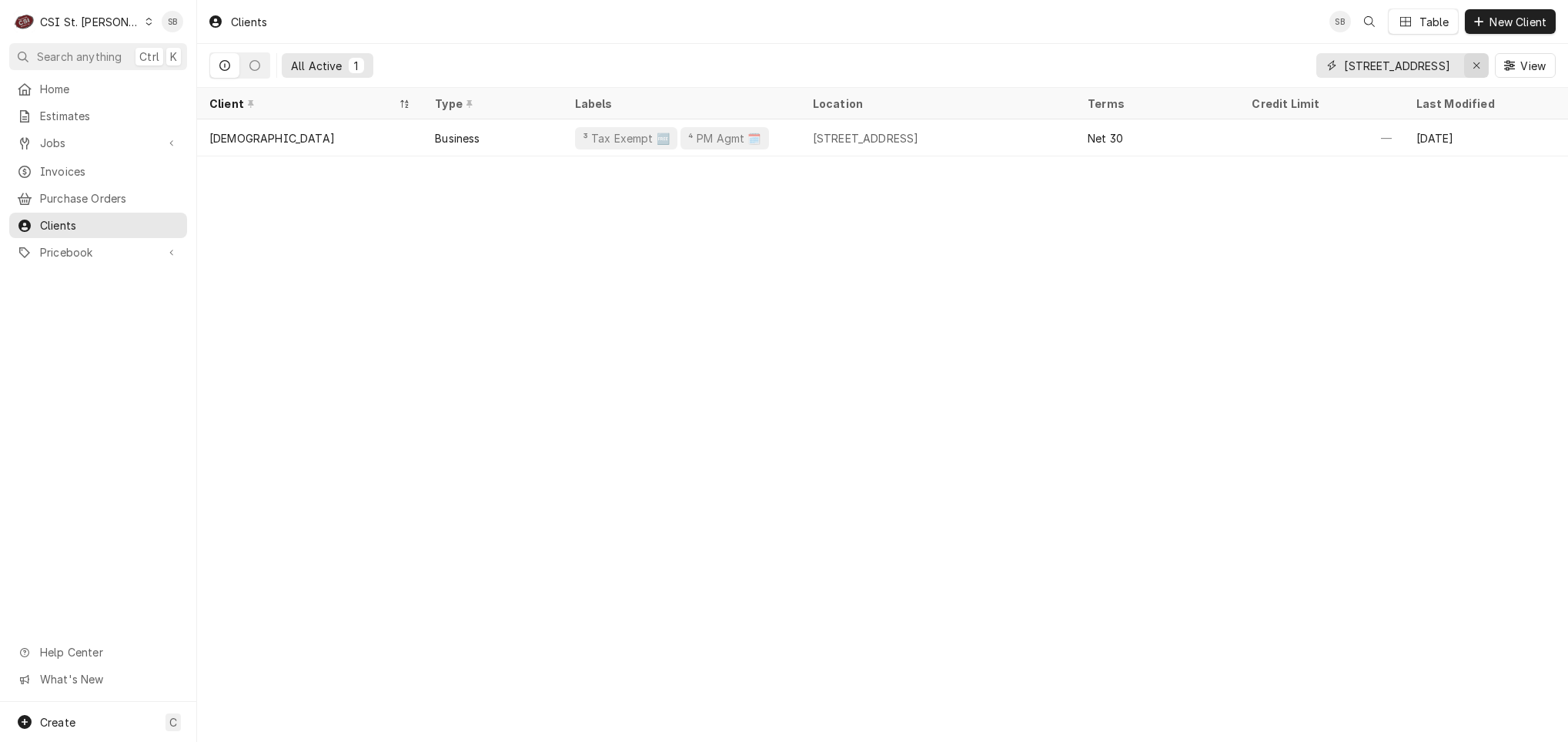
click at [1478, 75] on button "Erase input" at bounding box center [1477, 65] width 24 height 24
type input "[STREET_ADDRESS][PERSON_NAME]"
click at [333, 151] on div "[GEOGRAPHIC_DATA]" at bounding box center [310, 137] width 226 height 37
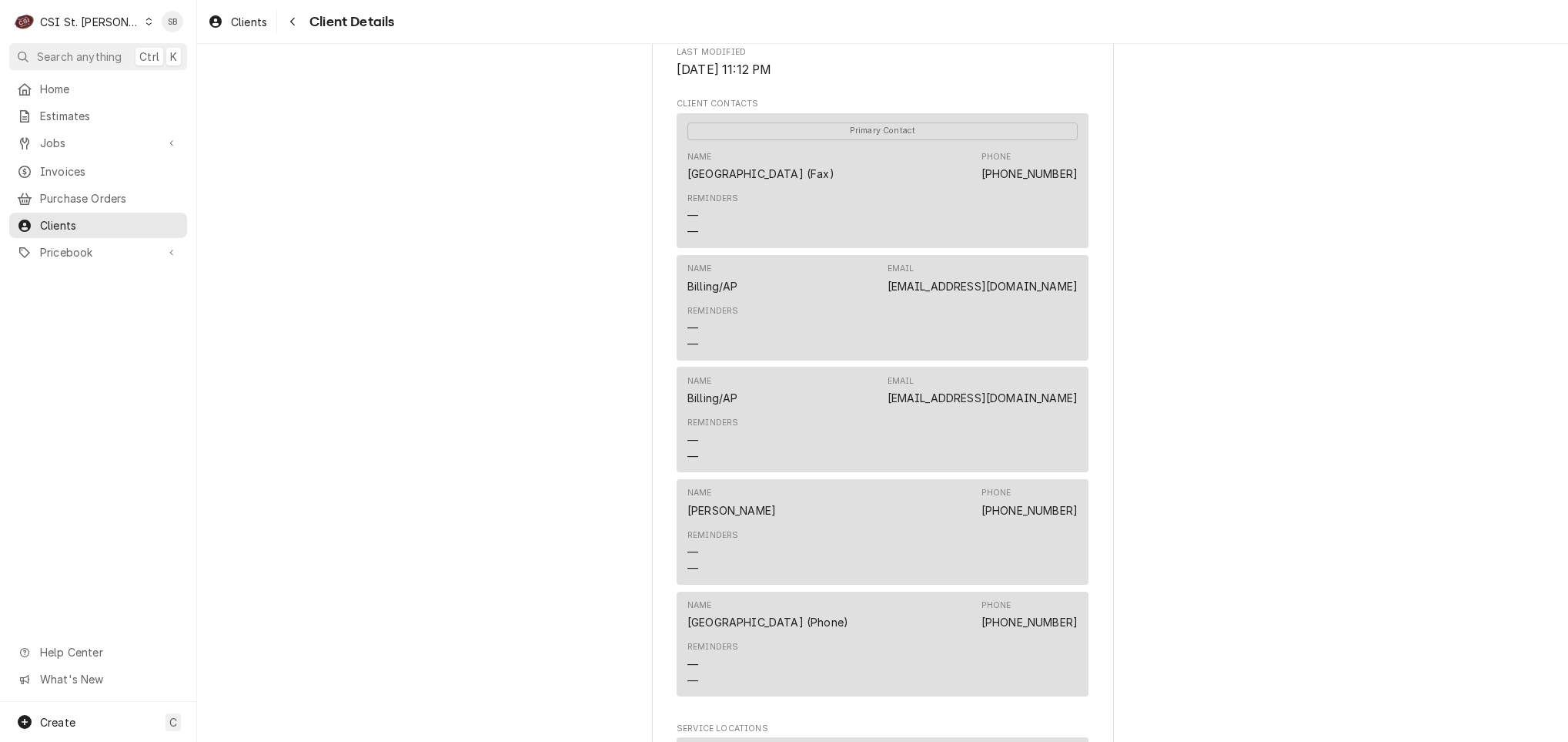
scroll to position [577, 0]
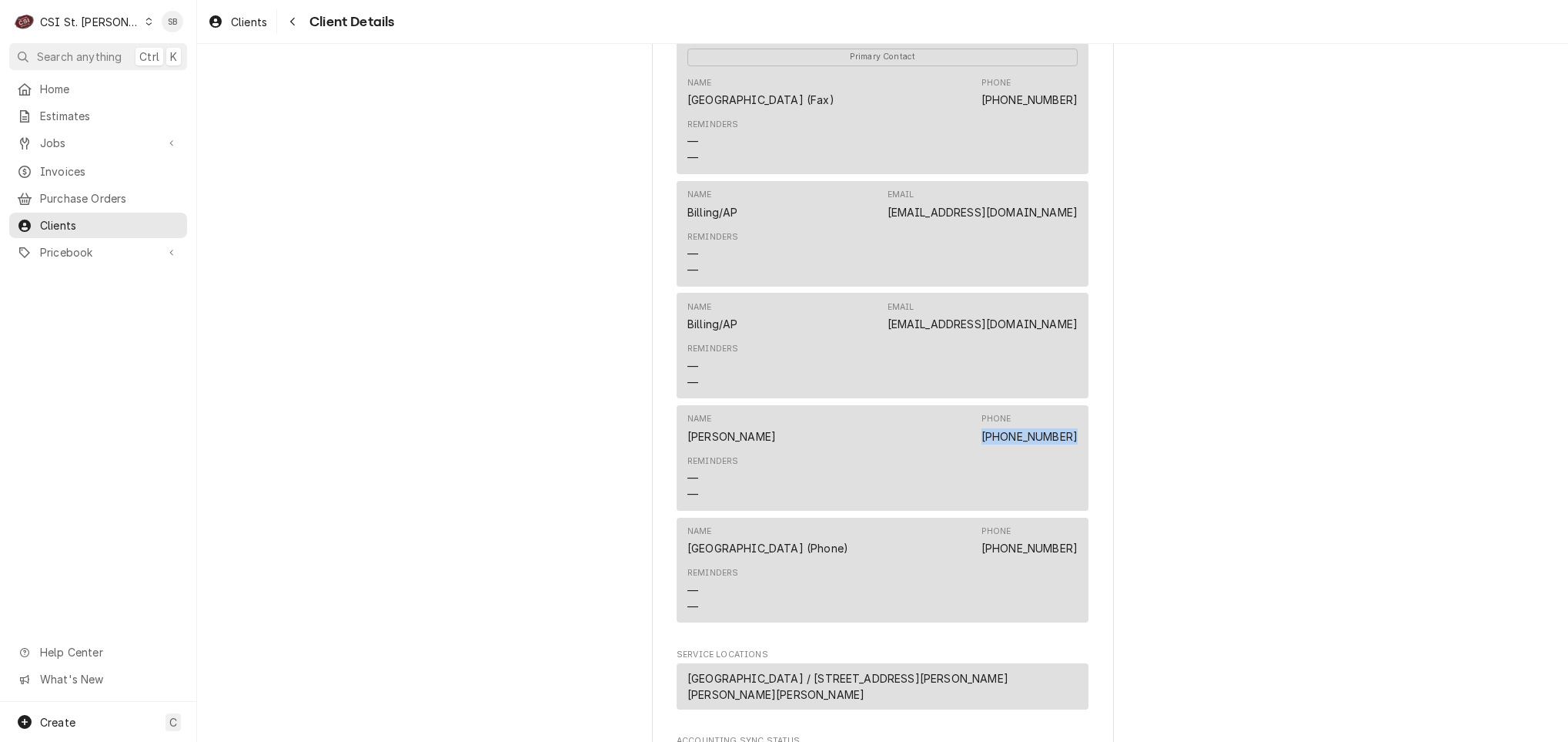
drag, startPoint x: 984, startPoint y: 439, endPoint x: 1128, endPoint y: 439, distance: 144.0
click at [1128, 439] on div "NERINX HALL SCHOOL Client Type Business Industry Type Commercial Billing Addres…" at bounding box center [883, 203] width 1371 height 1474
copy link "[PHONE_NUMBER]"
click at [238, 28] on span "Clients" at bounding box center [249, 22] width 36 height 16
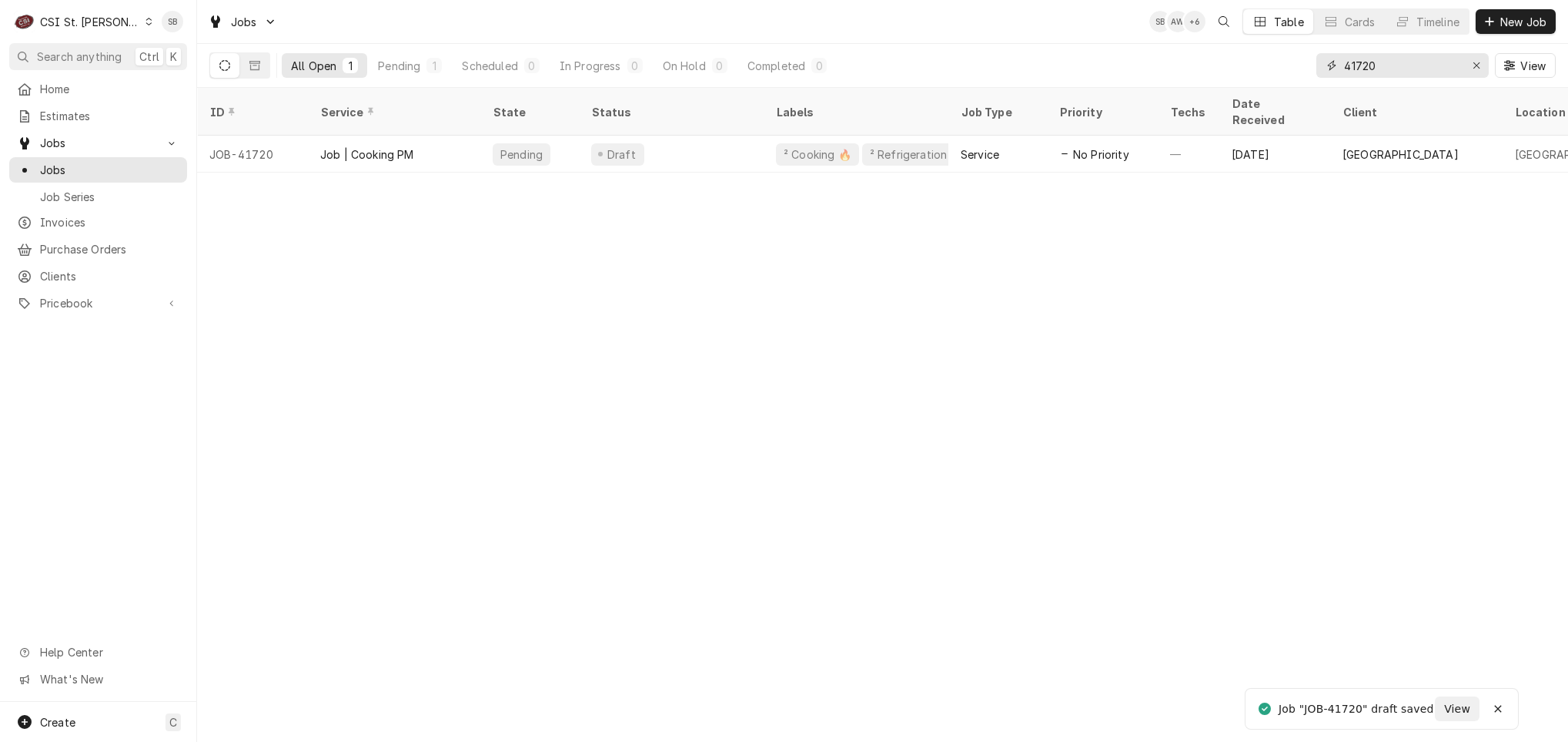
click at [1359, 75] on input "41720" at bounding box center [1402, 65] width 116 height 24
paste input "3"
type input "41723"
click at [404, 146] on div "Job | Cooking PM" at bounding box center [367, 154] width 94 height 16
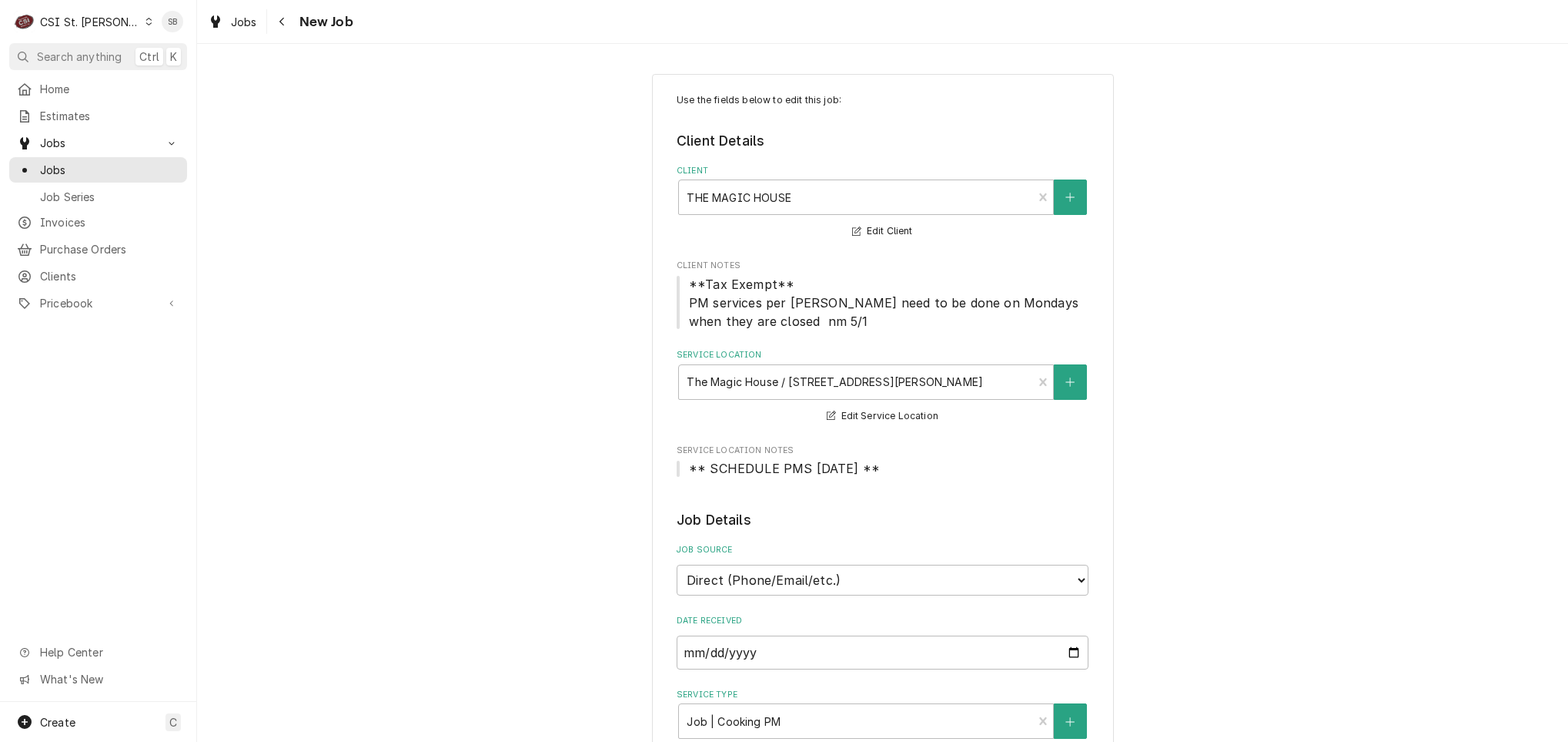
scroll to position [809, 0]
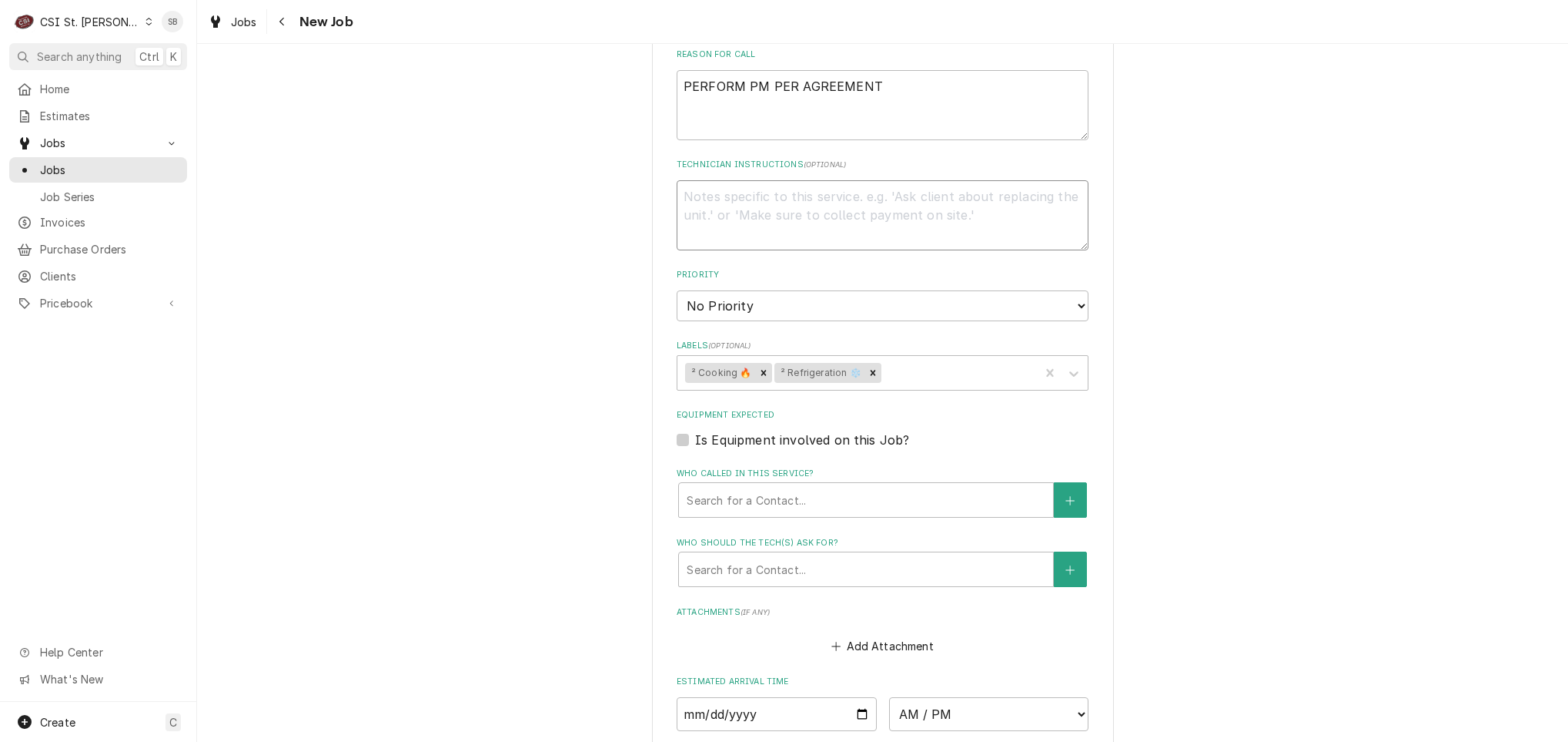
drag, startPoint x: 730, startPoint y: 181, endPoint x: 721, endPoint y: 197, distance: 18.4
click at [730, 186] on textarea "Technician Instructions ( optional )" at bounding box center [882, 215] width 412 height 70
type textarea "x"
type textarea "8"
type textarea "x"
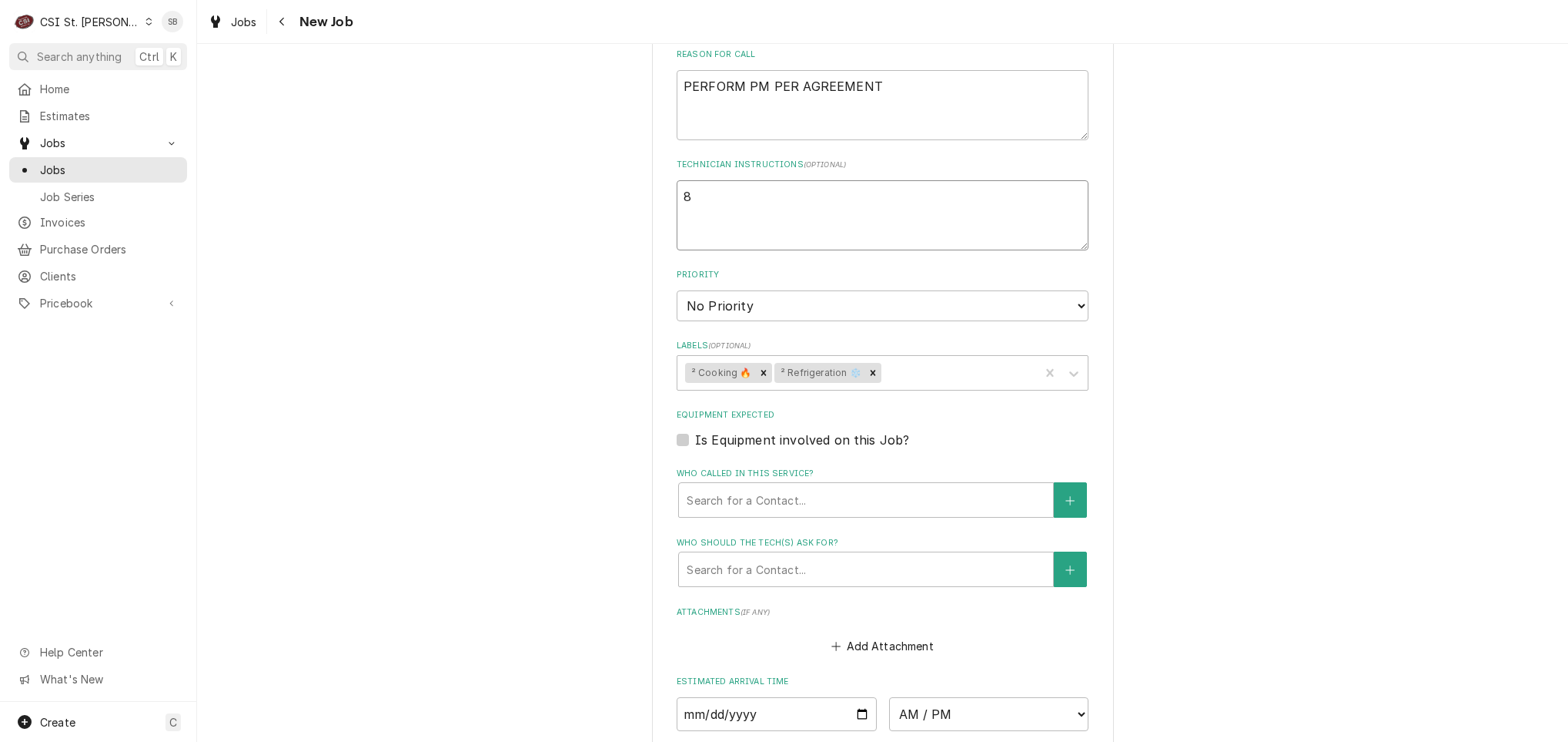
type textarea "8/"
type textarea "x"
type textarea "8/2"
type textarea "x"
type textarea "8/20"
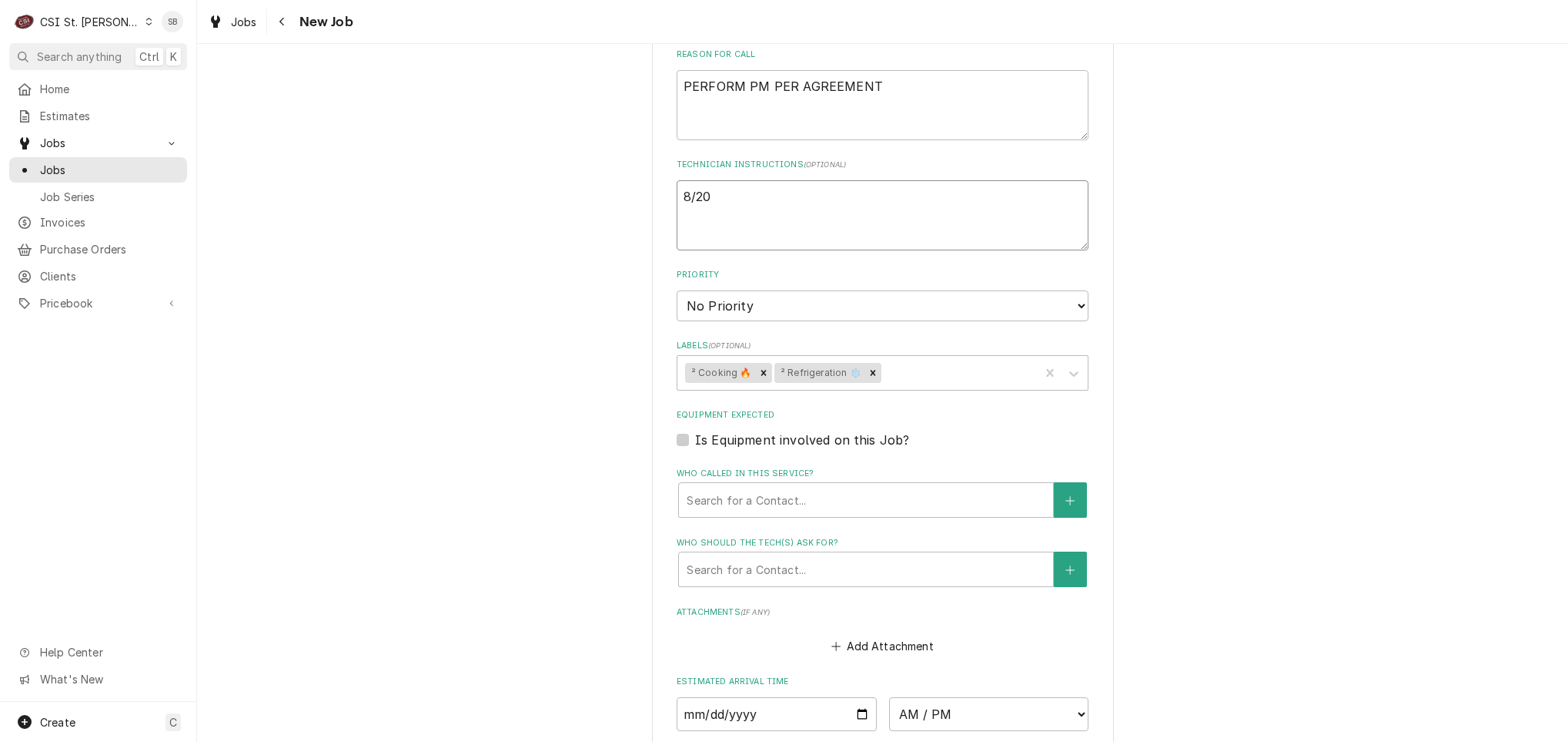
type textarea "x"
type textarea "8/20"
type textarea "x"
type textarea "8/20 S"
type textarea "x"
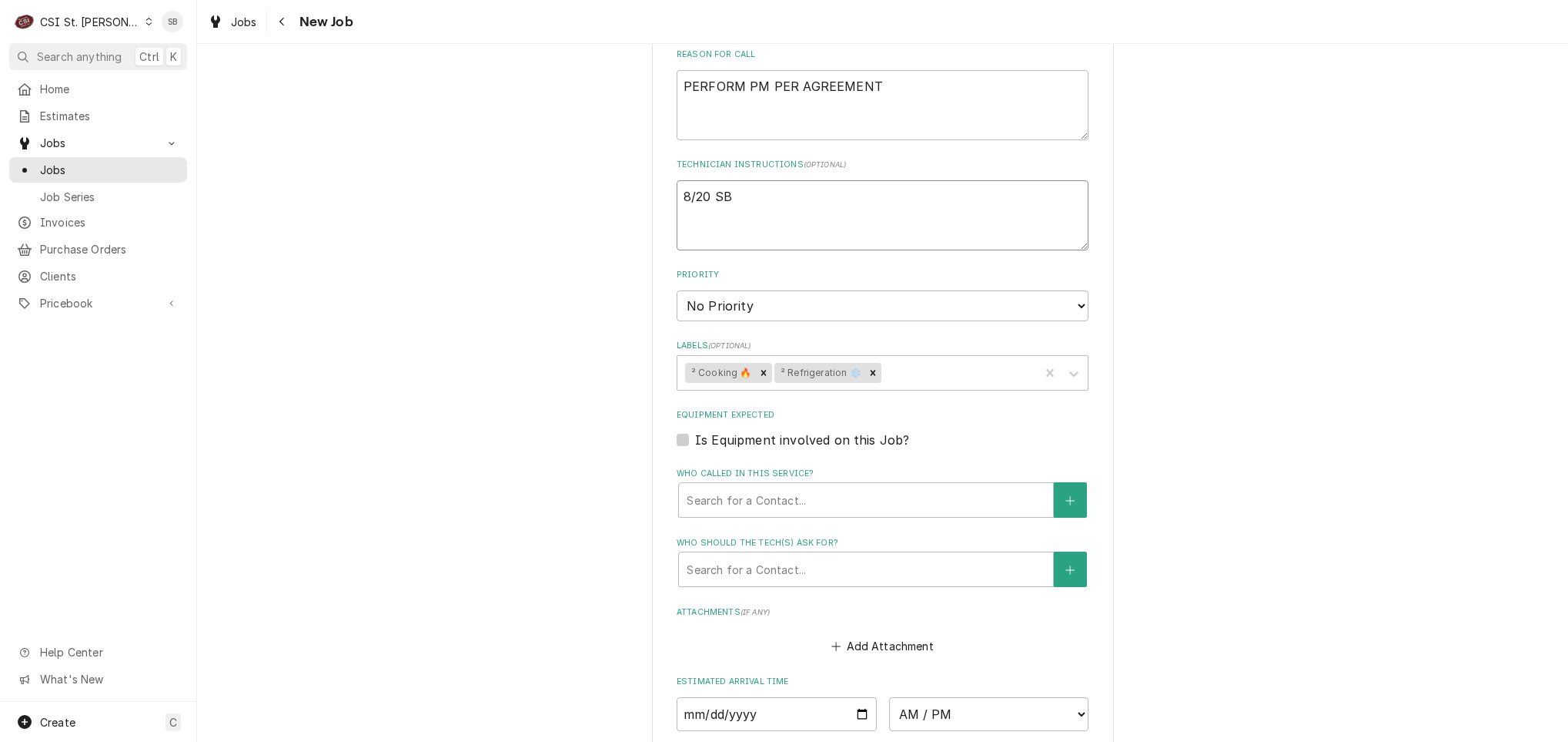
type textarea "8/20 SB"
type textarea "x"
type textarea "8/20 SB -"
type textarea "x"
type textarea "8/20 SB -"
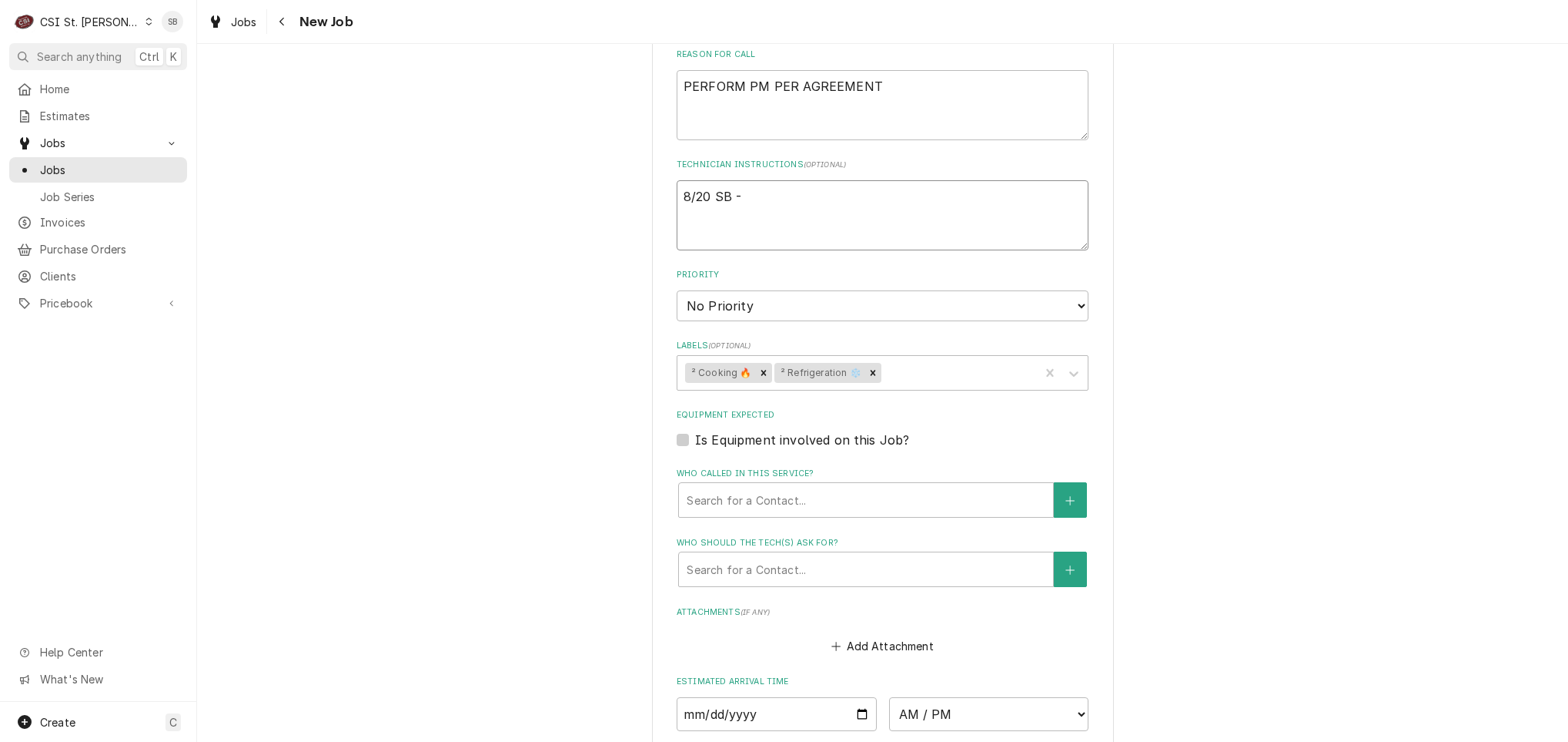
type textarea "x"
type textarea "8/20 SB -"
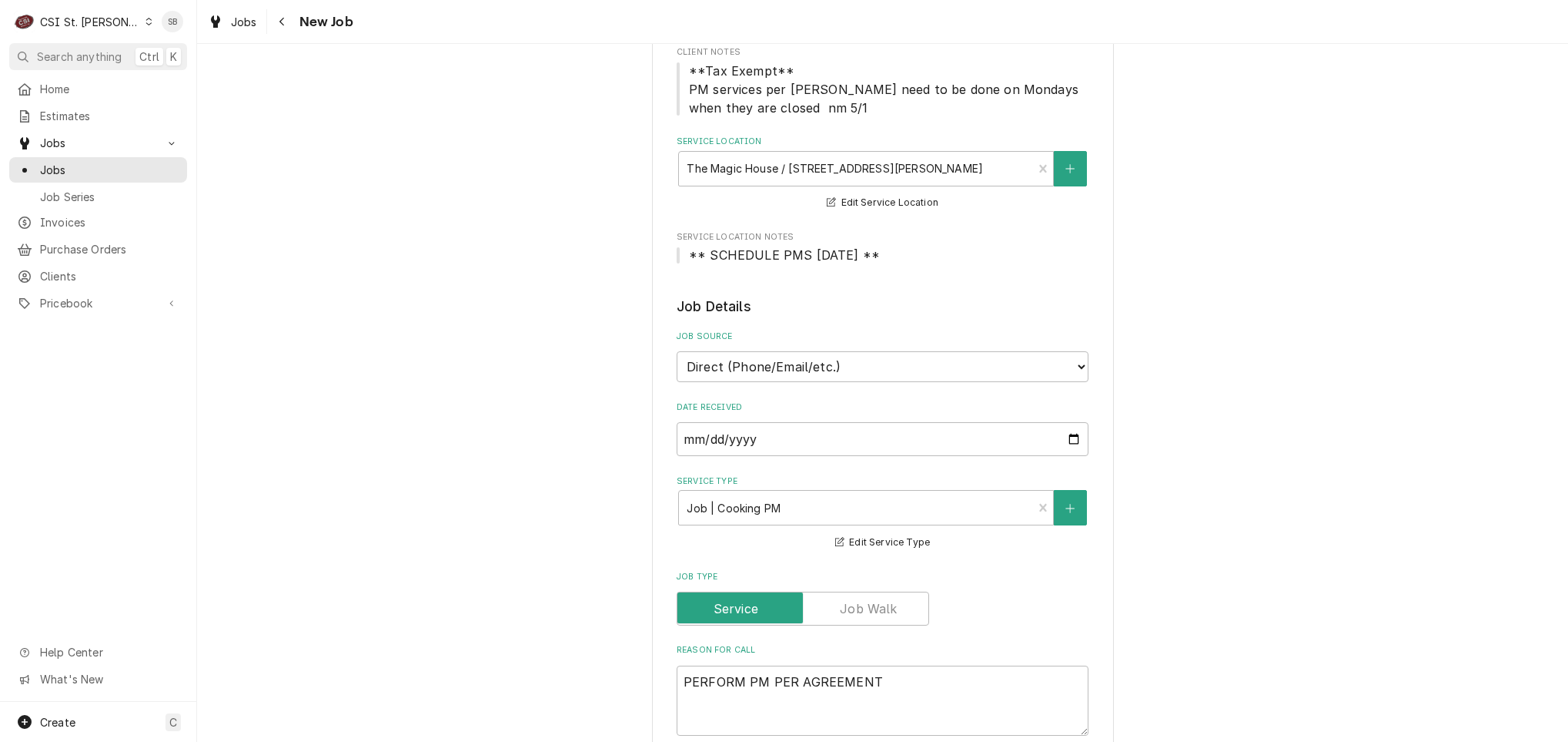
scroll to position [462, 0]
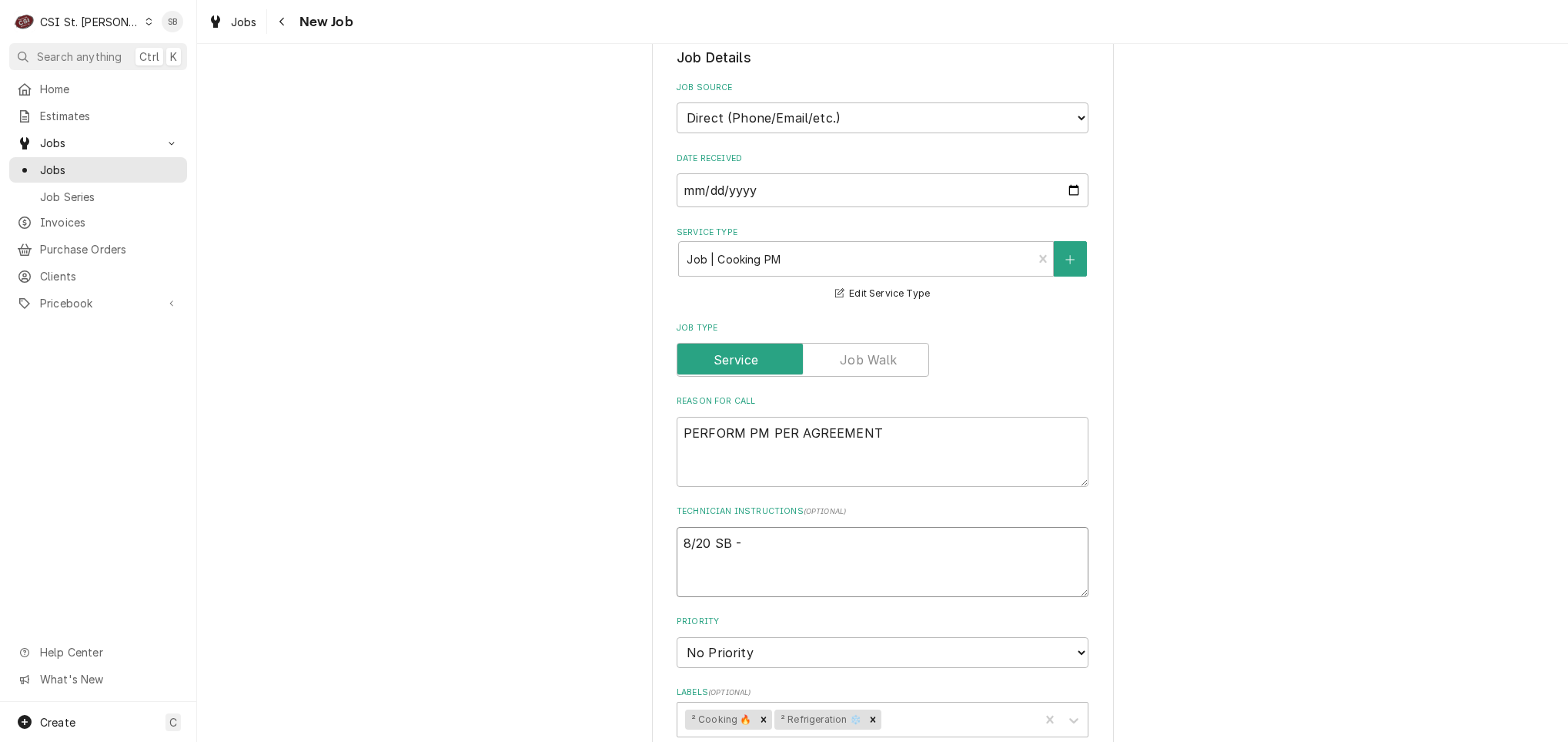
type textarea "x"
type textarea "8/20 SB - m"
type textarea "x"
type textarea "8/20 SB - ma"
type textarea "x"
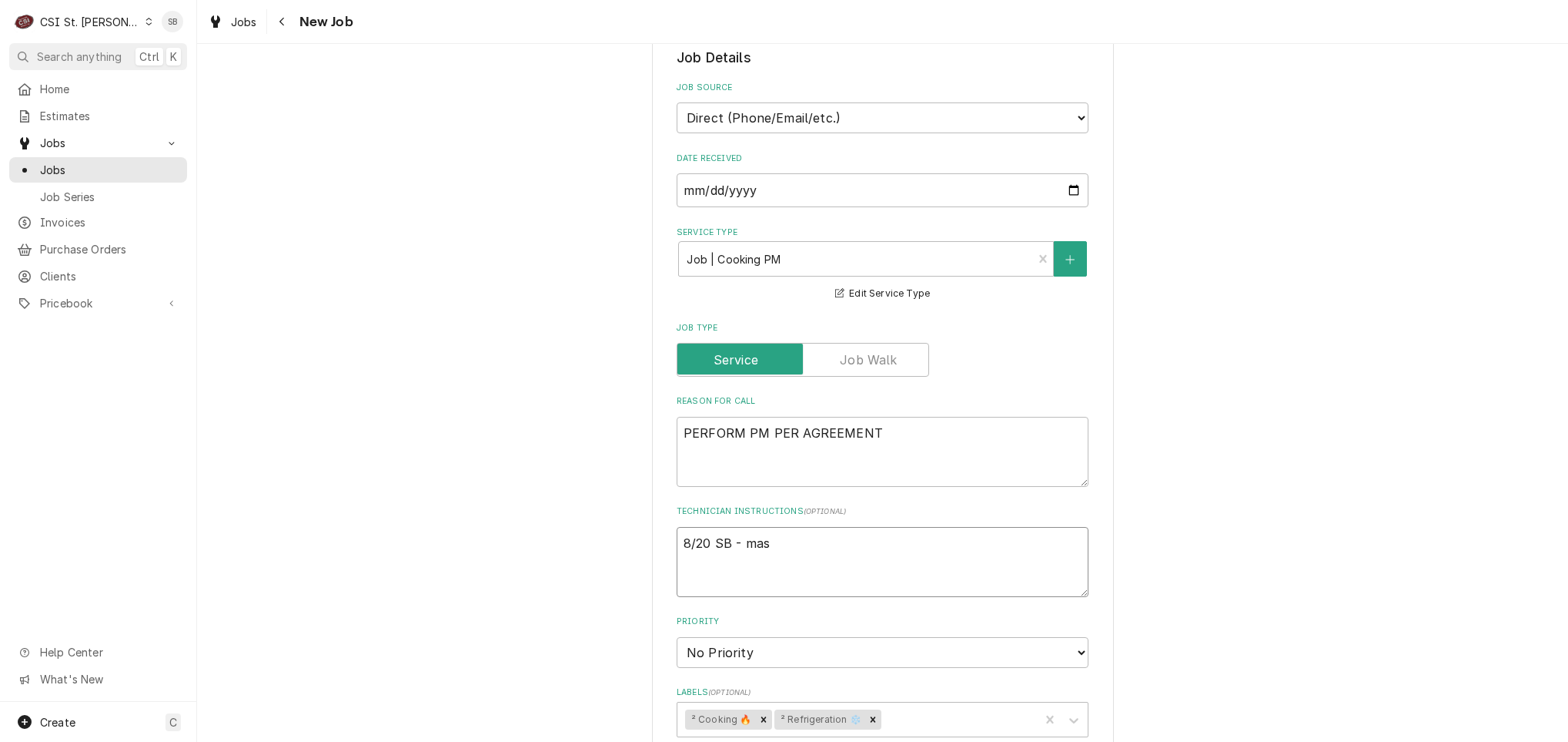
type textarea "8/20 SB - maso"
type textarea "x"
type textarea "8/20 SB - mason"
type textarea "x"
type textarea "8/20 SB - mason@"
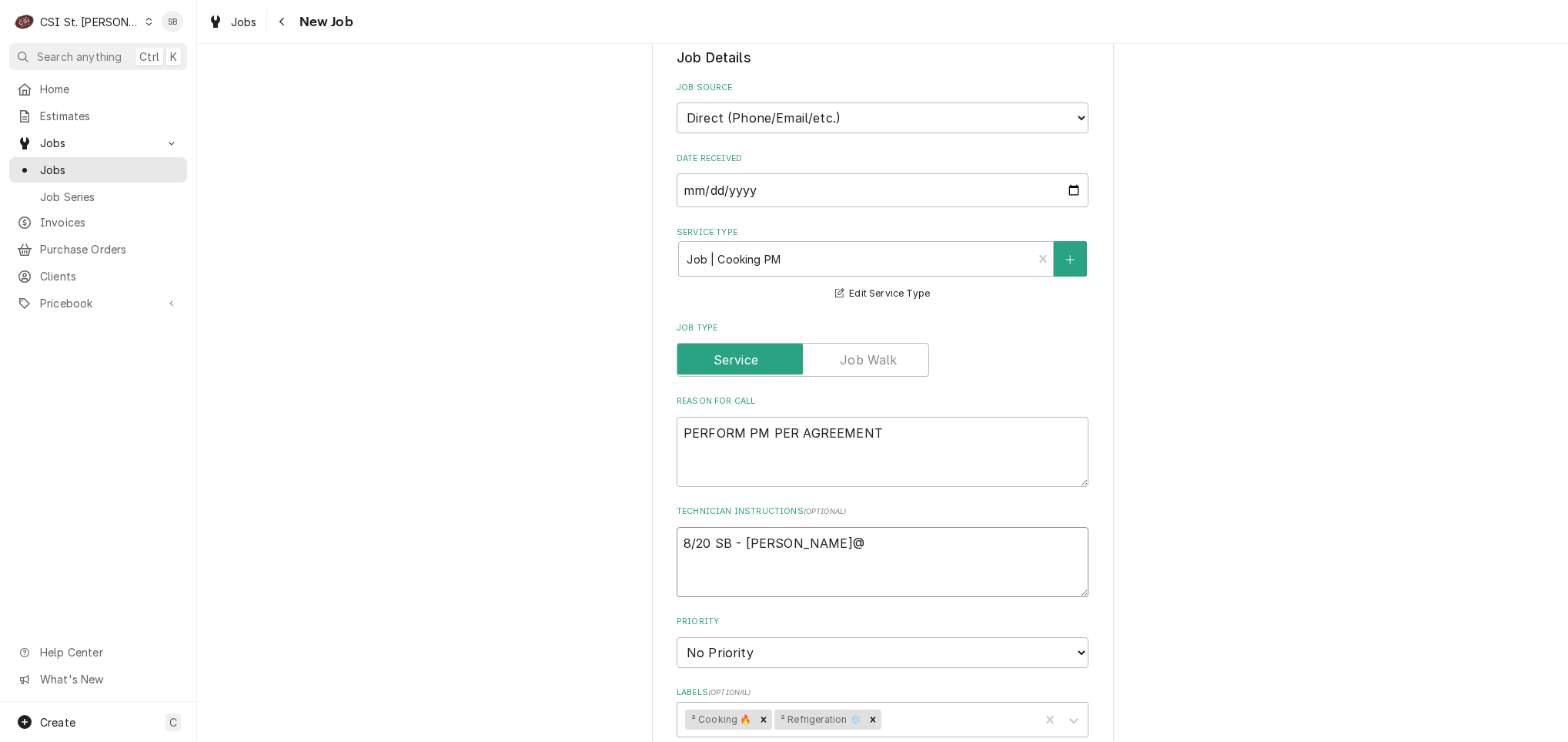
type textarea "x"
type textarea "8/20 SB - mason@m"
type textarea "x"
type textarea "8/20 SB - mason@ma"
type textarea "x"
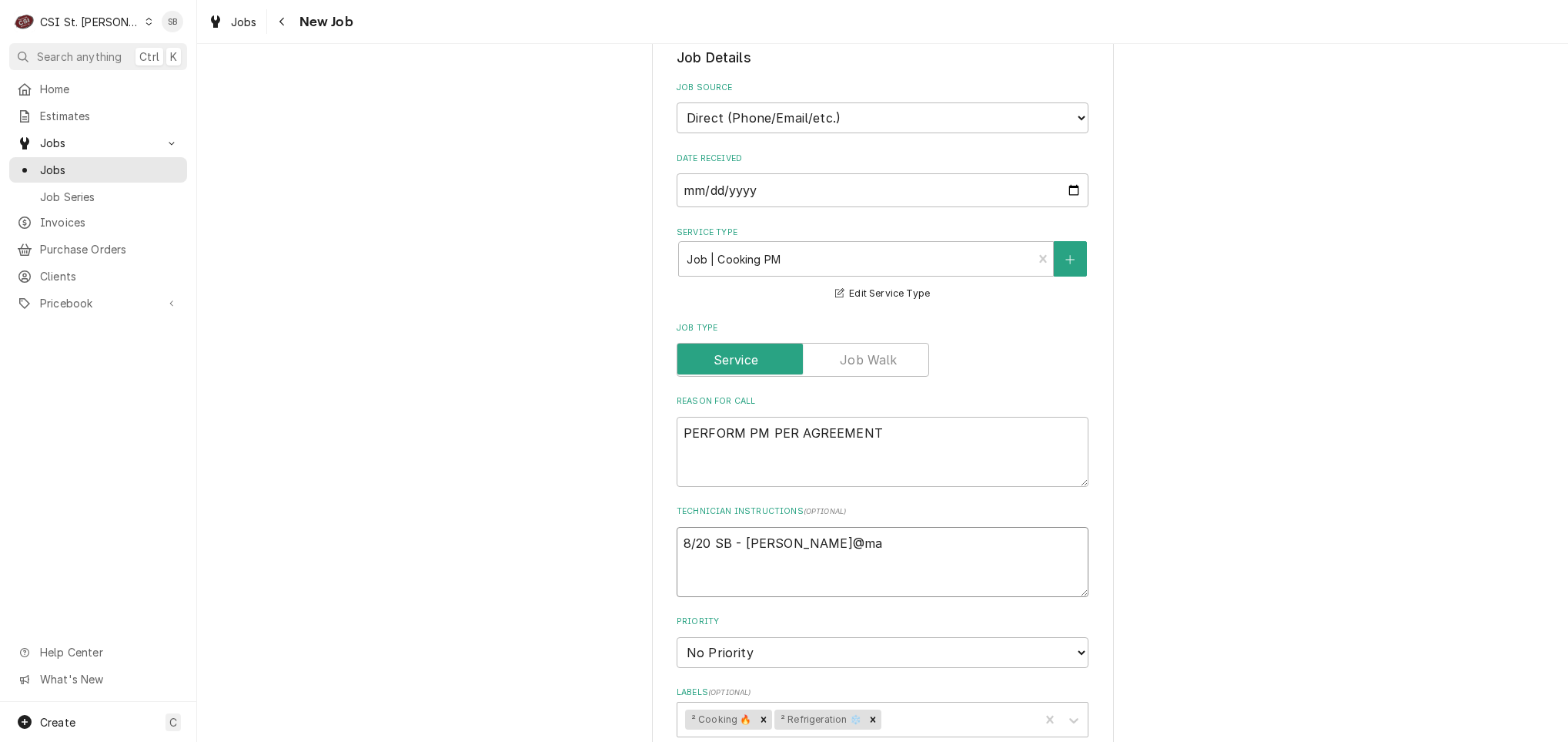
type textarea "8/20 SB - mason@mag"
type textarea "x"
type textarea "8/20 SB - mason@magi"
type textarea "x"
type textarea "8/20 SB - mason@magic"
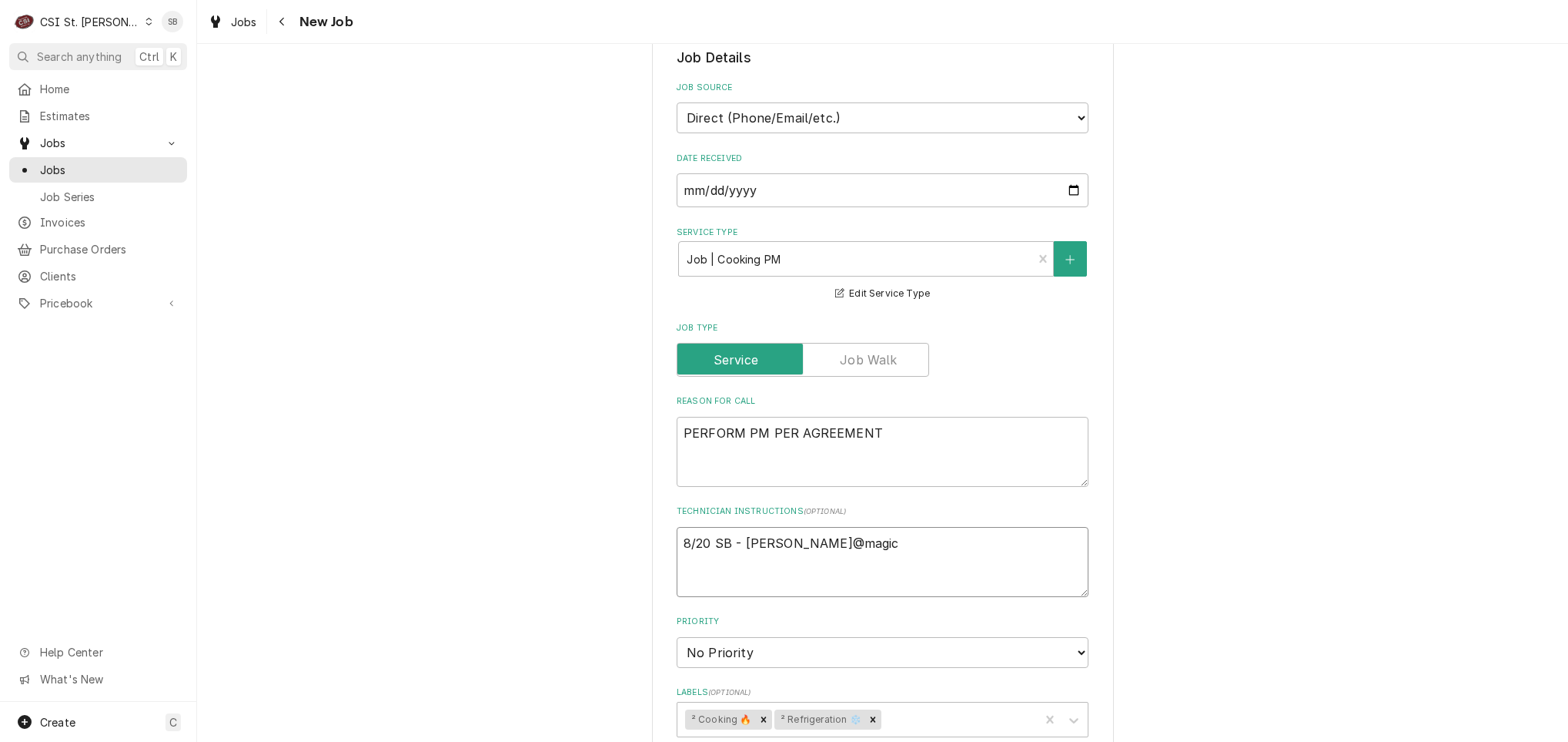
type textarea "x"
type textarea "8/20 SB - mason@magich"
type textarea "x"
type textarea "8/20 SB - mason@magicho"
type textarea "x"
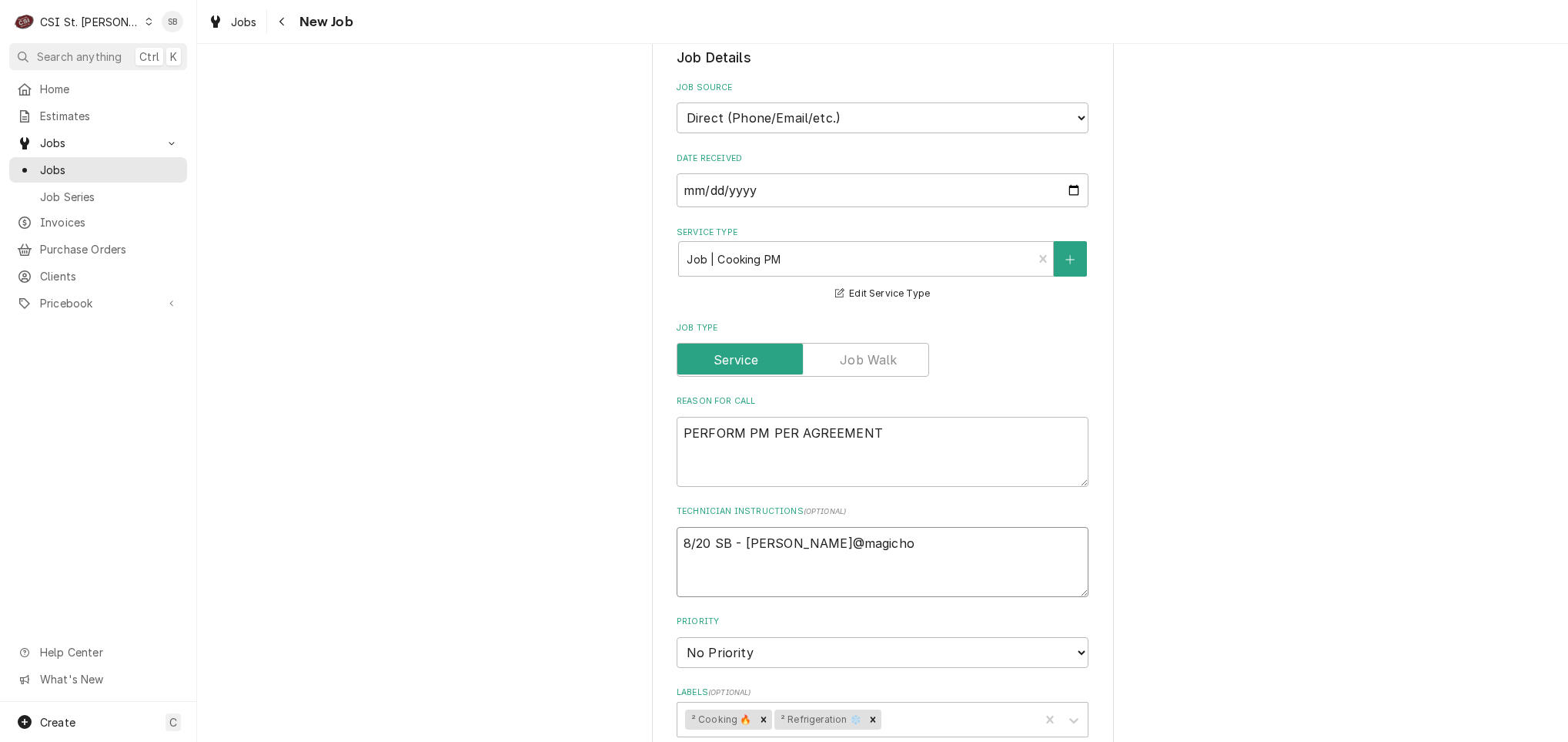
type textarea "8/20 SB - mason@magichou"
type textarea "x"
type textarea "8/20 SB - mason@magichous"
type textarea "x"
type textarea "8/20 SB - mason@magichouse"
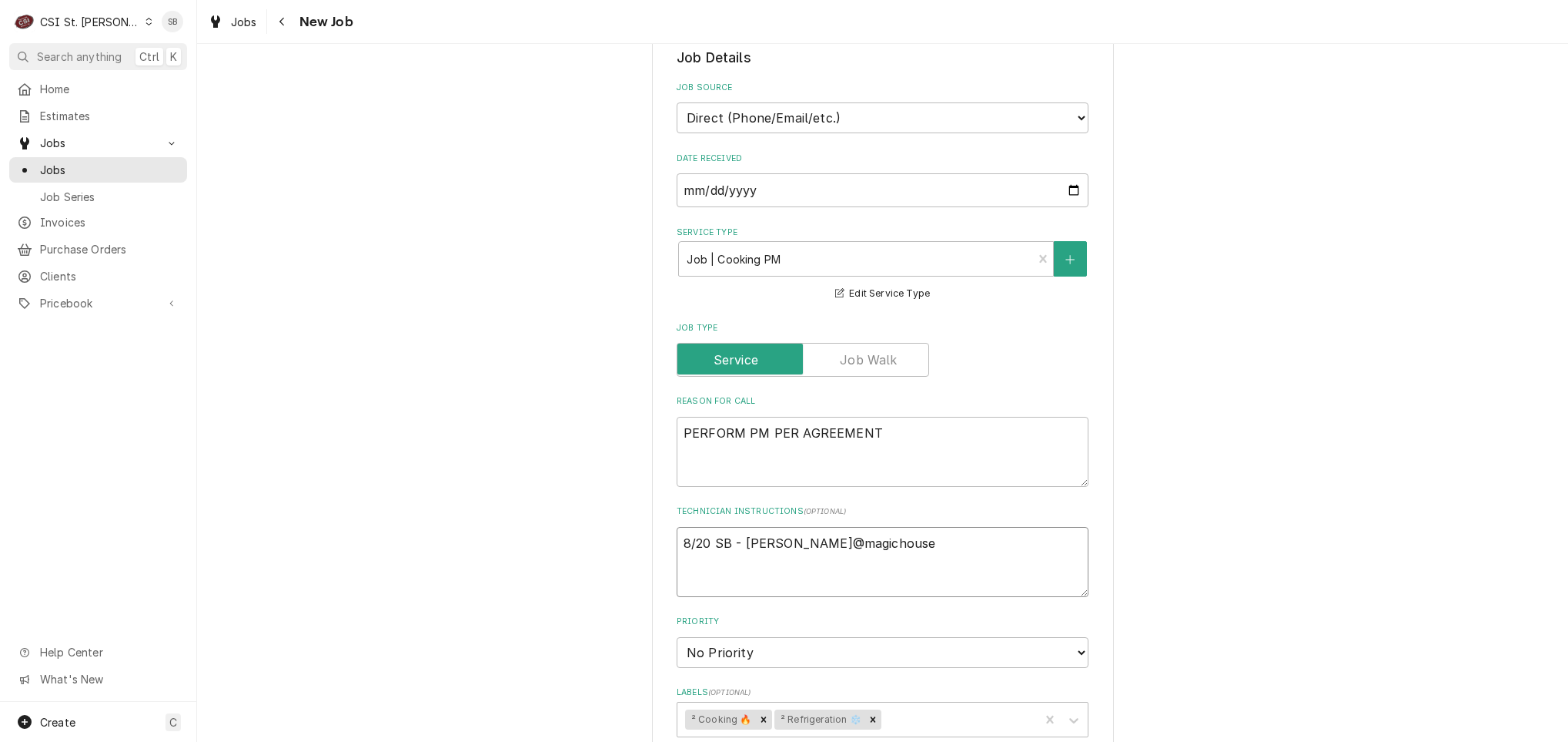
type textarea "x"
type textarea "8/20 SB - mason@magichouse."
type textarea "x"
type textarea "8/20 SB - mason@magichouse.c"
type textarea "x"
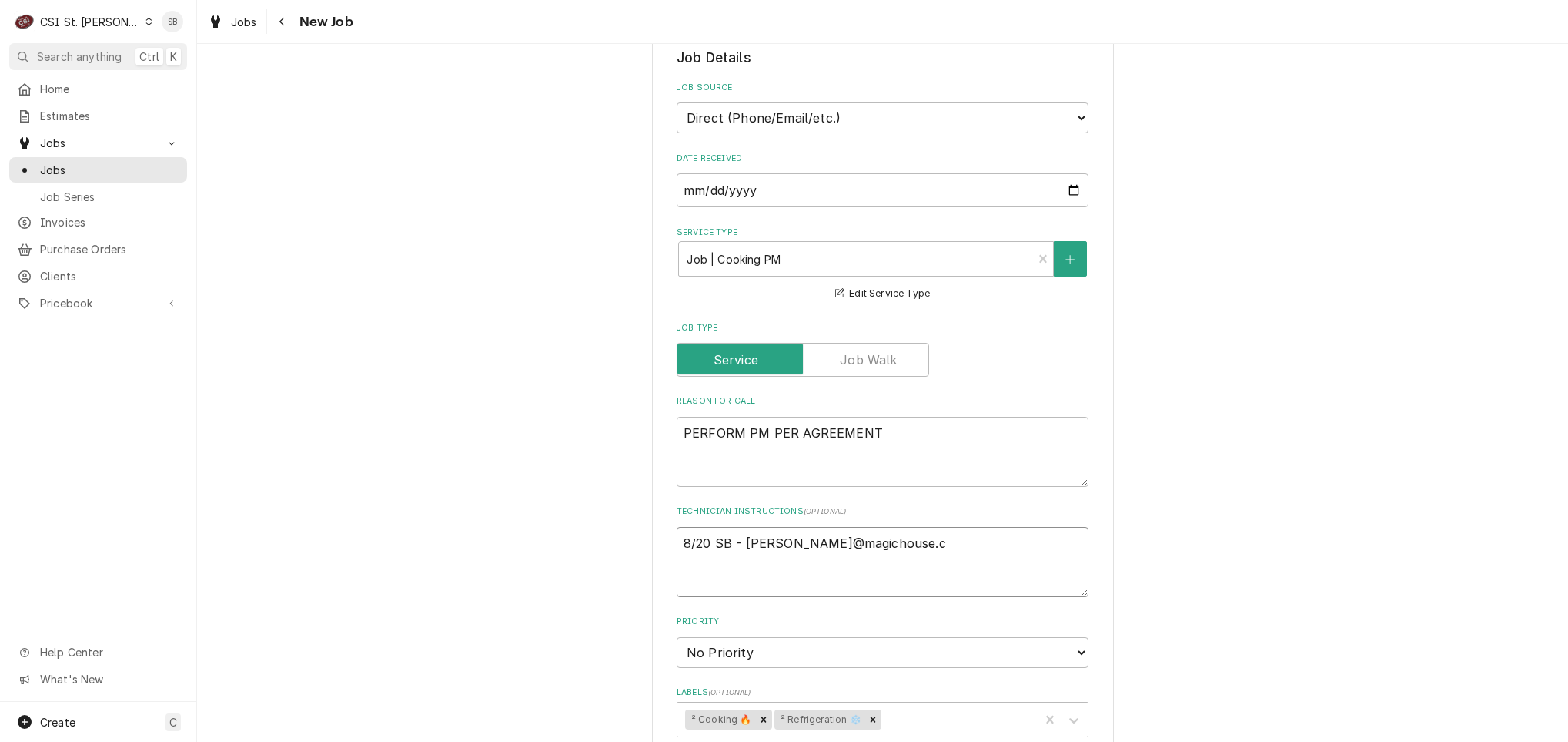
type textarea "8/20 SB - mason@magichouse.co"
type textarea "x"
type textarea "8/20 SB - mason@magichouse.com"
type textarea "x"
type textarea "8/20 SB - mason@magichouse.co"
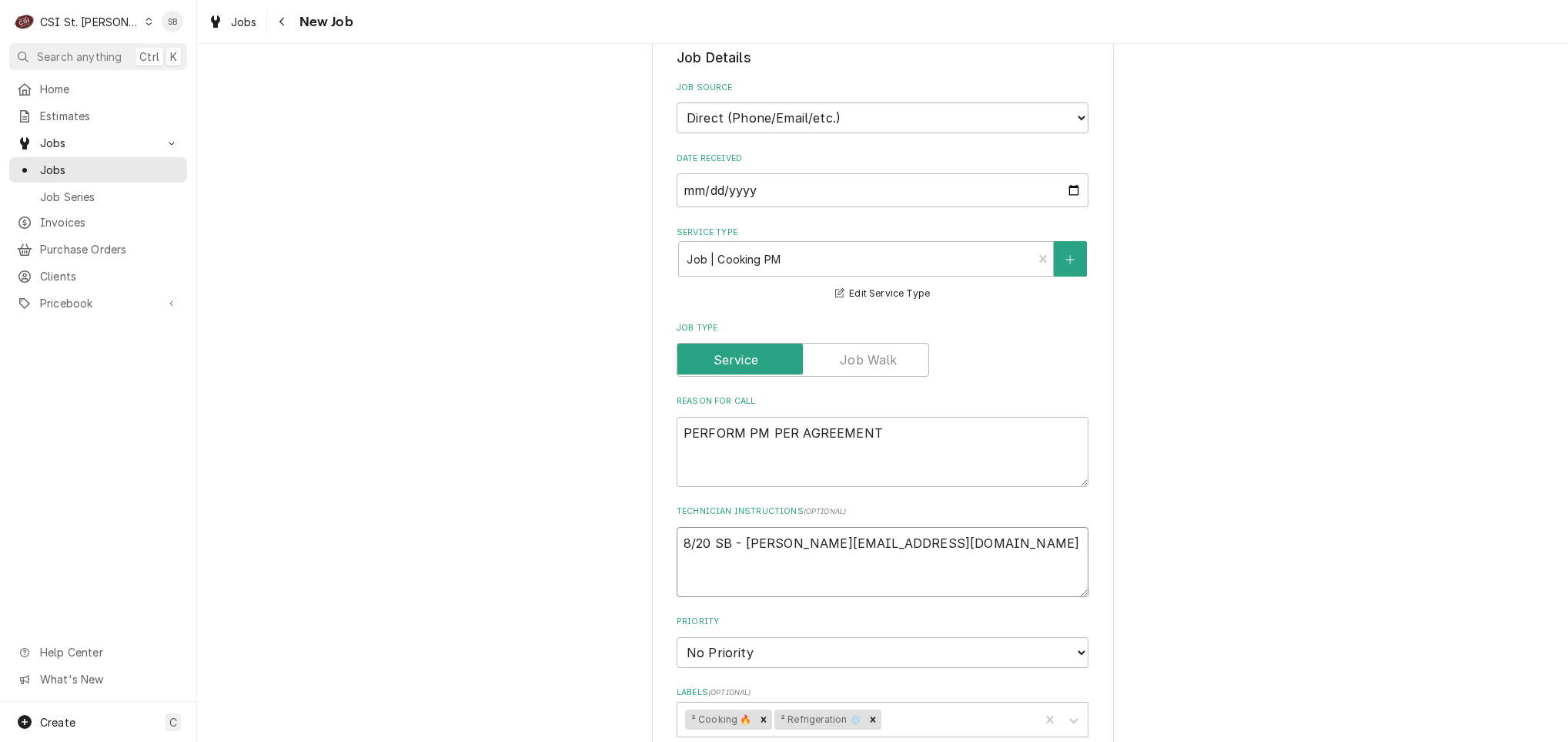
type textarea "x"
type textarea "8/20 SB - mason@magichouse.c"
type textarea "x"
type textarea "8/20 SB - mason@magichouse."
type textarea "x"
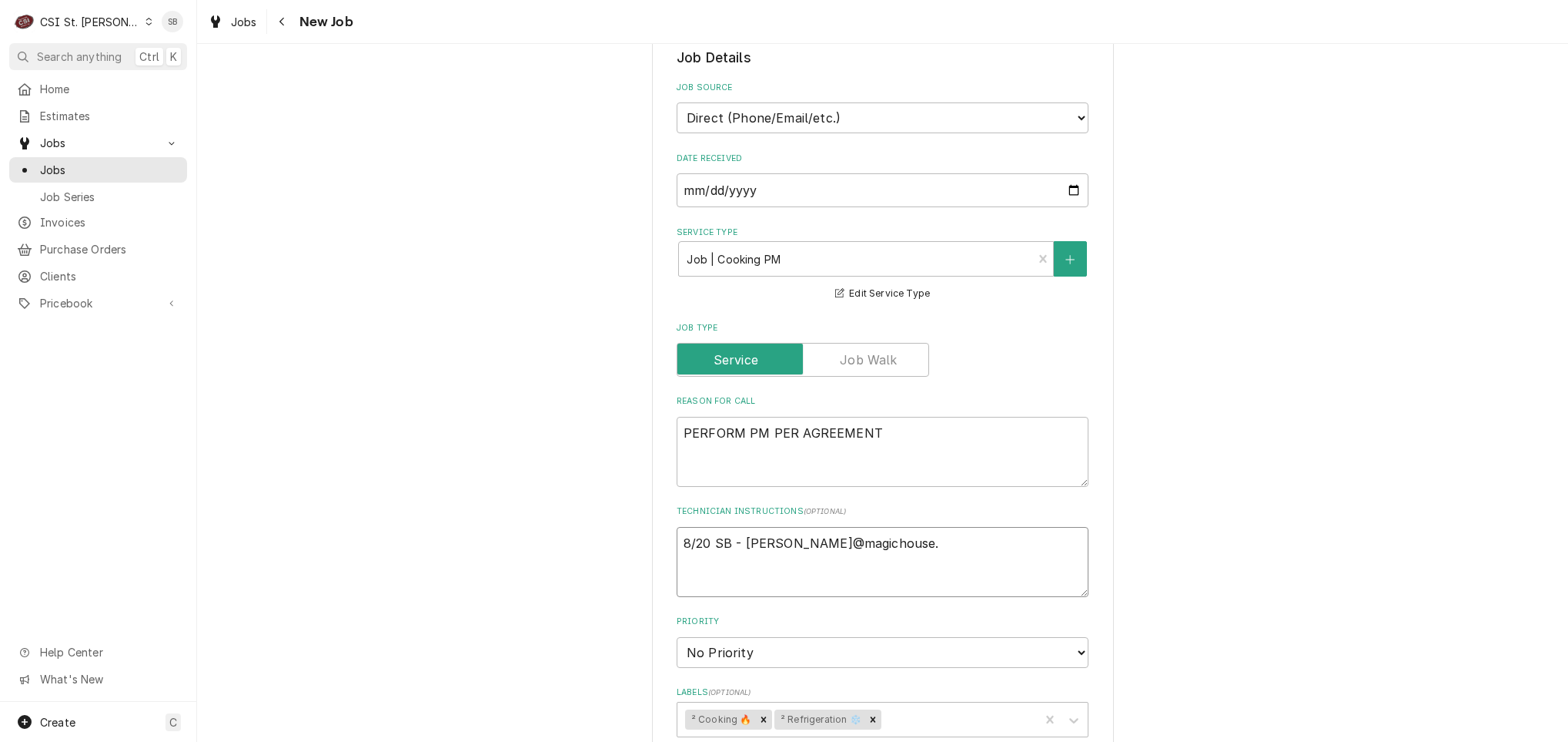
type textarea "8/20 SB - mason@magichouse.o"
type textarea "x"
type textarea "8/20 SB - mason@magichouse.or"
type textarea "x"
type textarea "8/20 SB - mason@magichouse.org"
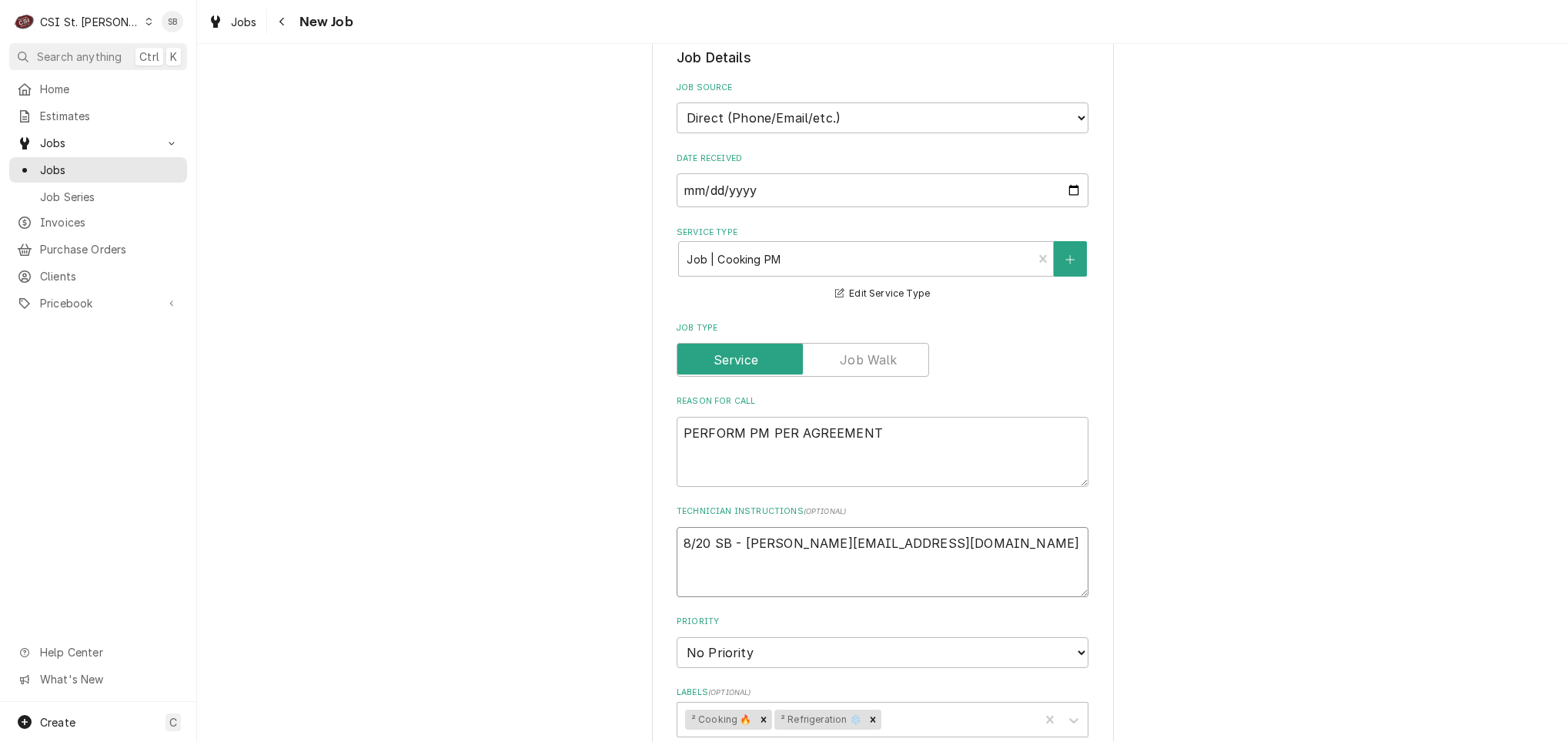
type textarea "x"
drag, startPoint x: 733, startPoint y: 549, endPoint x: 975, endPoint y: 562, distance: 242.3
click at [975, 562] on textarea "8/20 SB - mason@magichouse.org" at bounding box center [882, 562] width 412 height 70
type textarea "8/20 SB - mason@magichouse.org"
click at [919, 557] on textarea "8/20 SB - mason@magichouse.org" at bounding box center [882, 562] width 412 height 70
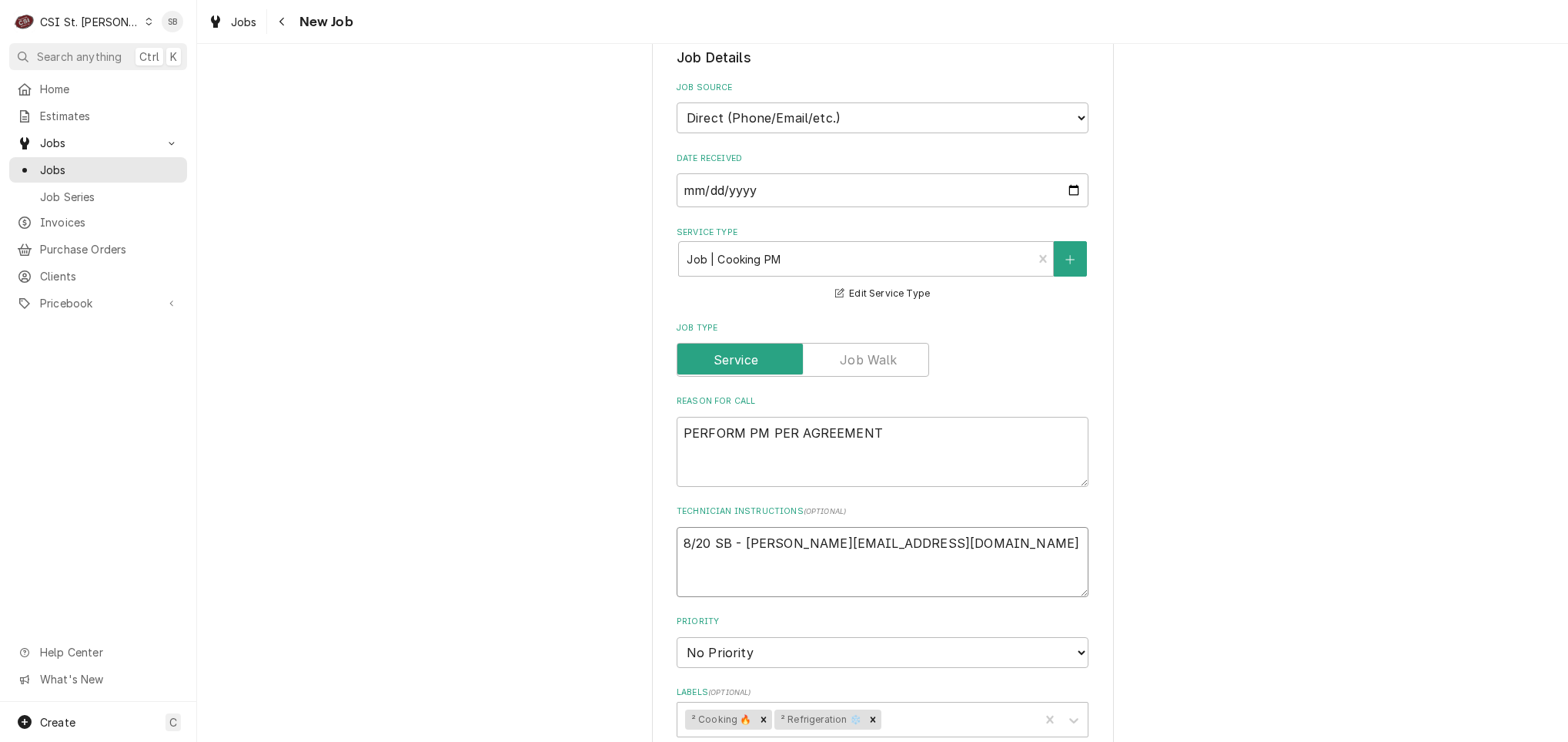
click at [735, 544] on textarea "8/20 SB - mason@magichouse.org" at bounding box center [882, 562] width 412 height 70
type textarea "x"
type textarea "8/20 SB - pmason@magichouse.org"
type textarea "x"
type textarea "8/20 SB - permason@magichouse.org"
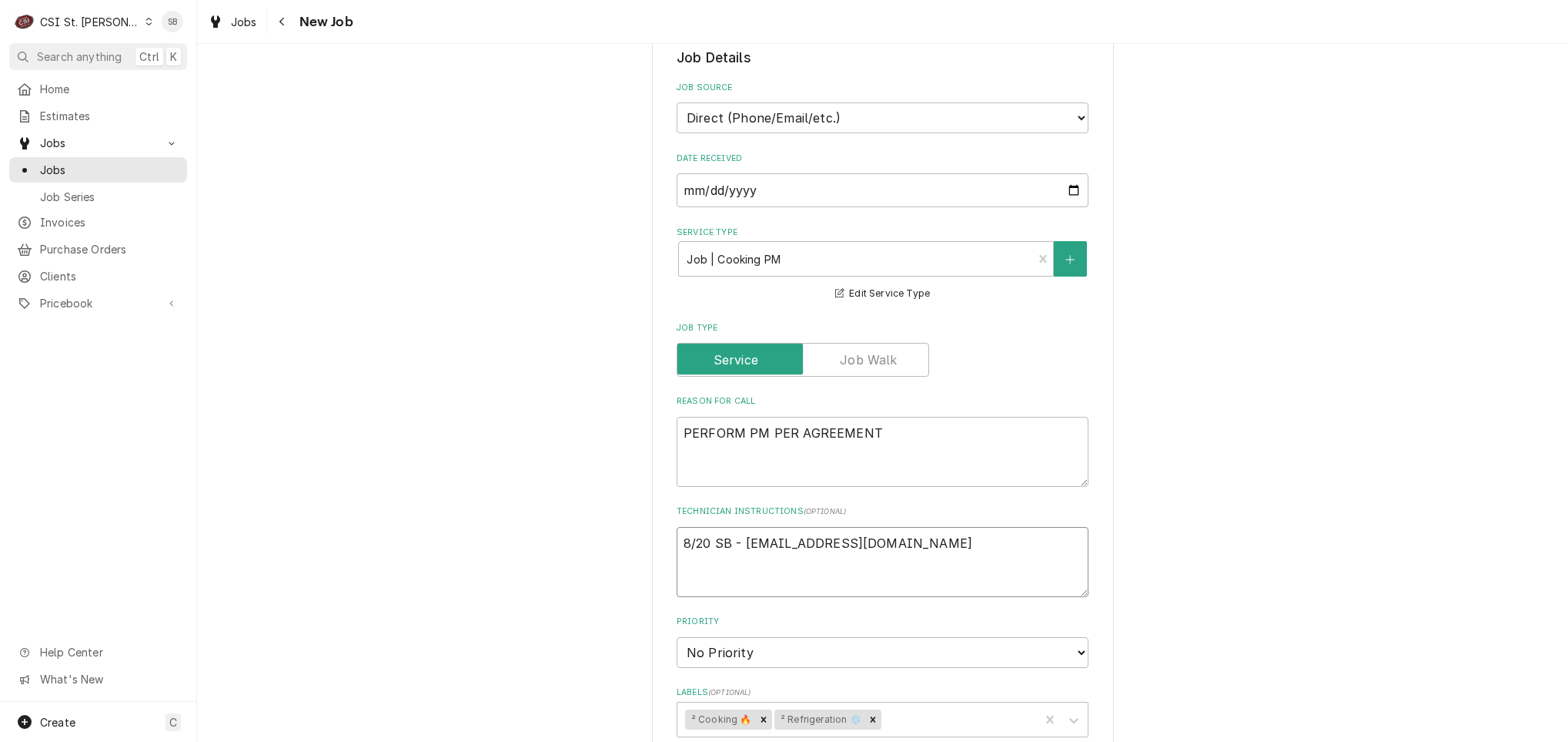
type textarea "x"
type textarea "8/20 SB - per mason@magichouse.org"
type textarea "x"
type textarea "8/20 SB - per ADmason@magichouse.org"
type textarea "x"
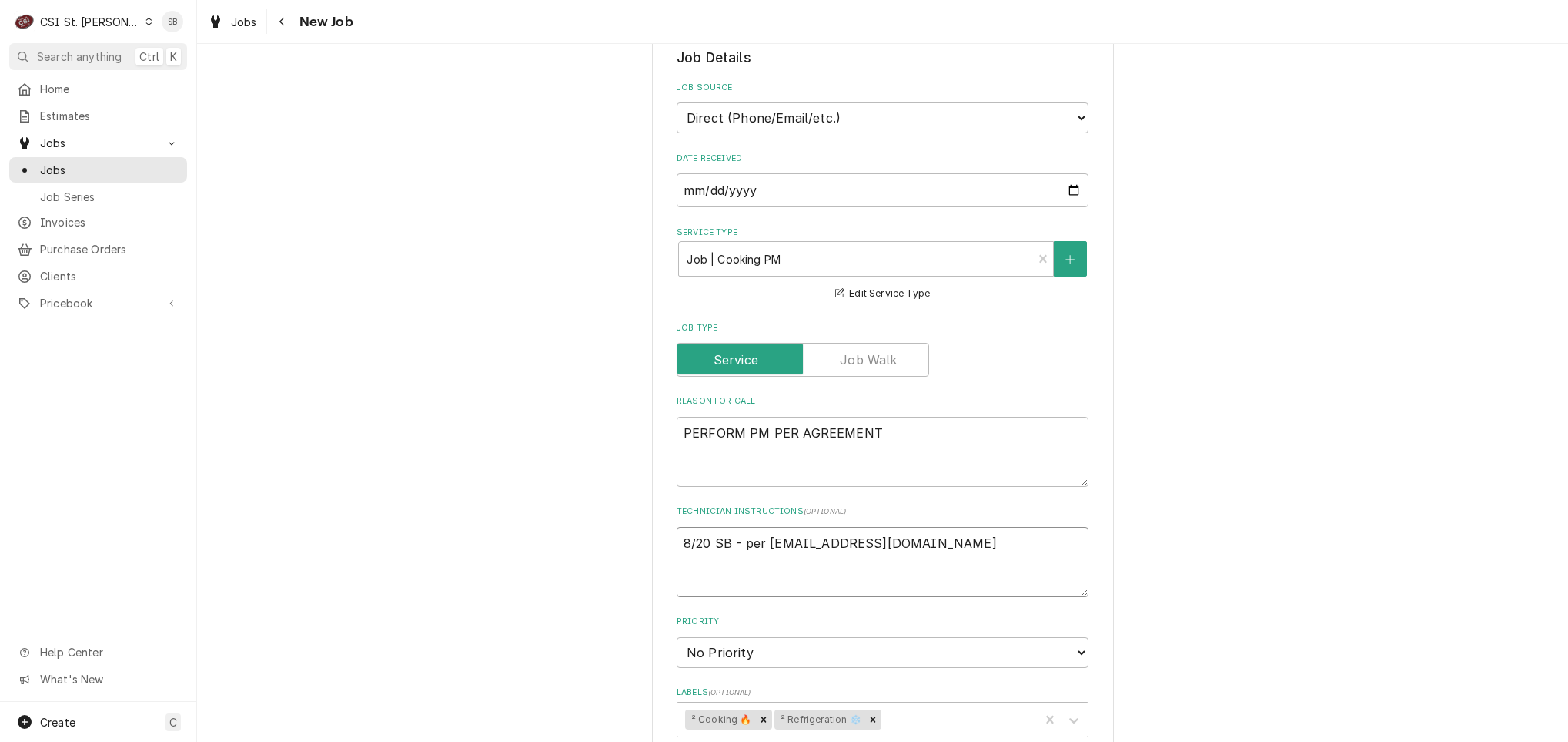
type textarea "8/20 SB - per ADdmason@magichouse.org"
type textarea "x"
type textarea "8/20 SB - per ADdymason@magichouse.org"
type textarea "x"
type textarea "8/20 SB - per ADdmason@magichouse.org"
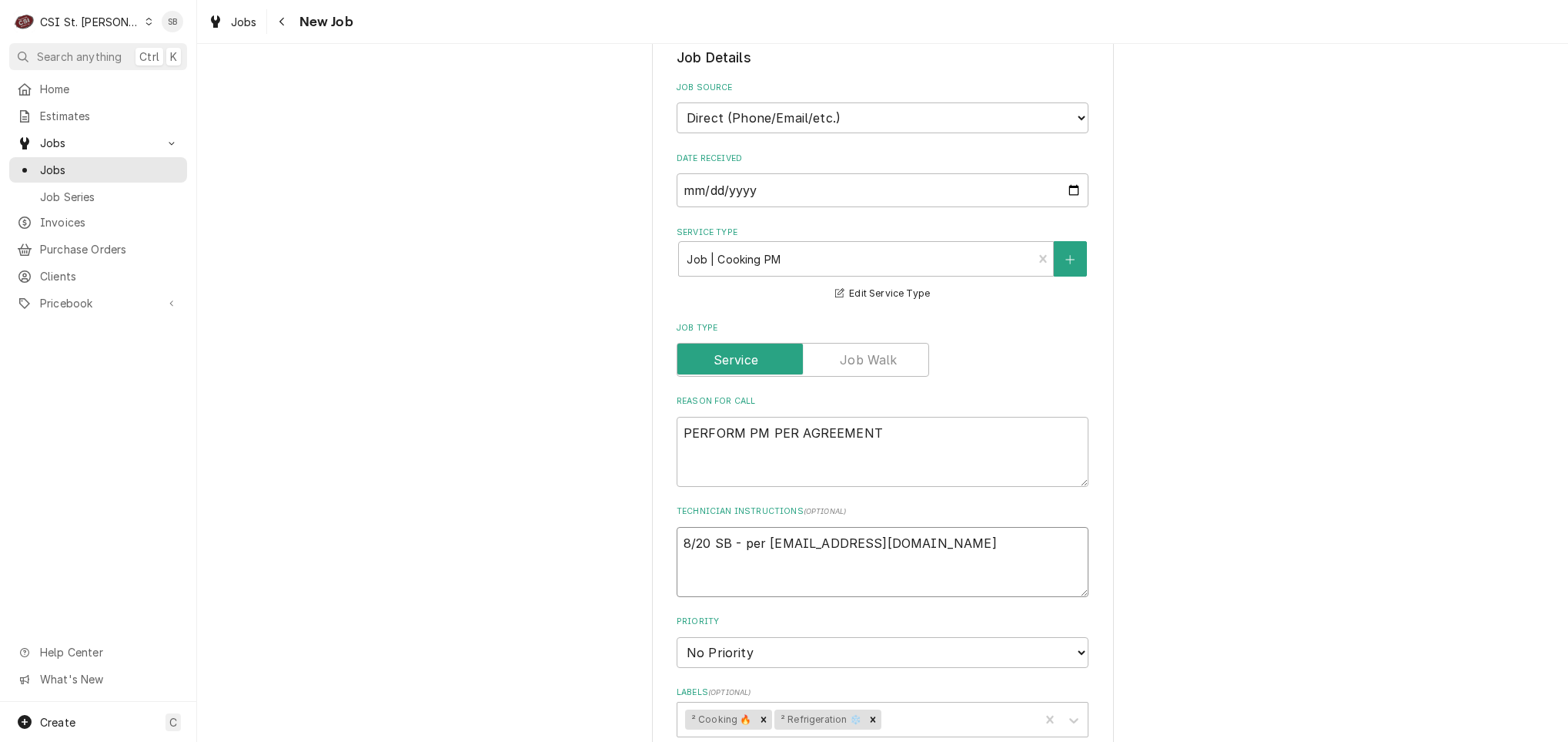
type textarea "x"
type textarea "8/20 SB - per ADmason@magichouse.org"
type textarea "x"
type textarea "8/20 SB - per Amason@magichouse.org"
type textarea "x"
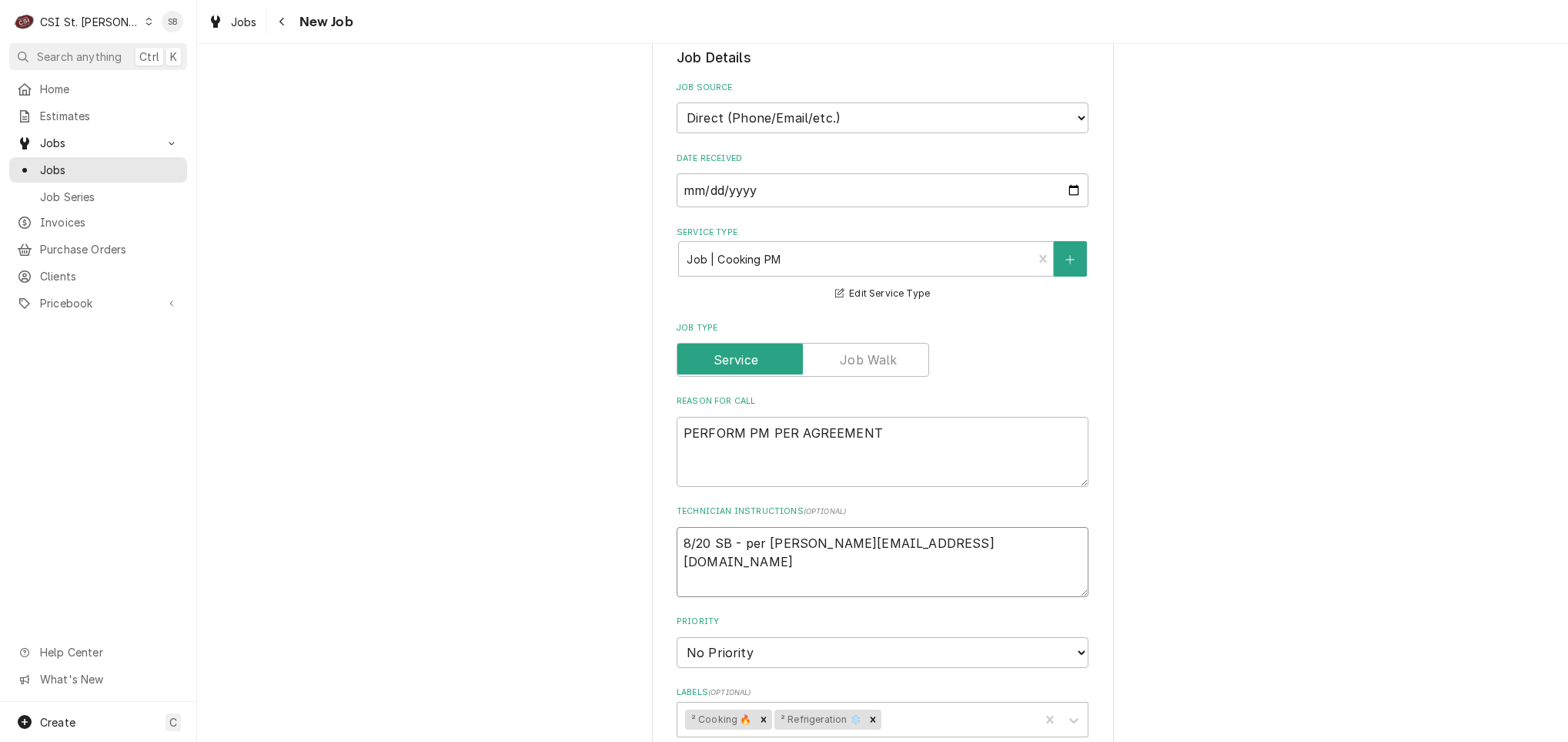
type textarea "8/20 SB - per Admason@magichouse.org"
type textarea "x"
type textarea "8/20 SB - per Addmason@magichouse.org"
type textarea "x"
type textarea "8/20 SB - per Addymason@magichouse.org"
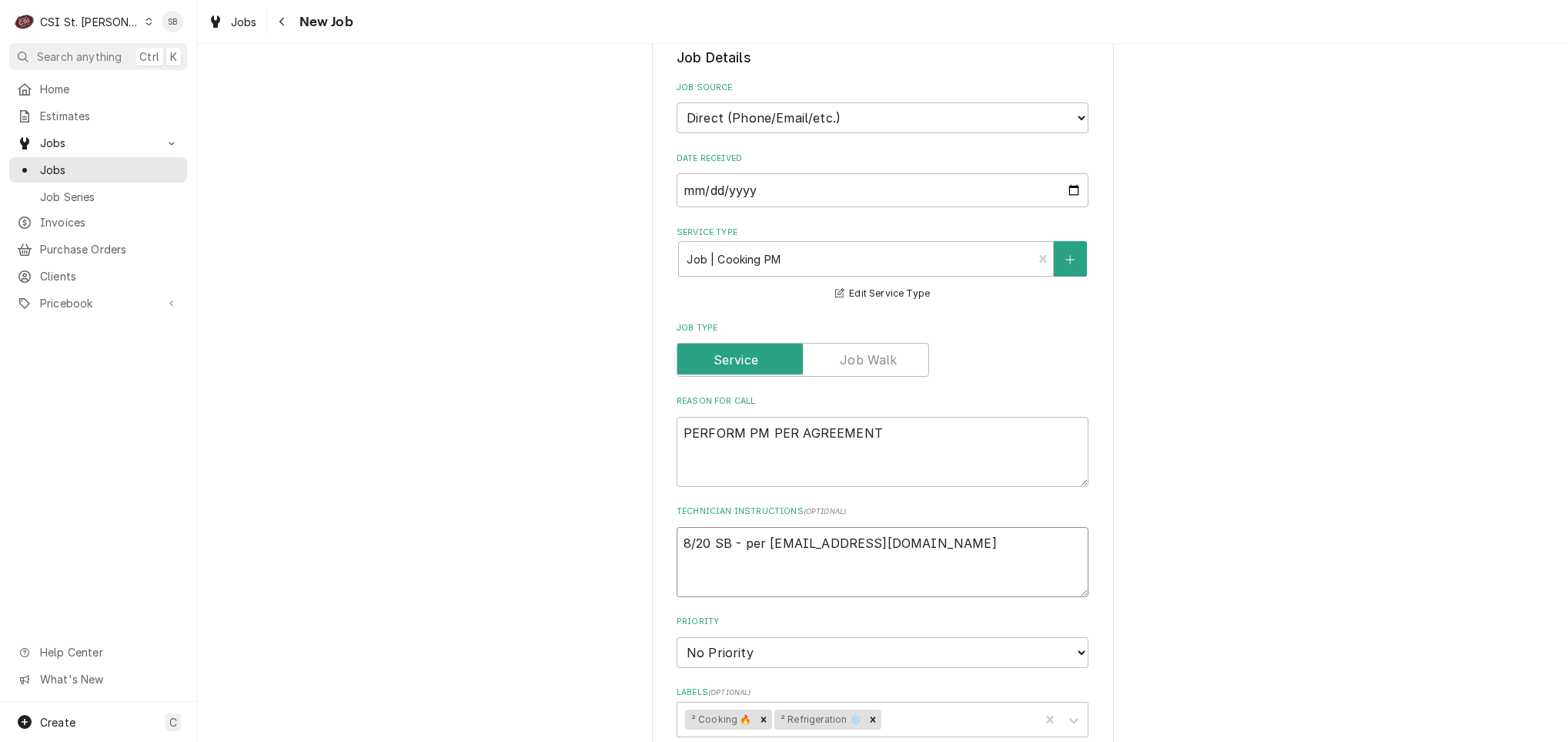
type textarea "x"
type textarea "8/20 SB - per Addy,mason@magichouse.org"
type textarea "x"
type textarea "8/20 SB - per Addy, mason@magichouse.org"
type textarea "x"
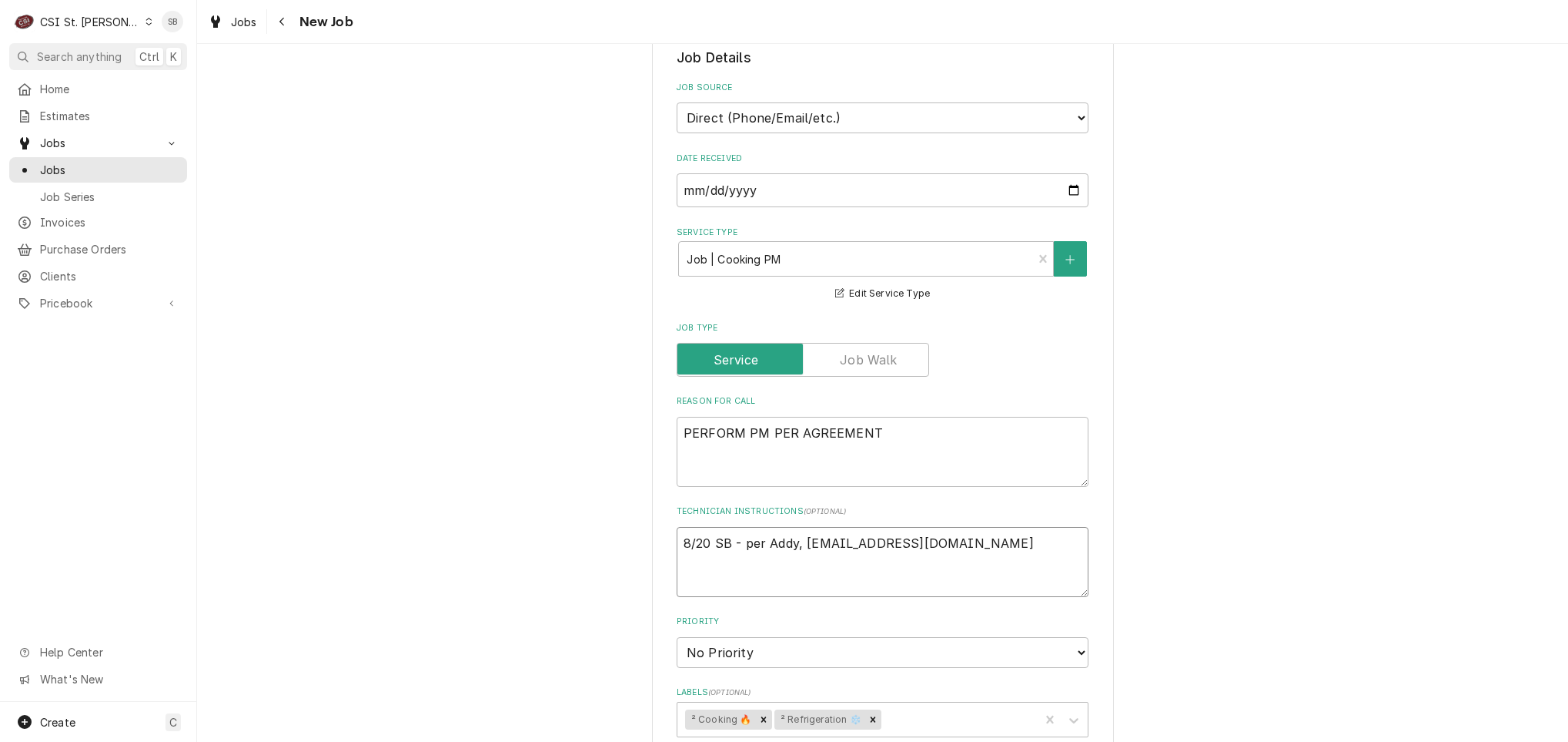
type textarea "8/20 SB - per Addy, Pmason@magichouse.org"
type textarea "x"
type textarea "8/20 SB - per Addy, PMmason@magichouse.org"
type textarea "x"
type textarea "8/20 SB - per Addy, PM'mason@magichouse.org"
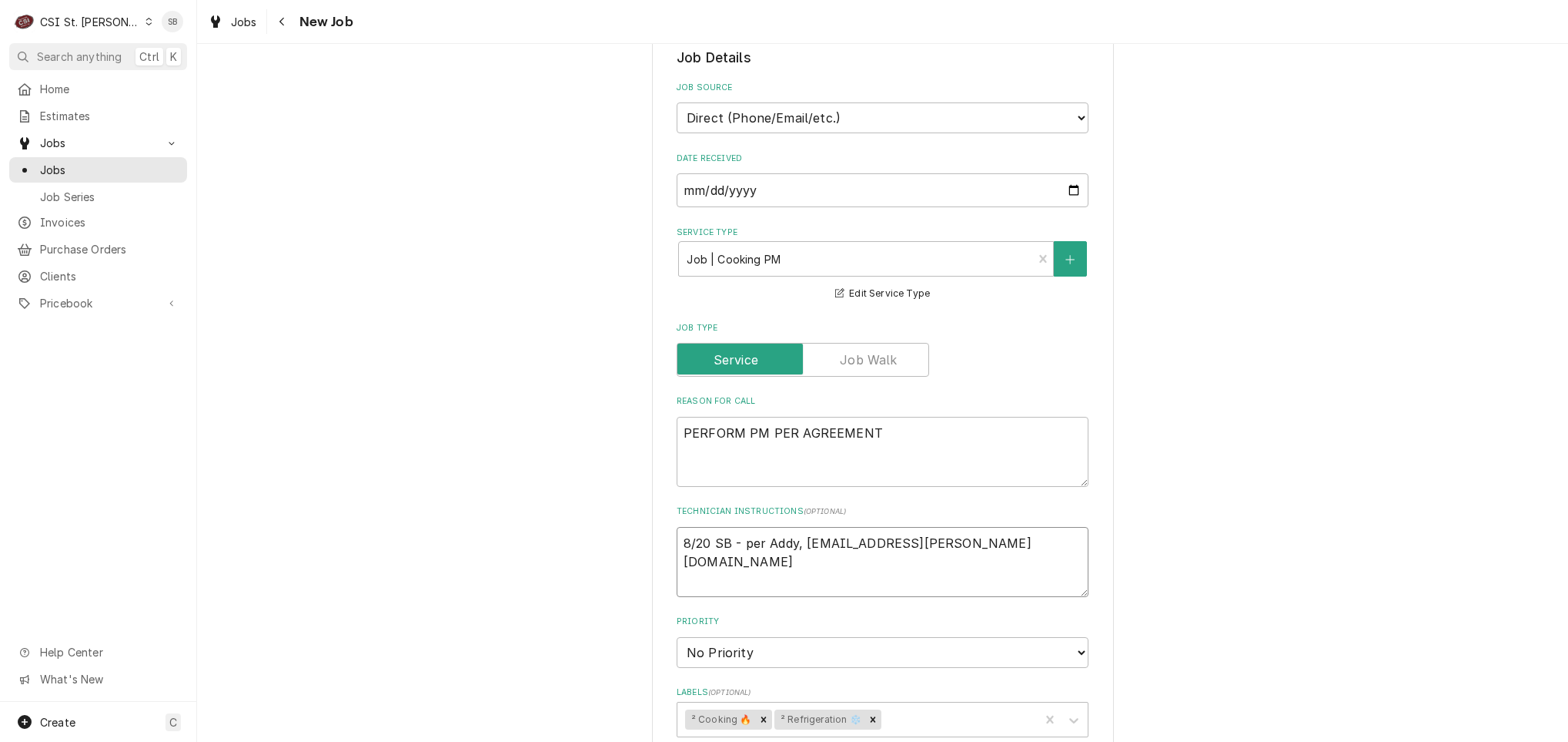
type textarea "x"
type textarea "8/20 SB - per Addy, PM's mason@magichouse.org"
type textarea "x"
type textarea "8/20 SB - per Addy, PM's nmason@magichouse.org"
type textarea "x"
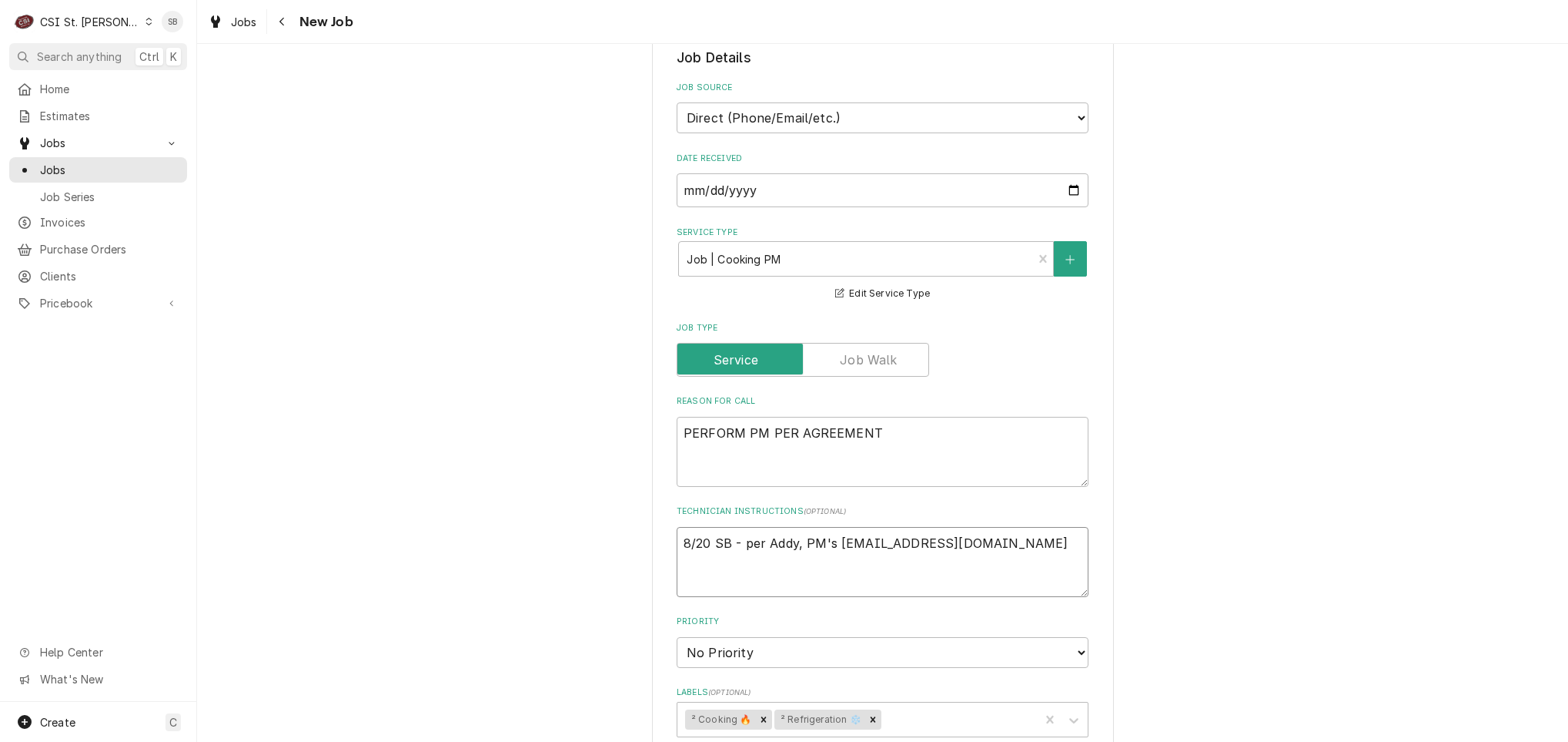
type textarea "8/20 SB - per Addy, PM's nemason@magichouse.org"
type textarea "x"
type textarea "8/20 SB - per Addy, PM's neemason@magichouse.org"
type textarea "x"
type textarea "8/20 SB - per Addy, PM's needmason@magichouse.org"
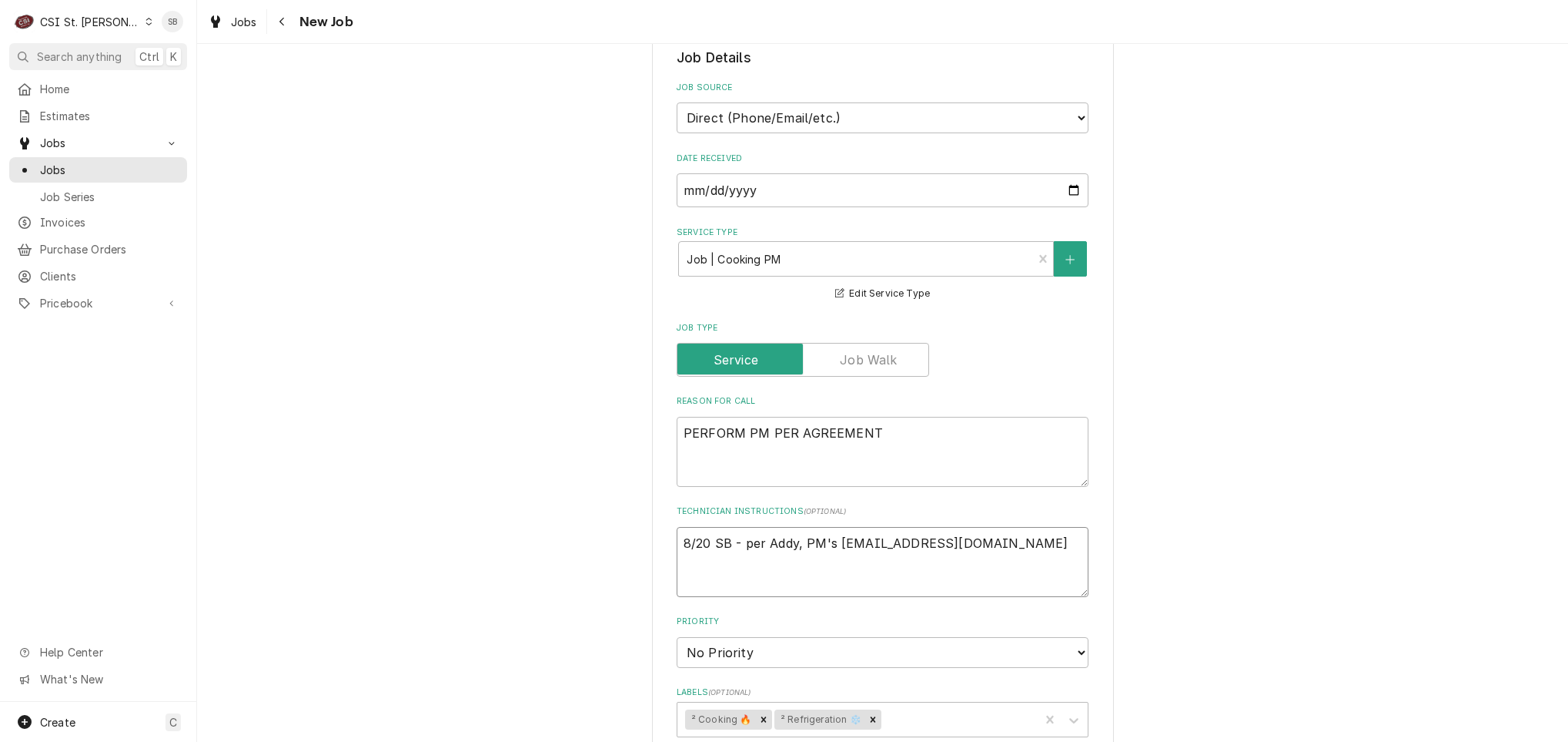
type textarea "x"
type textarea "8/20 SB - per Addy, PM's need mason@magichouse.org"
type textarea "x"
type textarea "8/20 SB - per Addy, PM's need tmason@magichouse.org"
type textarea "x"
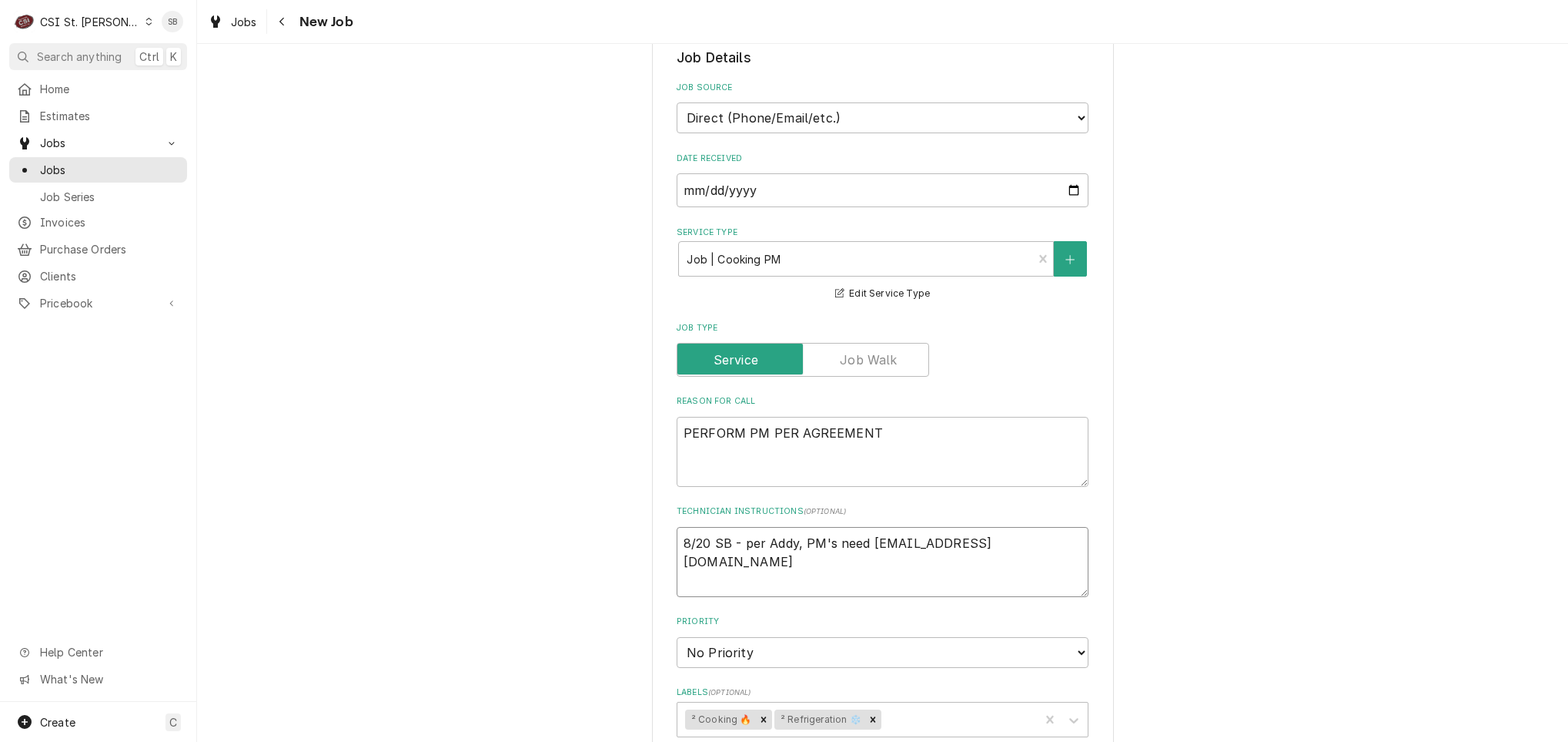
type textarea "8/20 SB - per Addy, PM's need tomason@magichouse.org"
type textarea "x"
type textarea "8/20 SB - per Addy, PM's need to mason@magichouse.org"
type textarea "x"
type textarea "8/20 SB - per Addy, PM's need to bmason@magichouse.org"
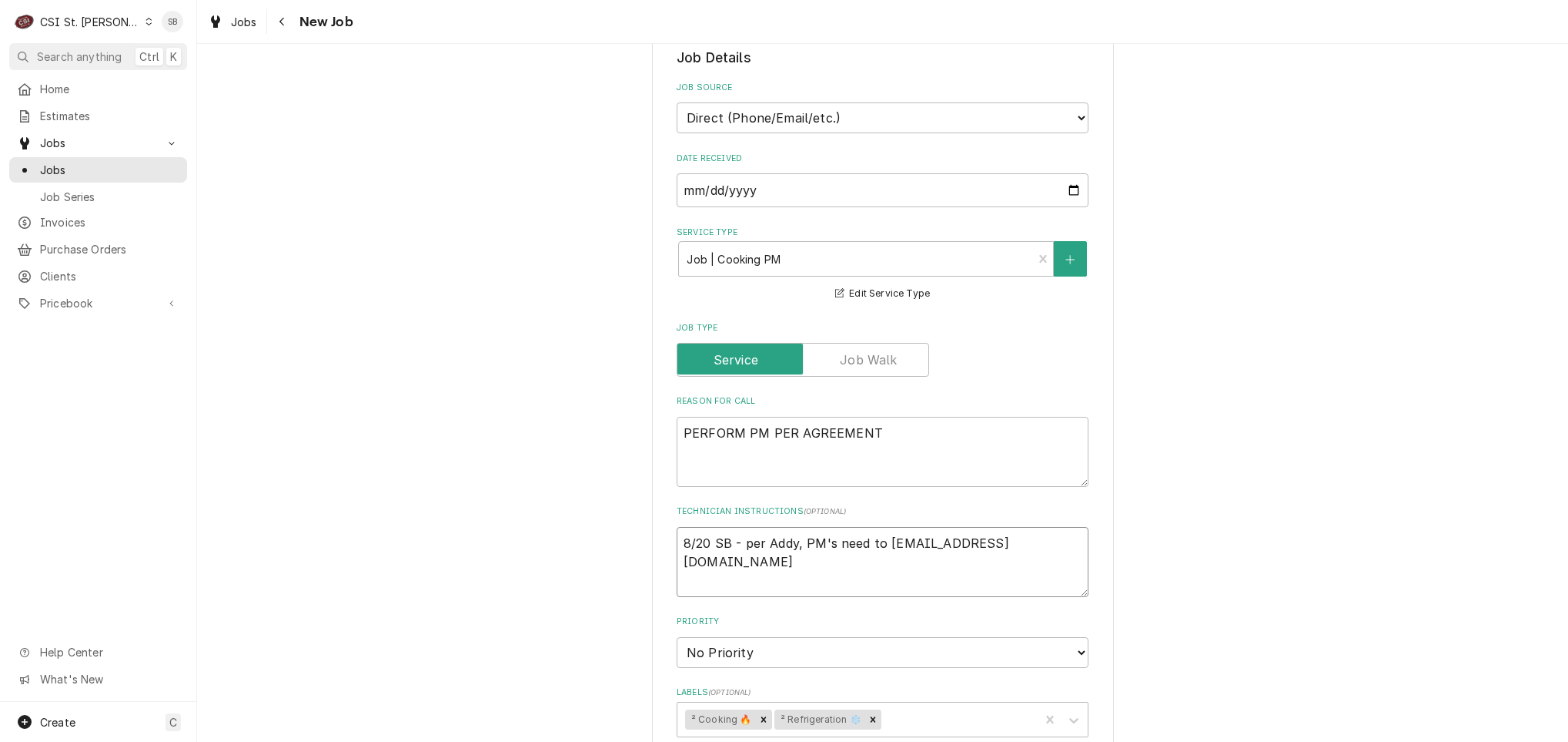
type textarea "x"
type textarea "8/20 SB - per Addy, PM's need to bemason@magichouse.org"
type textarea "x"
type textarea "8/20 SB - per Addy, PM's need to be mason@magichouse.org"
type textarea "x"
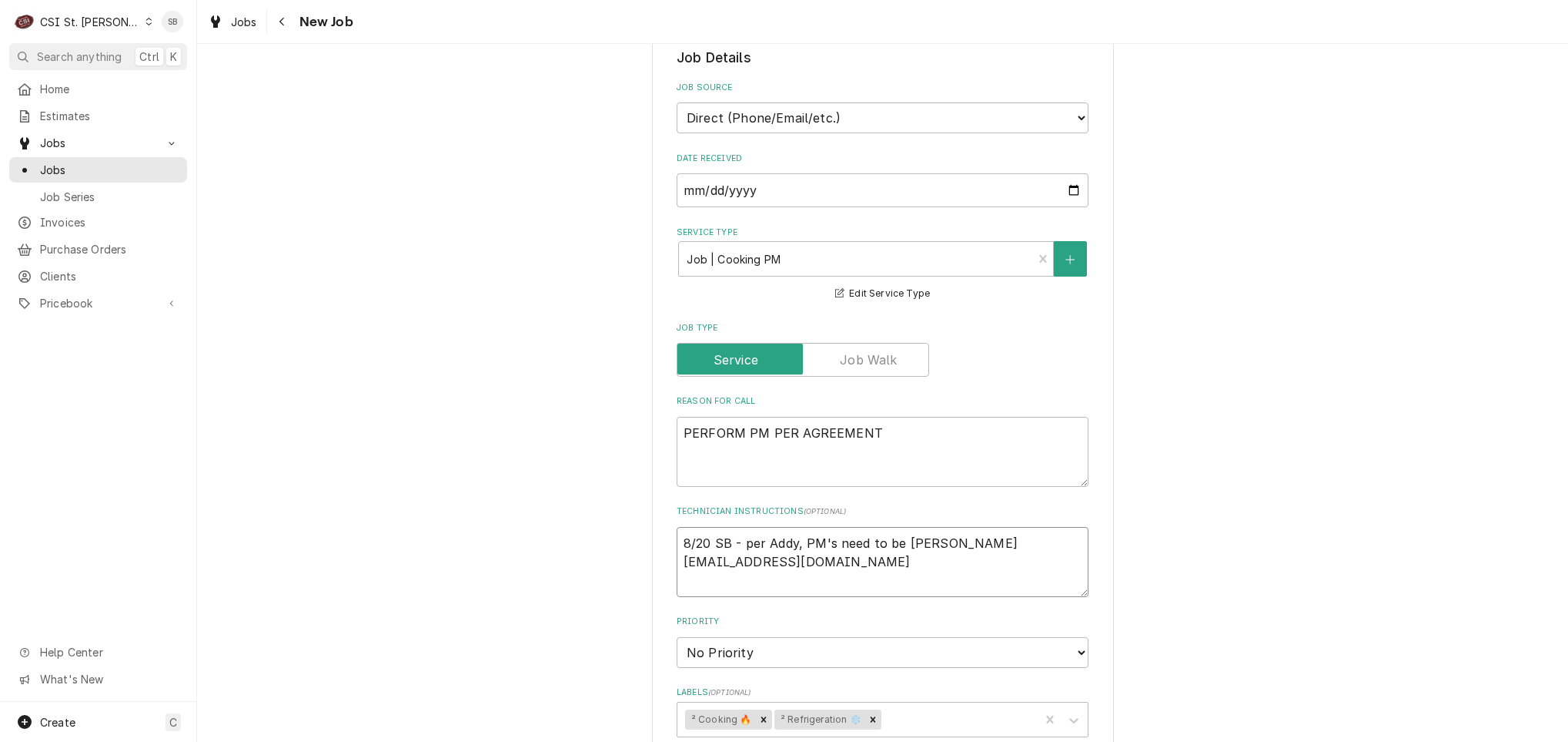
type textarea "8/20 SB - per Addy, PM's need to be smason@magichouse.org"
type textarea "x"
type textarea "8/20 SB - per Addy, PM's need to be scmason@magichouse.org"
type textarea "x"
type textarea "8/20 SB - per Addy, PM's need to be schmason@magichouse.org"
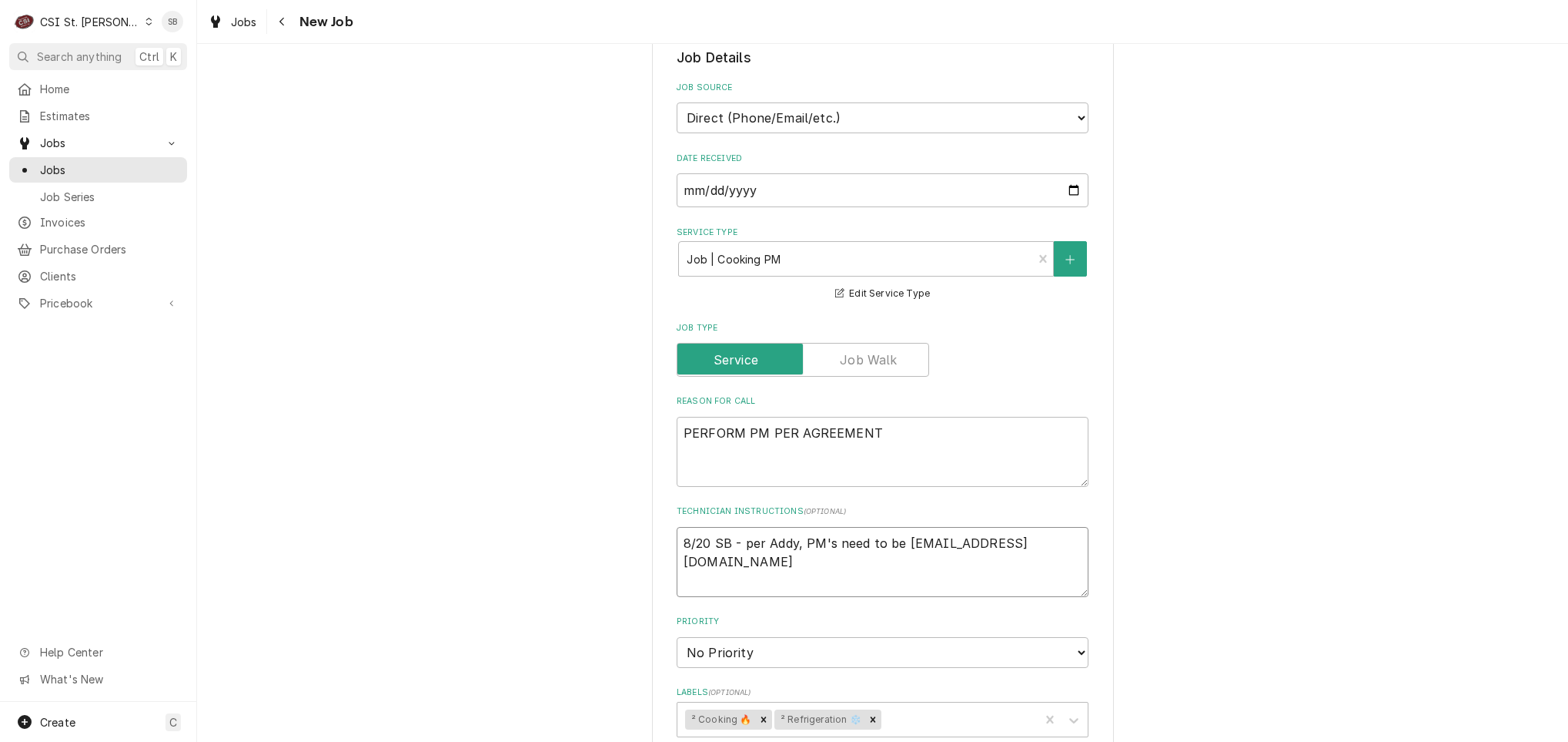
type textarea "x"
type textarea "8/20 SB - per Addy, PM's need to be schemason@magichouse.org"
type textarea "x"
type textarea "8/20 SB - per Addy, PM's need to be schedmason@magichouse.org"
type textarea "x"
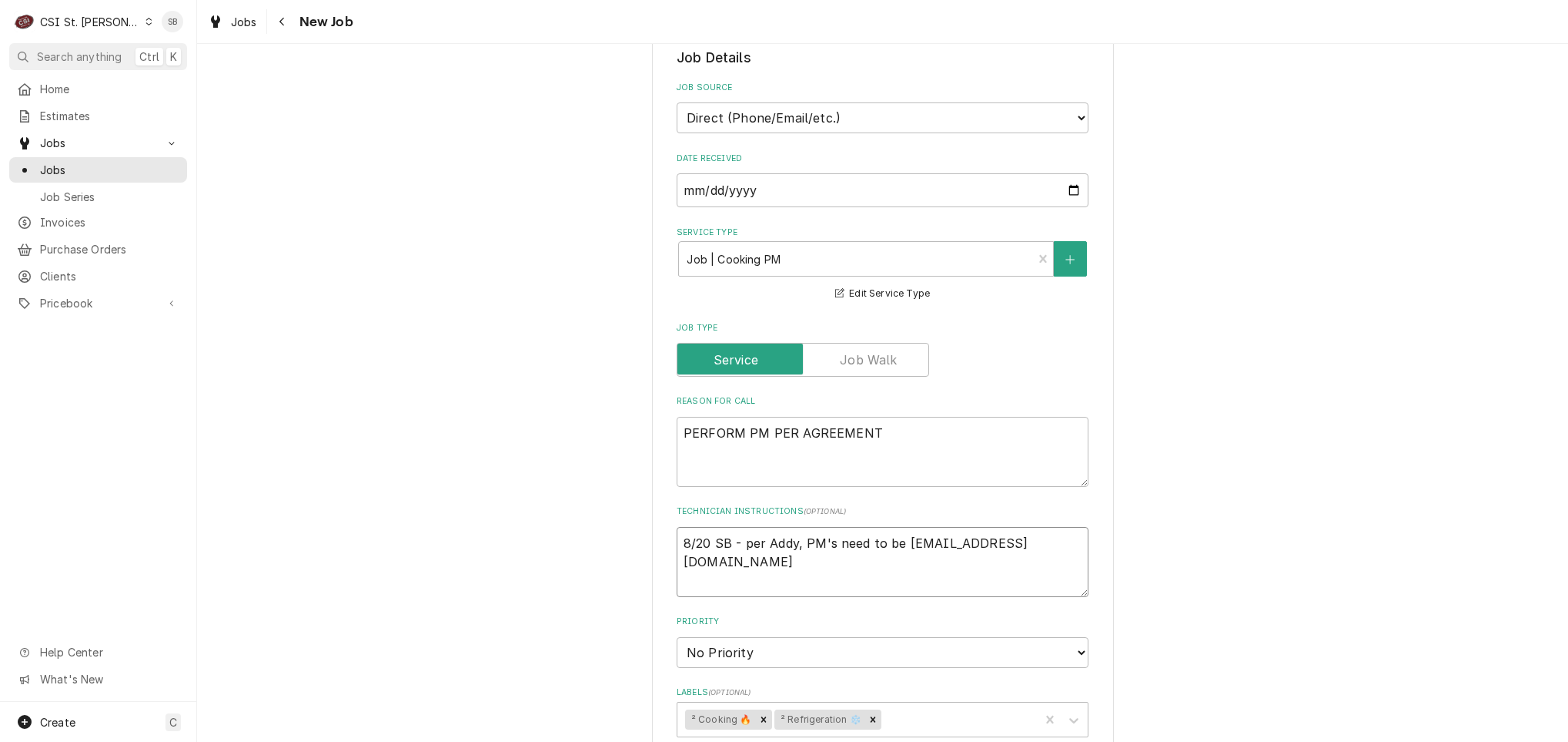
type textarea "8/20 SB - per Addy, PM's need to be schedumason@magichouse.org"
type textarea "x"
type textarea "8/20 SB - per Addy, PM's need to be schedulemason@magichouse.org"
type textarea "x"
type textarea "8/20 SB - per Addy, PM's need to be scheduledmason@magichouse.org"
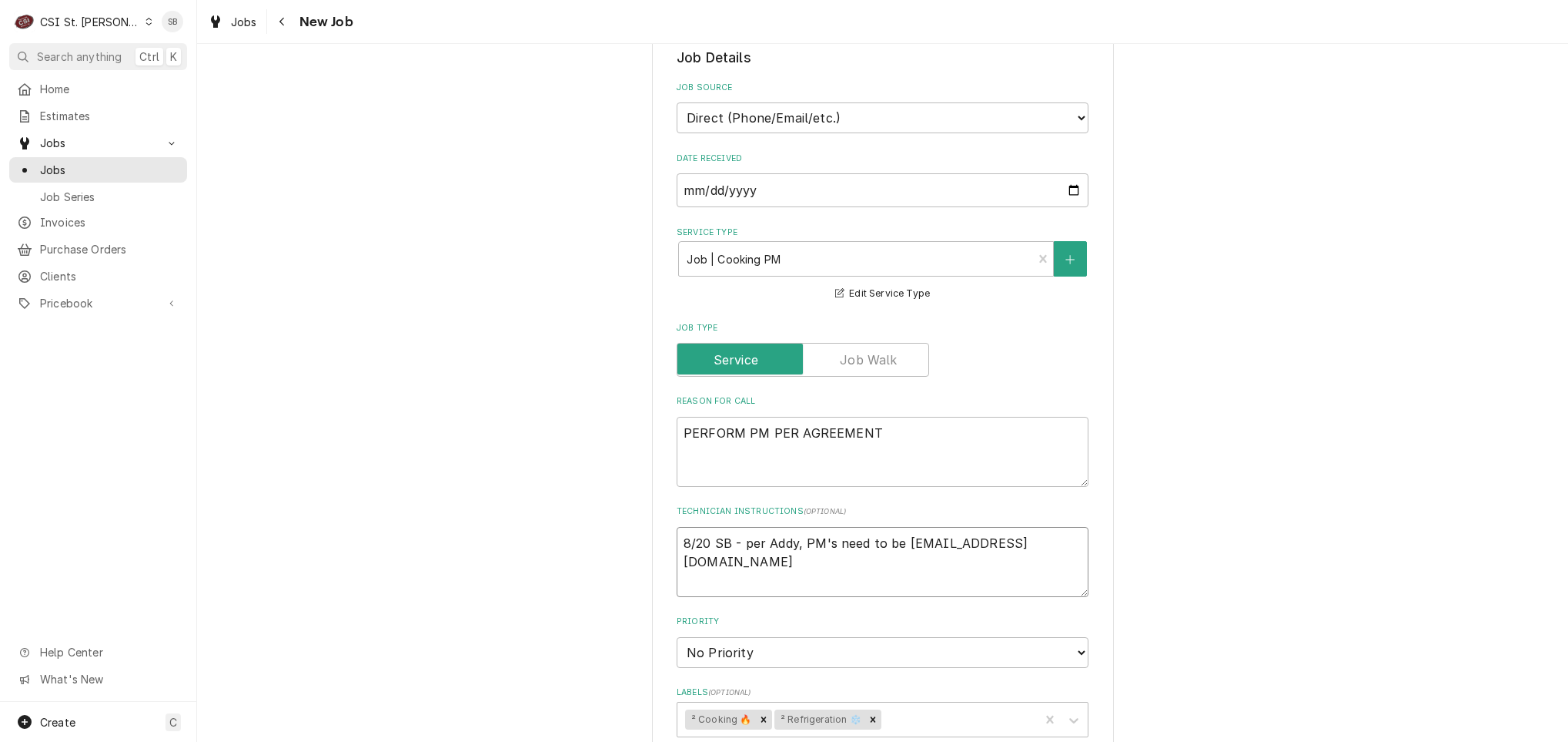
type textarea "x"
type textarea "8/20 SB - per Addy, PM's need to be scheduled wmason@magichouse.org"
type textarea "x"
type textarea "8/20 SB - per Addy, PM's need to be scheduled wimason@magichouse.org"
type textarea "x"
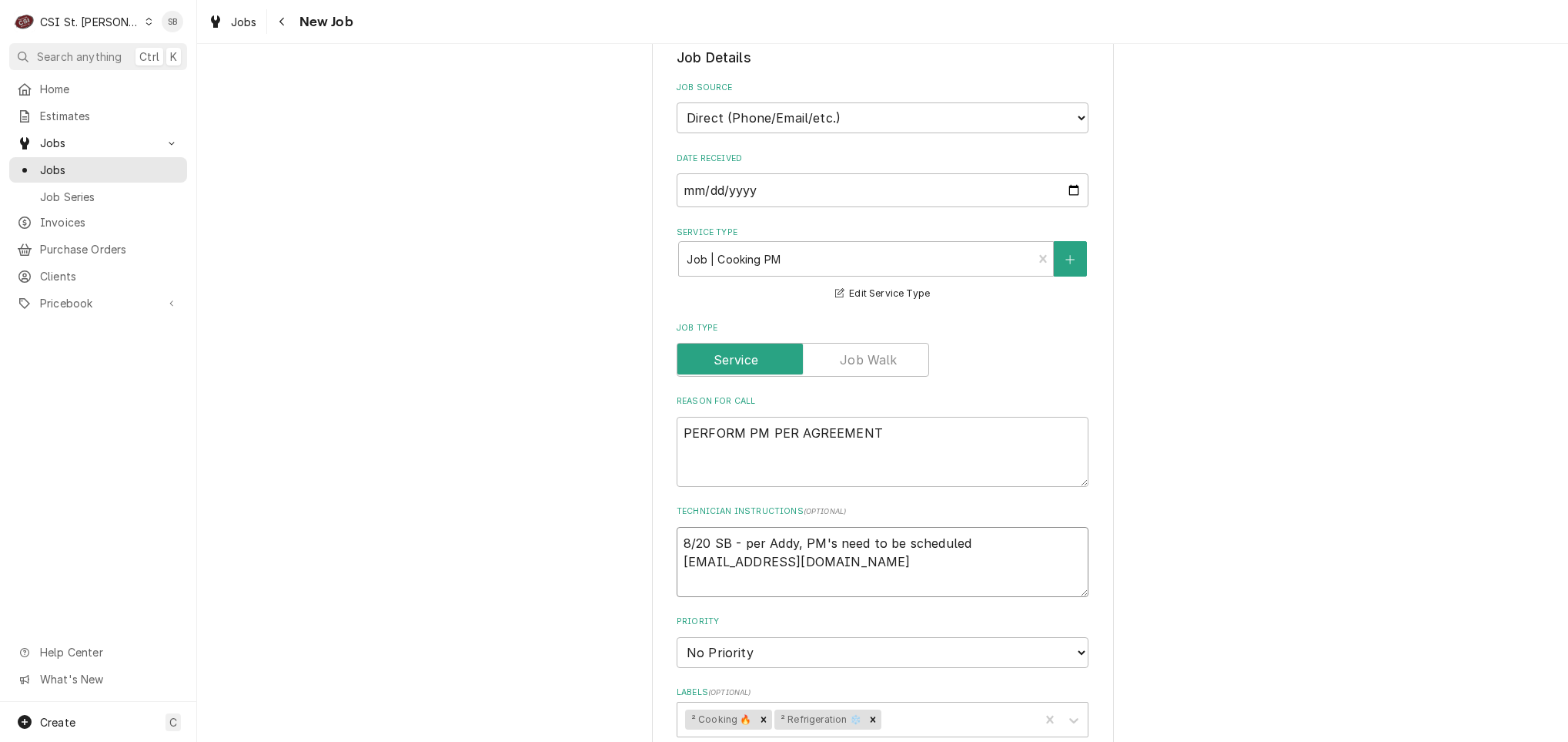
type textarea "8/20 SB - per Addy, PM's need to be scheduled witmason@magichouse.org"
type textarea "x"
type textarea "8/20 SB - per Addy, PM's need to be scheduled withmason@magichouse.org"
type textarea "x"
type textarea "8/20 SB - per Addy, PM's need to be scheduled with mason@magichouse.org"
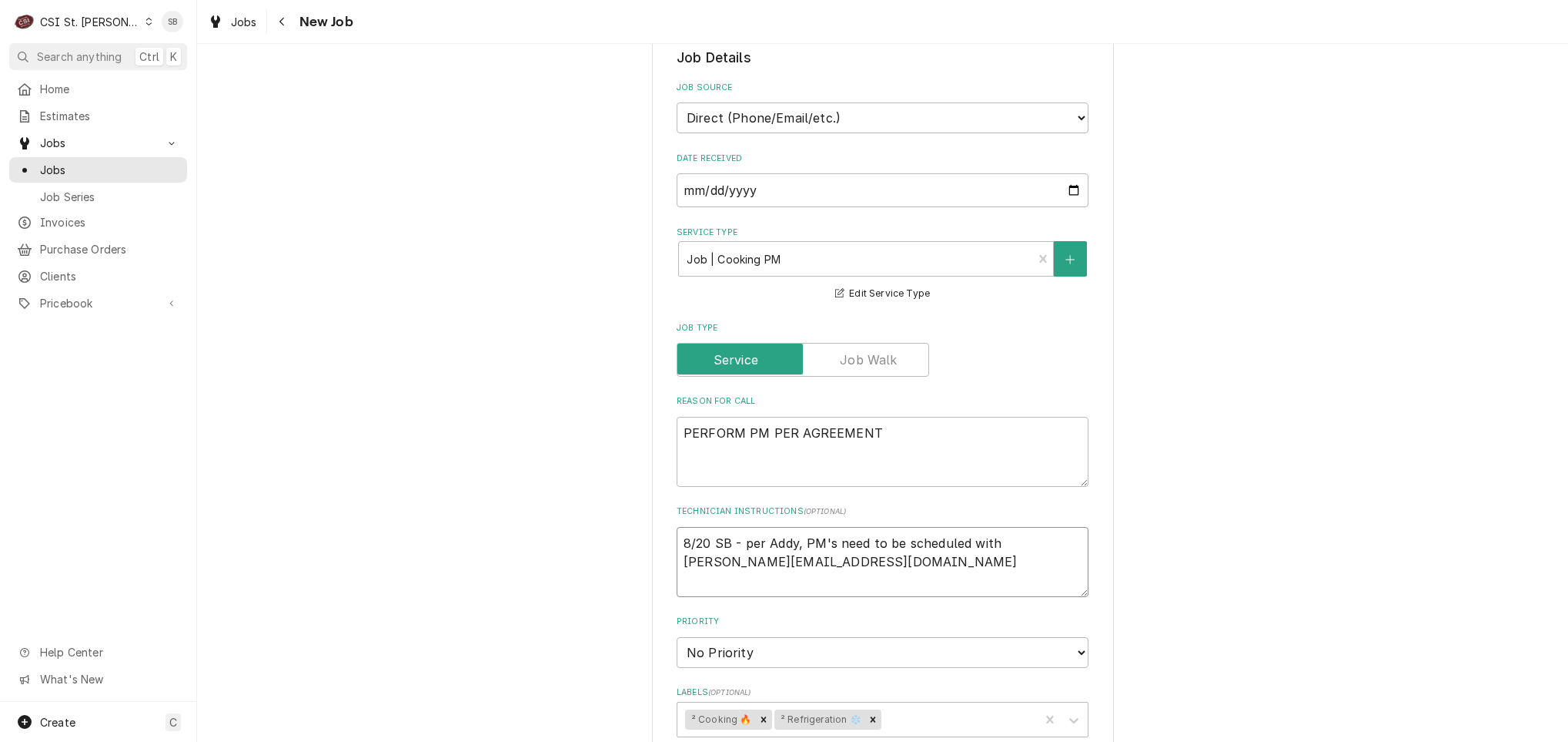
type textarea "x"
type textarea "8/20 SB - per Addy, PM's need to be scheduled with Mmason@magichouse.org"
type textarea "x"
type textarea "8/20 SB - per Addy, PM's need to be scheduled with Mamason@magichouse.org"
type textarea "x"
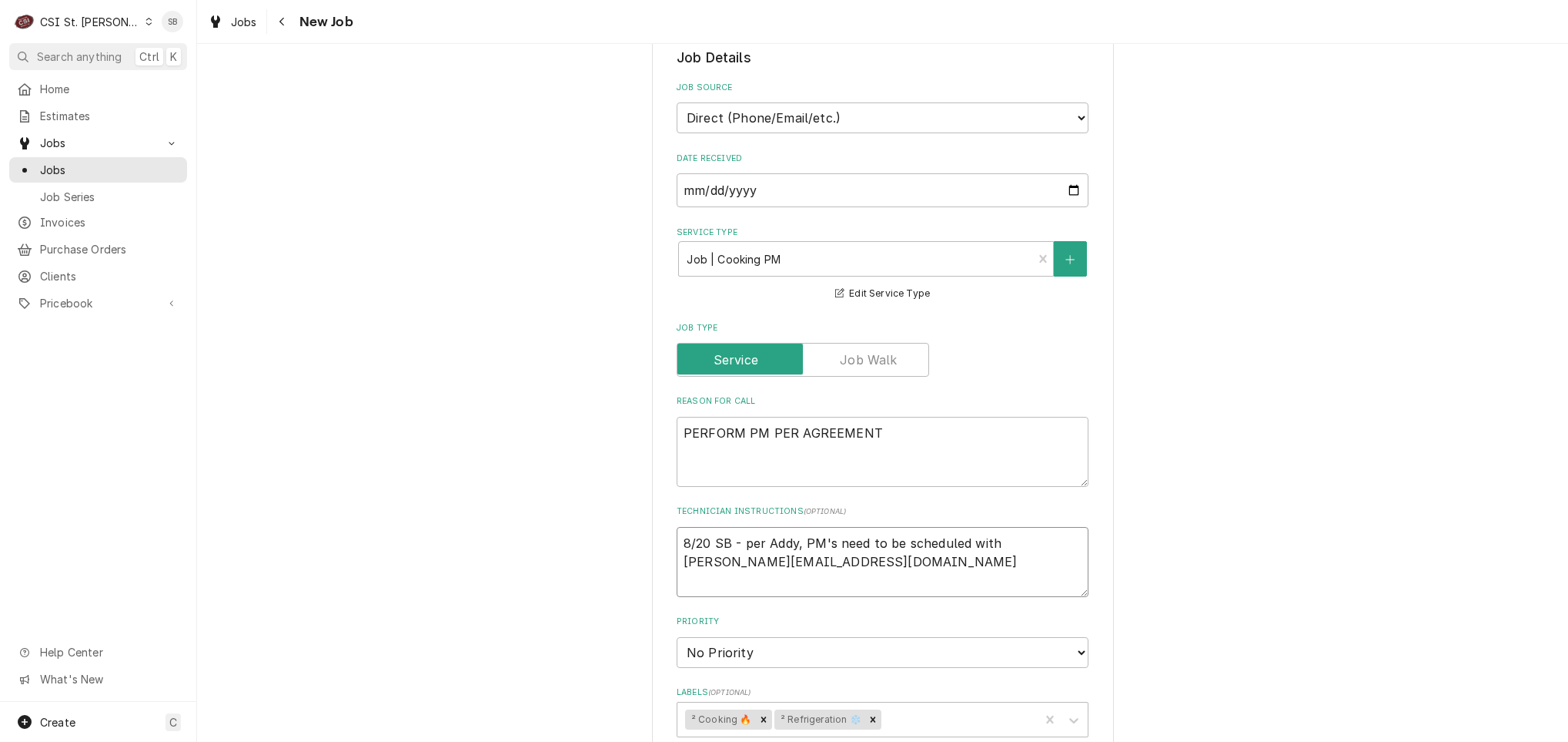
type textarea "8/20 SB - per Addy, PM's need to be scheduled with Masmason@magichouse.org"
type textarea "x"
type textarea "8/20 SB - per Addy, PM's need to be scheduled with Masomason@magichouse.org"
type textarea "x"
type textarea "8/20 SB - per Addy, PM's need to be scheduled with Masonmason@magichouse.org"
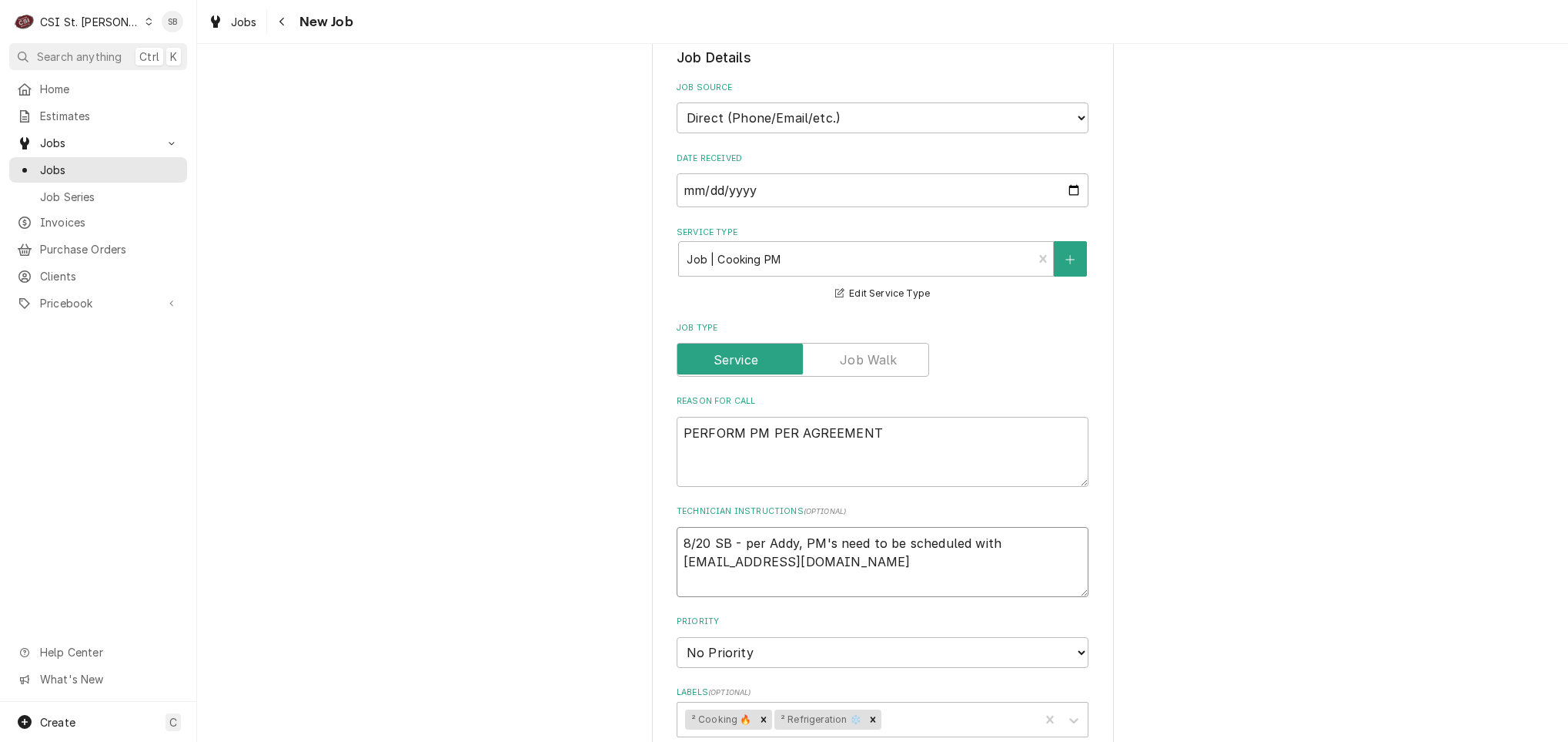
type textarea "x"
type textarea "8/20 SB - per Addy, PM's need to be scheduled with Mason.mason@magichouse.org"
type textarea "x"
type textarea "8/20 SB - per Addy, PM's need to be scheduled with Mason. mason@magichouse.org"
type textarea "x"
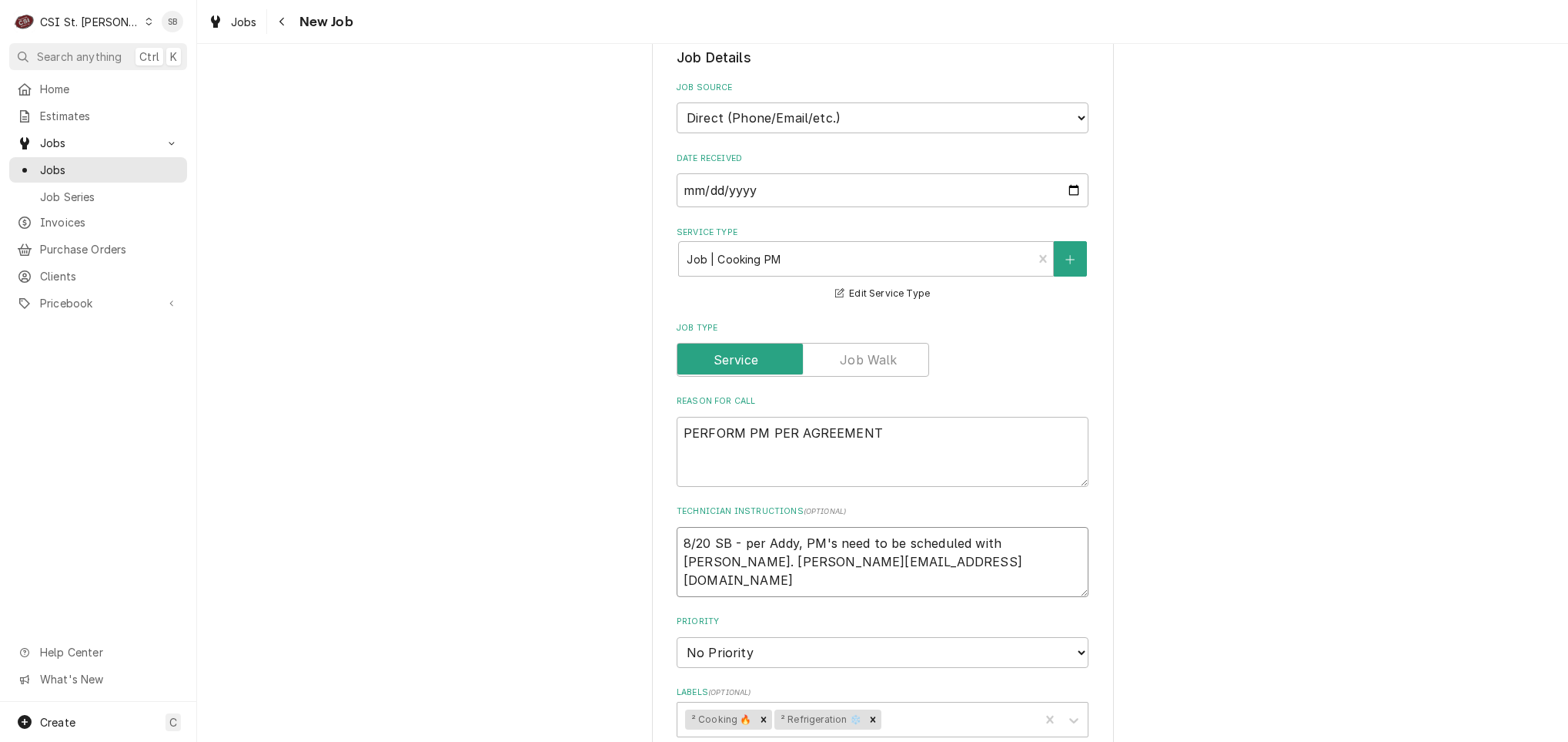
type textarea "8/20 SB - per Addy, PM's need to be scheduled with Mason. hmason@magichouse.org"
type textarea "x"
type textarea "8/20 SB - per Addy, PM's need to be scheduled with Mason. hSmason@magichouse.org"
type textarea "x"
type textarea "8/20 SB - per Addy, PM's need to be scheduled with Mason. hmason@magichouse.org"
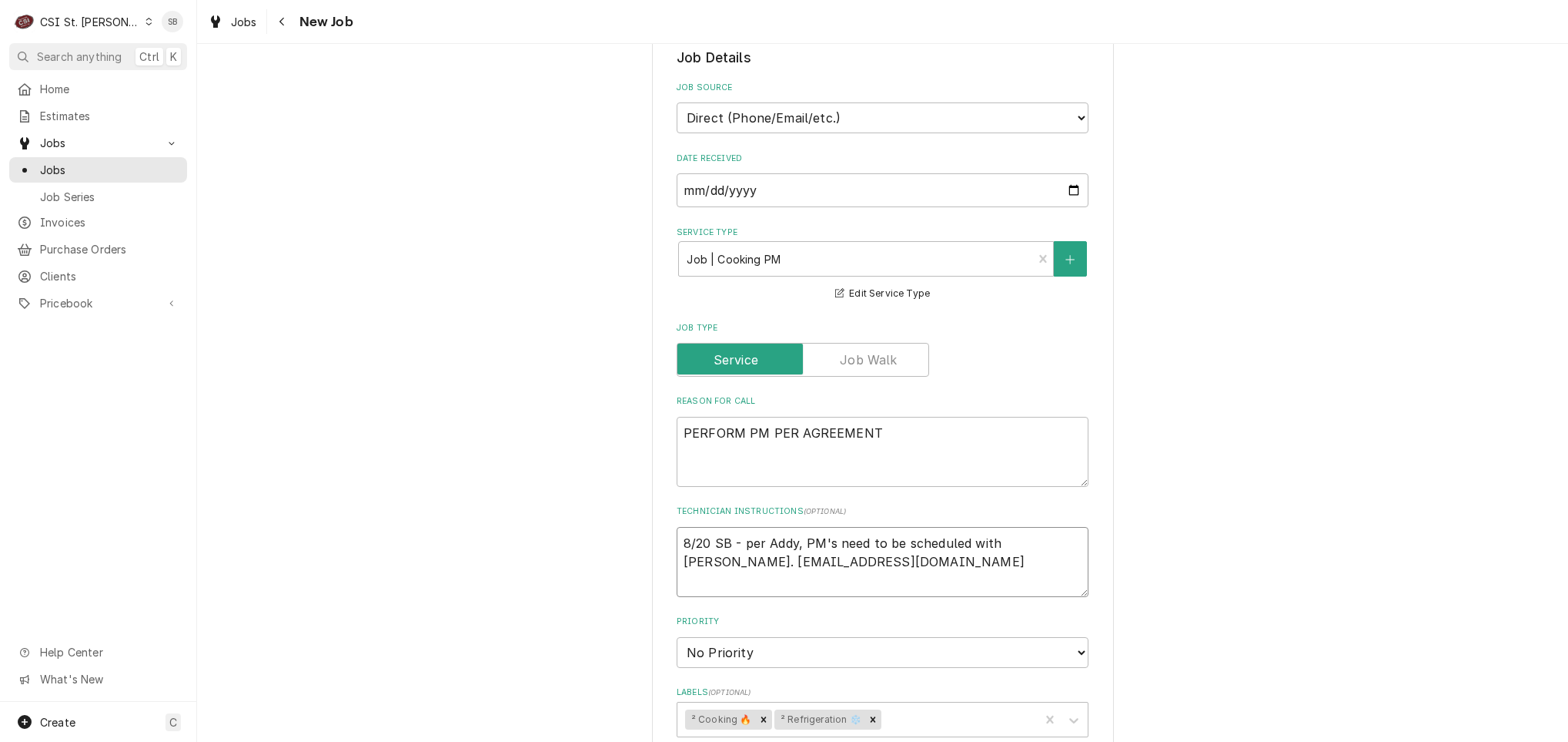
type textarea "x"
type textarea "8/20 SB - per Addy, PM's need to be scheduled with Mason. mason@magichouse.org"
type textarea "x"
type textarea "8/20 SB - per Addy, PM's need to be scheduled with Mason. Smason@magichouse.org"
type textarea "x"
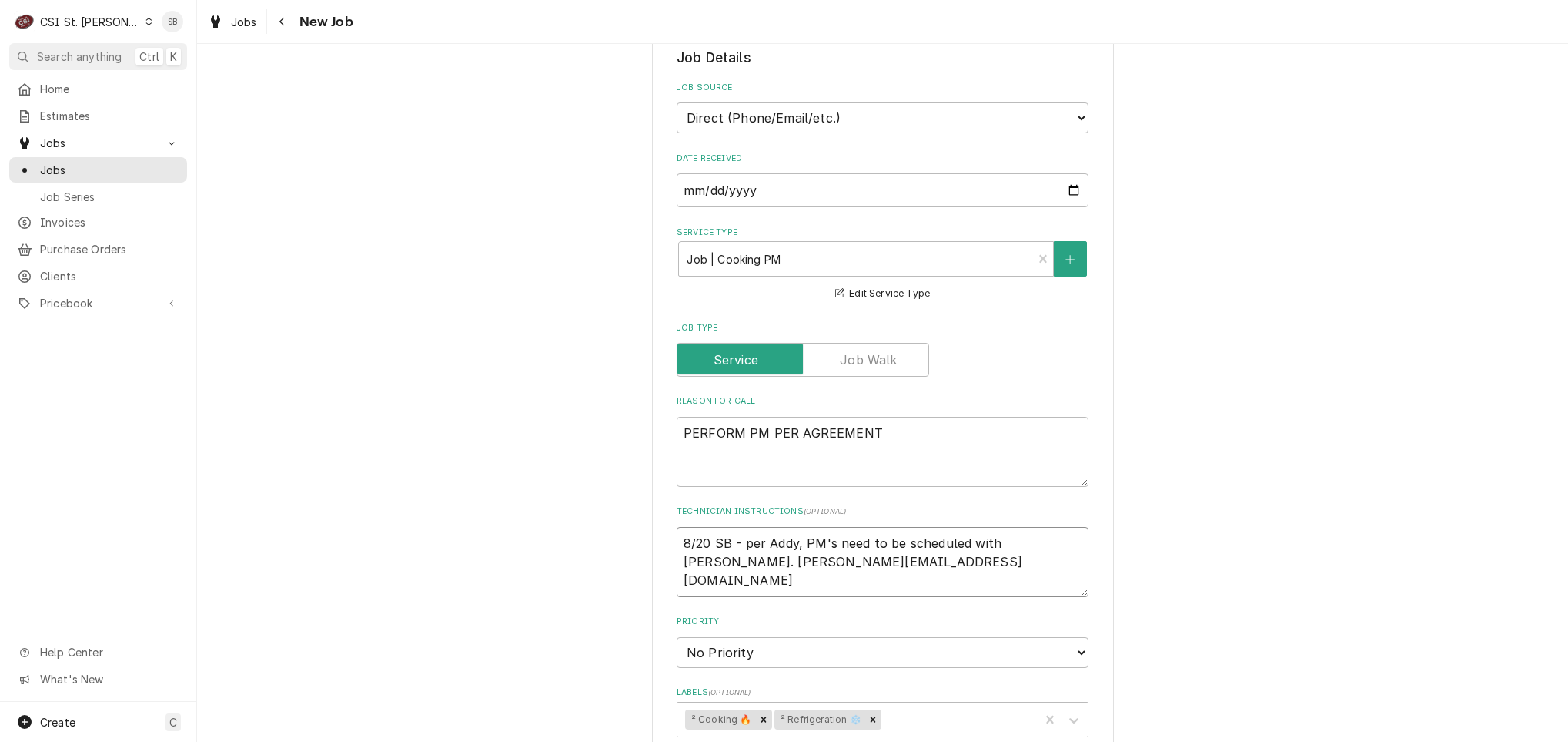
type textarea "8/20 SB - per Addy, PM's need to be scheduled with Mason. Shmason@magichouse.org"
type textarea "x"
type textarea "8/20 SB - per Addy, PM's need to be scheduled with Mason. Shemason@magichouse.o…"
type textarea "x"
type textarea "8/20 SB - per Addy, PM's need to be scheduled with Mason. She mason@magichouse.…"
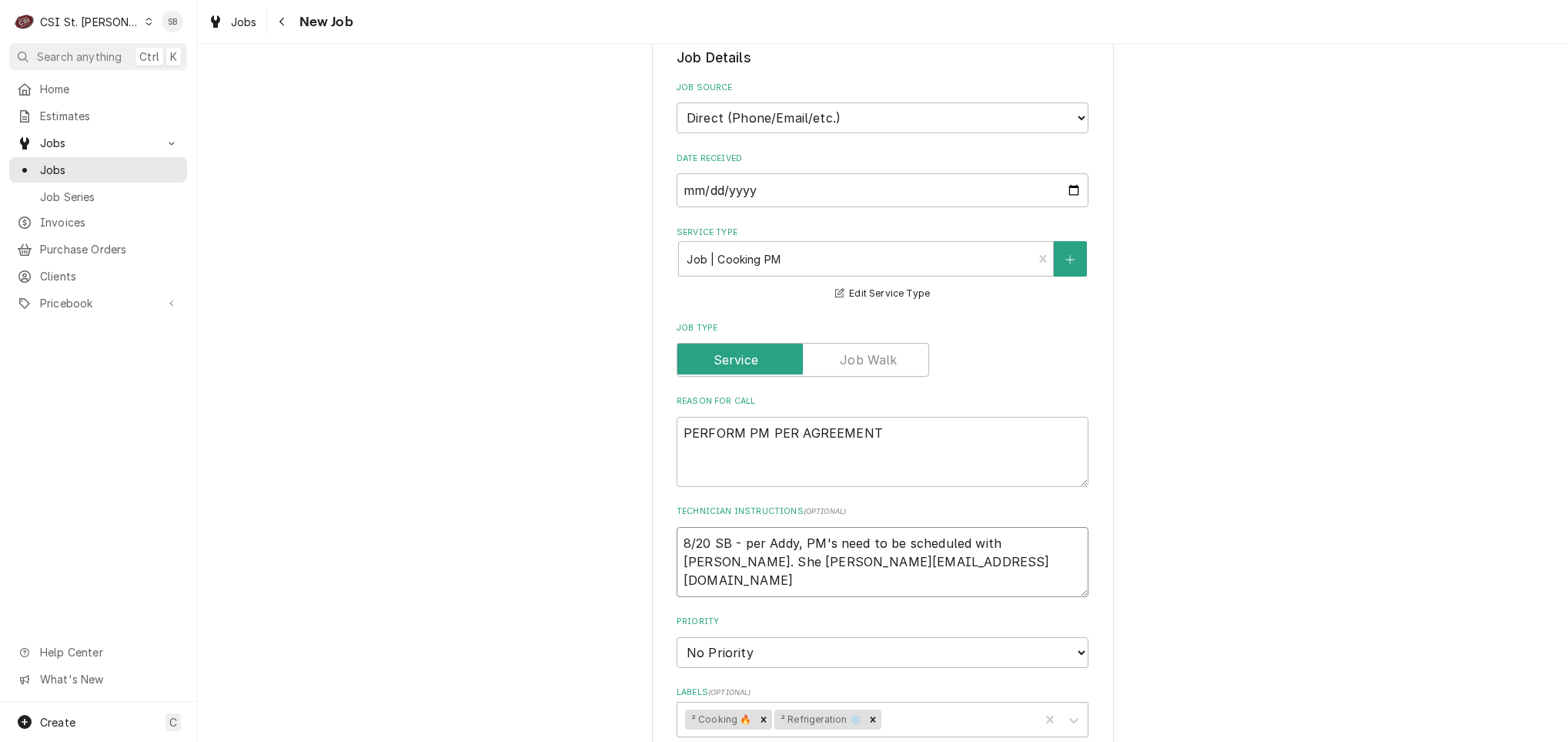
type textarea "x"
type textarea "8/20 SB - per Addy, PM's need to be scheduled with Mason. She tmason@magichouse…"
type textarea "x"
type textarea "8/20 SB - per Addy, PM's need to be scheduled with Mason. She trmason@magichous…"
type textarea "x"
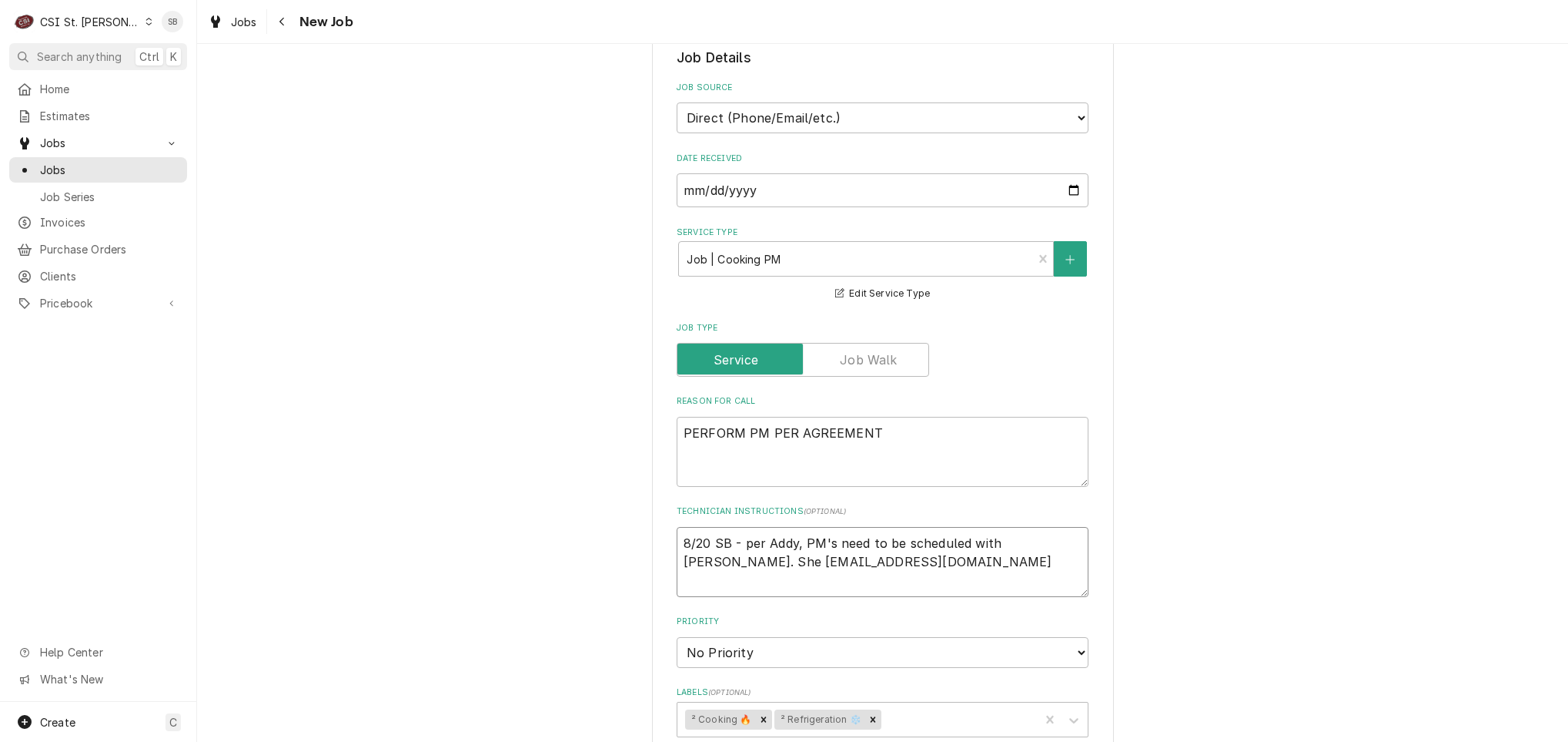
type textarea "8/20 SB - per Addy, PM's need to be scheduled with Mason. She tranmason@magicho…"
type textarea "x"
type textarea "8/20 SB - per Addy, PM's need to be scheduled with Mason. She transmason@magich…"
type textarea "x"
type textarea "8/20 SB - per Addy, PM's need to be scheduled with Mason. She transfmason@magic…"
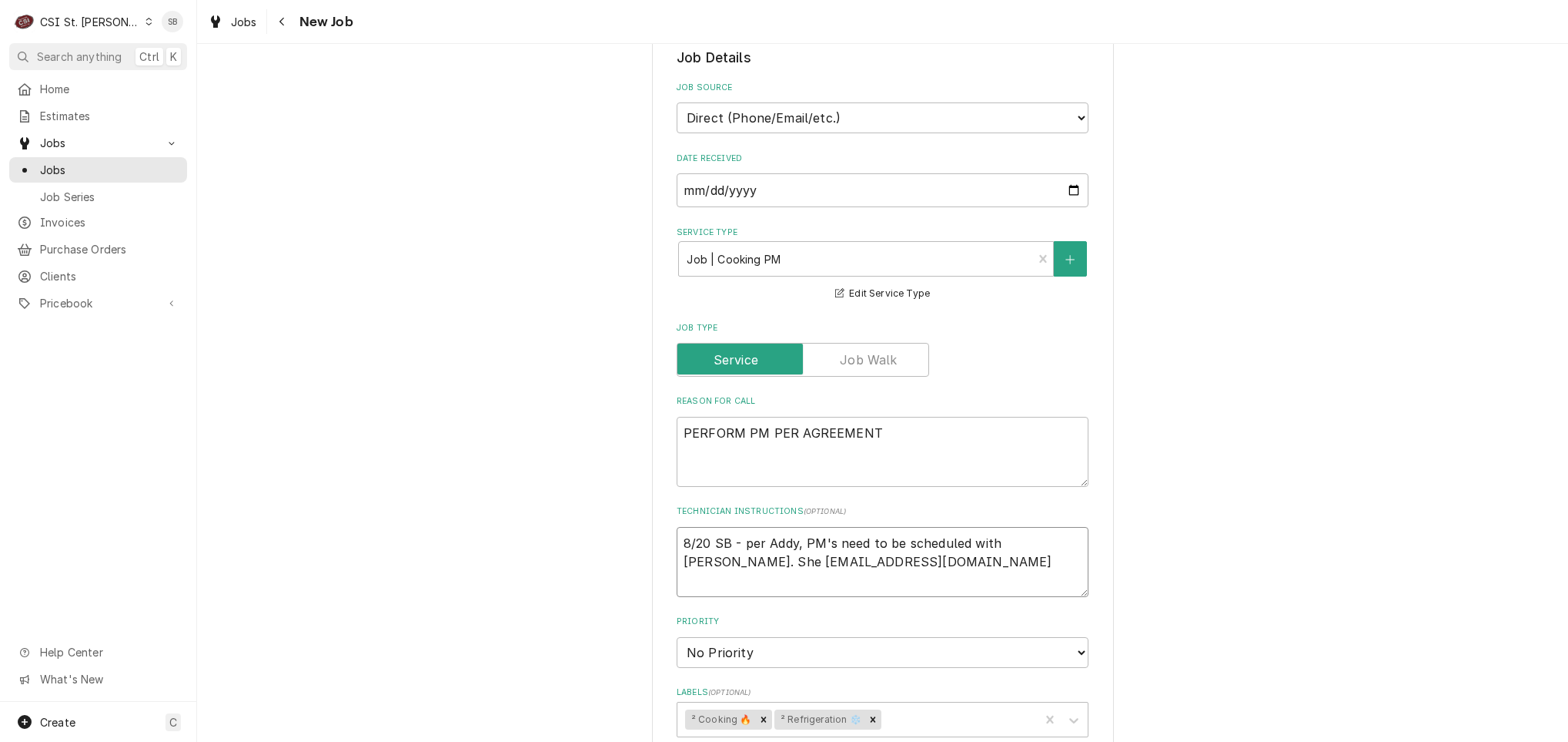
type textarea "x"
type textarea "8/20 SB - per Addy, PM's need to be scheduled with Mason. She transfemason@magi…"
type textarea "x"
type textarea "8/20 SB - per Addy, PM's need to be scheduled with Mason. She transfermason@mag…"
click at [1019, 585] on textarea "8/20 SB - per Addy, PM's need to be scheduled with Mason. She transferred me to…" at bounding box center [882, 562] width 412 height 70
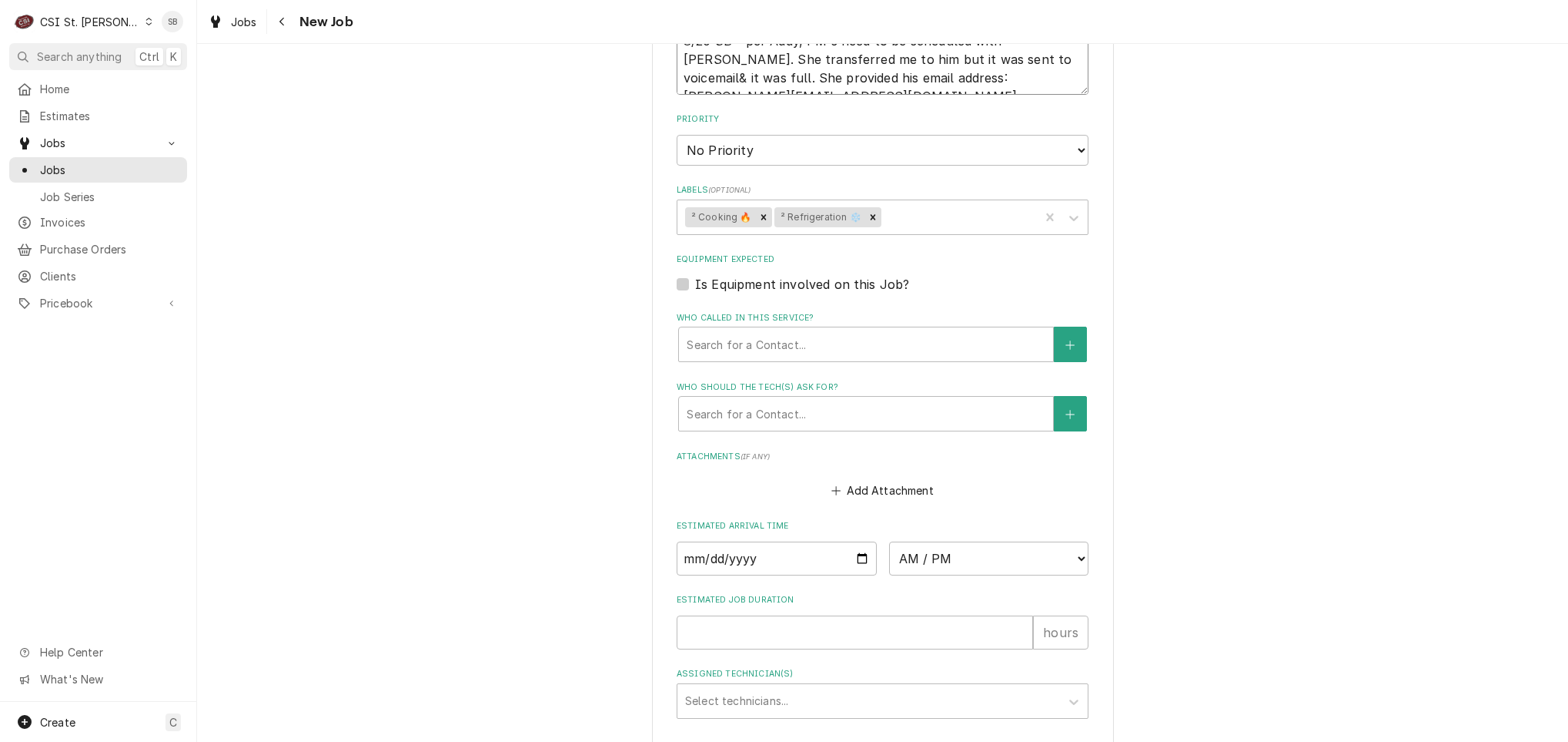
scroll to position [925, 0]
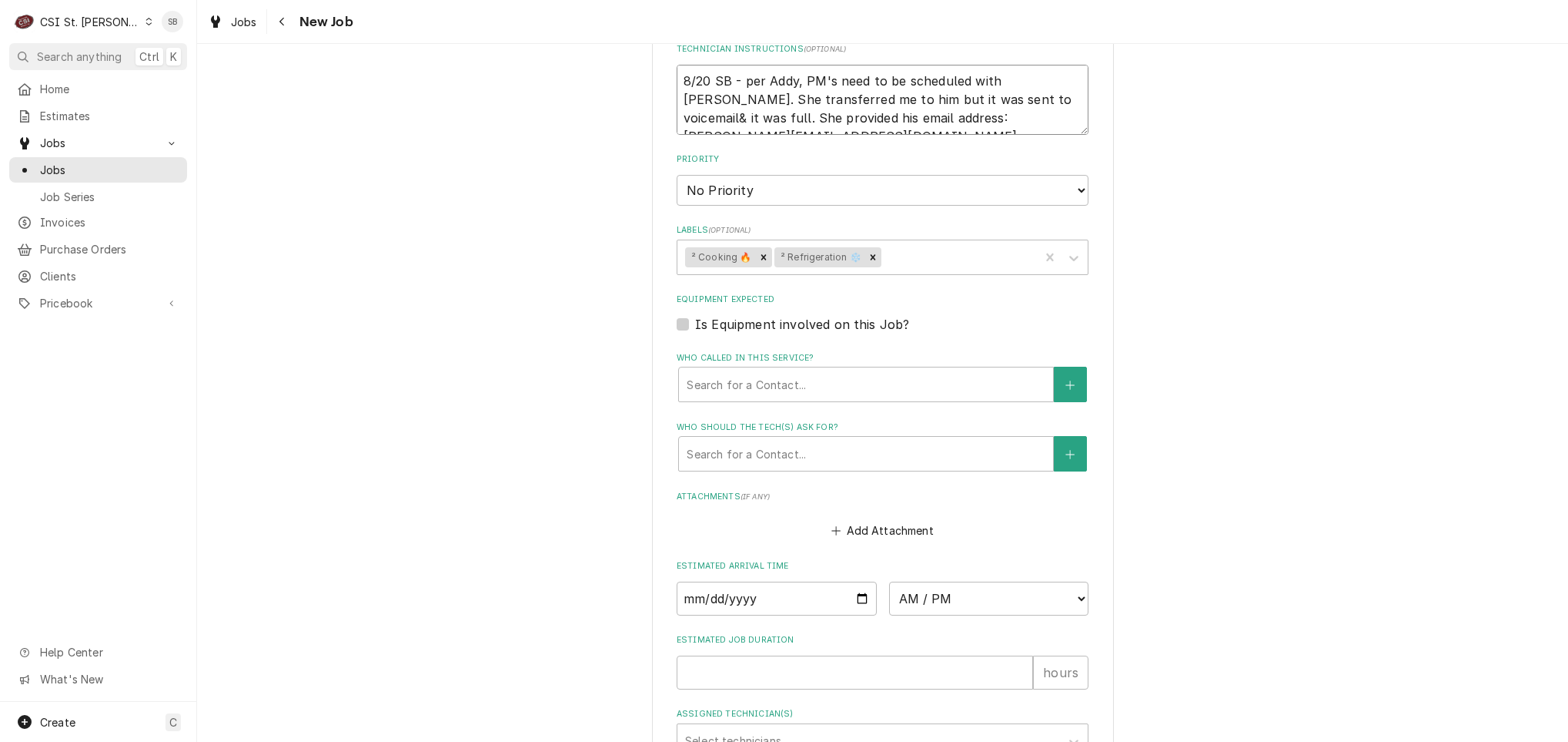
drag, startPoint x: 845, startPoint y: 120, endPoint x: 1407, endPoint y: 0, distance: 574.7
click at [1103, 120] on div "Use the fields below to edit this job: Client Details Client THE MAGIC HOUSE Ed…" at bounding box center [883, 33] width 462 height 1769
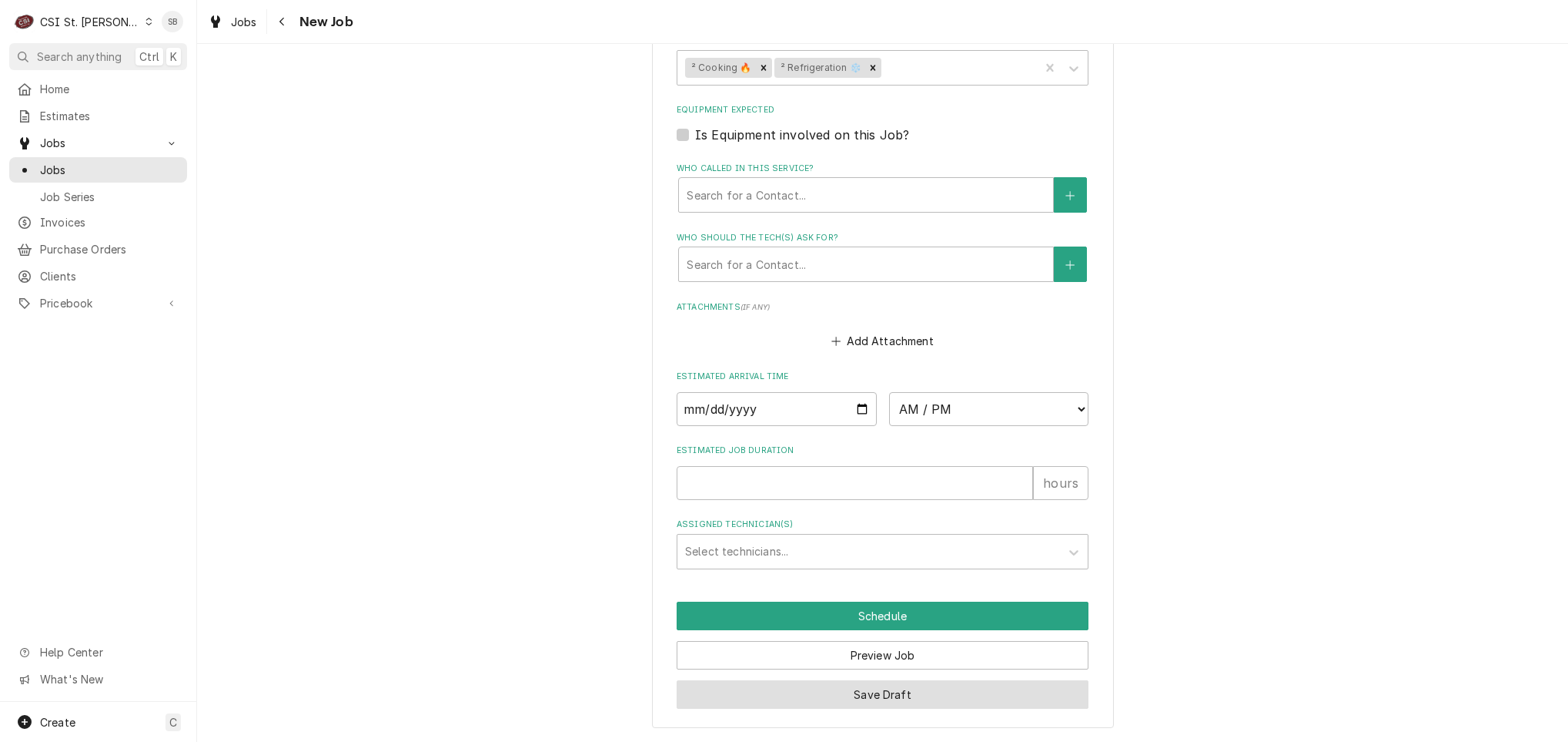
click at [720, 691] on button "Save Draft" at bounding box center [882, 694] width 412 height 29
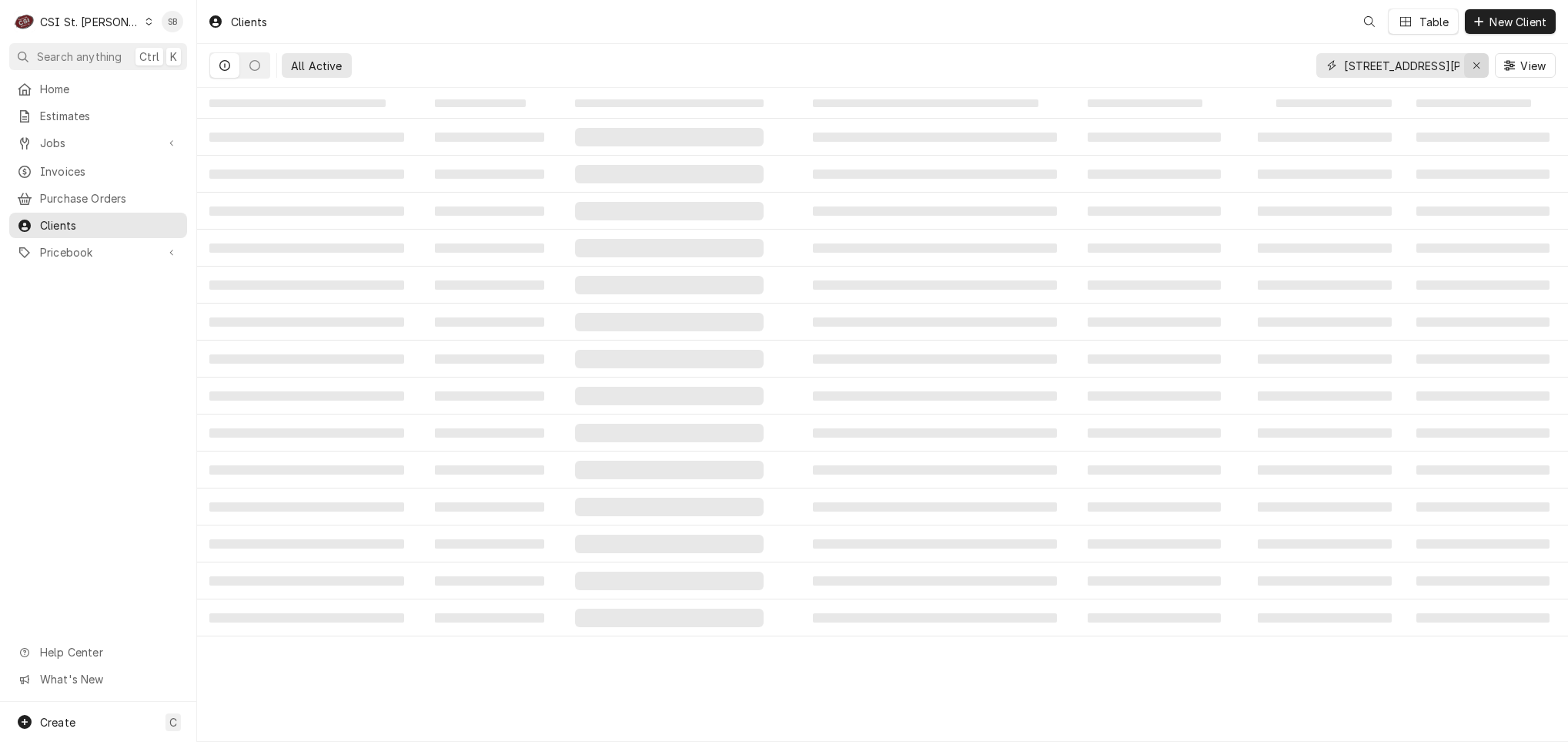
click at [1477, 59] on div "Erase input" at bounding box center [1476, 65] width 15 height 15
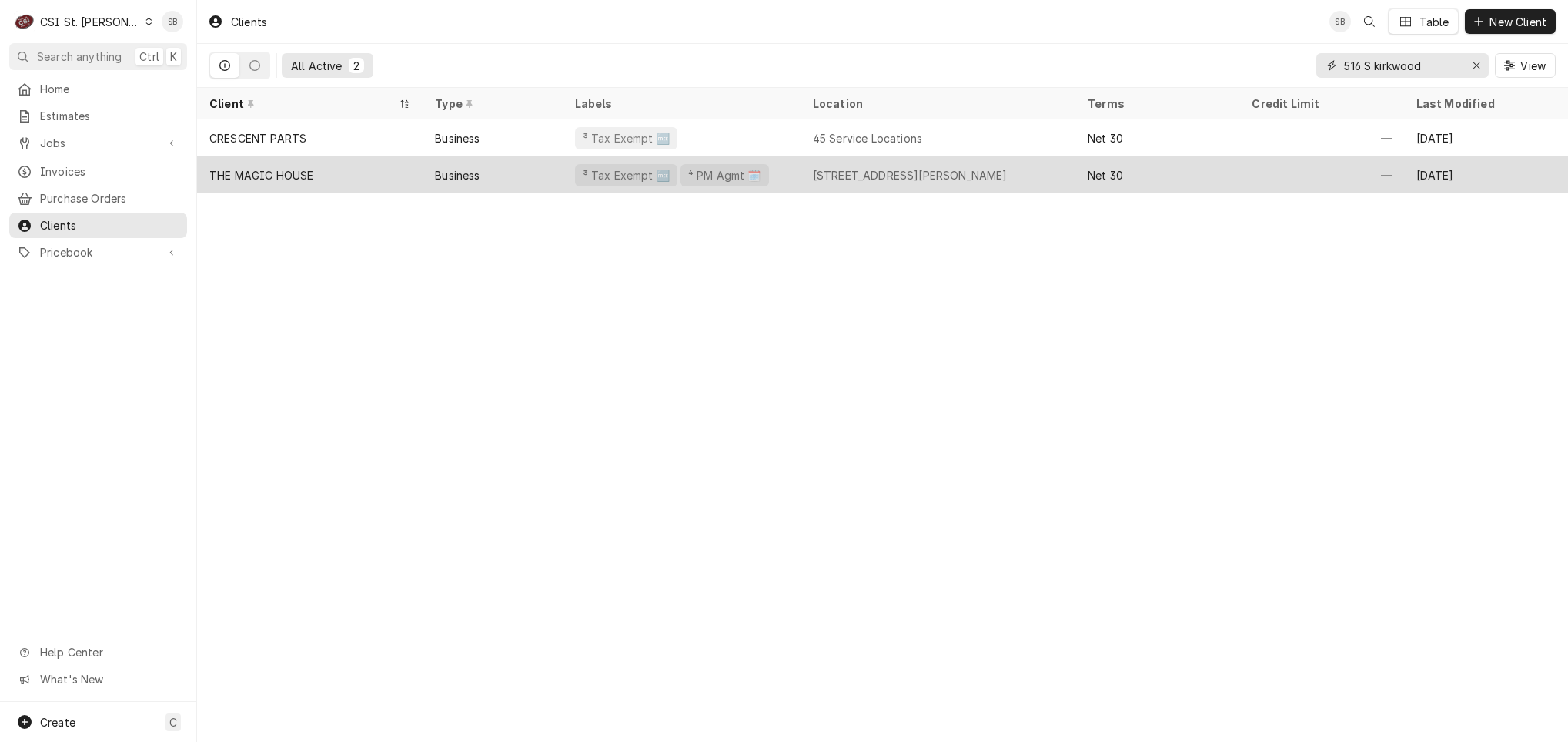
type input "516 S kirkwood"
click at [336, 174] on div "THE MAGIC HOUSE" at bounding box center [310, 174] width 226 height 37
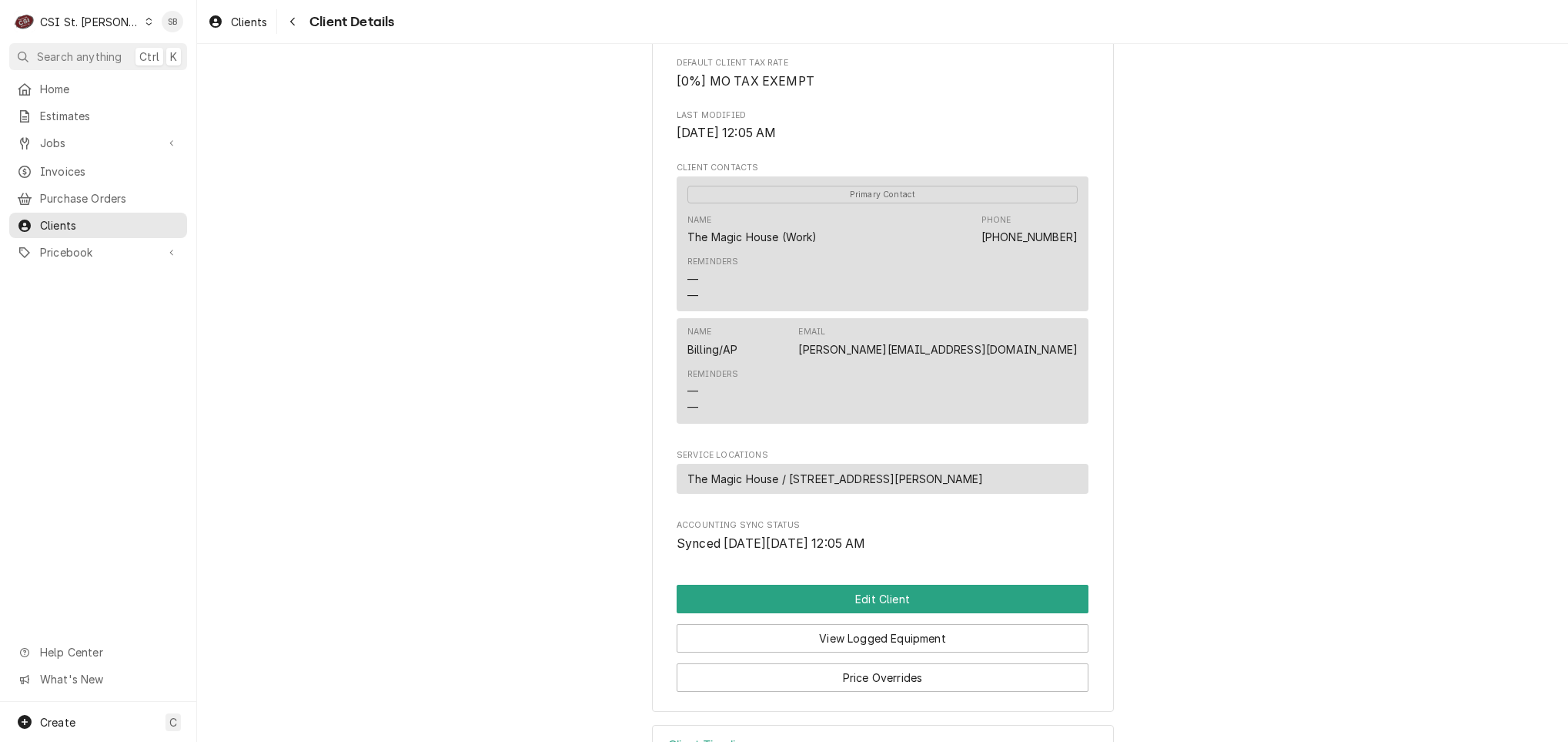
scroll to position [536, 0]
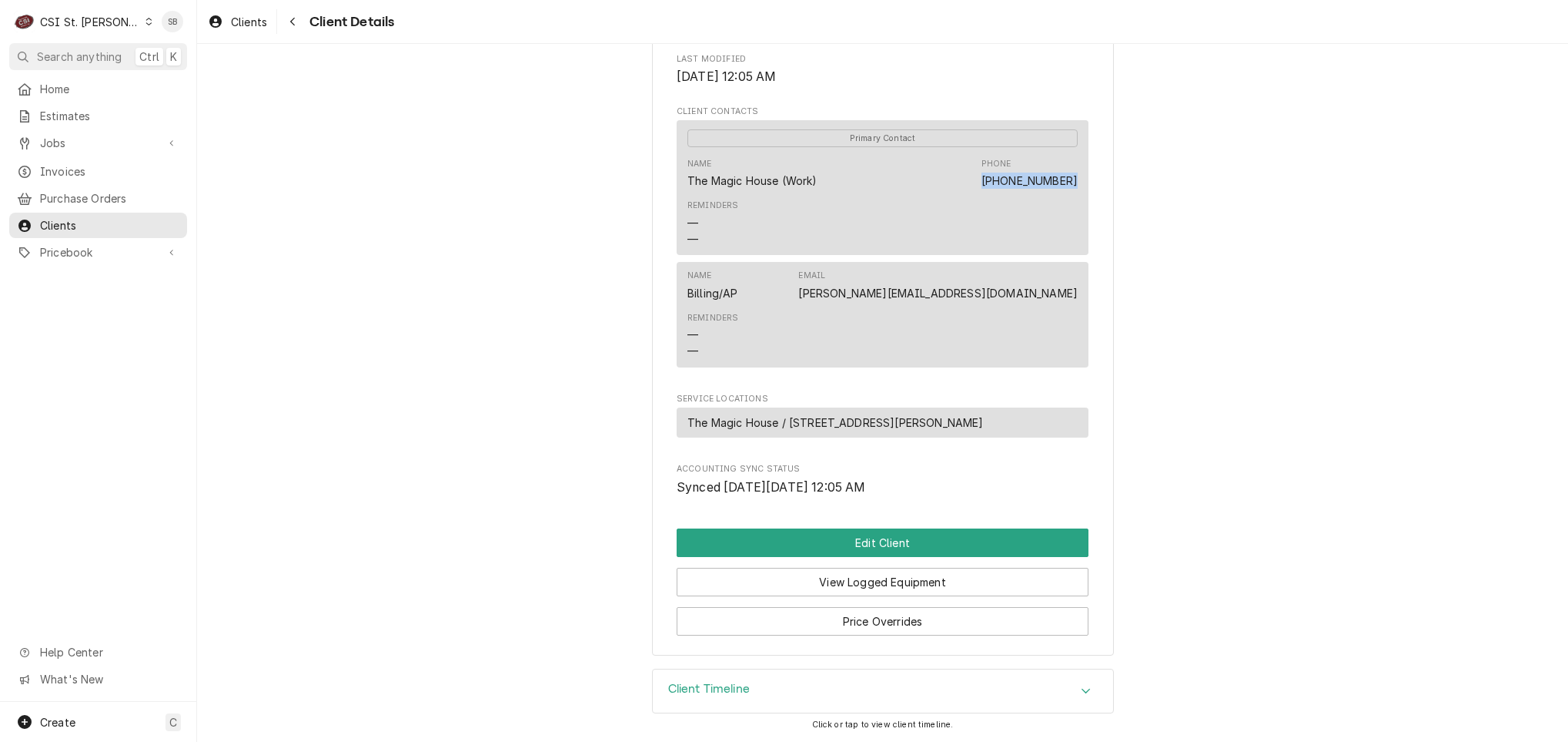
drag, startPoint x: 976, startPoint y: 181, endPoint x: 1137, endPoint y: 176, distance: 161.1
click at [1137, 176] on div "THE MAGIC HOUSE Client Type Business Industry Type Commercial Billing Address T…" at bounding box center [883, 90] width 1371 height 1158
copy link "[PHONE_NUMBER]"
click at [795, 537] on button "Edit Client" at bounding box center [882, 542] width 412 height 29
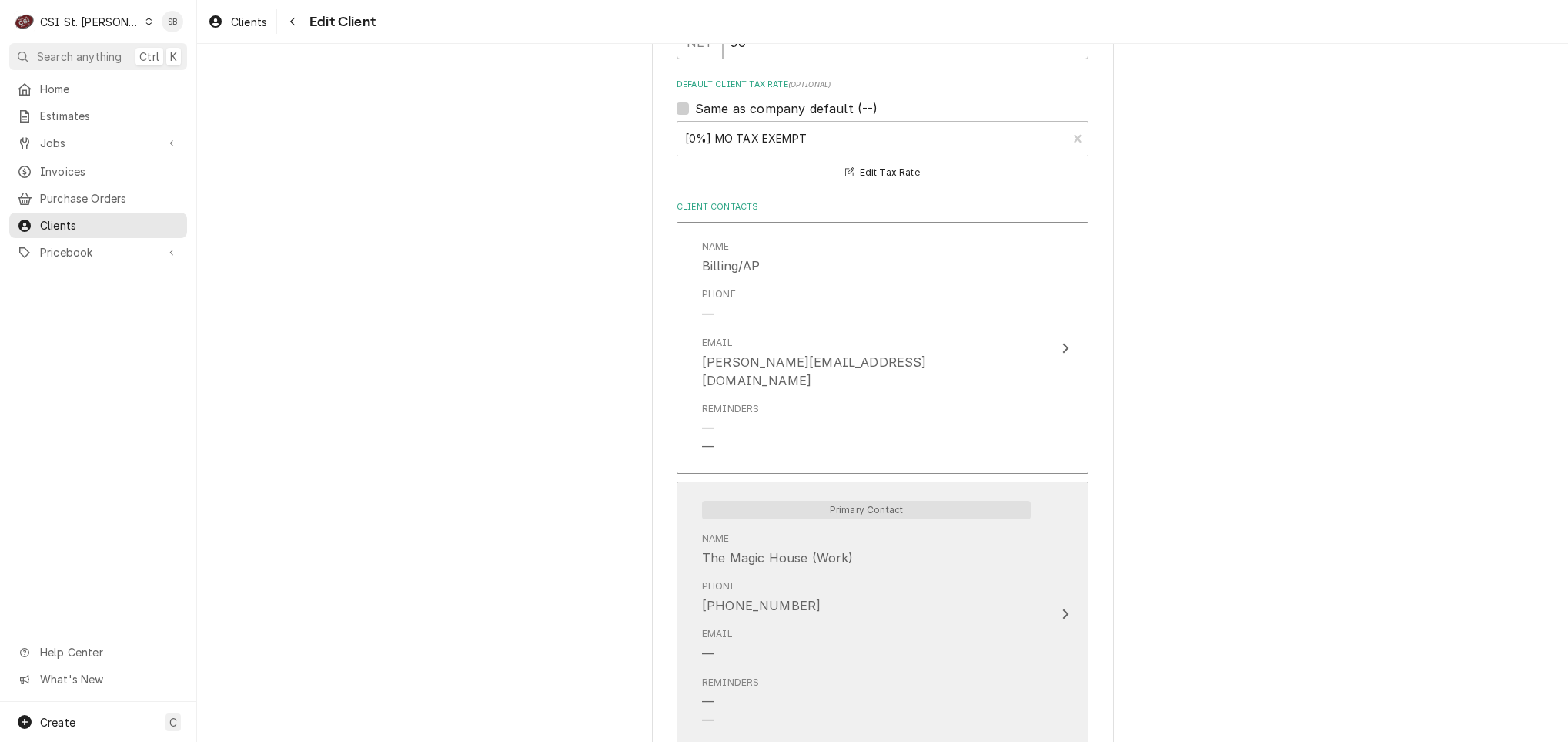
scroll to position [1287, 0]
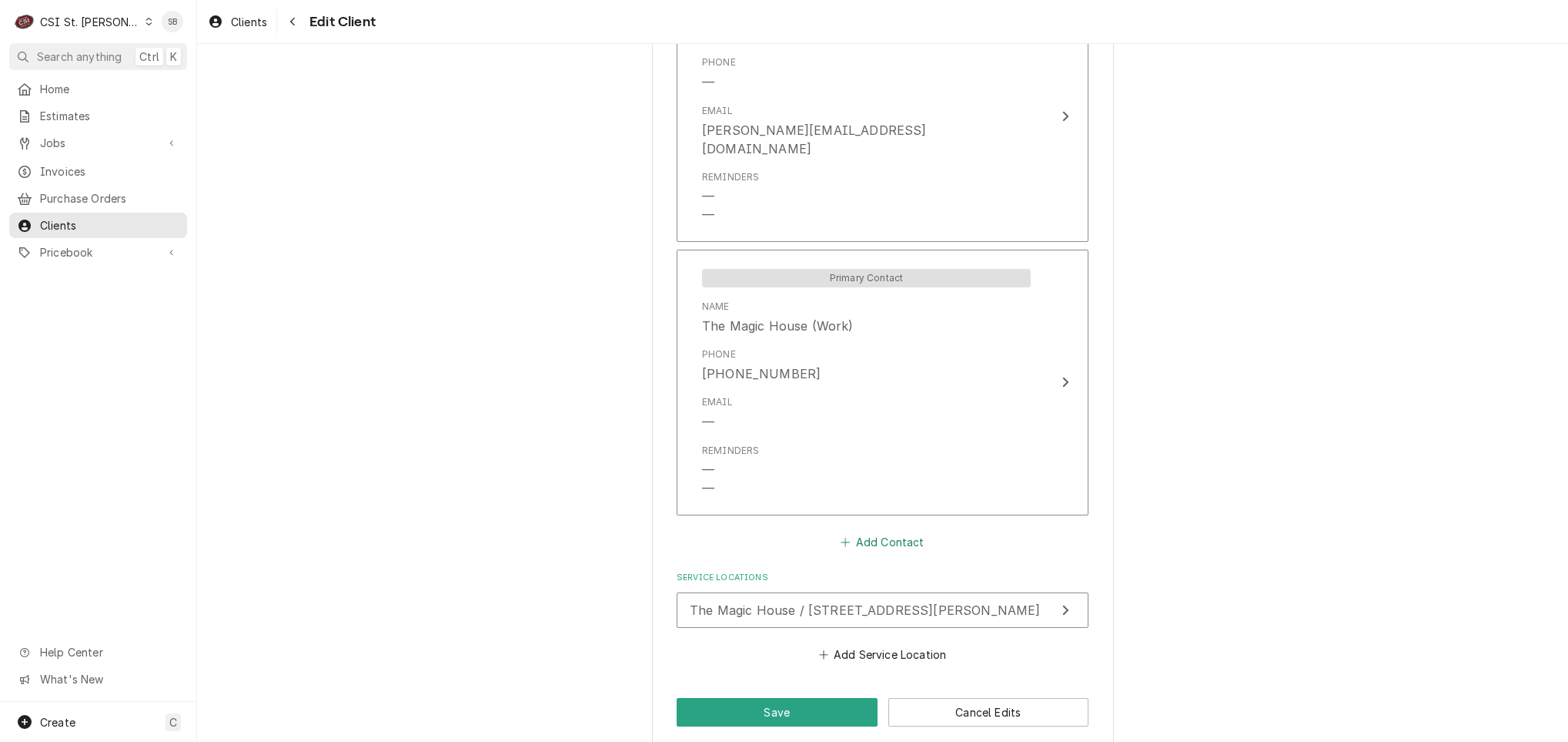
click at [890, 531] on button "Add Contact" at bounding box center [883, 541] width 89 height 21
type textarea "x"
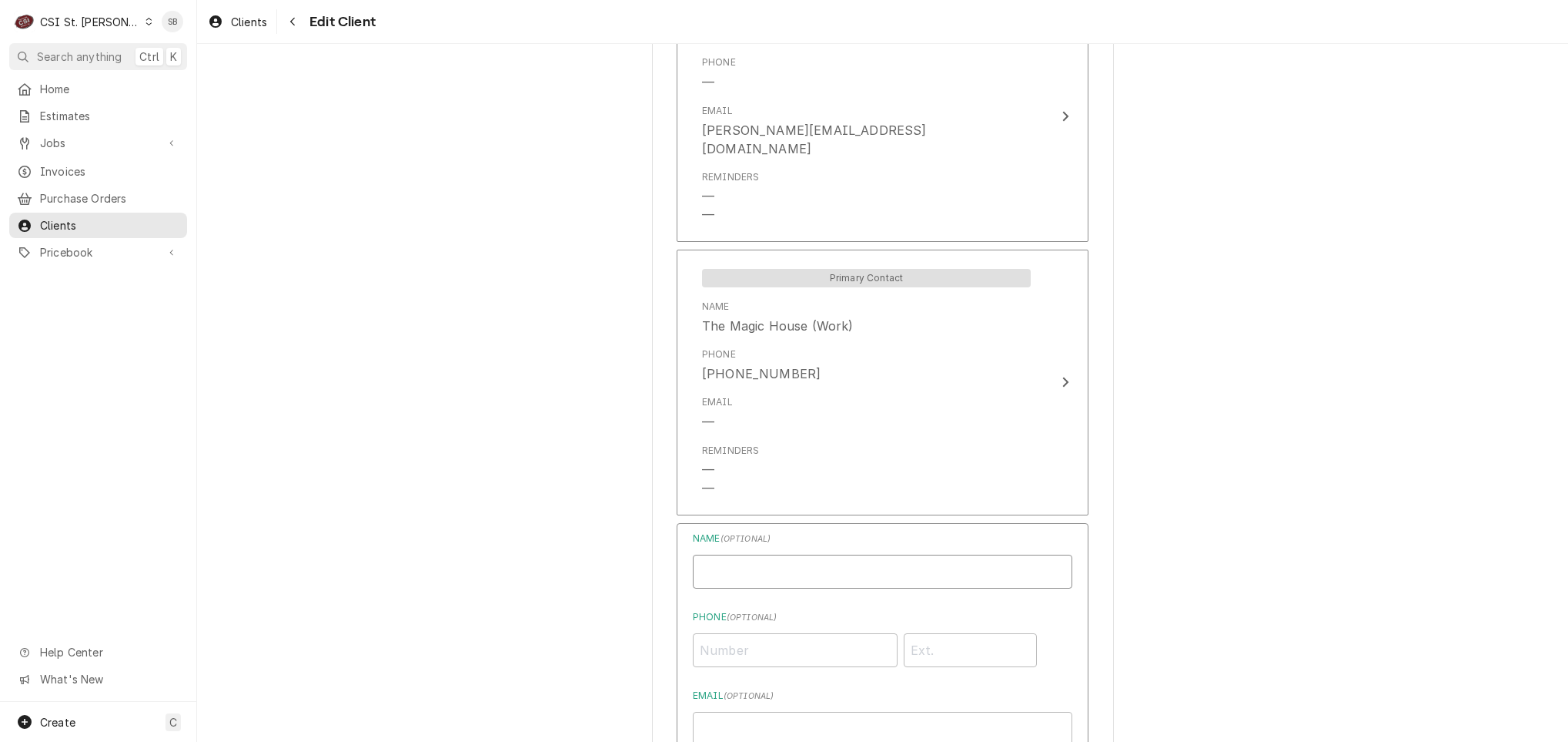
drag, startPoint x: 787, startPoint y: 563, endPoint x: 792, endPoint y: 554, distance: 10.3
click at [787, 563] on input "Business Name" at bounding box center [883, 572] width 380 height 34
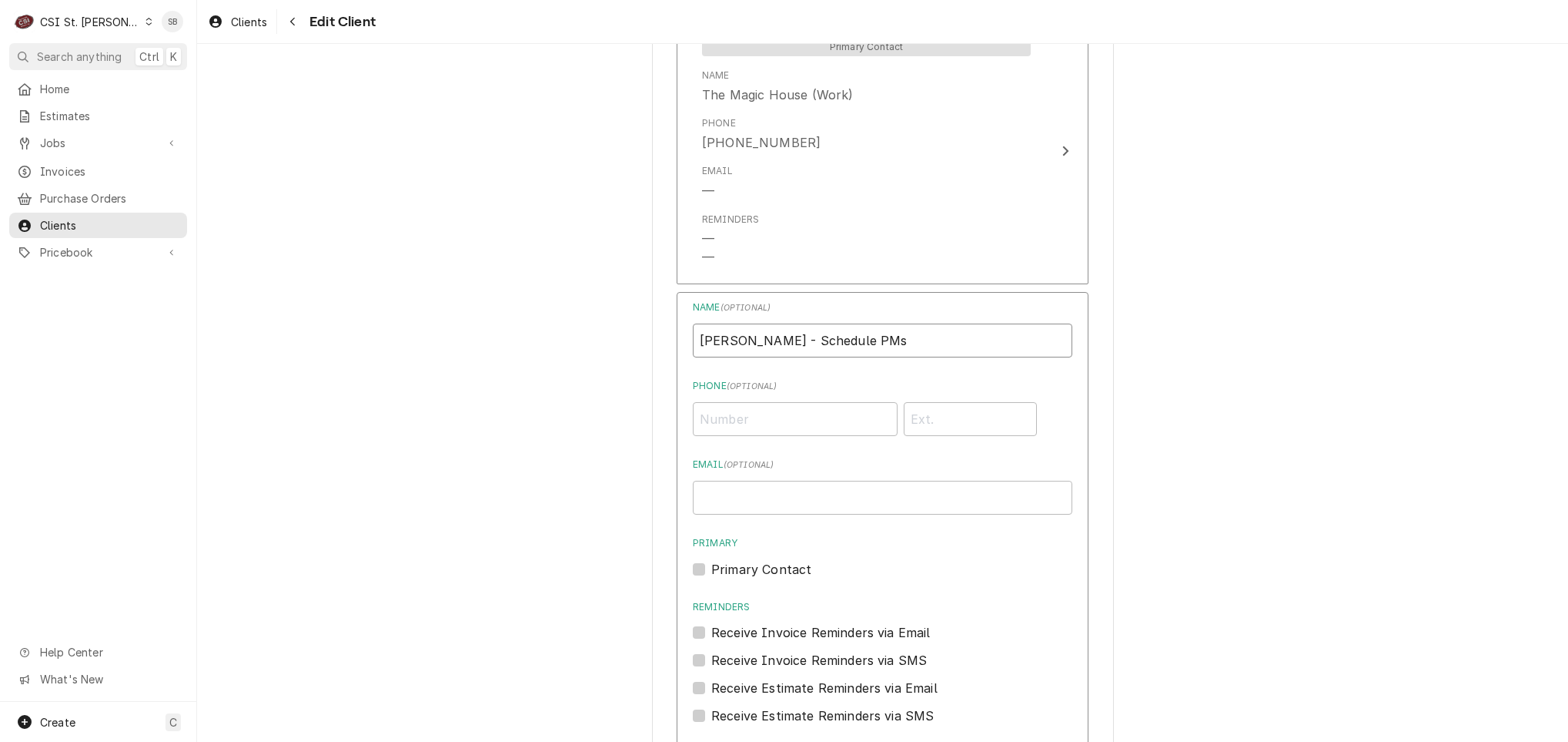
type input "Mason - Schedule PMs"
click at [737, 480] on input "Email ( optional )" at bounding box center [883, 497] width 380 height 34
paste input "mason@magichouse.org"
type input "mason@magichouse.org"
click at [885, 324] on input "Mason - Schedule PMs" at bounding box center [883, 341] width 380 height 34
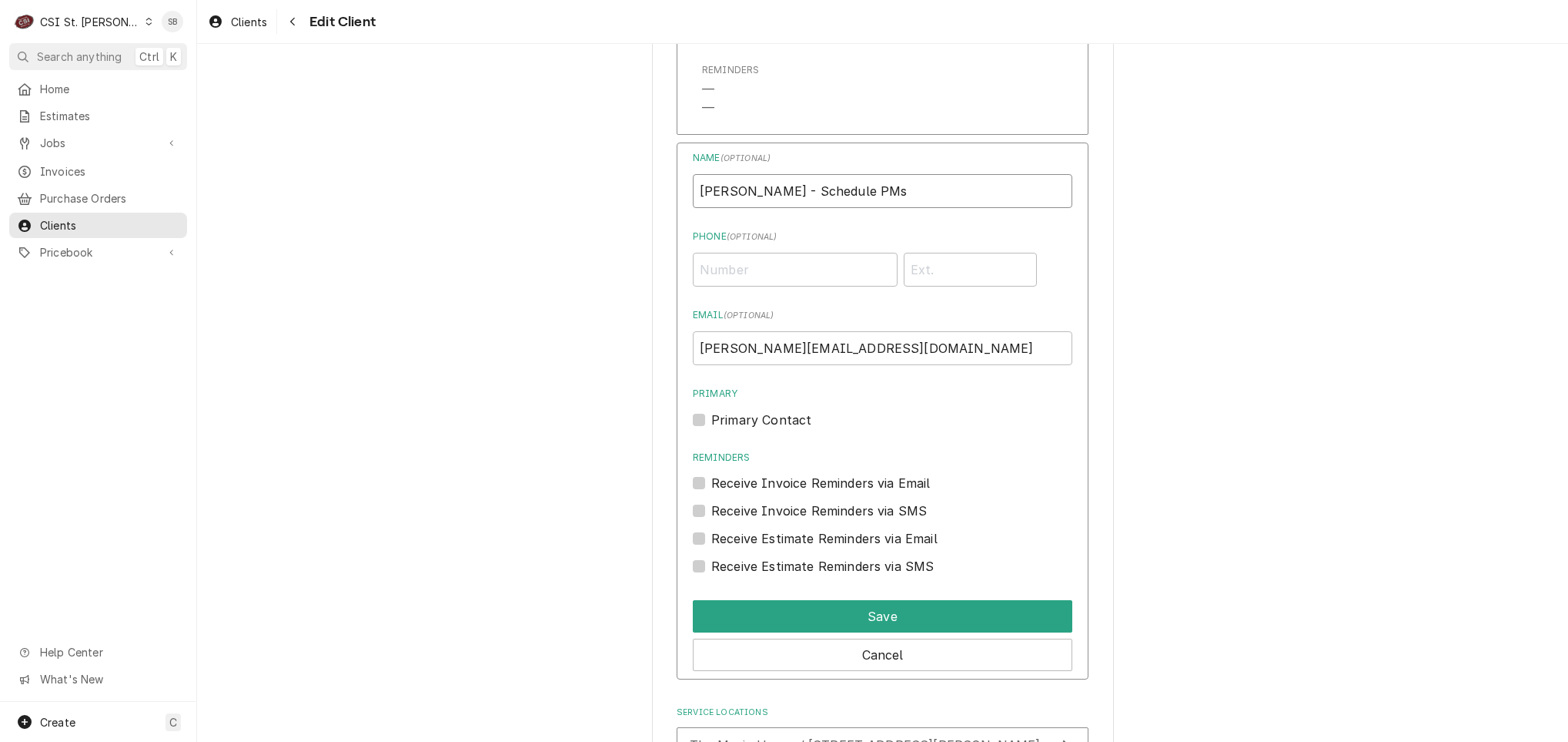
scroll to position [1808, 0]
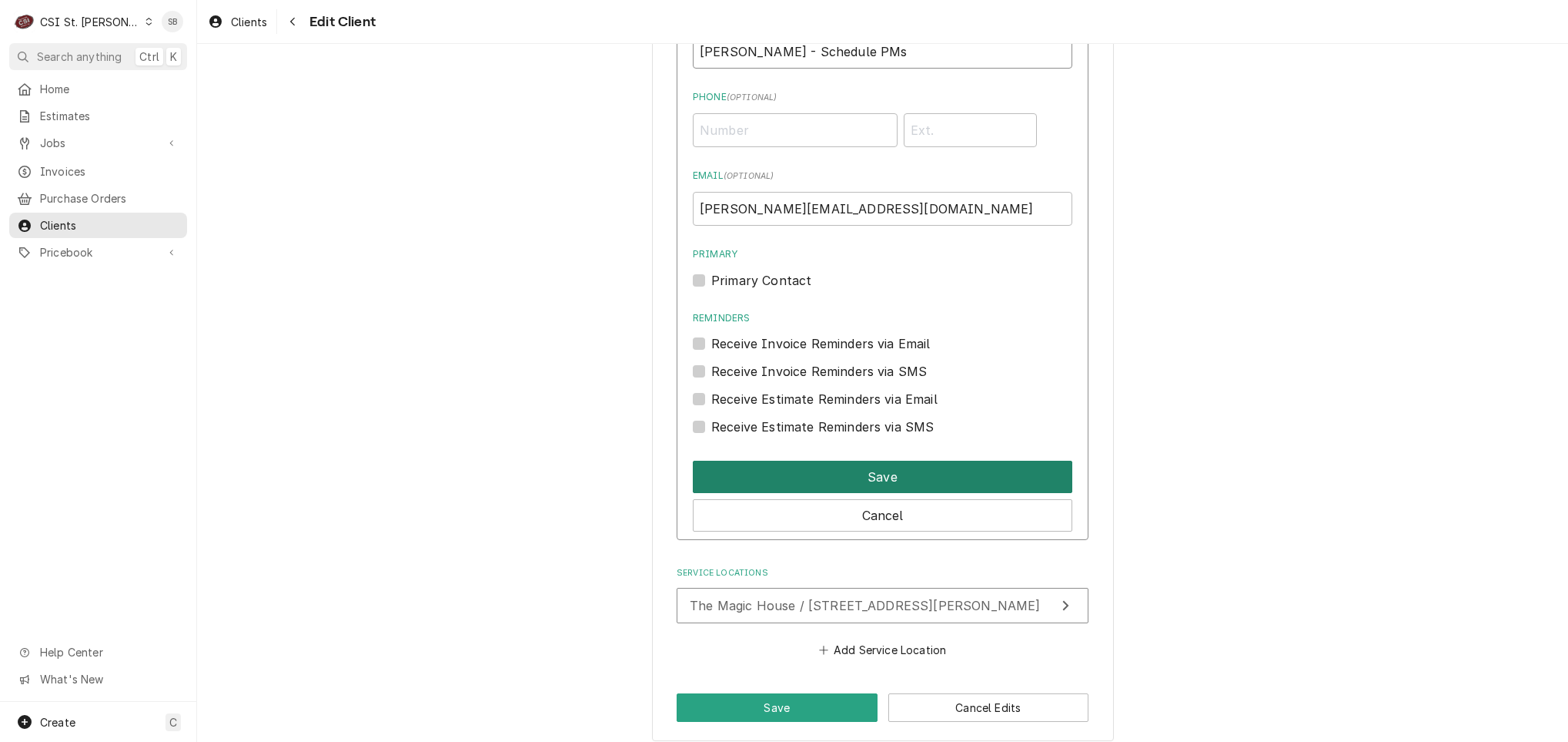
type input "Mason - Schedule PMs"
click at [1002, 461] on button "Save" at bounding box center [883, 477] width 380 height 33
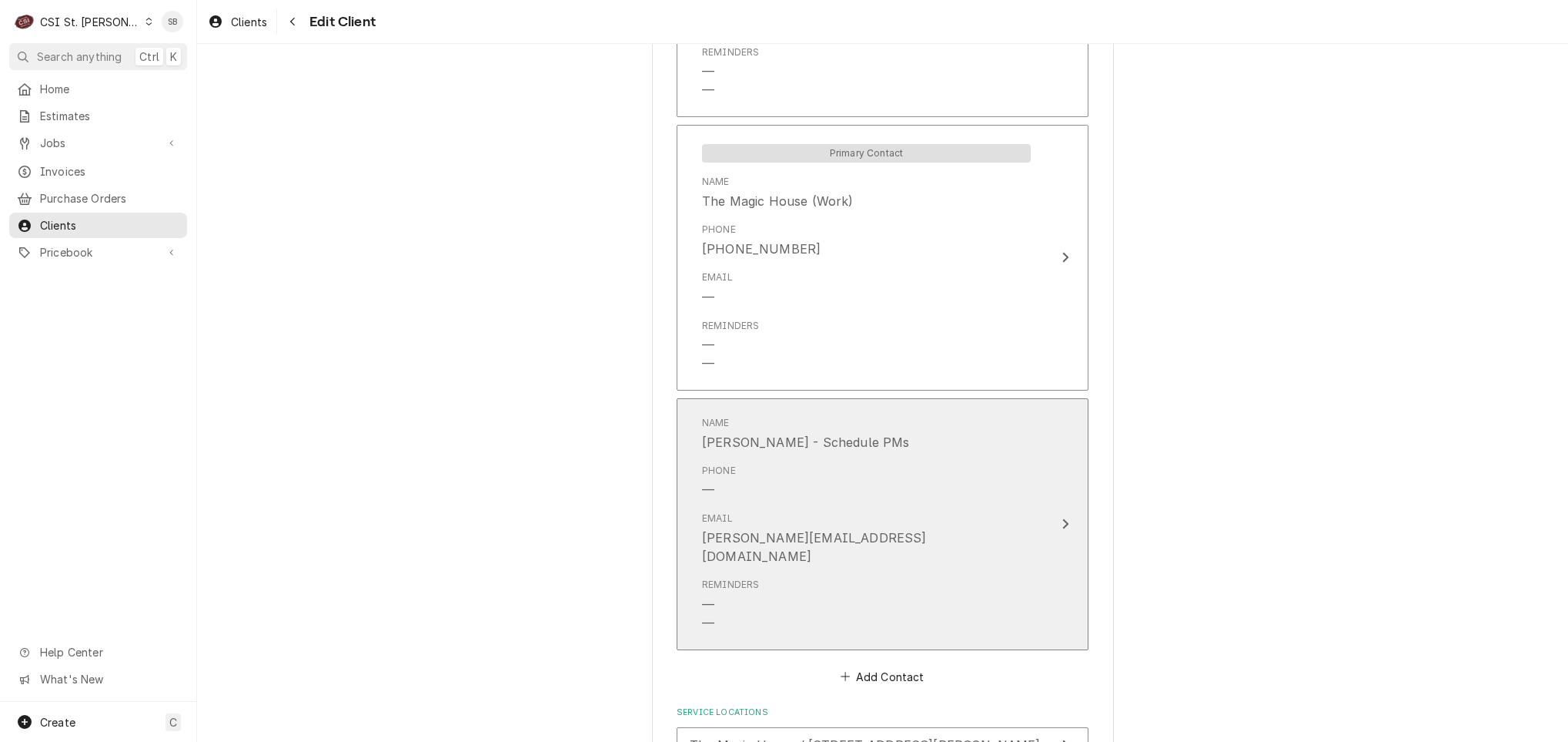
scroll to position [1530, 0]
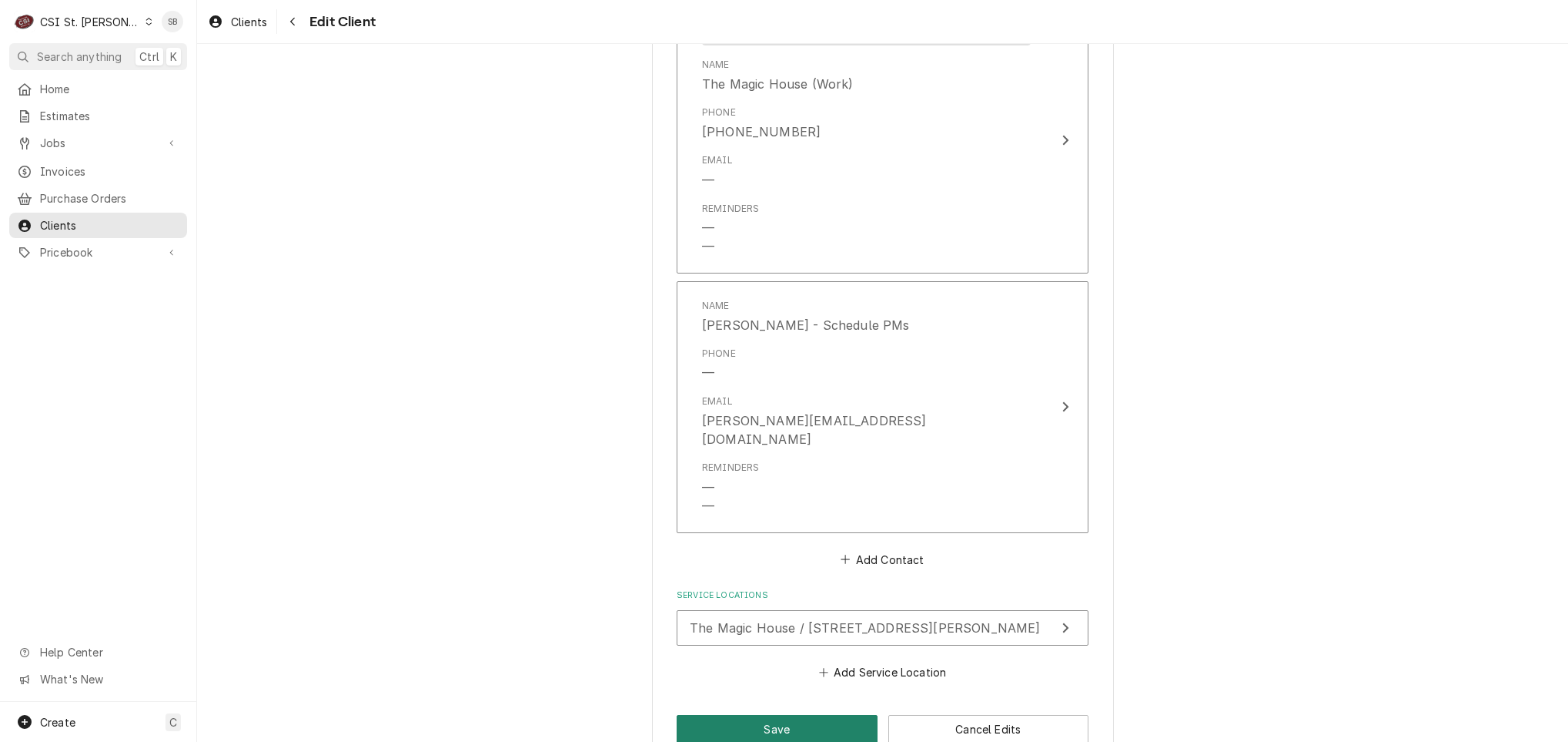
click at [786, 715] on button "Save" at bounding box center [777, 729] width 201 height 29
type textarea "x"
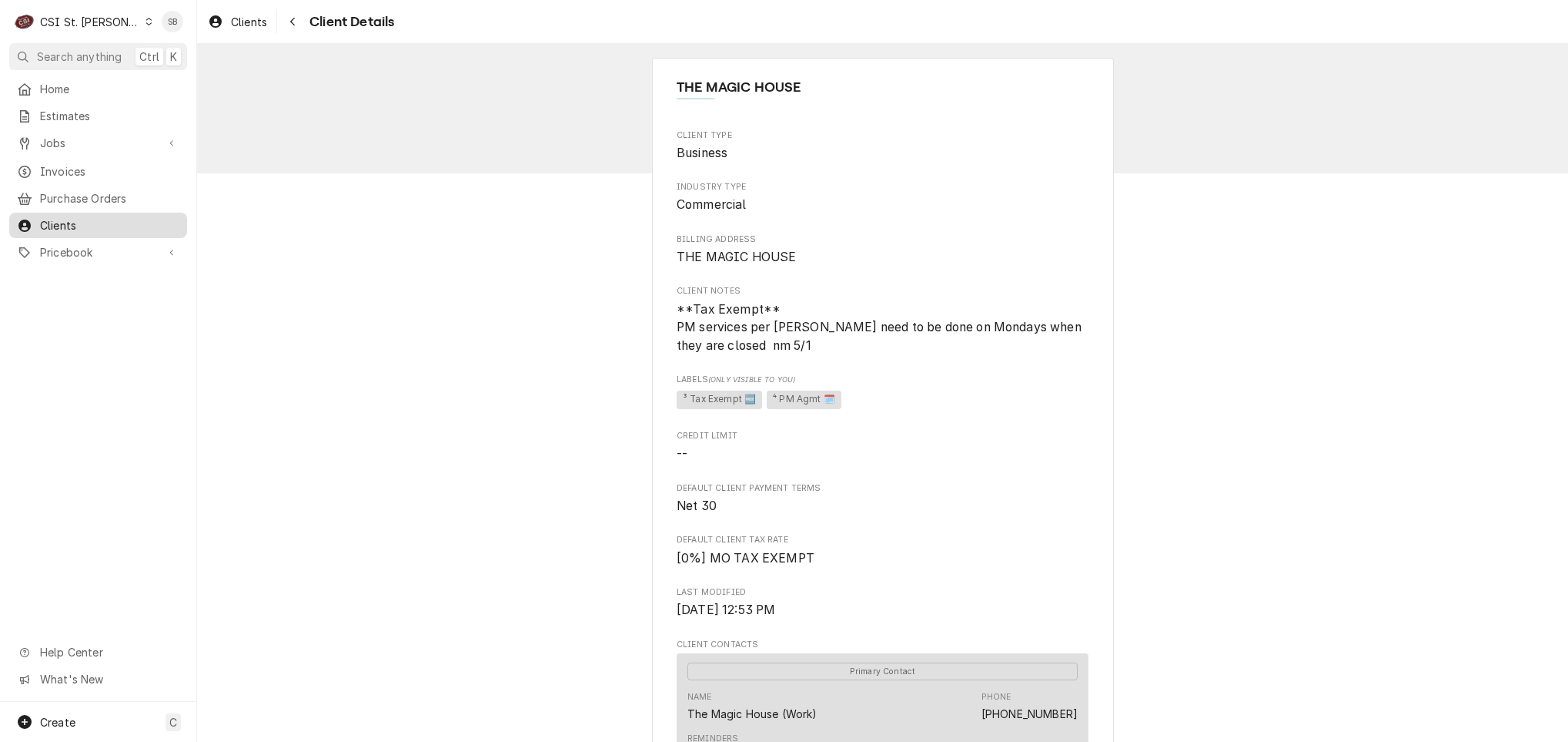
click at [33, 220] on div "Clients" at bounding box center [98, 225] width 162 height 16
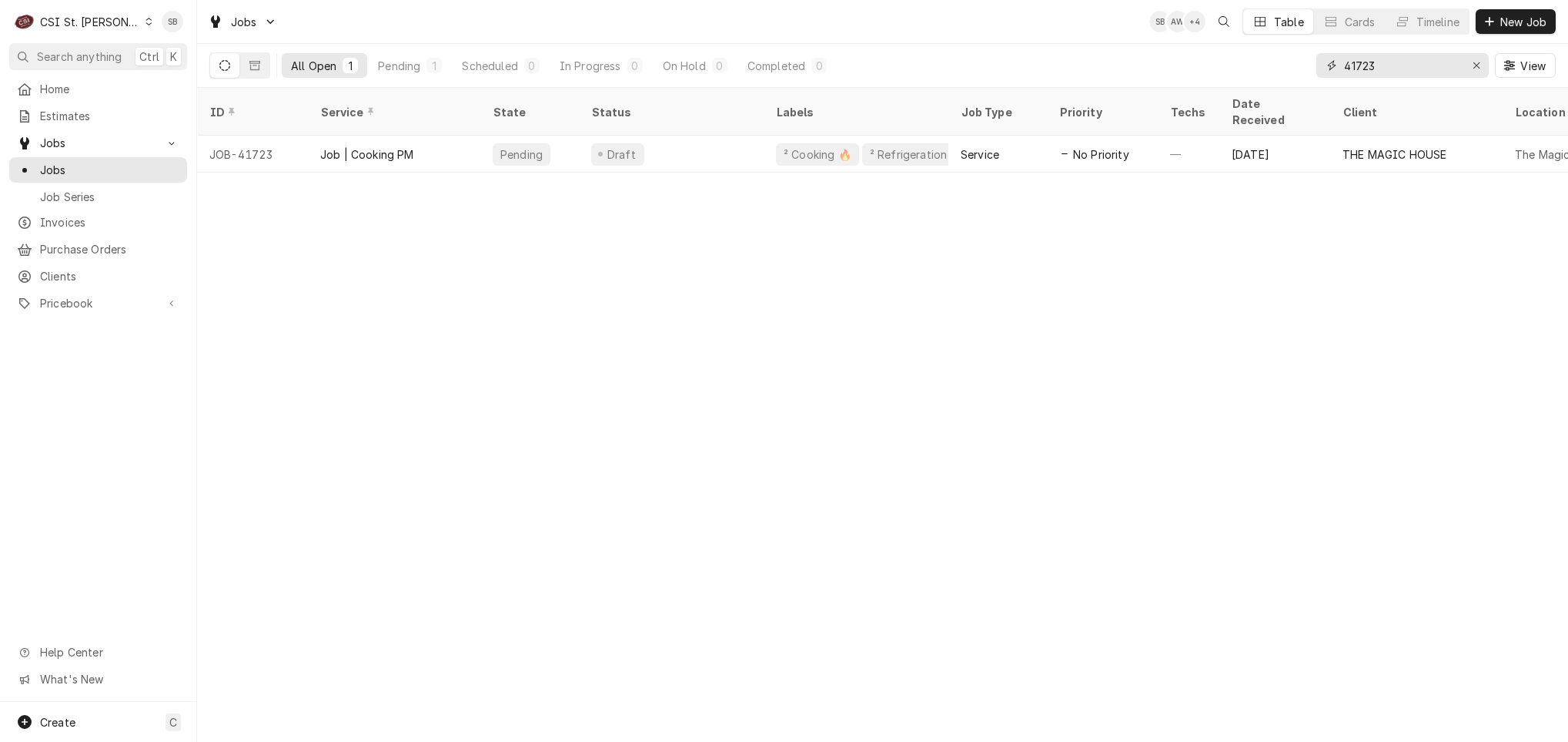
click at [1363, 59] on input "41723" at bounding box center [1402, 65] width 116 height 24
paste input "6"
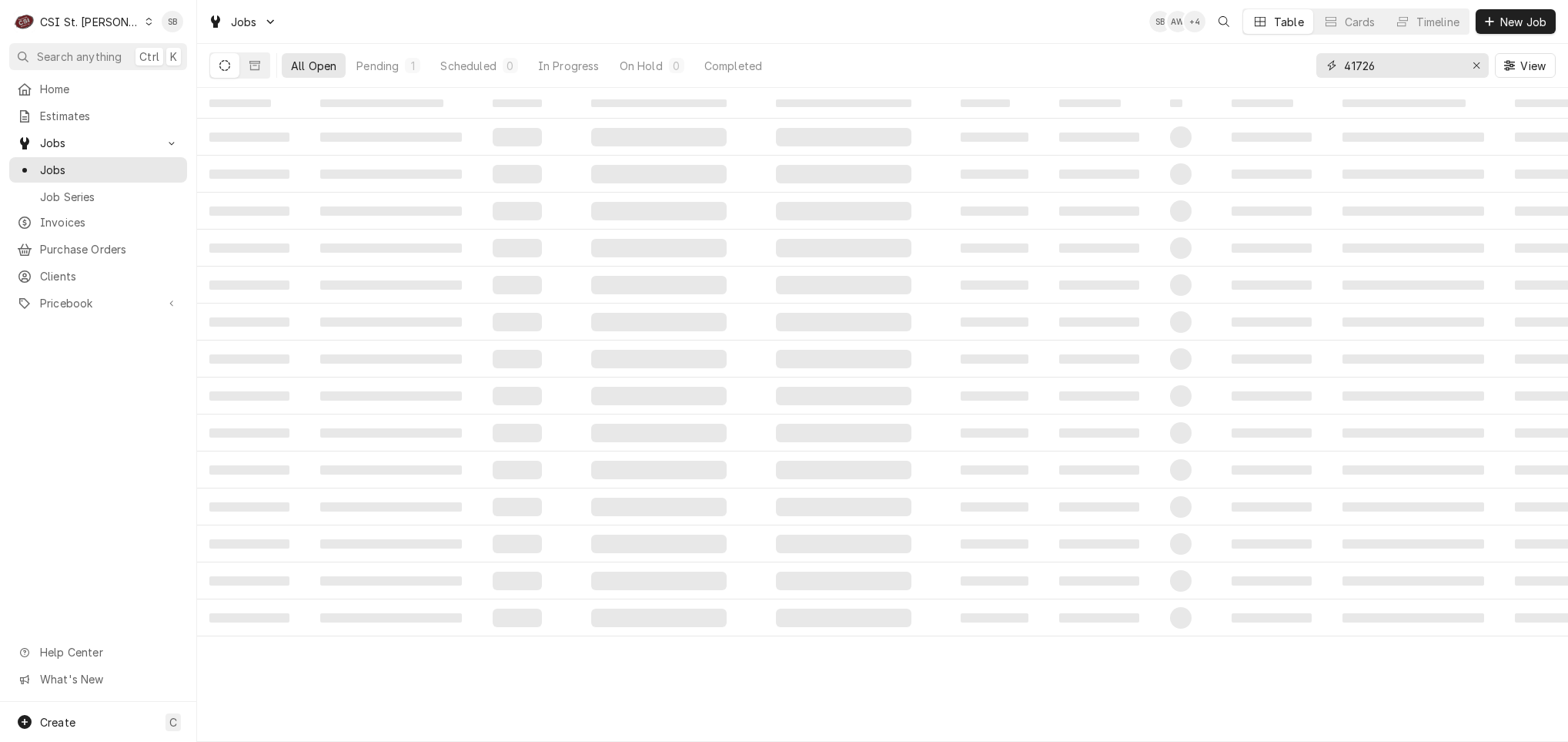
type input "41726"
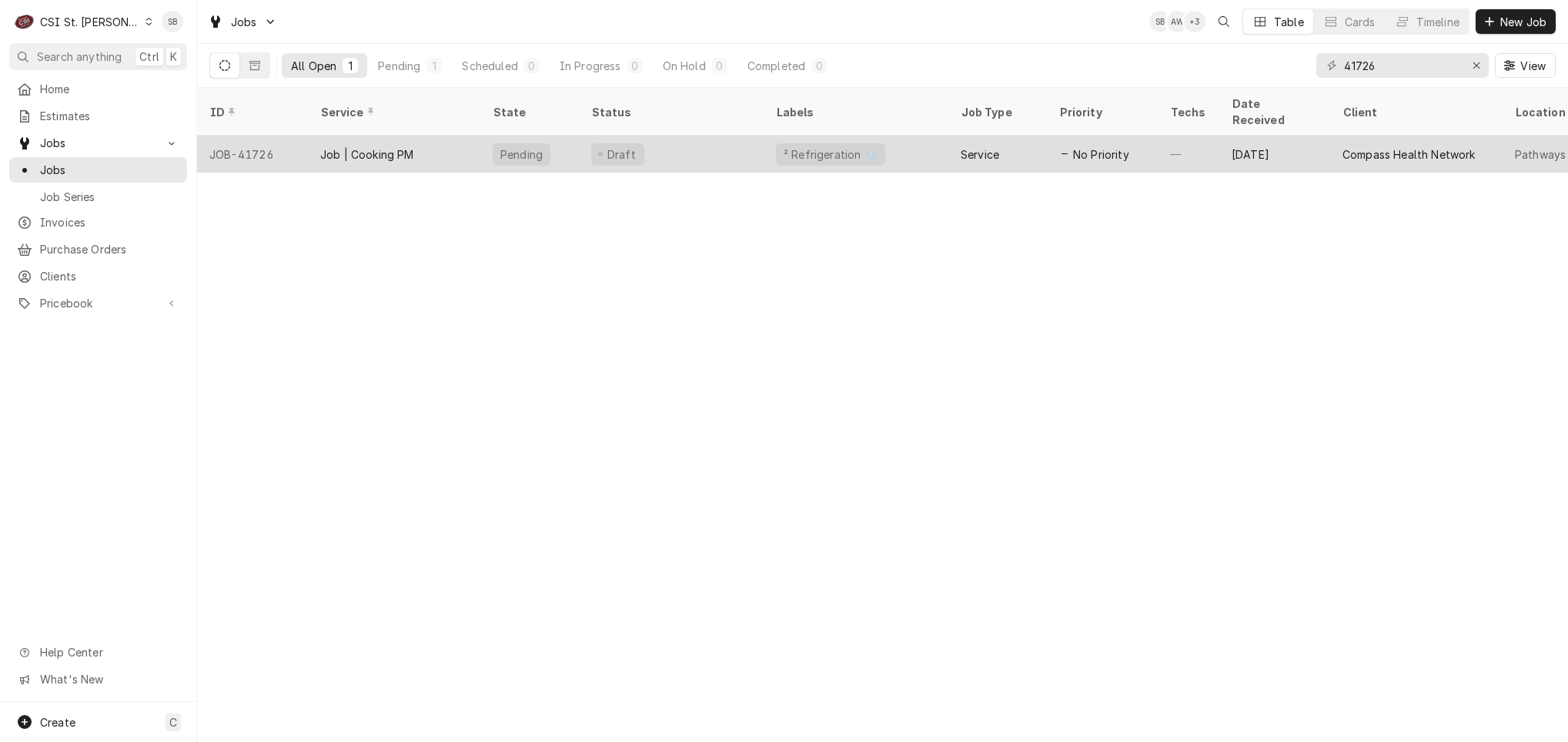
click at [463, 139] on div "Job | Cooking PM" at bounding box center [394, 153] width 173 height 37
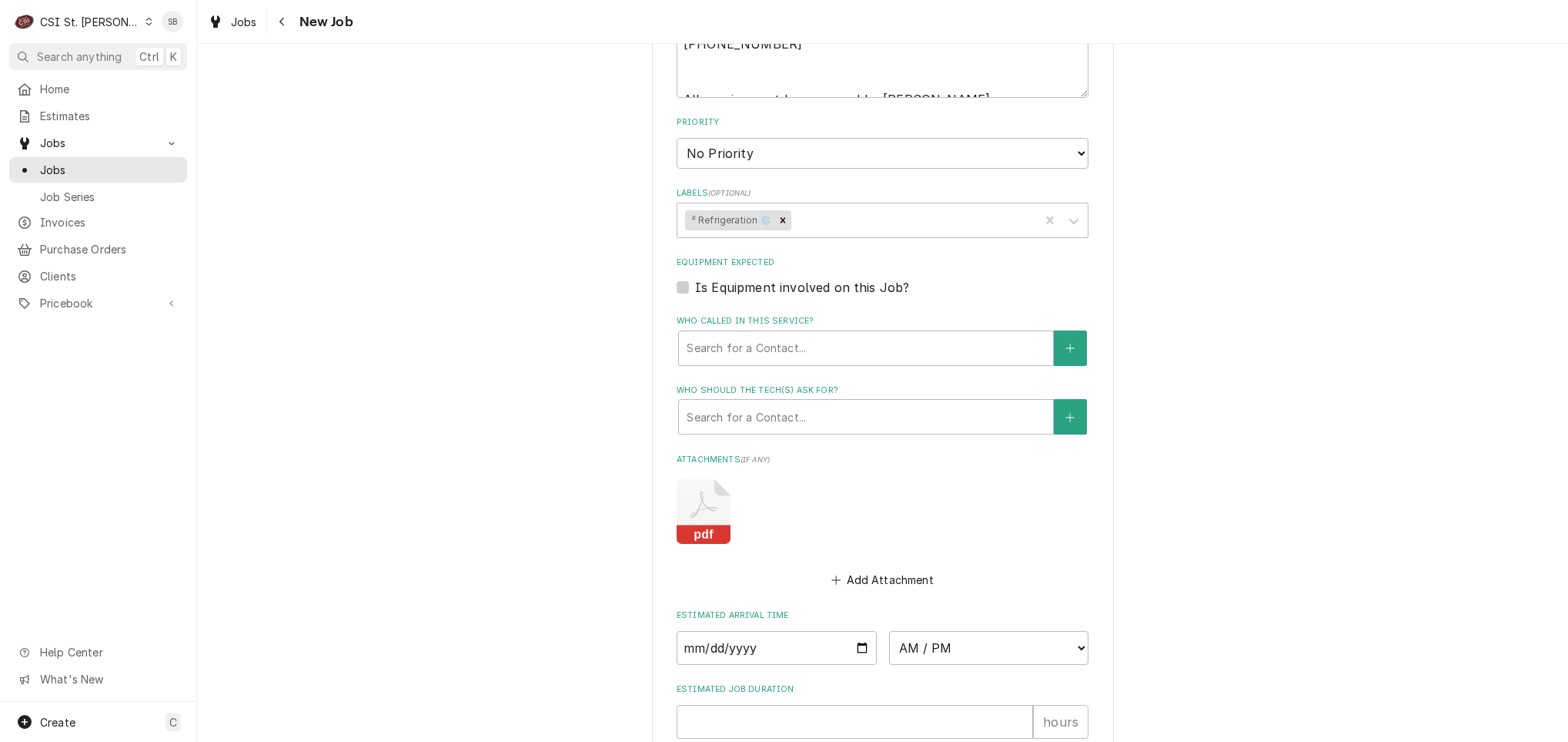
scroll to position [612, 0]
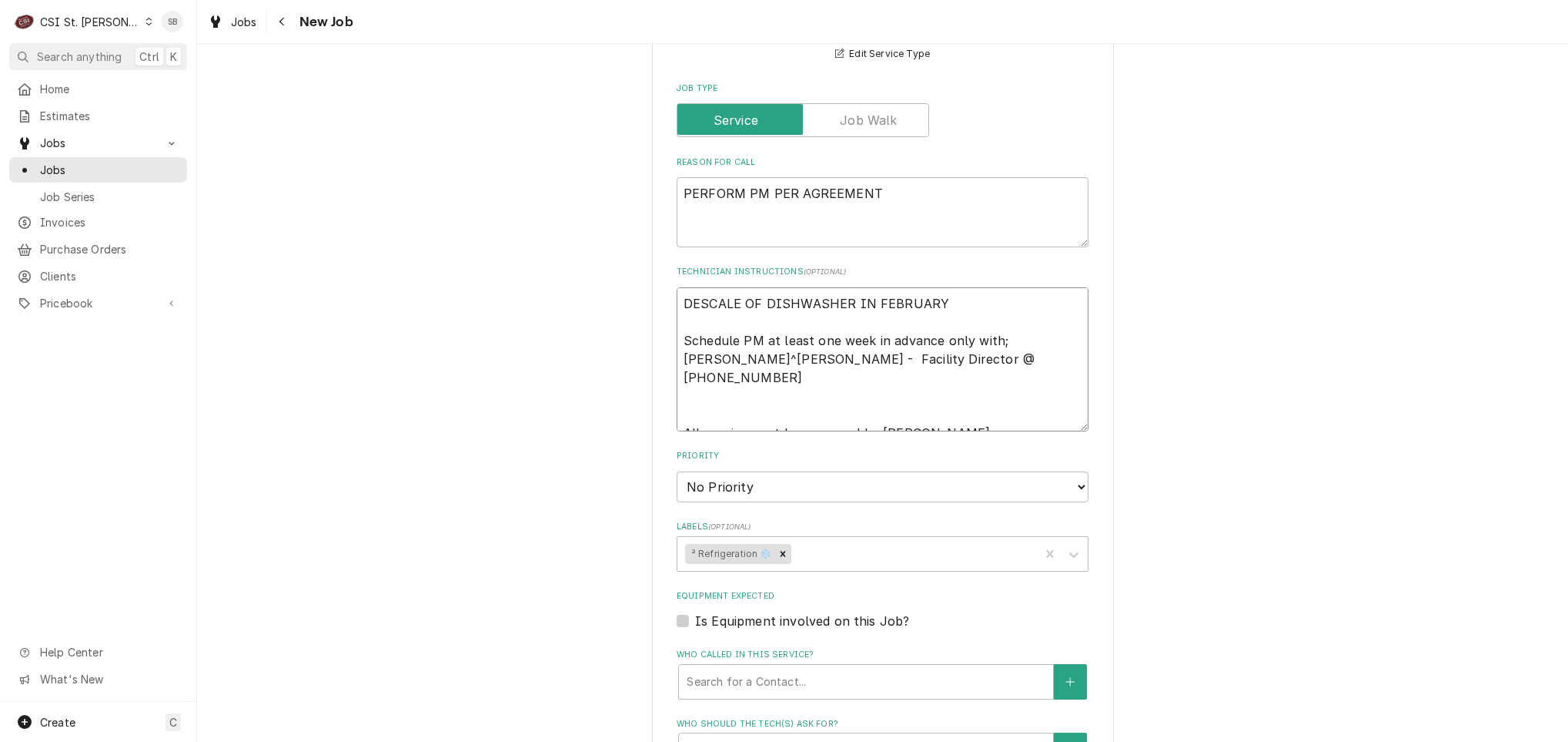
drag, startPoint x: 961, startPoint y: 416, endPoint x: 978, endPoint y: 402, distance: 22.0
click at [958, 424] on textarea "DESCALE OF DISHWASHER IN FEBRUARY Schedule PM at least one week in advance only…" at bounding box center [882, 359] width 412 height 144
type textarea "x"
type textarea "DESCALE OF DISHWASHER IN FEBRUARY Schedule PM at least one week in advance only…"
type textarea "x"
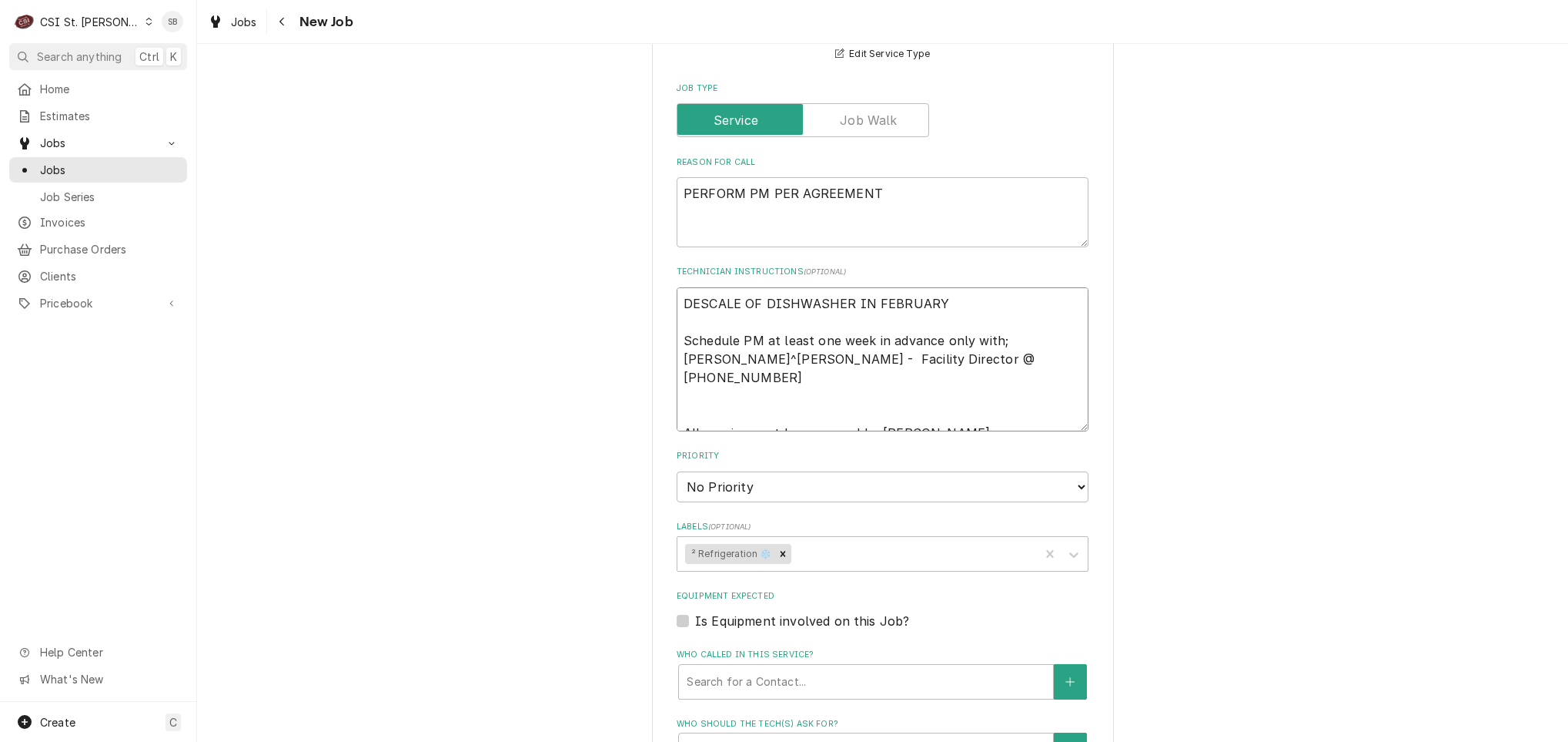
type textarea "DESCALE OF DISHWASHER IN FEBRUARY Schedule PM at least one week in advance only…"
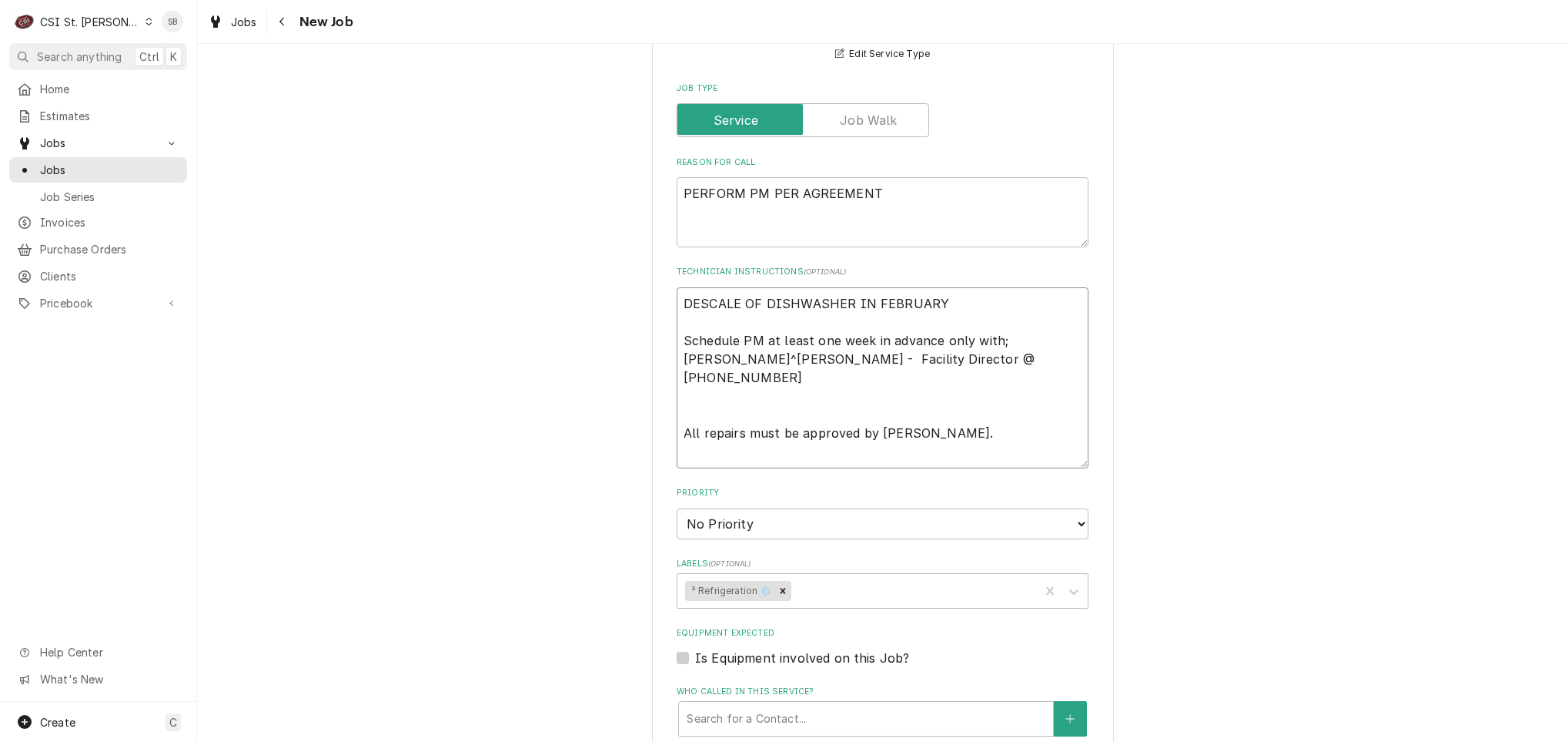
type textarea "x"
type textarea "DESCALE OF DISHWASHER IN FEBRUARY Schedule PM at least one week in advance only…"
type textarea "x"
type textarea "DESCALE OF DISHWASHER IN FEBRUARY Schedule PM at least one week in advance only…"
type textarea "x"
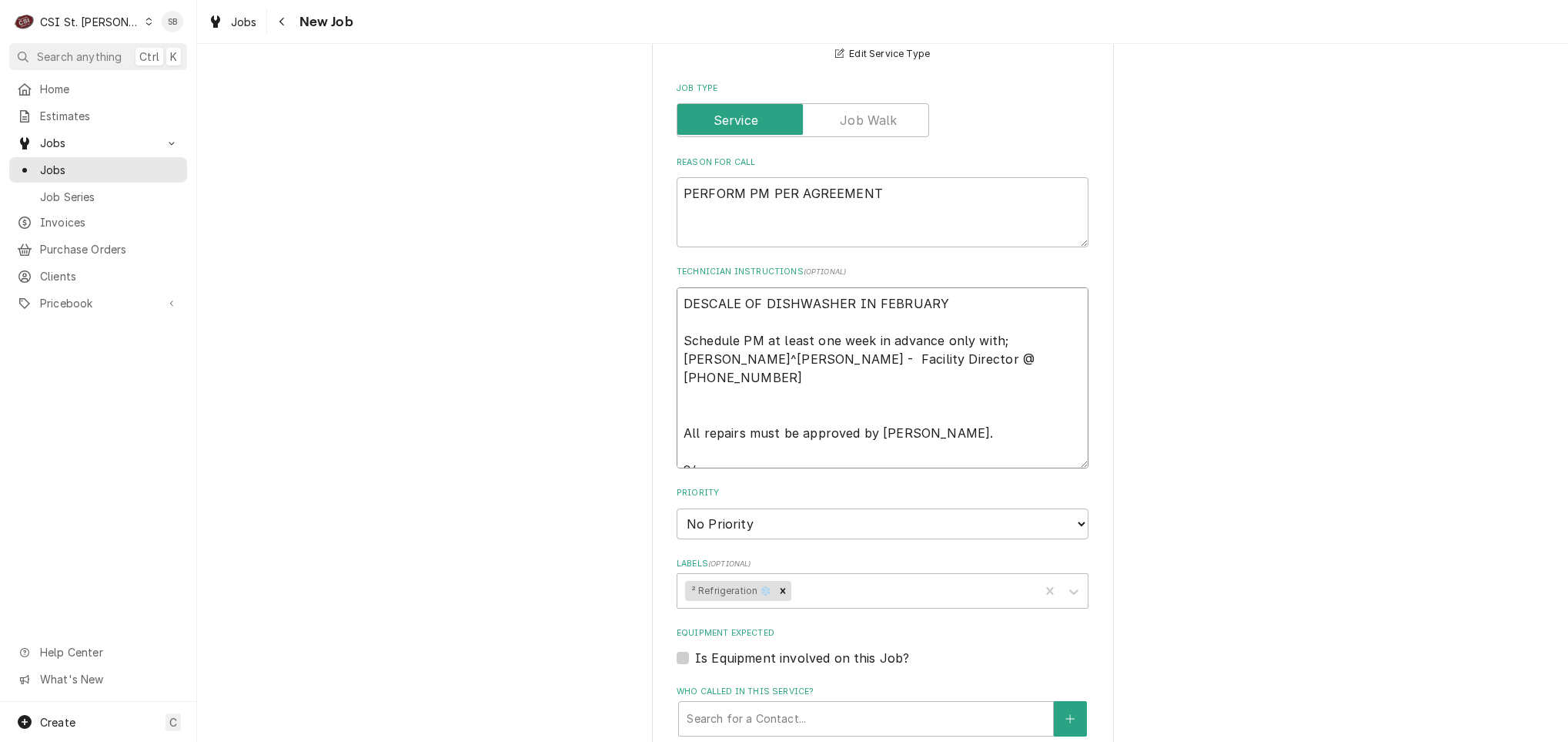
type textarea "DESCALE OF DISHWASHER IN FEBRUARY Schedule PM at least one week in advance only…"
type textarea "x"
type textarea "DESCALE OF DISHWASHER IN FEBRUARY Schedule PM at least one week in advance only…"
type textarea "x"
type textarea "DESCALE OF DISHWASHER IN FEBRUARY Schedule PM at least one week in advance only…"
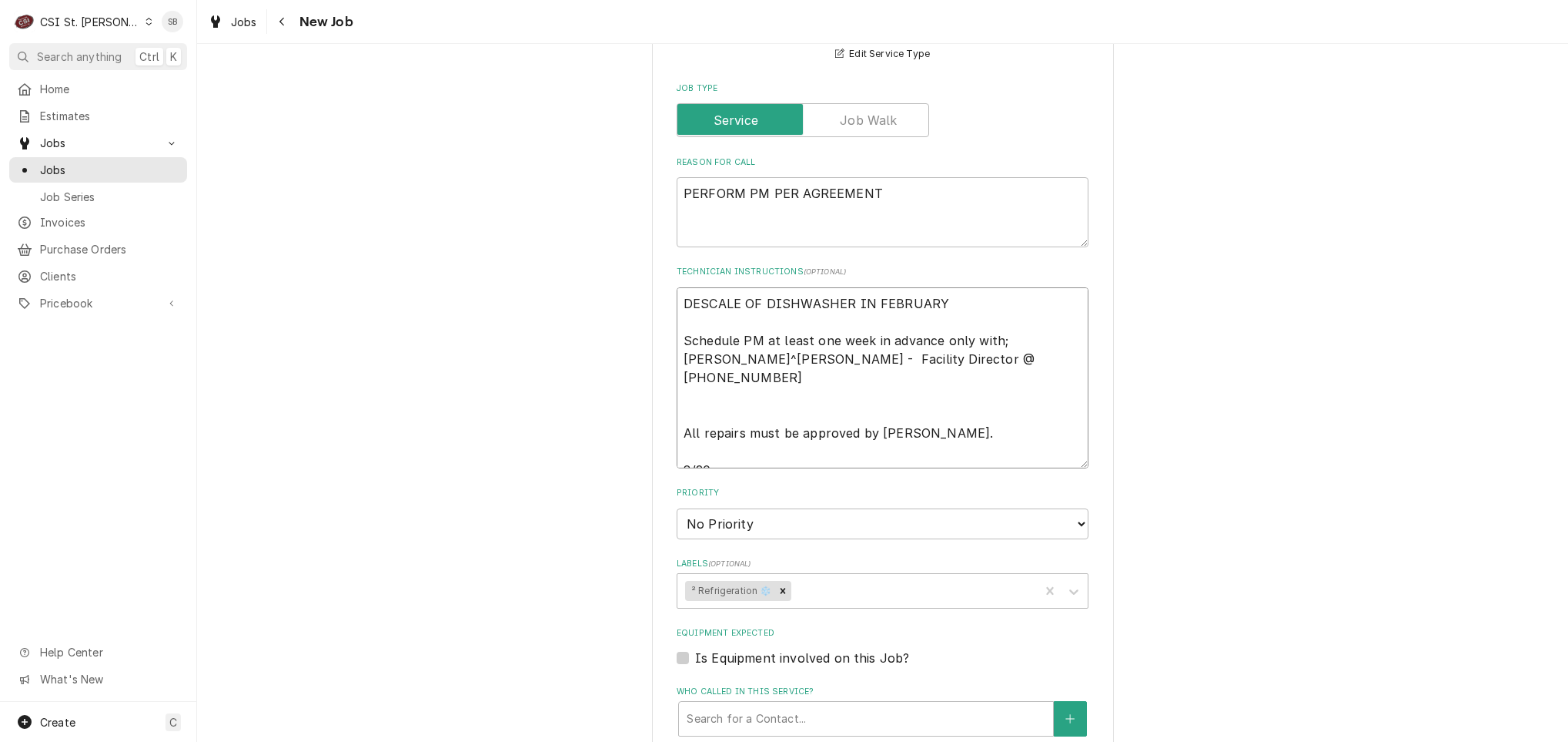
type textarea "x"
type textarea "DESCALE OF DISHWASHER IN FEBRUARY Schedule PM at least one week in advance only…"
type textarea "x"
type textarea "DESCALE OF DISHWASHER IN FEBRUARY Schedule PM at least one week in advance only…"
type textarea "x"
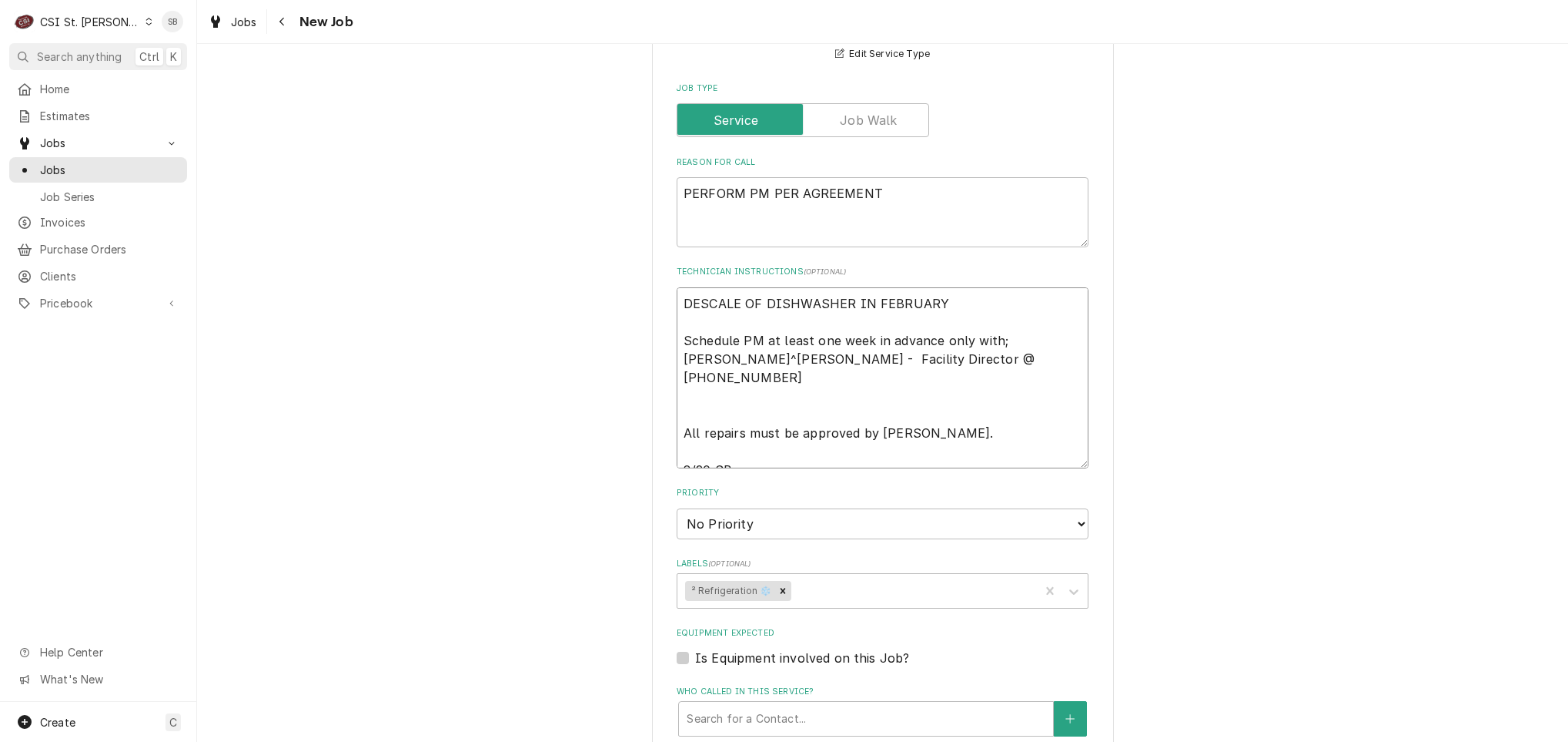
type textarea "DESCALE OF DISHWASHER IN FEBRUARY Schedule PM at least one week in advance only…"
type textarea "x"
type textarea "DESCALE OF DISHWASHER IN FEBRUARY Schedule PM at least one week in advance only…"
type textarea "x"
type textarea "DESCALE OF DISHWASHER IN FEBRUARY Schedule PM at least one week in advance only…"
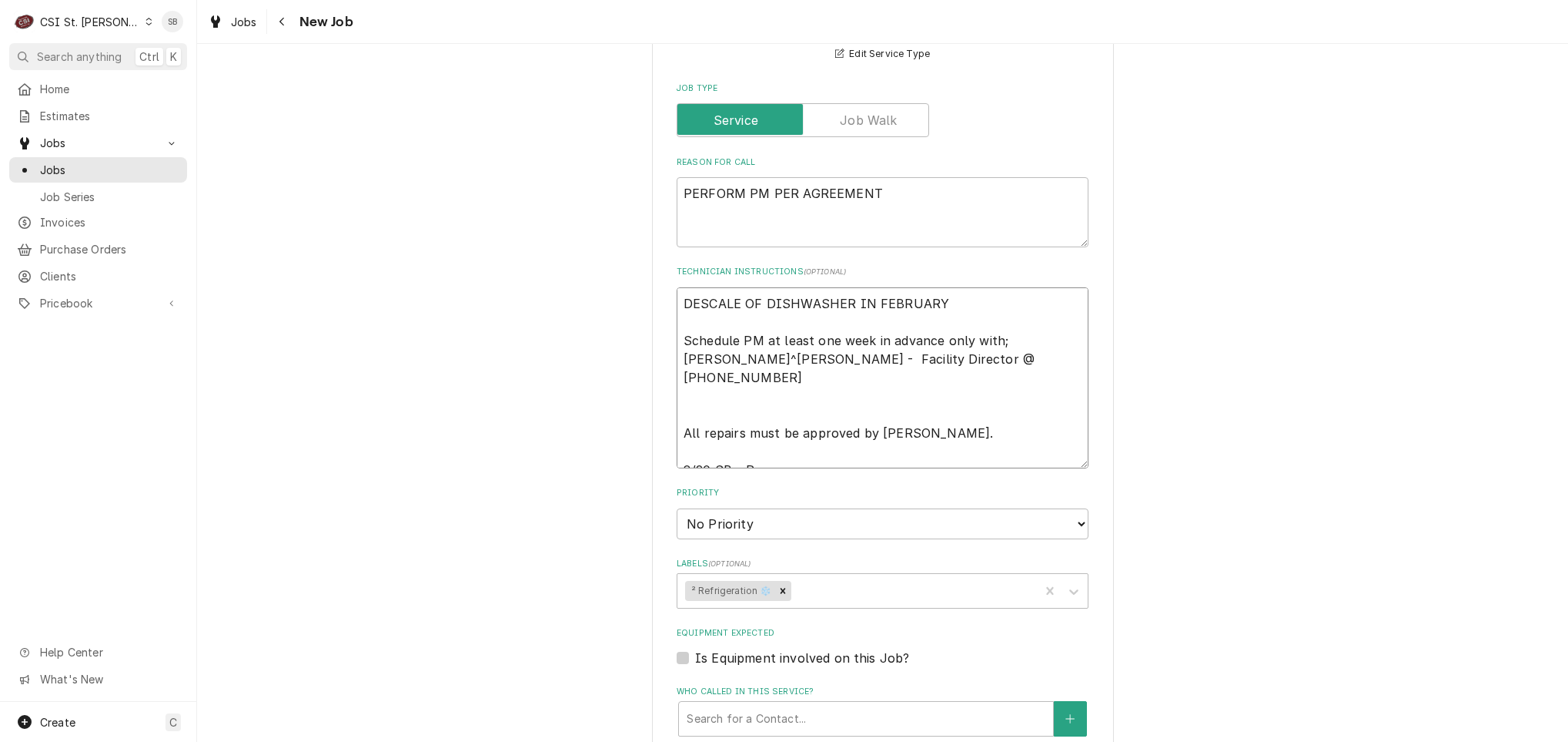
type textarea "x"
type textarea "DESCALE OF DISHWASHER IN FEBRUARY Schedule PM at least one week in advance only…"
type textarea "x"
type textarea "DESCALE OF DISHWASHER IN FEBRUARY Schedule PM at least one week in advance only…"
type textarea "x"
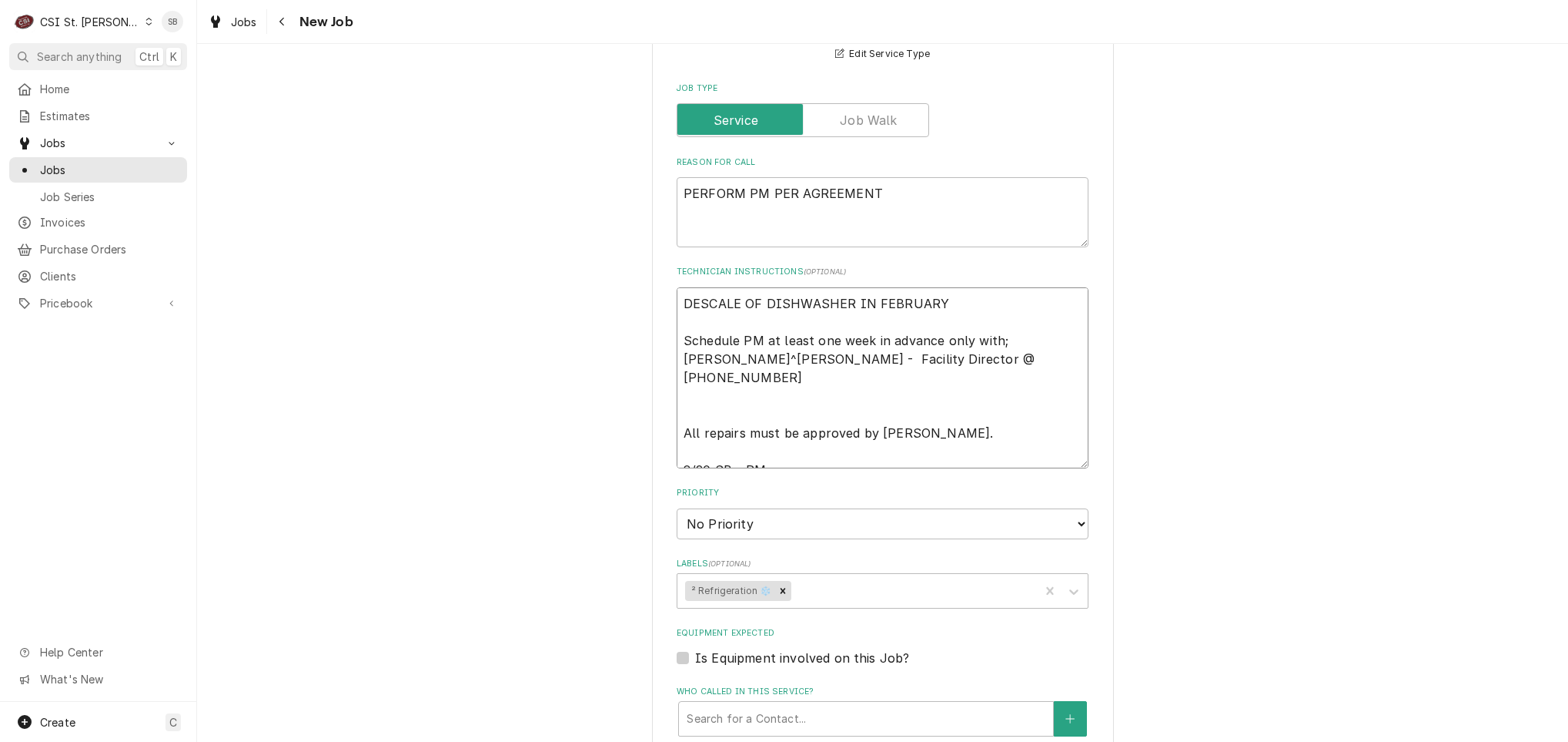
type textarea "DESCALE OF DISHWASHER IN FEBRUARY Schedule PM at least one week in advance only…"
type textarea "x"
type textarea "DESCALE OF DISHWASHER IN FEBRUARY Schedule PM at least one week in advance only…"
type textarea "x"
type textarea "DESCALE OF DISHWASHER IN FEBRUARY Schedule PM at least one week in advance only…"
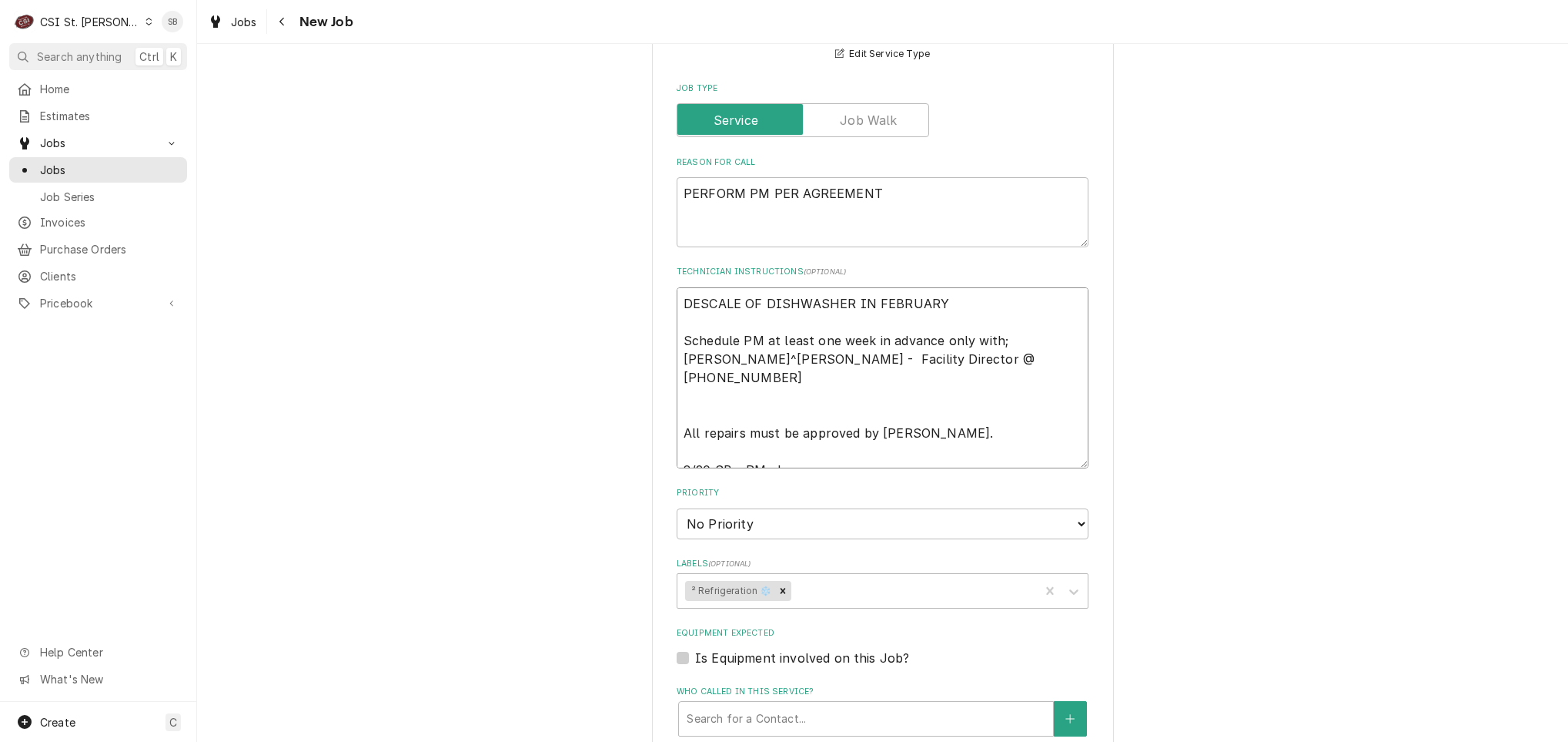
type textarea "x"
type textarea "DESCALE OF DISHWASHER IN FEBRUARY Schedule PM at least one week in advance only…"
type textarea "x"
type textarea "DESCALE OF DISHWASHER IN FEBRUARY Schedule PM at least one week in advance only…"
type textarea "x"
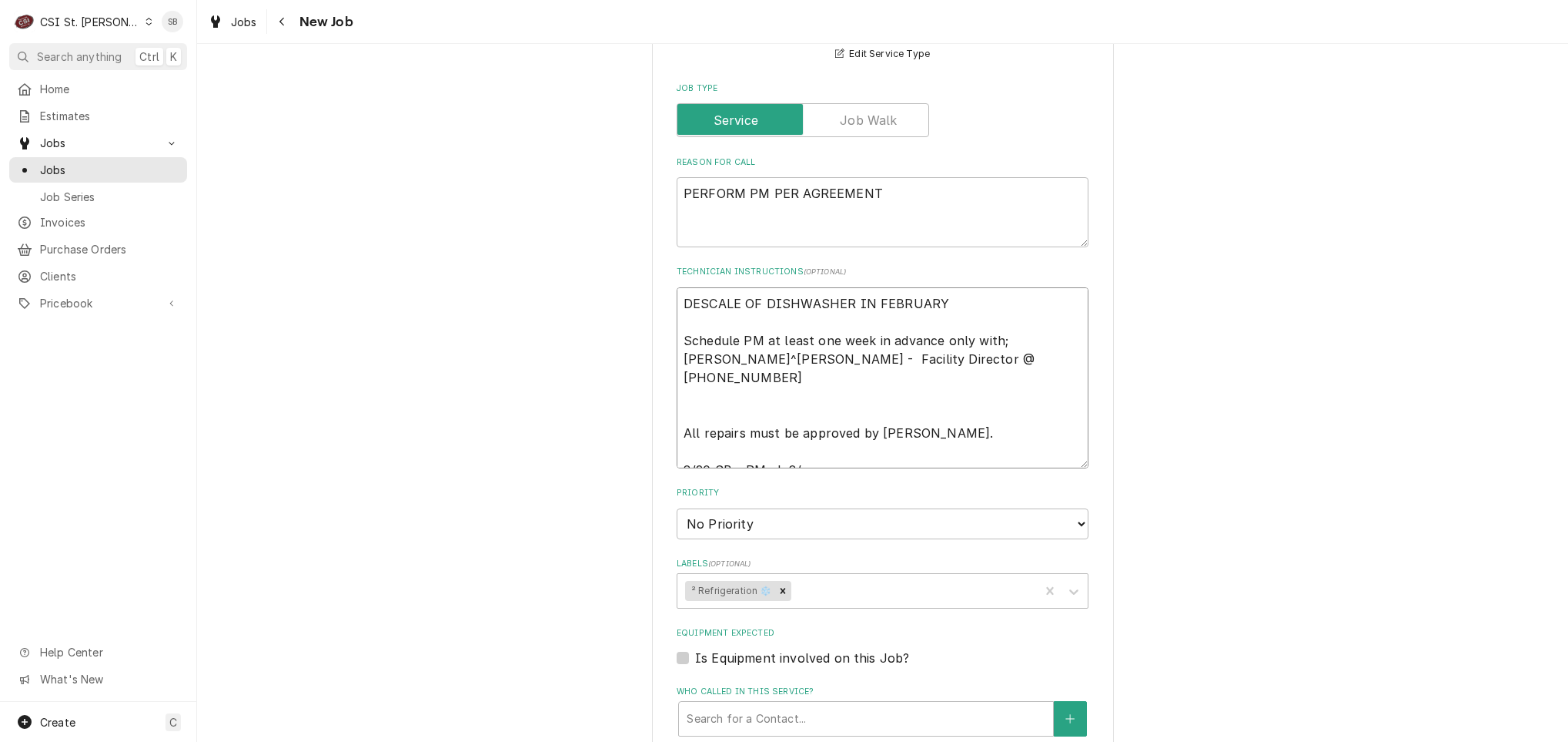
type textarea "DESCALE OF DISHWASHER IN FEBRUARY Schedule PM at least one week in advance only…"
type textarea "x"
type textarea "DESCALE OF DISHWASHER IN FEBRUARY Schedule PM at least one week in advance only…"
type textarea "x"
type textarea "DESCALE OF DISHWASHER IN FEBRUARY Schedule PM at least one week in advance only…"
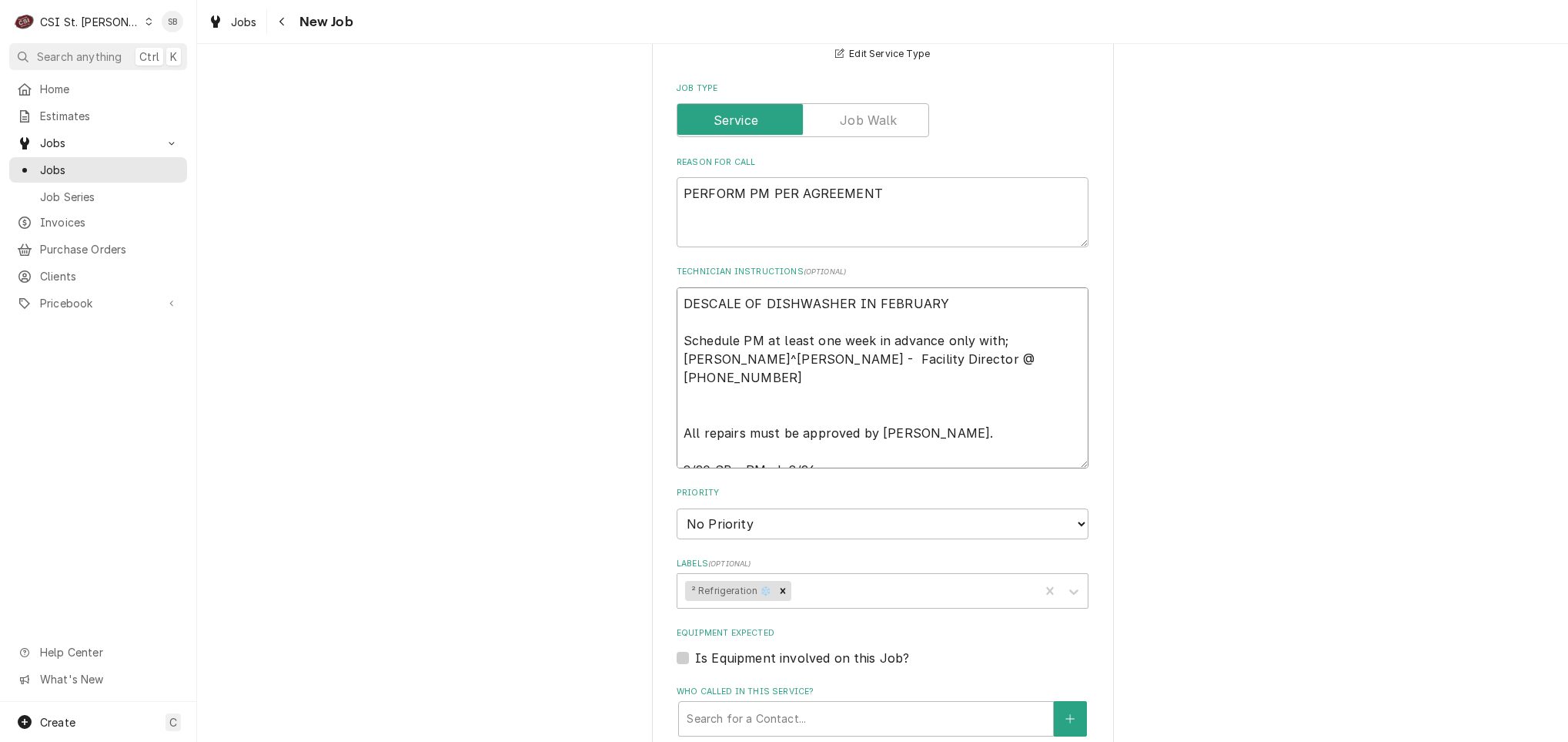
type textarea "x"
type textarea "DESCALE OF DISHWASHER IN FEBRUARY Schedule PM at least one week in advance only…"
type textarea "x"
type textarea "DESCALE OF DISHWASHER IN FEBRUARY Schedule PM at least one week in advance only…"
type textarea "x"
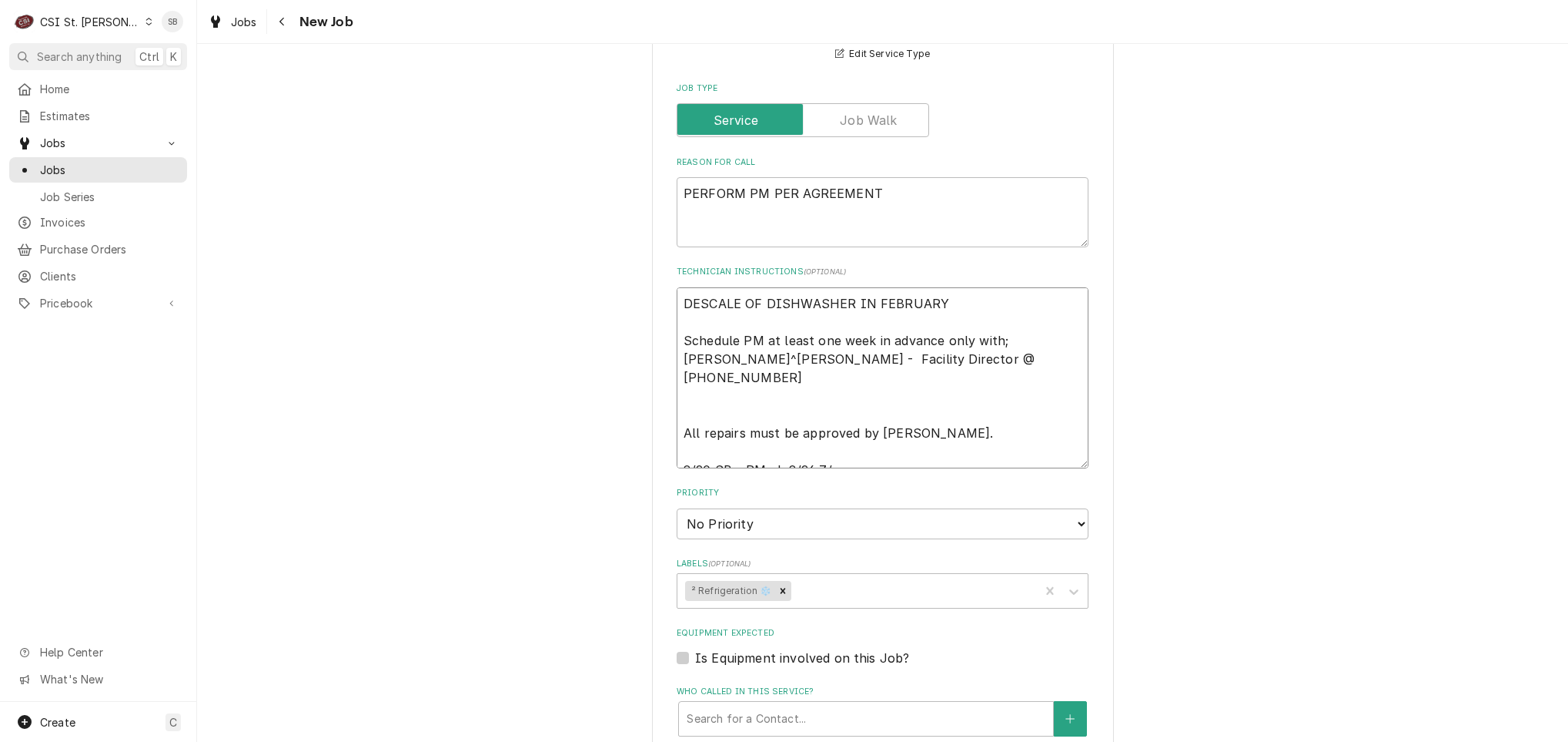
type textarea "DESCALE OF DISHWASHER IN FEBRUARY Schedule PM at least one week in advance only…"
type textarea "x"
type textarea "DESCALE OF DISHWASHER IN FEBRUARY Schedule PM at least one week in advance only…"
type textarea "x"
type textarea "DESCALE OF DISHWASHER IN FEBRUARY Schedule PM at least one week in advance only…"
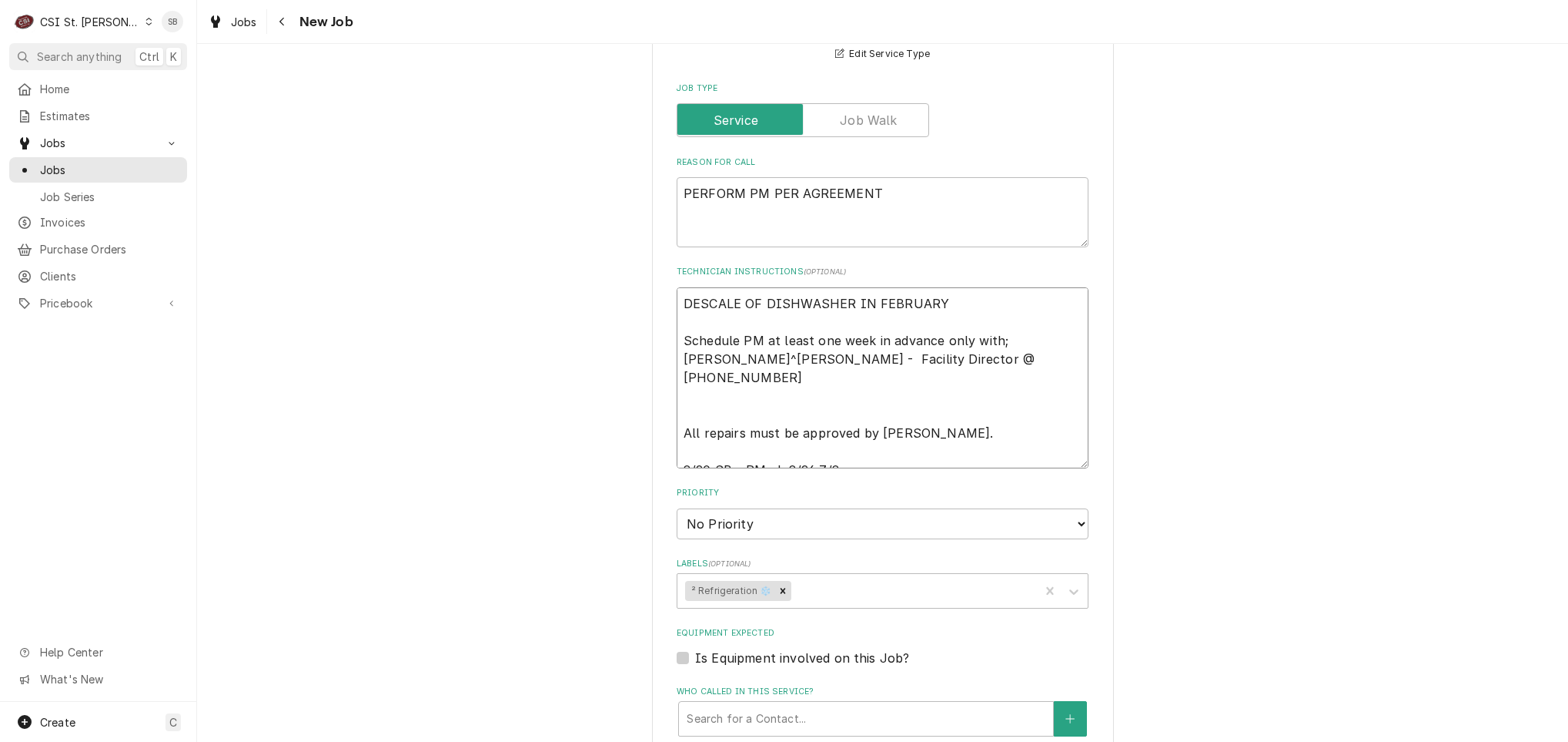
type textarea "x"
type textarea "DESCALE OF DISHWASHER IN FEBRUARY Schedule PM at least one week in advance only…"
type textarea "x"
type textarea "DESCALE OF DISHWASHER IN FEBRUARY Schedule PM at least one week in advance only…"
type textarea "x"
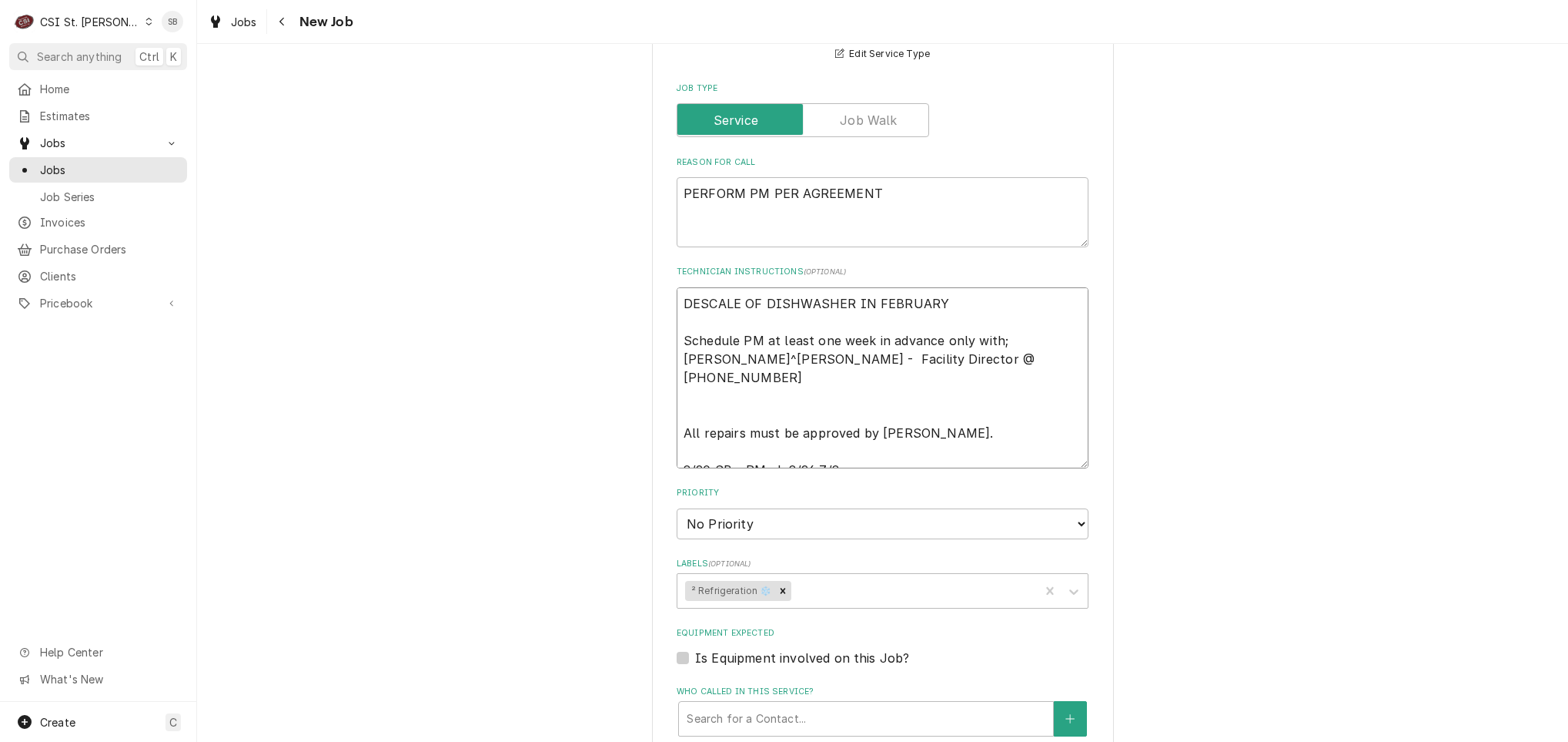
type textarea "DESCALE OF DISHWASHER IN FEBRUARY Schedule PM at least one week in advance only…"
type textarea "x"
type textarea "DESCALE OF DISHWASHER IN FEBRUARY Schedule PM at least one week in advance only…"
type textarea "x"
type textarea "DESCALE OF DISHWASHER IN FEBRUARY Schedule PM at least one week in advance only…"
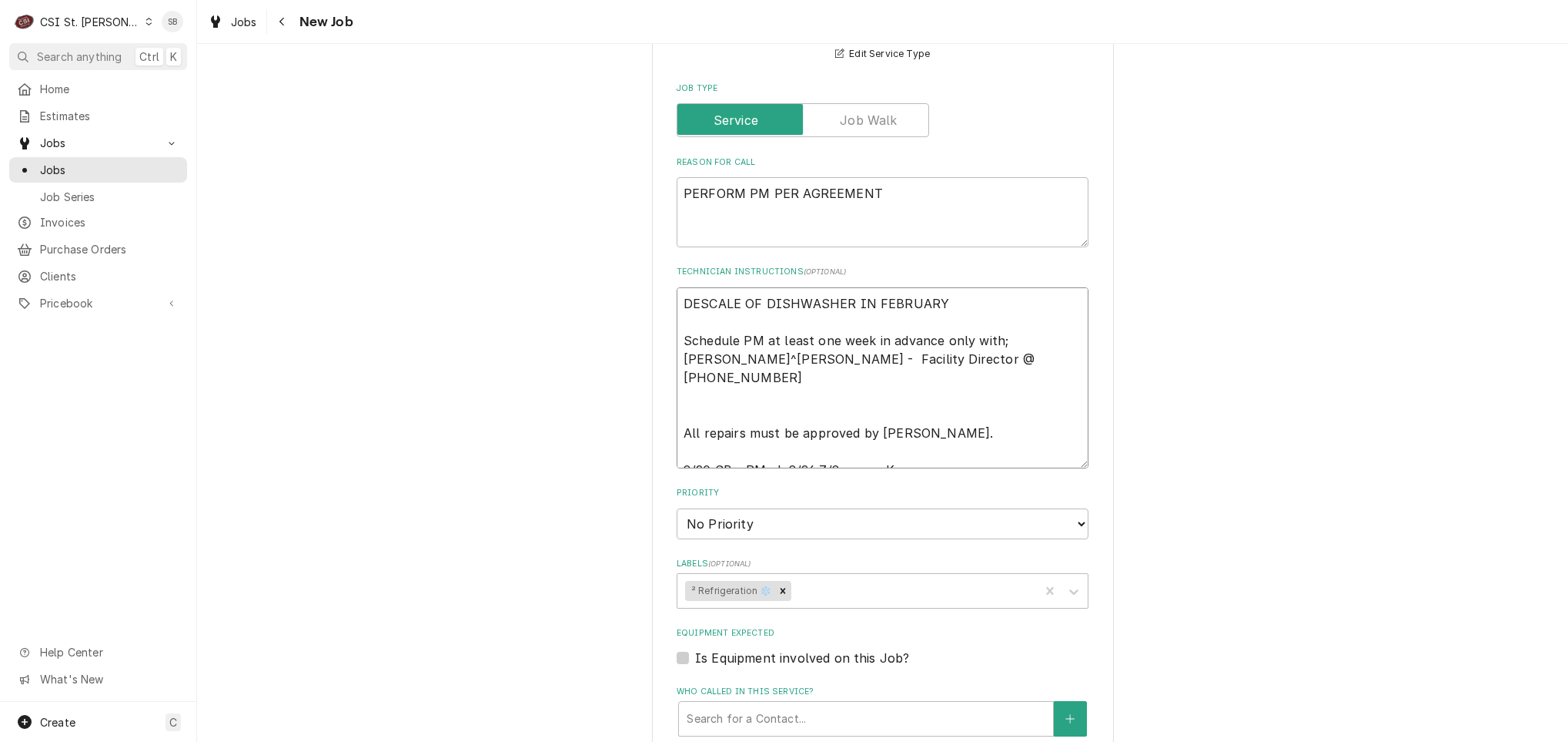
type textarea "x"
type textarea "DESCALE OF DISHWASHER IN FEBRUARY Schedule PM at least one week in advance only…"
type textarea "x"
type textarea "DESCALE OF DISHWASHER IN FEBRUARY Schedule PM at least one week in advance only…"
type textarea "x"
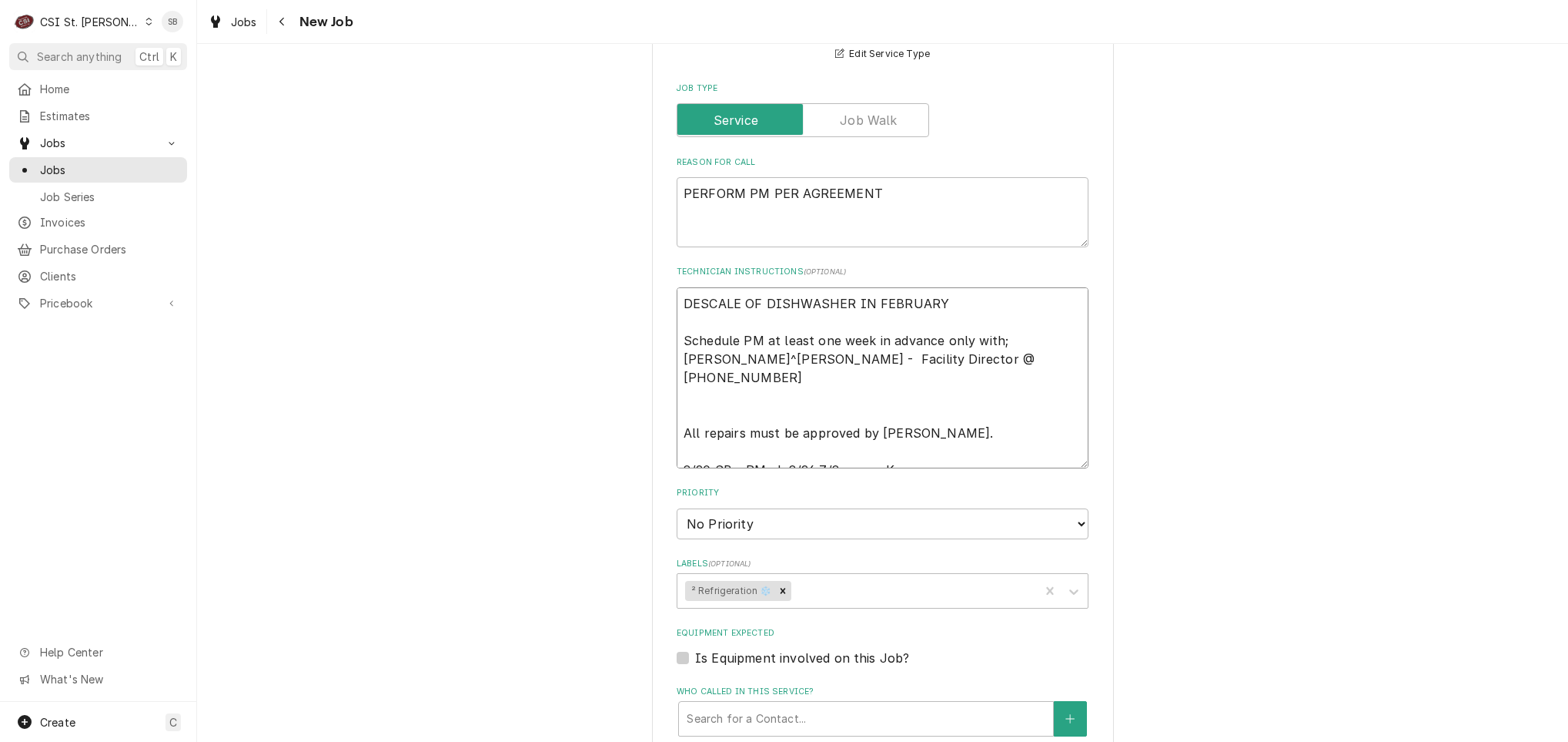
type textarea "DESCALE OF DISHWASHER IN FEBRUARY Schedule PM at least one week in advance only…"
type textarea "x"
type textarea "DESCALE OF DISHWASHER IN FEBRUARY Schedule PM at least one week in advance only…"
type textarea "x"
type textarea "DESCALE OF DISHWASHER IN FEBRUARY Schedule PM at least one week in advance only…"
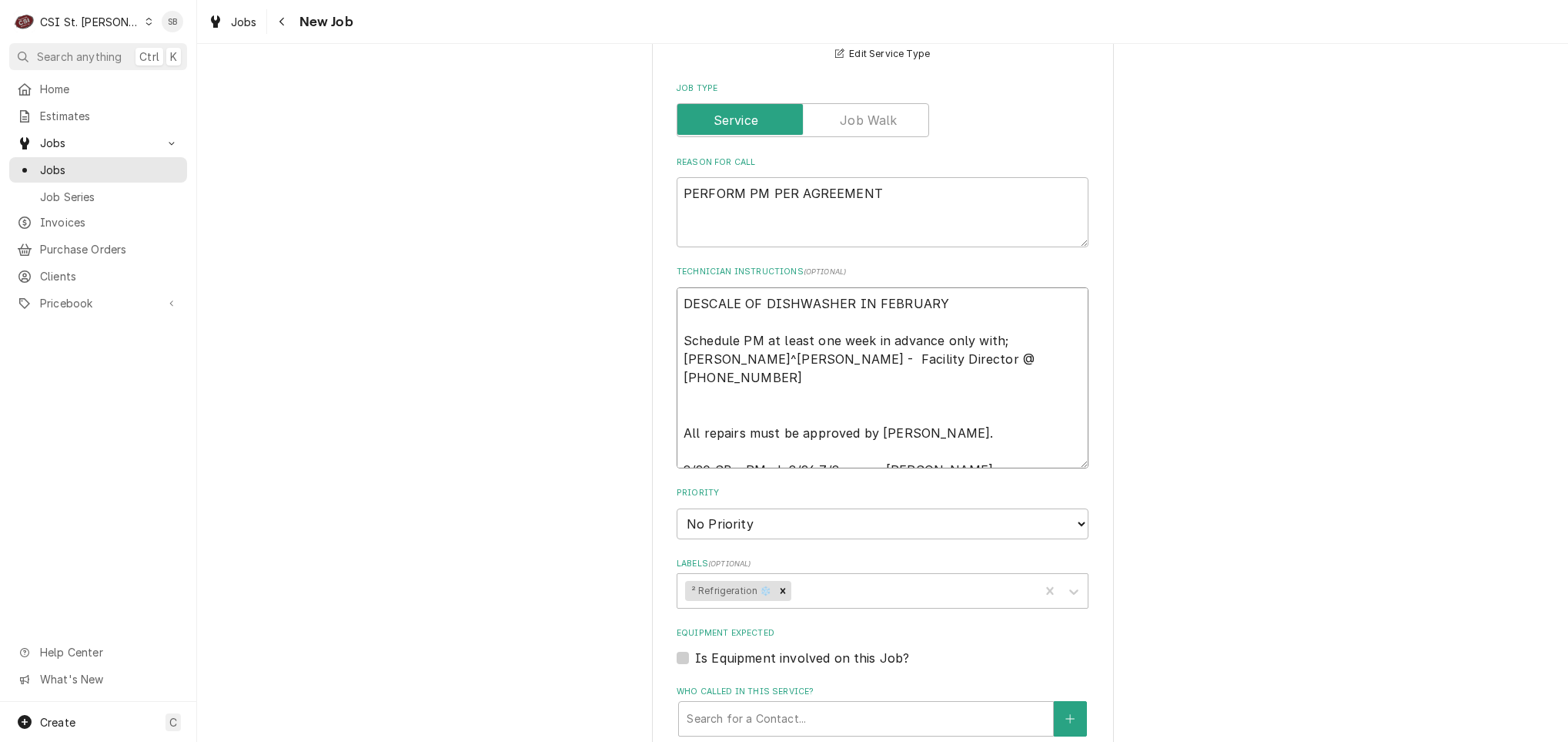
type textarea "x"
type textarea "DESCALE OF DISHWASHER IN FEBRUARY Schedule PM at least one week in advance only…"
type textarea "x"
type textarea "DESCALE OF DISHWASHER IN FEBRUARY Schedule PM at least one week in advance only…"
type textarea "x"
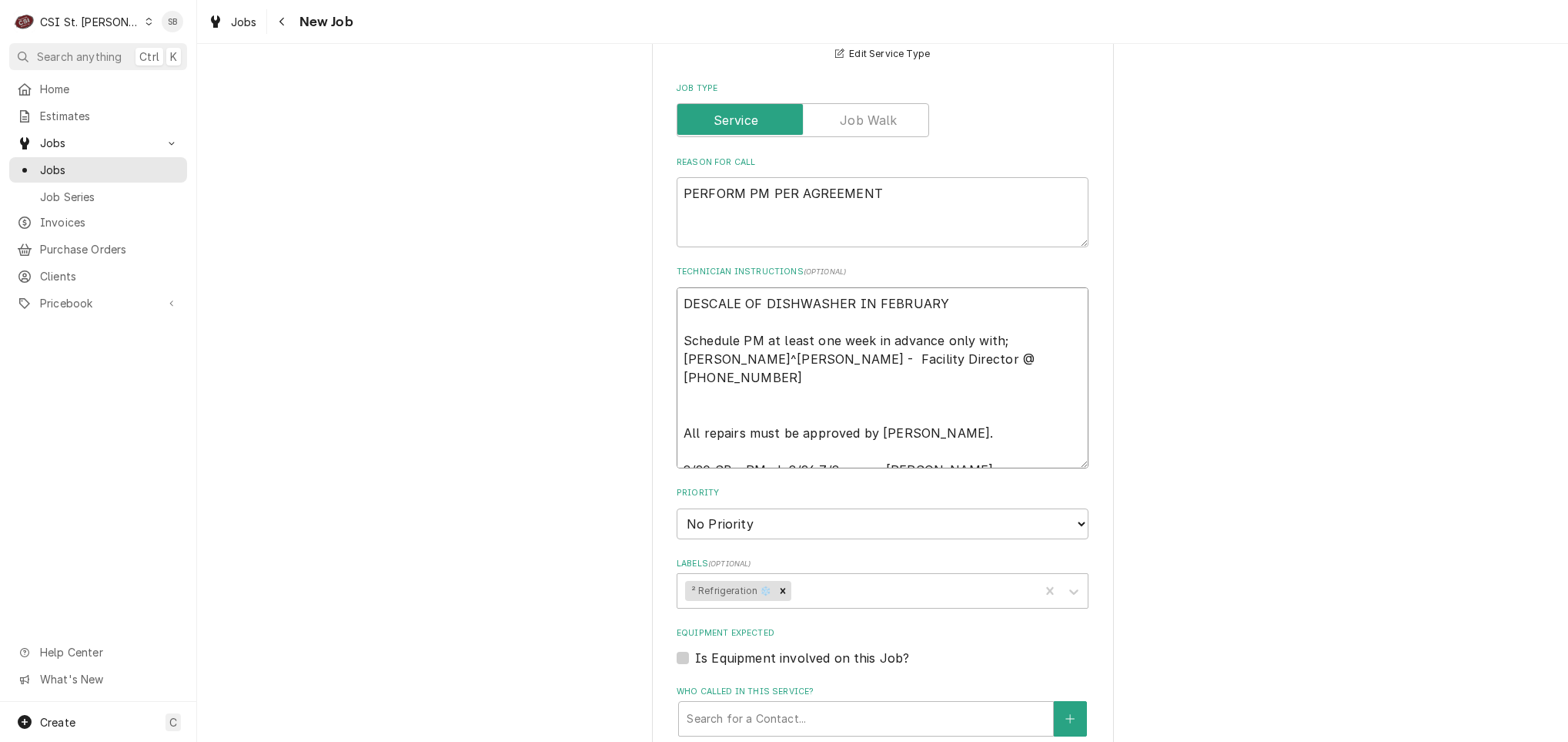
type textarea "DESCALE OF DISHWASHER IN FEBRUARY Schedule PM at least one week in advance only…"
type textarea "x"
type textarea "DESCALE OF DISHWASHER IN FEBRUARY Schedule PM at least one week in advance only…"
type textarea "x"
type textarea "DESCALE OF DISHWASHER IN FEBRUARY Schedule PM at least one week in advance only…"
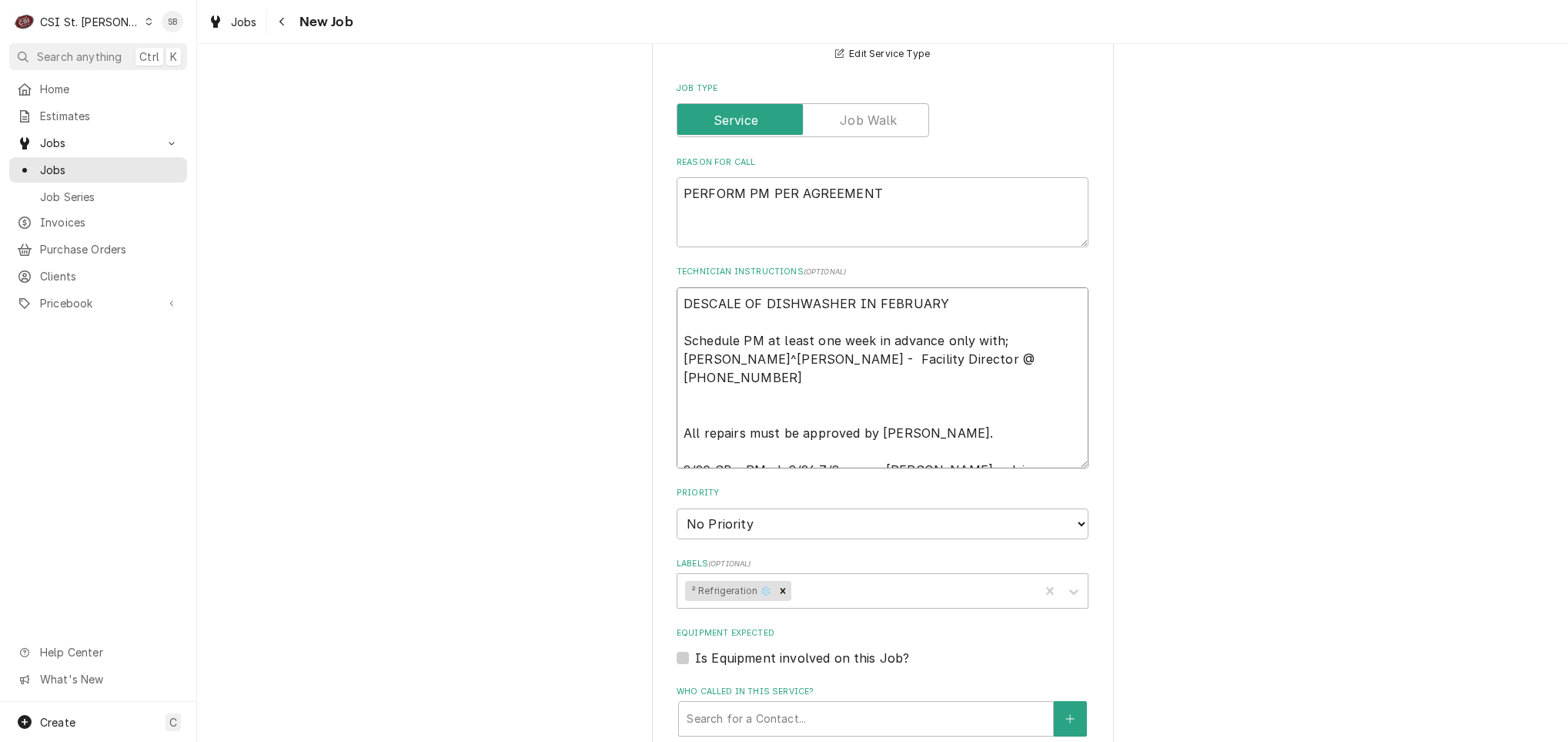
type textarea "x"
type textarea "DESCALE OF DISHWASHER IN FEBRUARY Schedule PM at least one week in advance only…"
type textarea "x"
type textarea "DESCALE OF DISHWASHER IN FEBRUARY Schedule PM at least one week in advance only…"
type textarea "x"
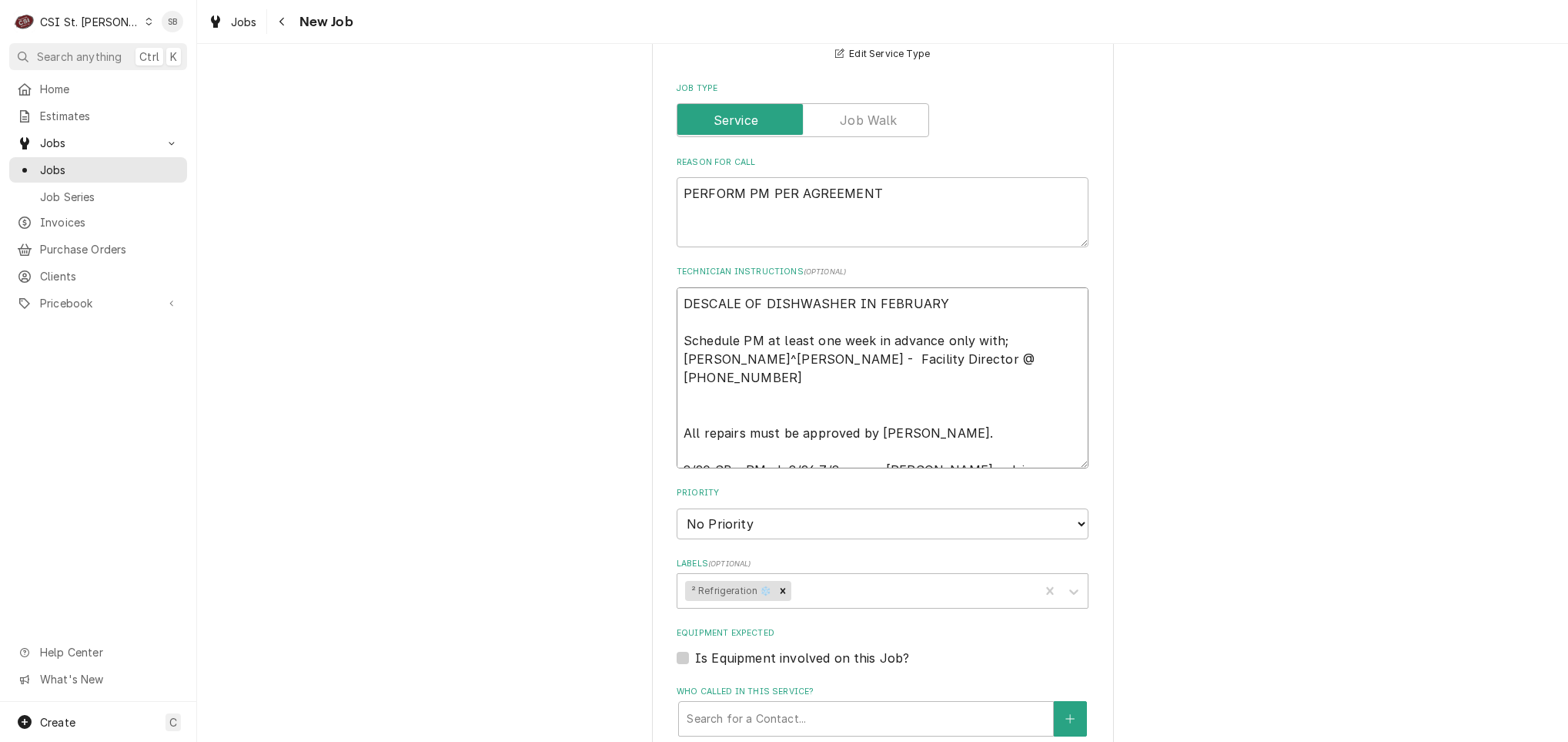
type textarea "DESCALE OF DISHWASHER IN FEBRUARY Schedule PM at least one week in advance only…"
type textarea "x"
type textarea "DESCALE OF DISHWASHER IN FEBRUARY Schedule PM at least one week in advance only…"
type textarea "x"
type textarea "DESCALE OF DISHWASHER IN FEBRUARY Schedule PM at least one week in advance only…"
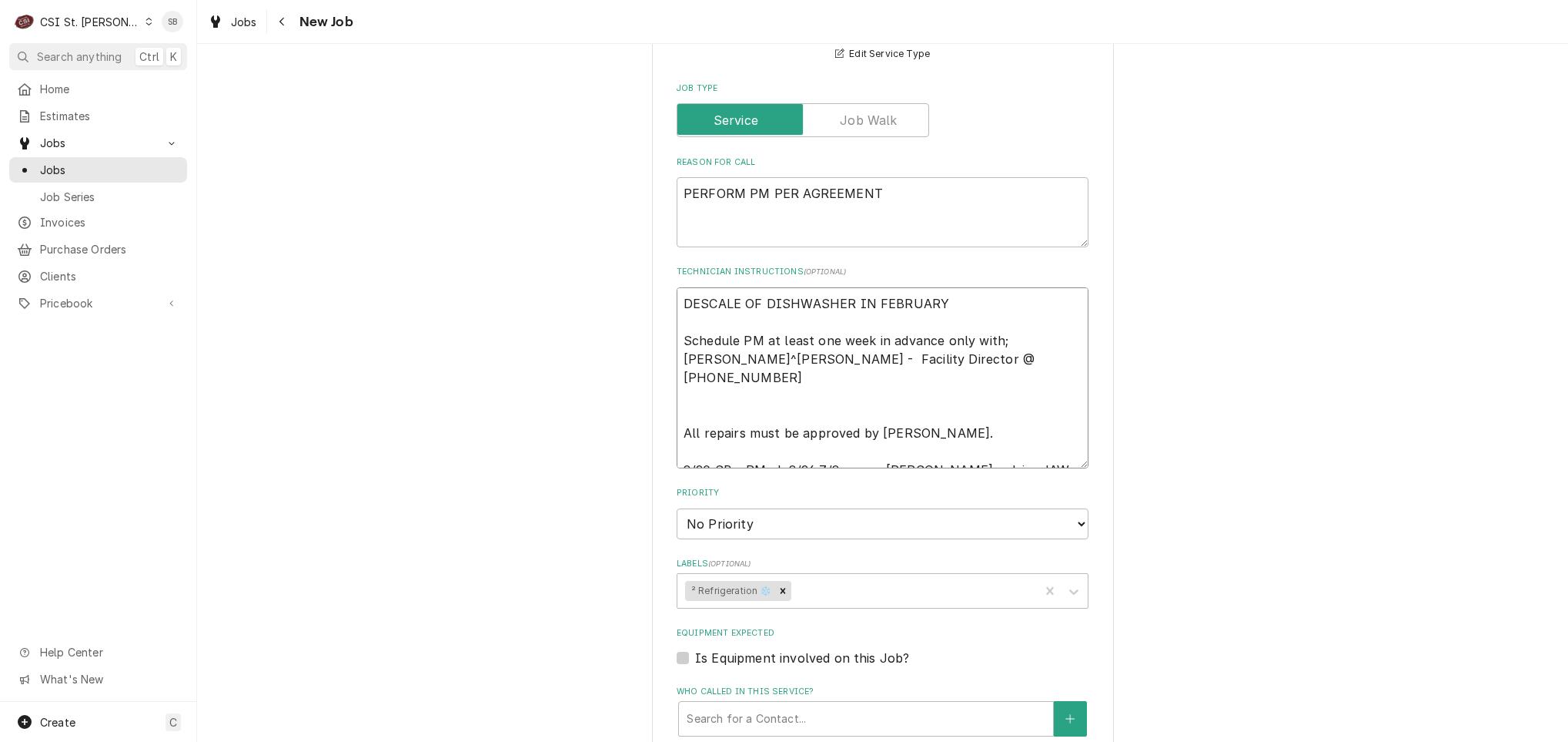
type textarea "x"
type textarea "DESCALE OF DISHWASHER IN FEBRUARY Schedule PM at least one week in advance only…"
type textarea "x"
type textarea "DESCALE OF DISHWASHER IN FEBRUARY Schedule PM at least one week in advance only…"
type textarea "x"
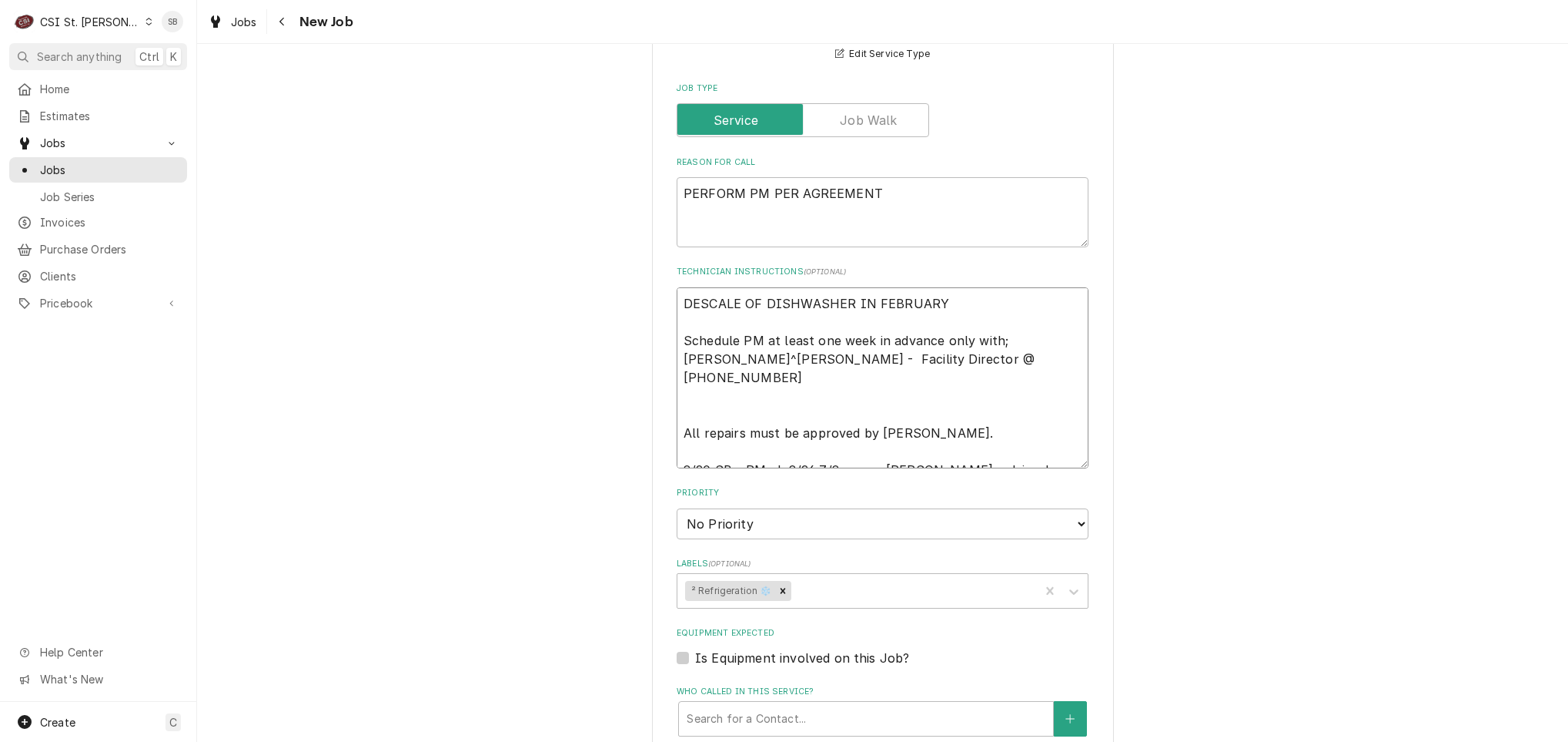
type textarea "DESCALE OF DISHWASHER IN FEBRUARY Schedule PM at least one week in advance only…"
type textarea "x"
type textarea "DESCALE OF DISHWASHER IN FEBRUARY Schedule PM at least one week in advance only…"
type textarea "x"
type textarea "DESCALE OF DISHWASHER IN FEBRUARY Schedule PM at least one week in advance only…"
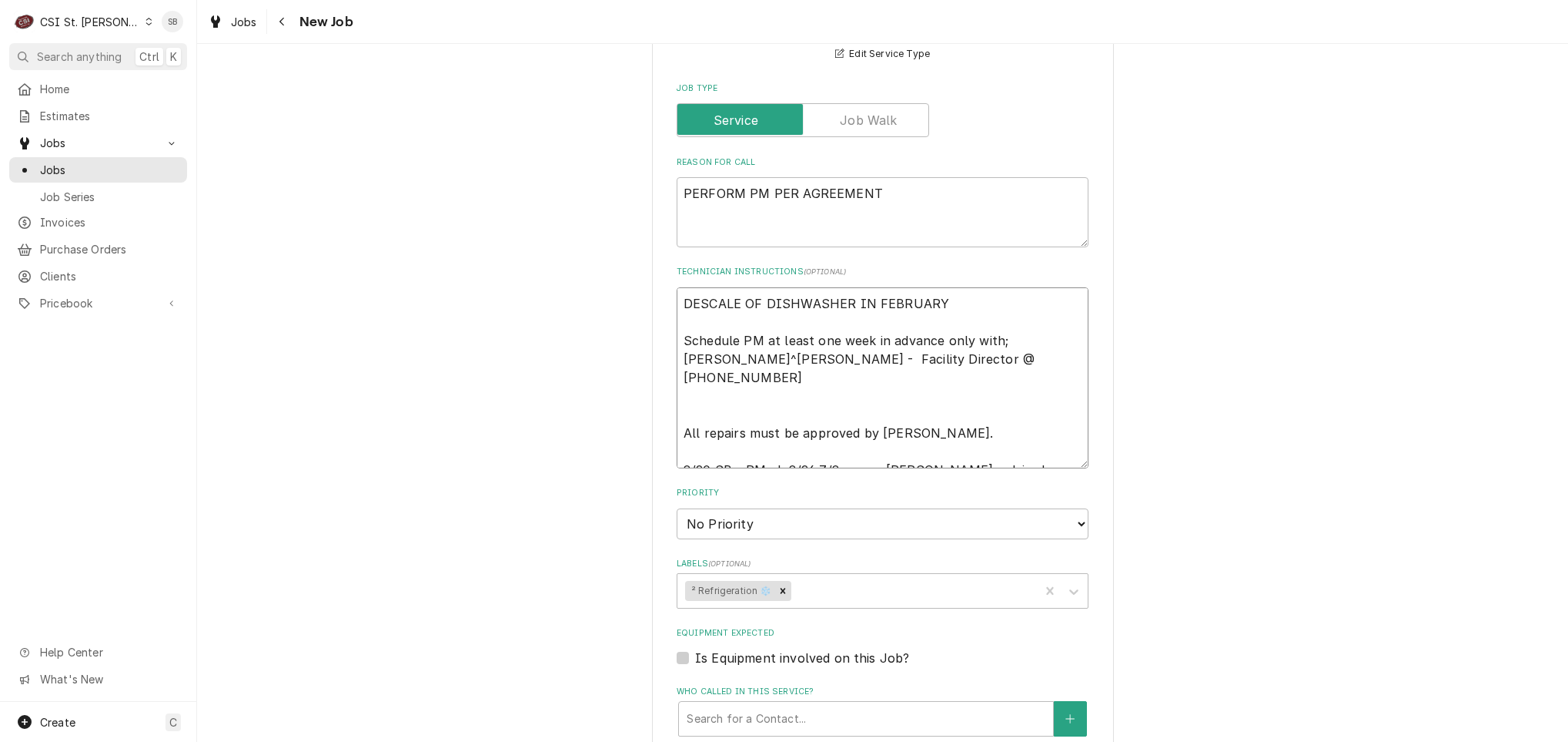
type textarea "x"
type textarea "DESCALE OF DISHWASHER IN FEBRUARY Schedule PM at least one week in advance only…"
type textarea "x"
type textarea "DESCALE OF DISHWASHER IN FEBRUARY Schedule PM at least one week in advance only…"
type textarea "x"
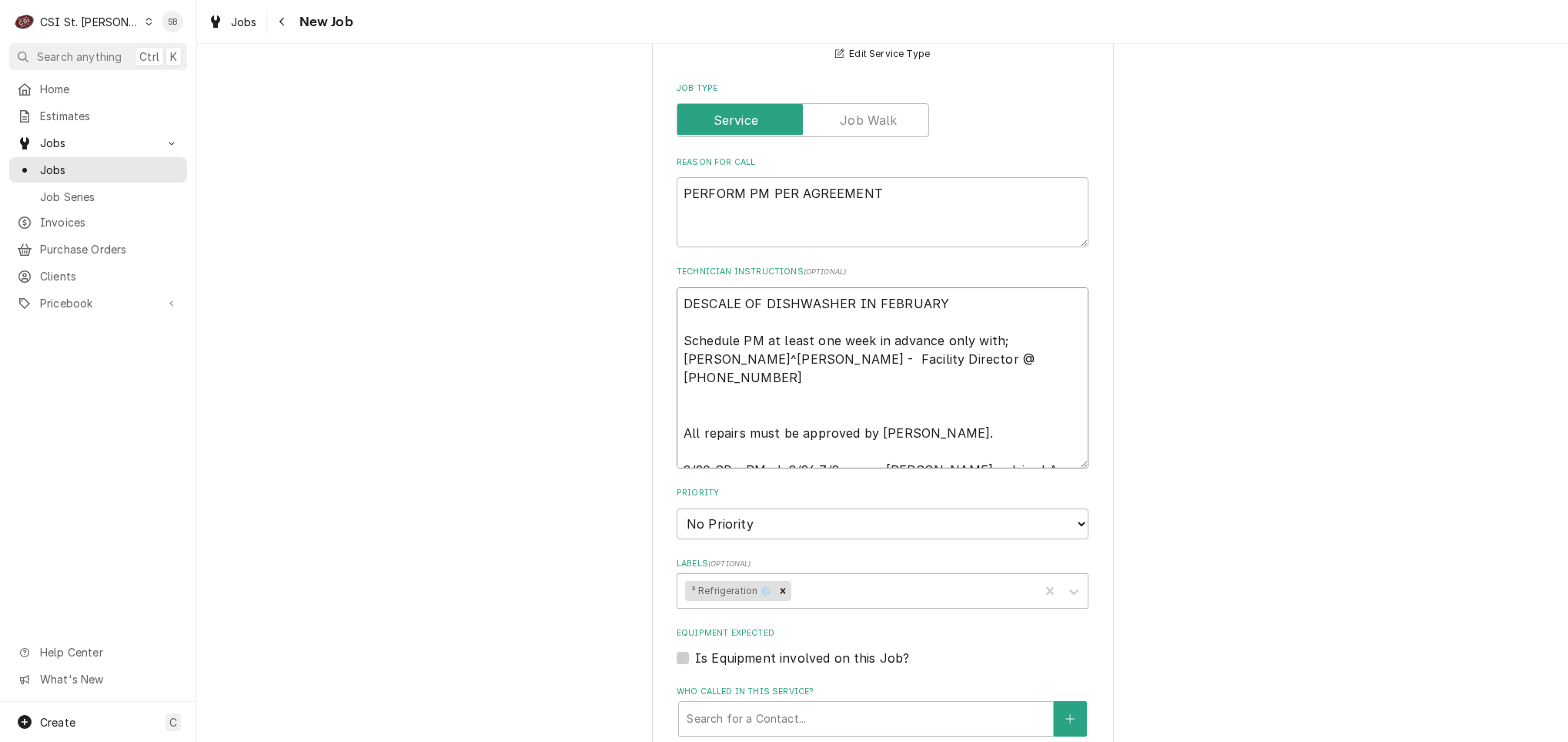
type textarea "DESCALE OF DISHWASHER IN FEBRUARY Schedule PM at least one week in advance only…"
type textarea "x"
click at [776, 458] on textarea "DESCALE OF DISHWASHER IN FEBRUARY Schedule PM at least one week in advance only…" at bounding box center [882, 378] width 412 height 181
drag, startPoint x: 776, startPoint y: 456, endPoint x: 901, endPoint y: 472, distance: 126.0
click at [901, 472] on fieldset "Job Details Job Source Direct (Phone/Email/etc.) Service Channel Corrigo Ecotra…" at bounding box center [882, 493] width 412 height 1370
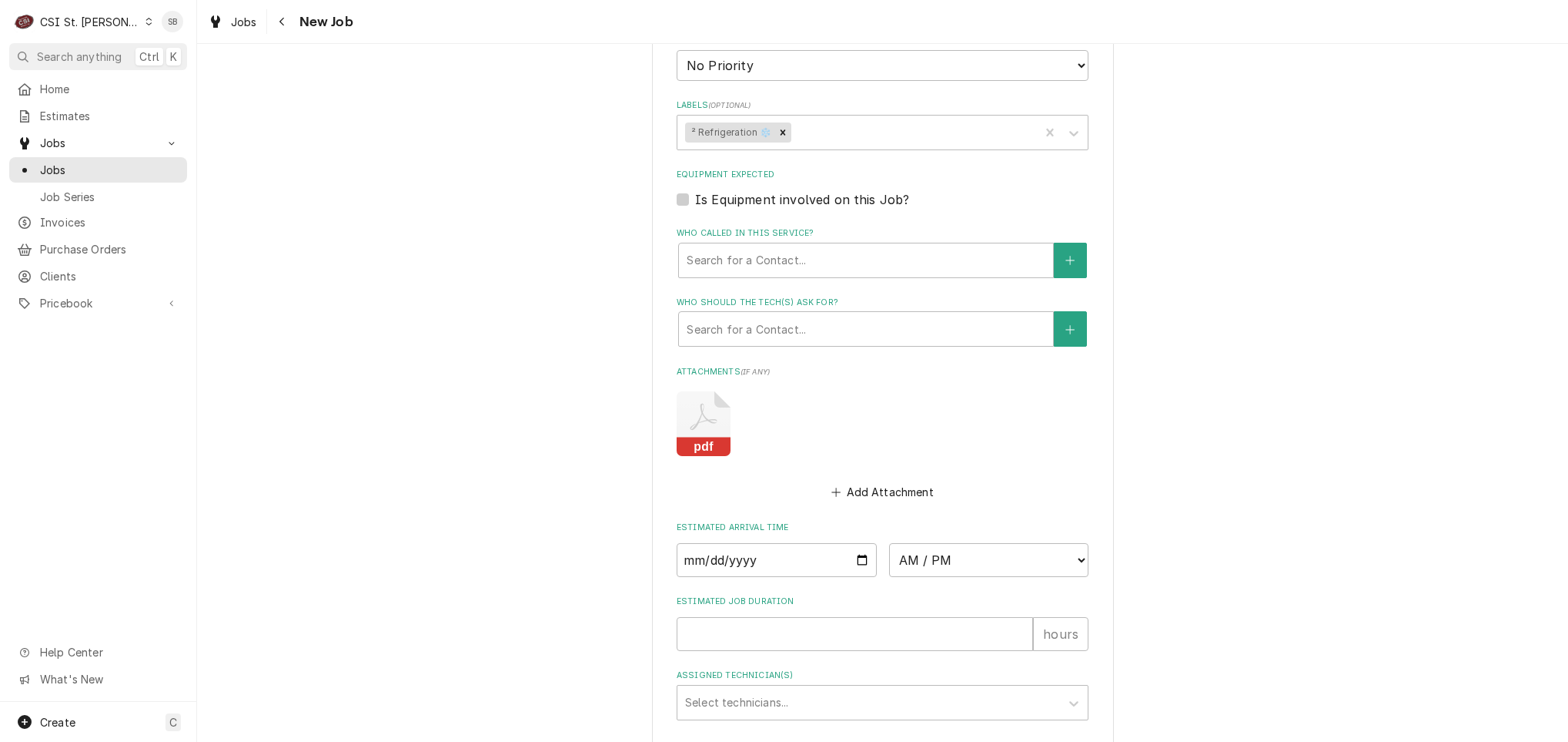
scroll to position [1227, 0]
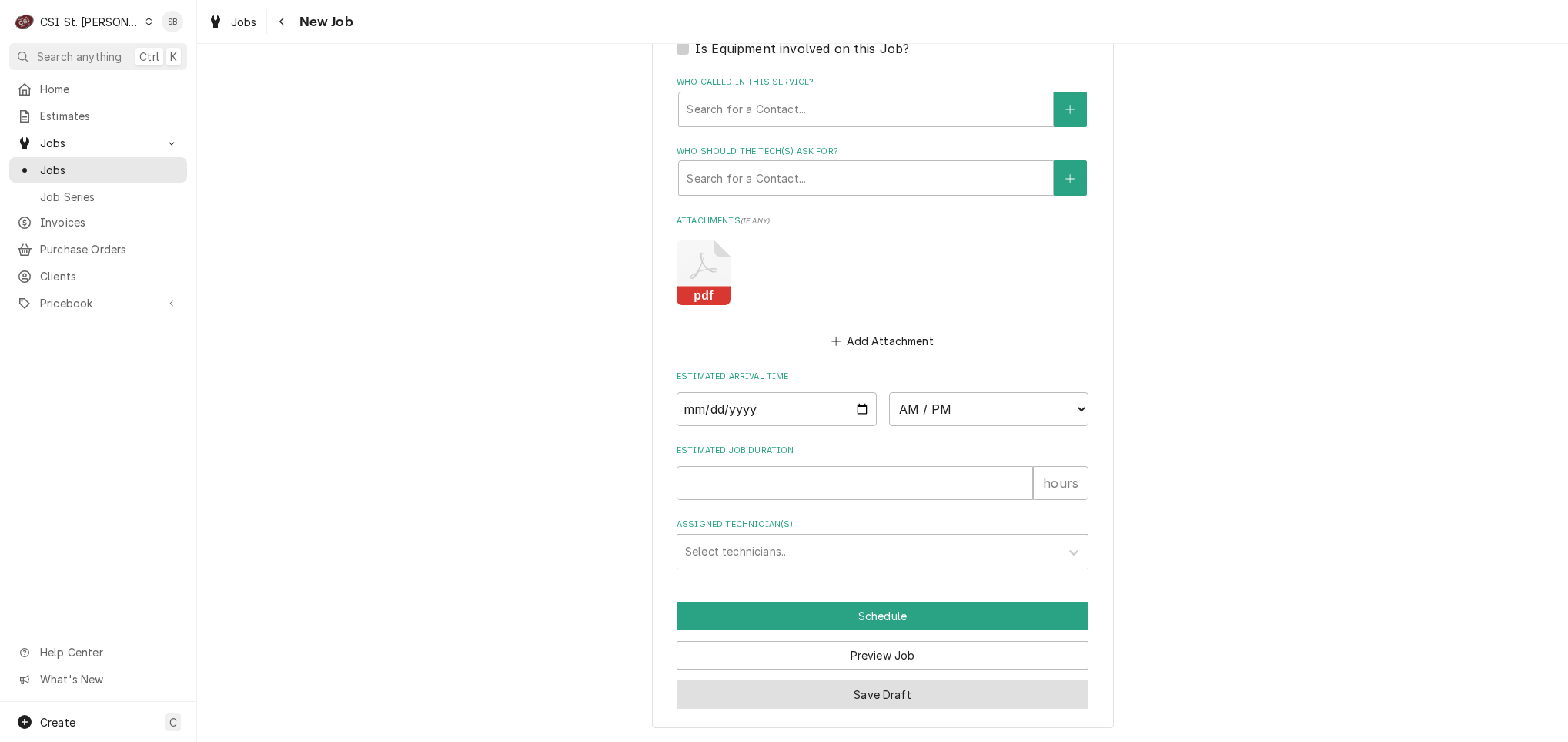
type textarea "DESCALE OF DISHWASHER IN FEBRUARY Schedule PM at least one week in advance only…"
click at [888, 689] on button "Save Draft" at bounding box center [882, 694] width 412 height 29
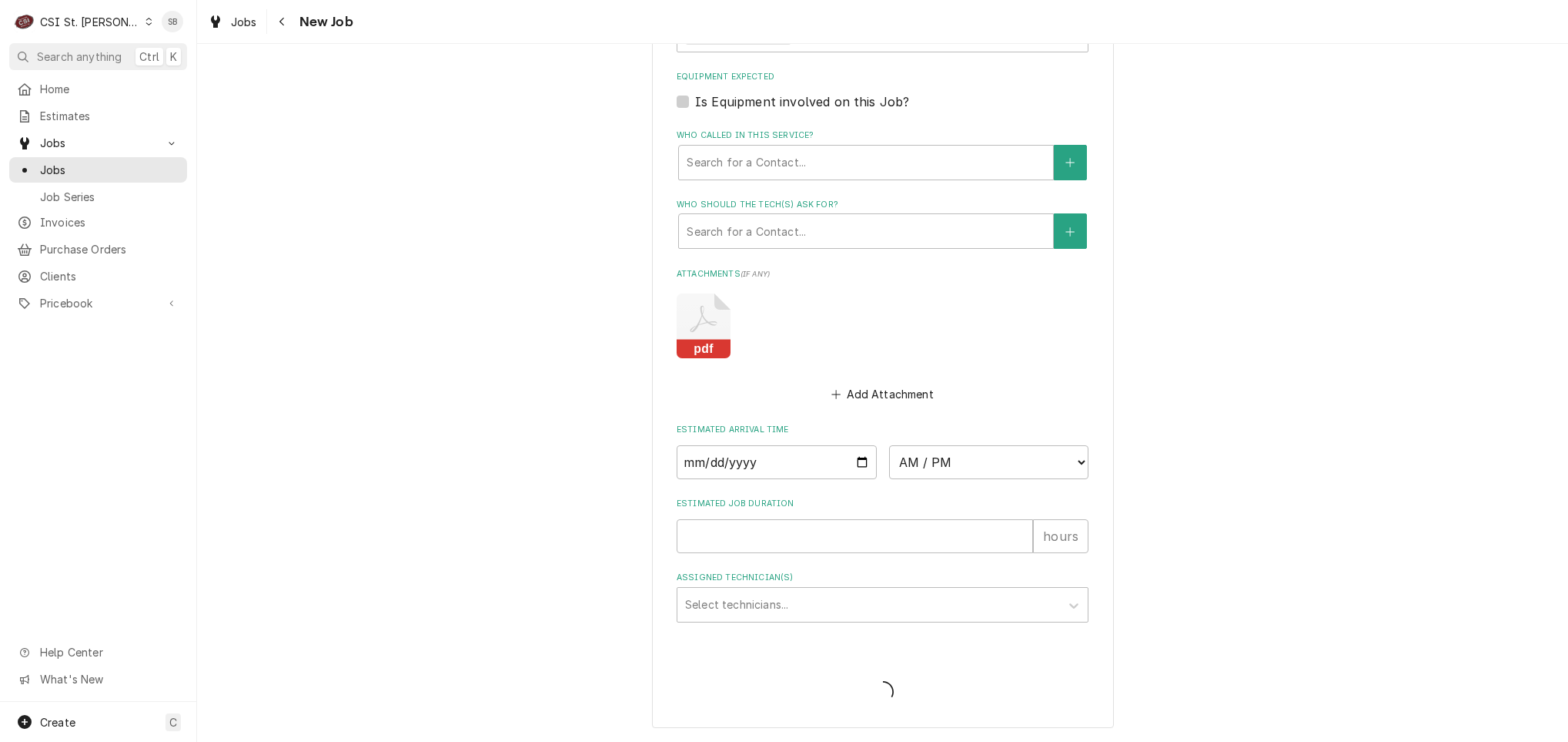
type textarea "x"
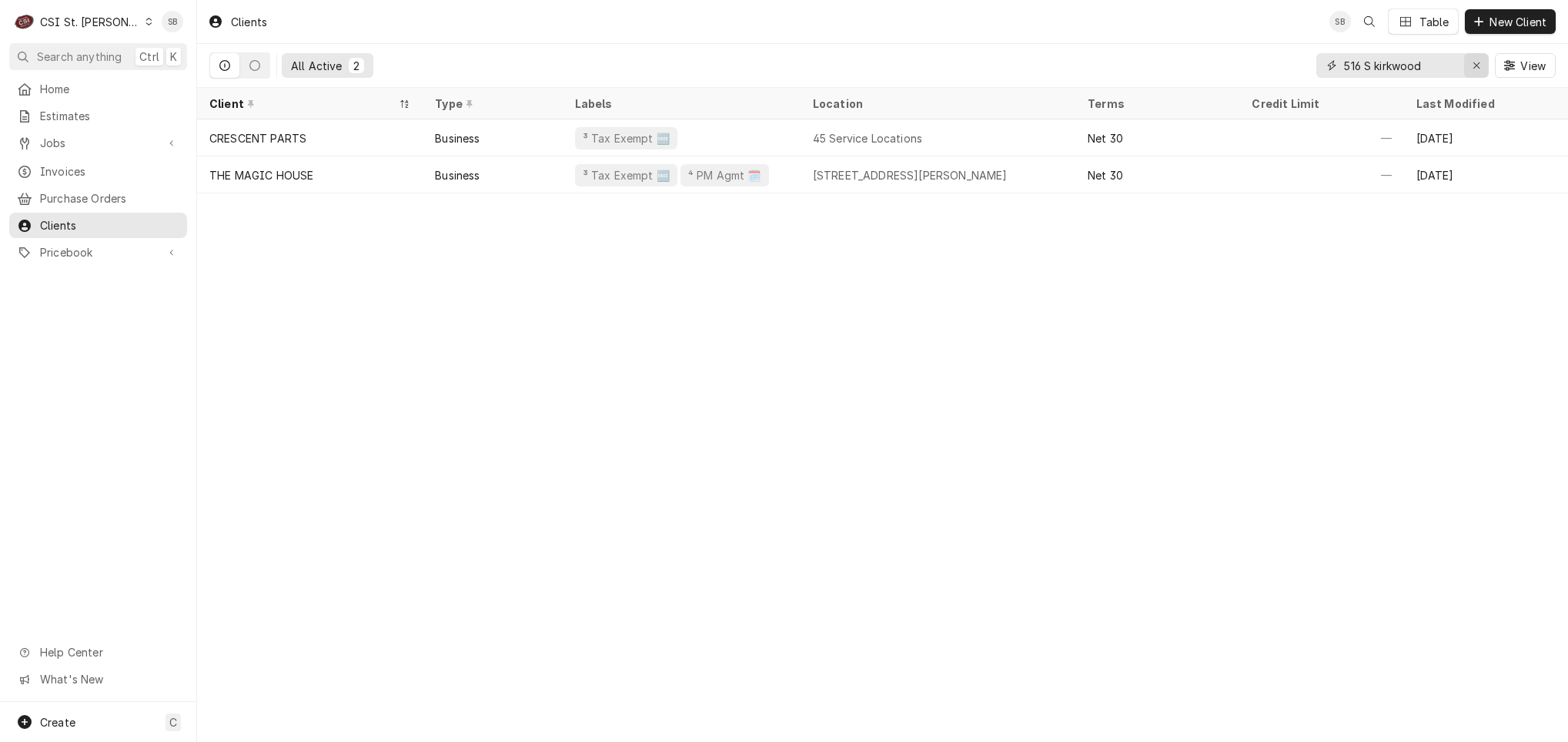
click at [1482, 56] on button "Erase input" at bounding box center [1477, 65] width 24 height 24
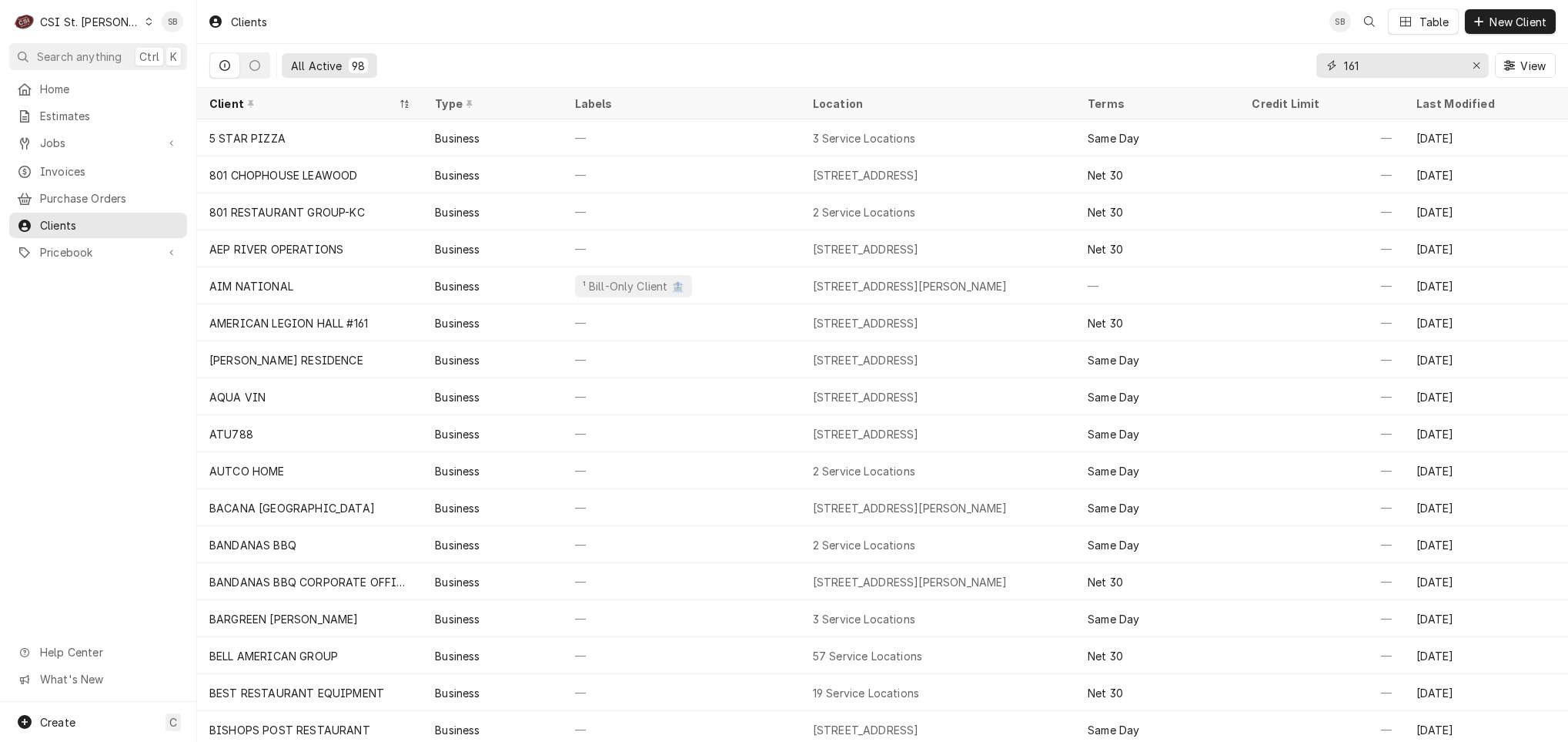
click at [1382, 67] on input "161" at bounding box center [1402, 65] width 116 height 24
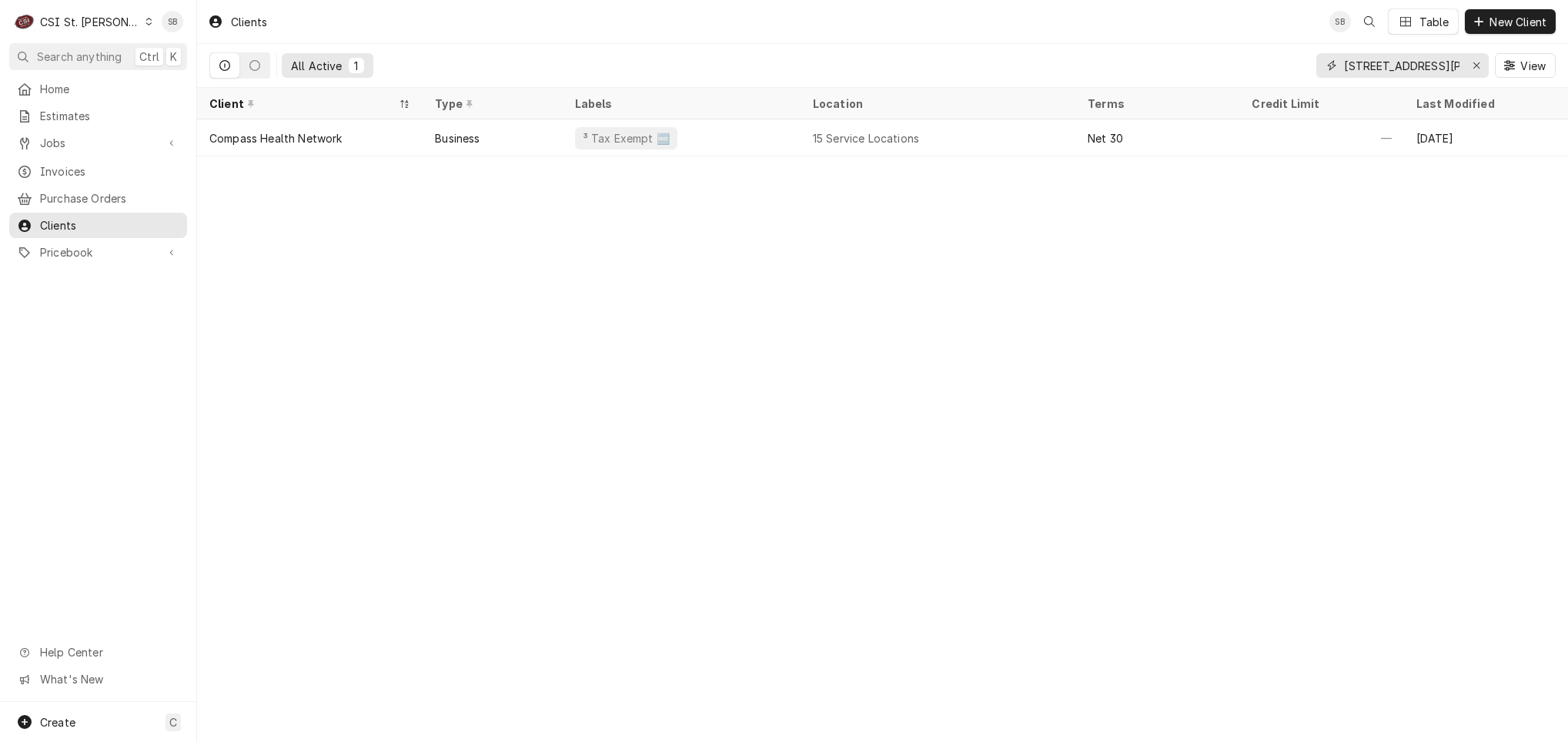
type input "161 pieper rd"
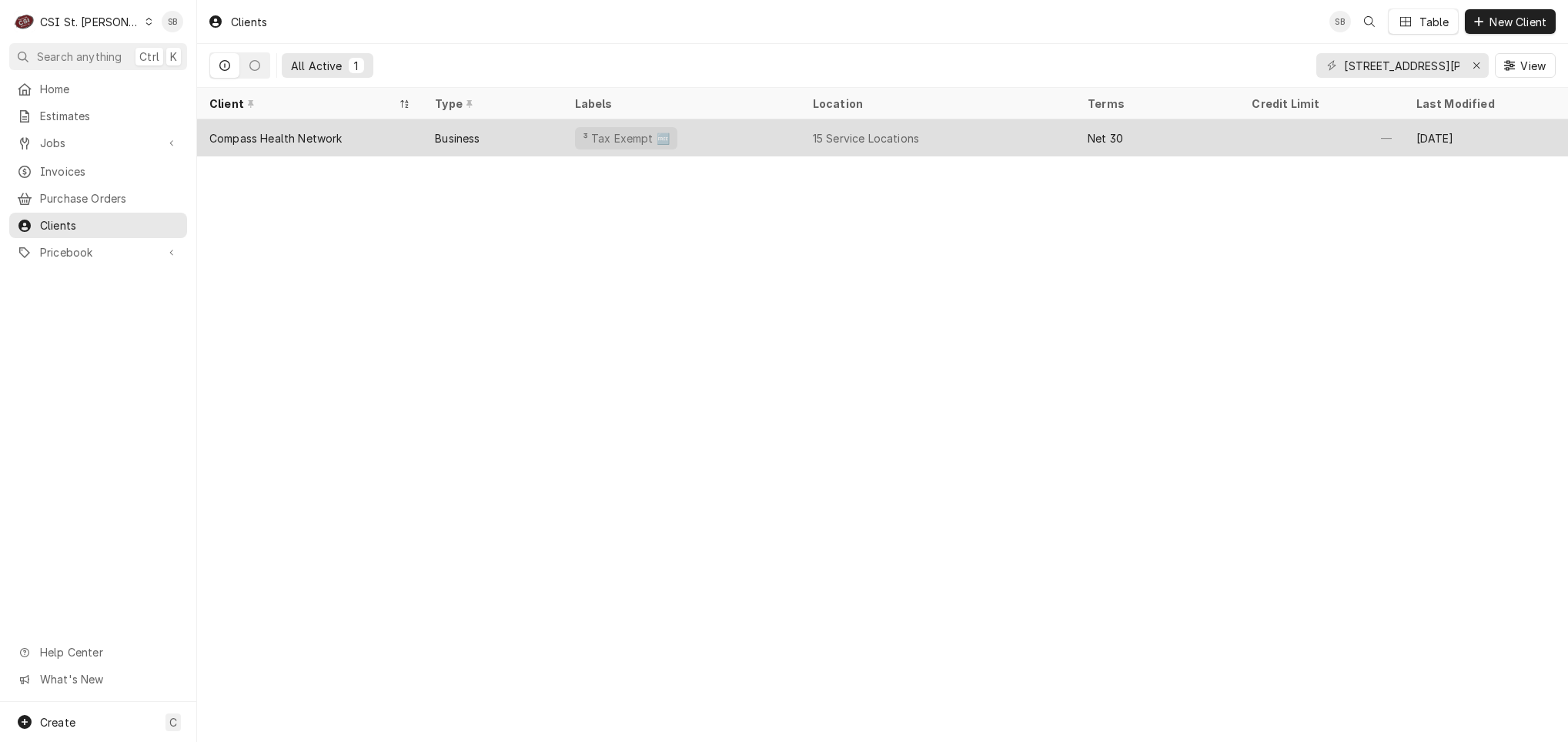
click at [407, 139] on div "Compass Health Network" at bounding box center [310, 137] width 226 height 37
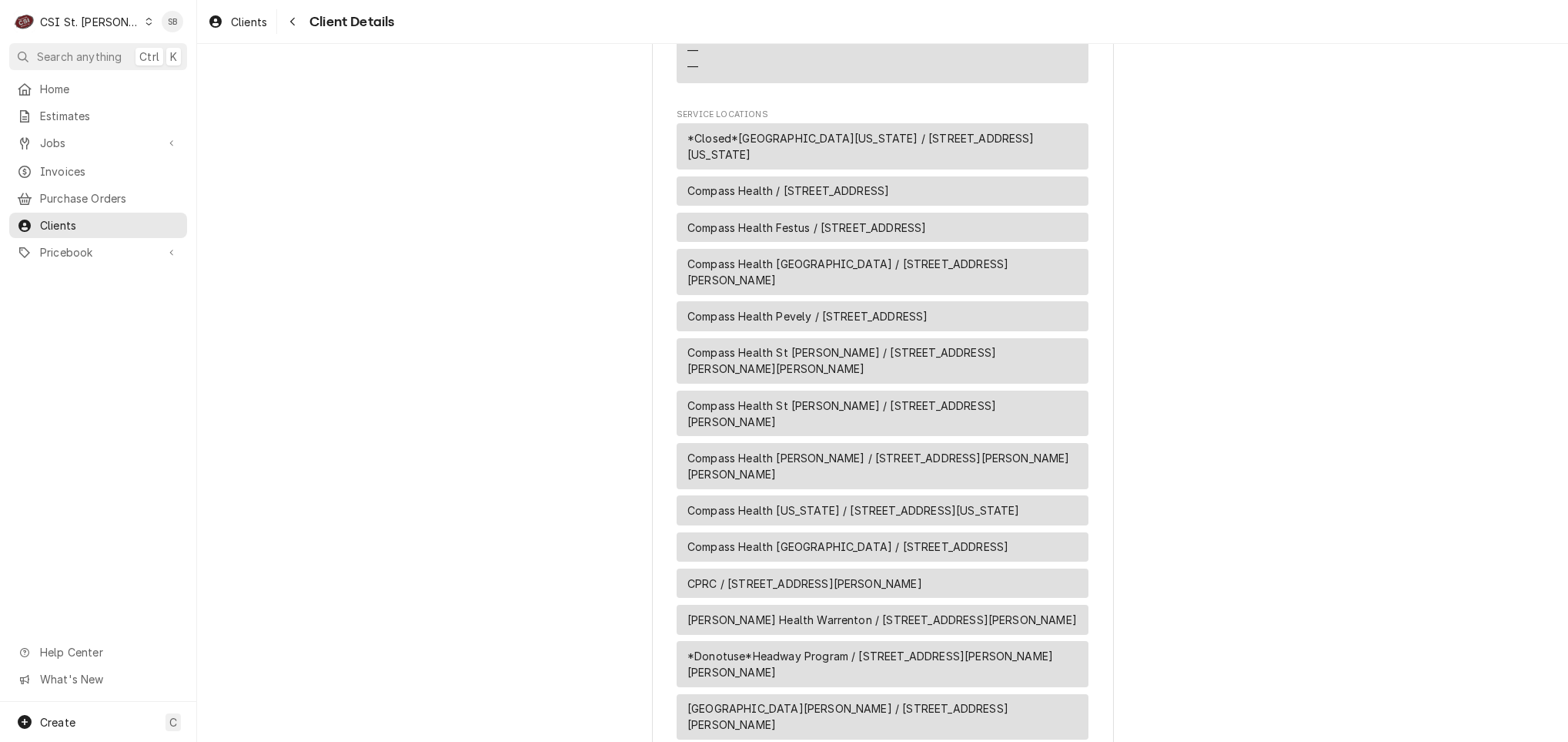
scroll to position [1265, 0]
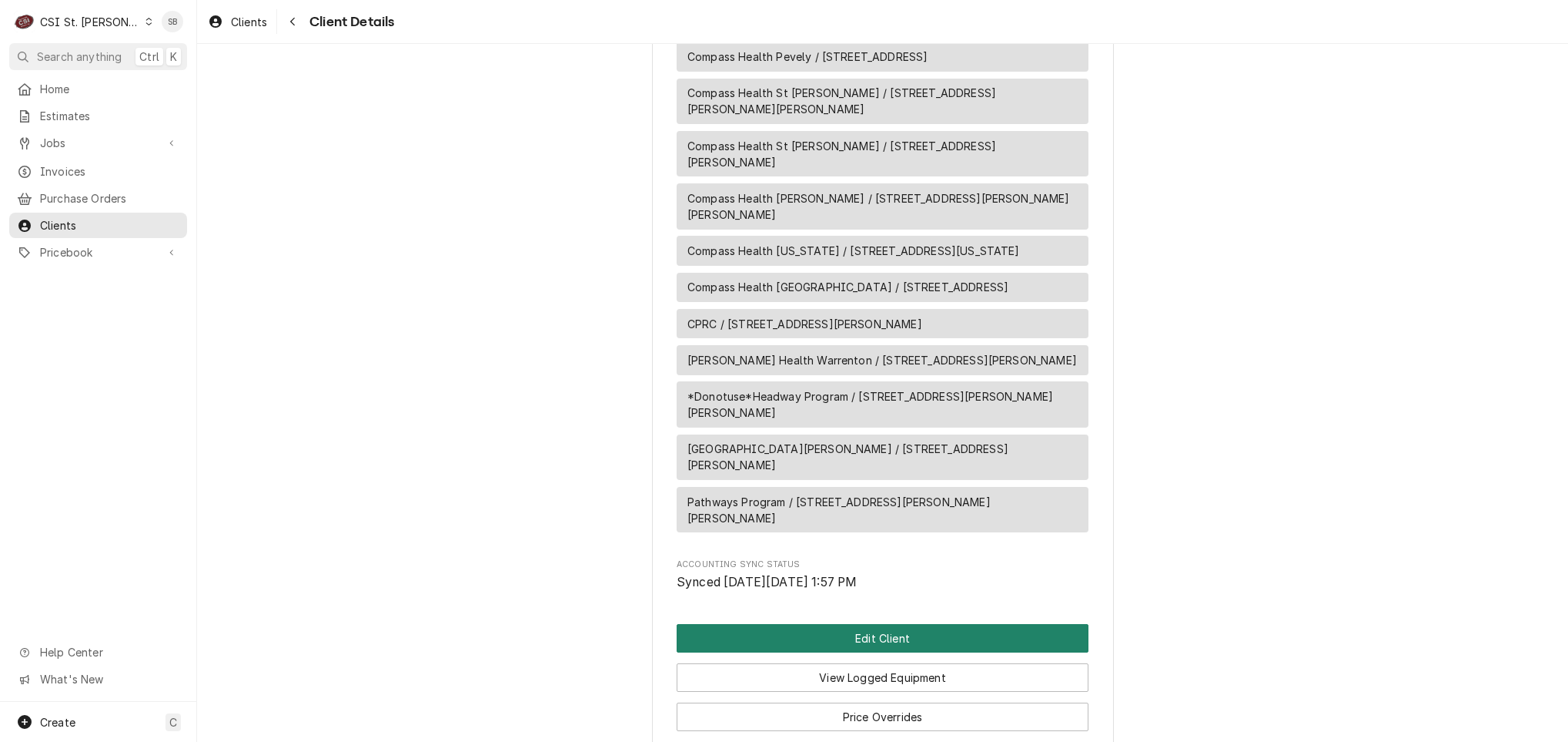
click at [728, 624] on button "Edit Client" at bounding box center [882, 638] width 412 height 29
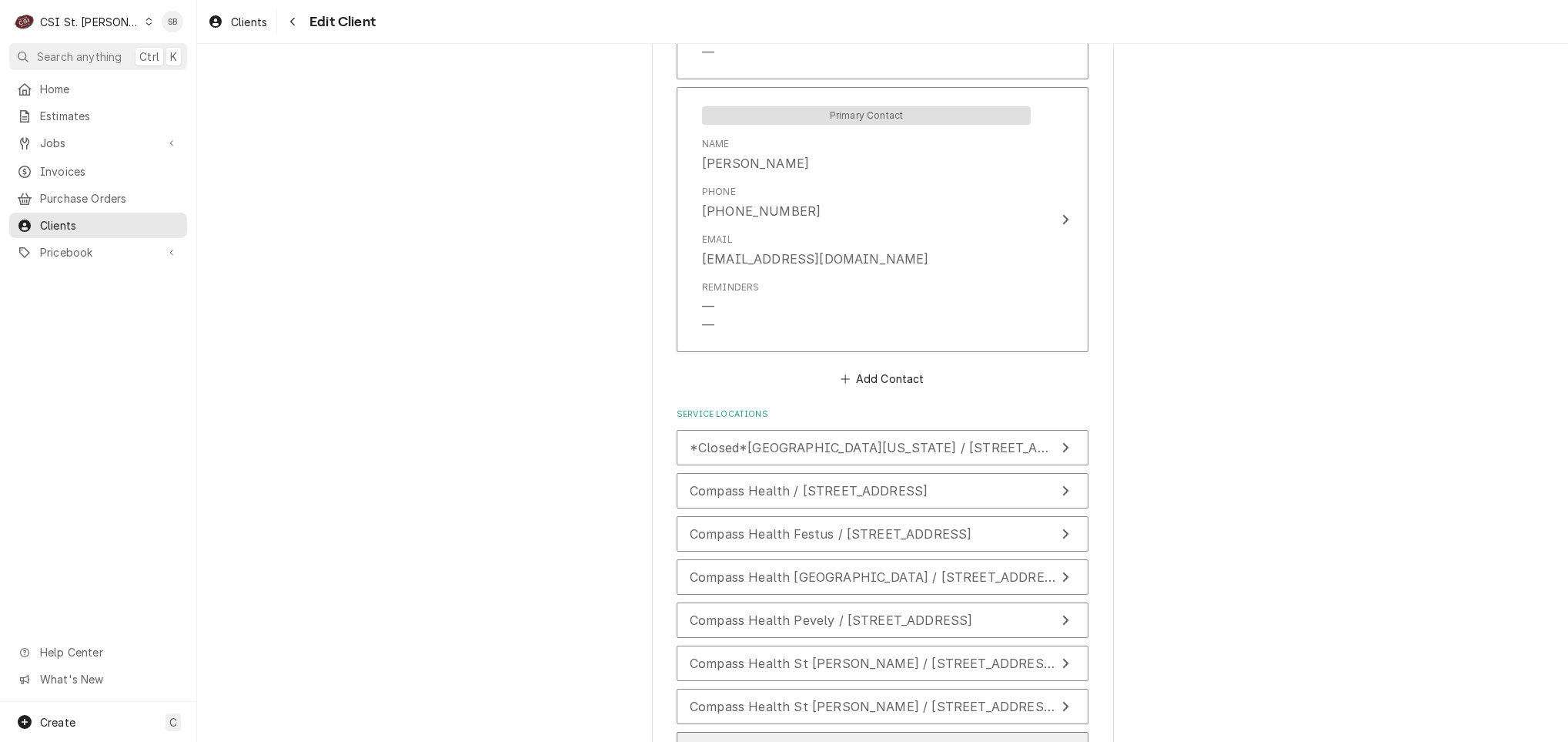
scroll to position [2219, 0]
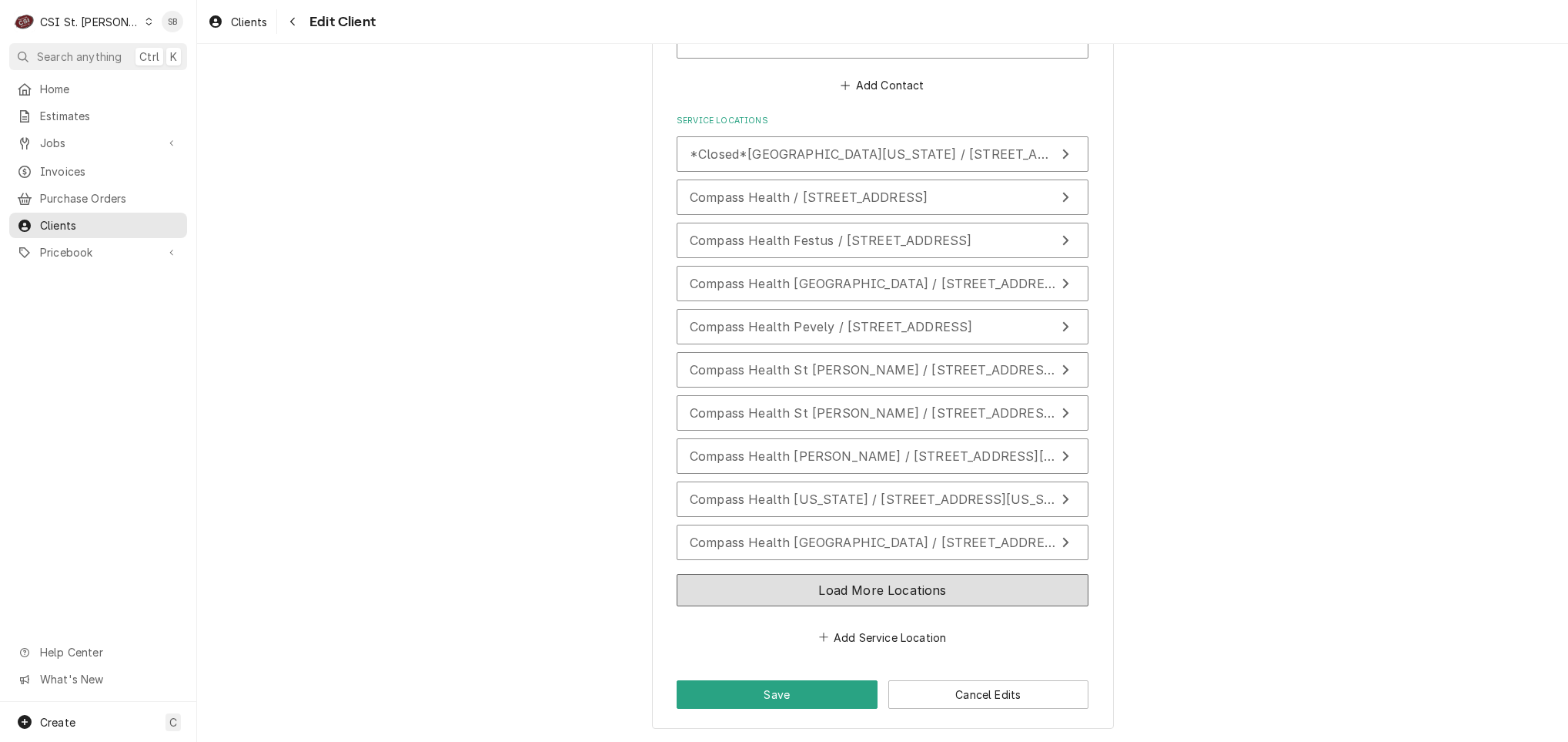
click at [742, 574] on button "Load More Locations" at bounding box center [882, 590] width 412 height 33
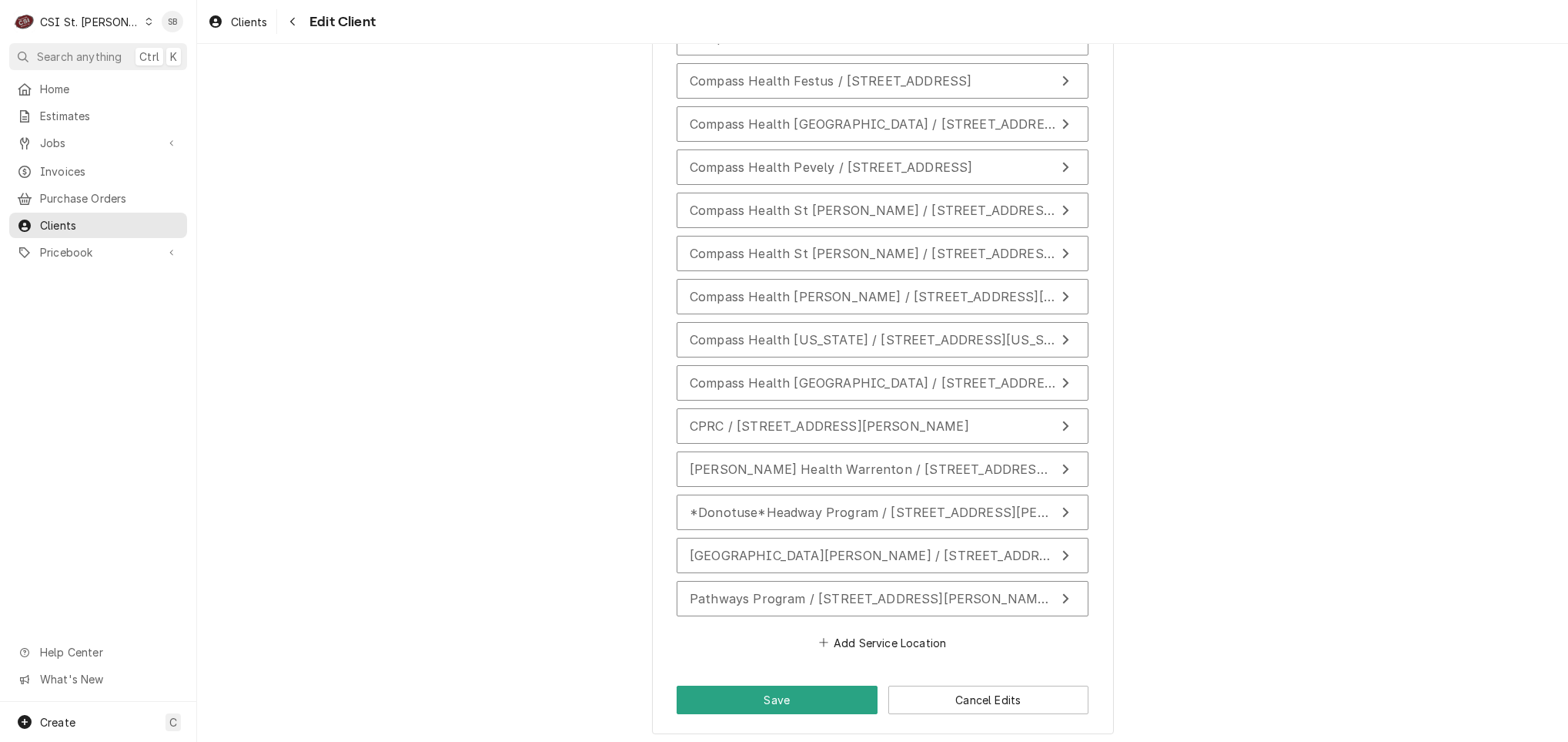
scroll to position [2386, 0]
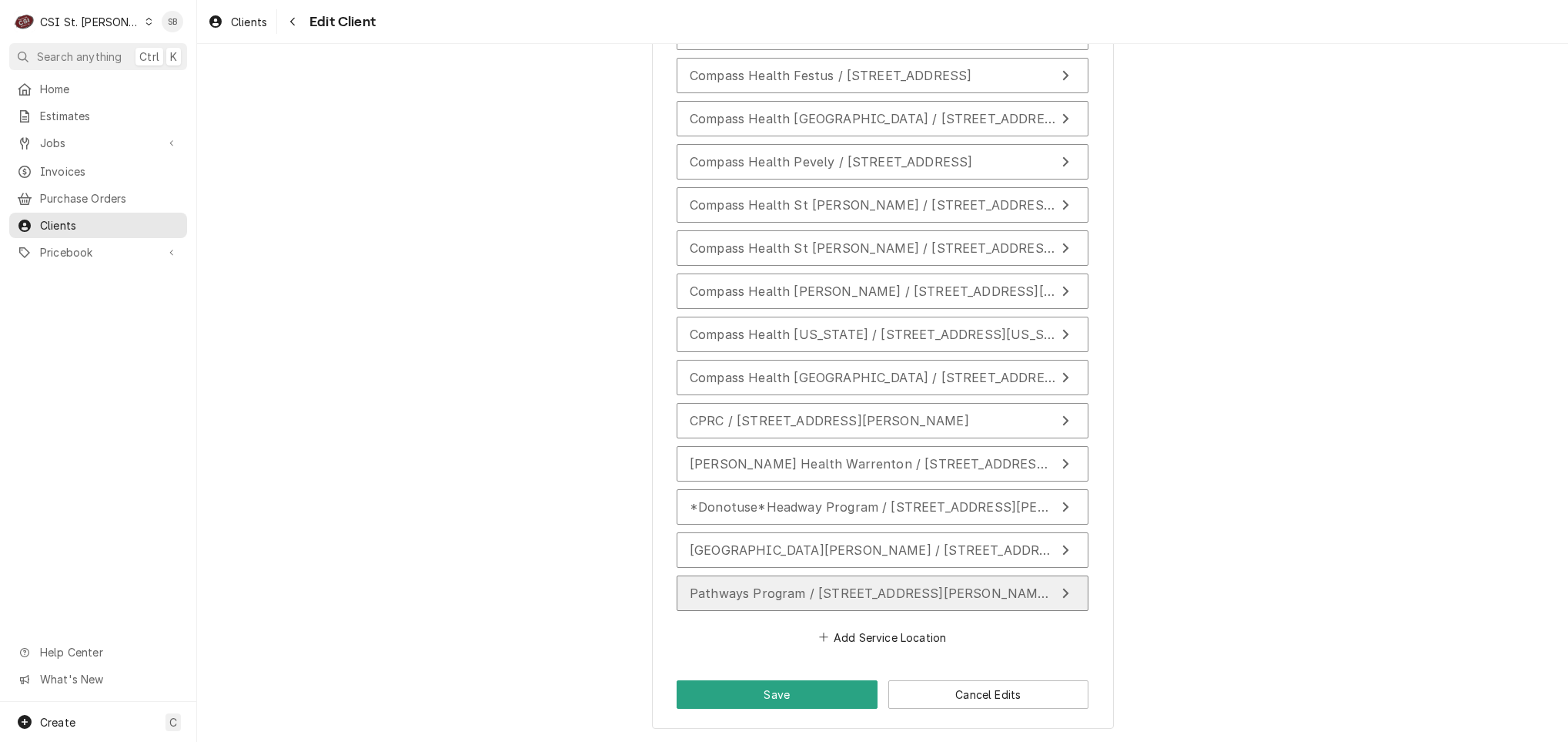
click at [747, 587] on span "Pathways Program / [STREET_ADDRESS][PERSON_NAME][PERSON_NAME]" at bounding box center [923, 593] width 468 height 15
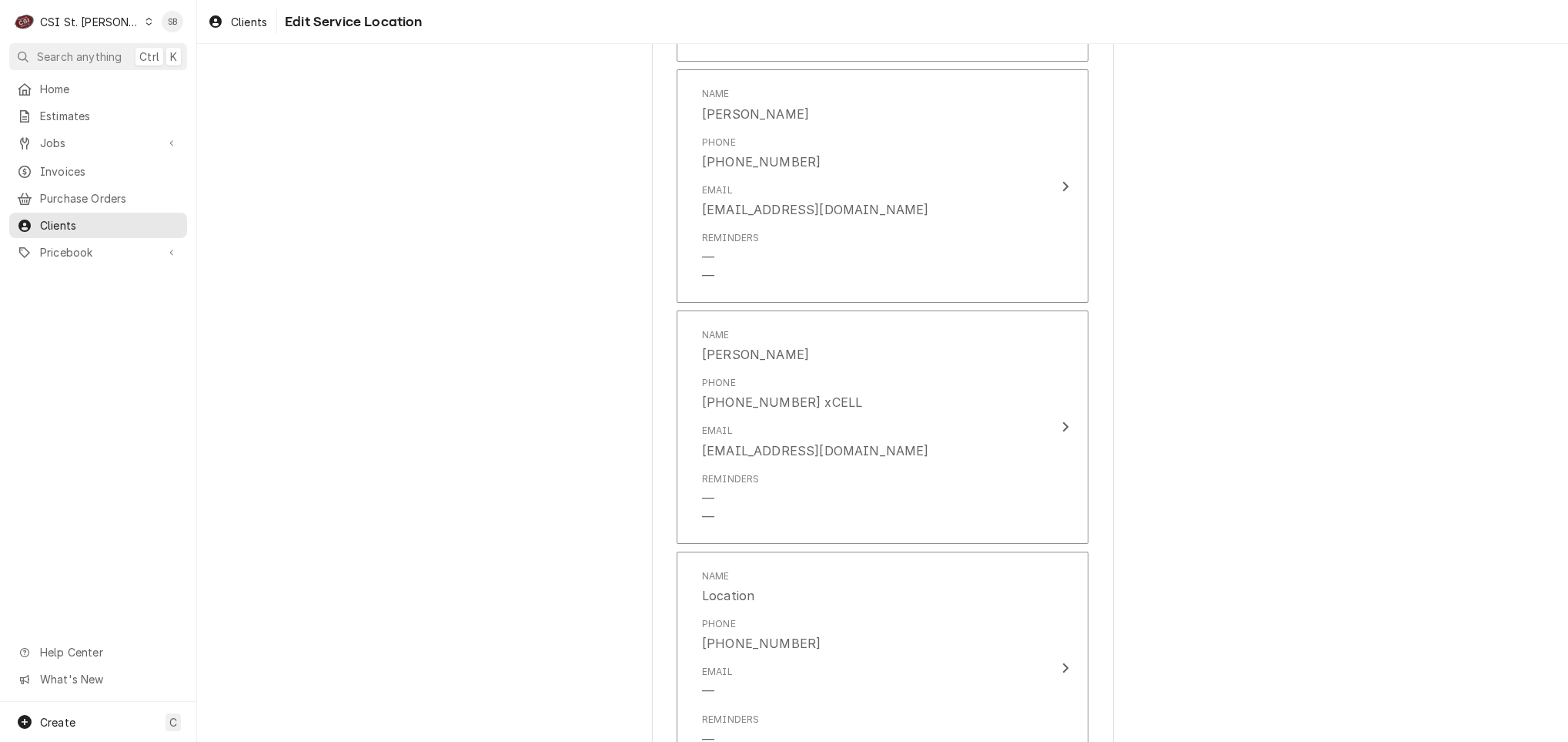
scroll to position [1033, 0]
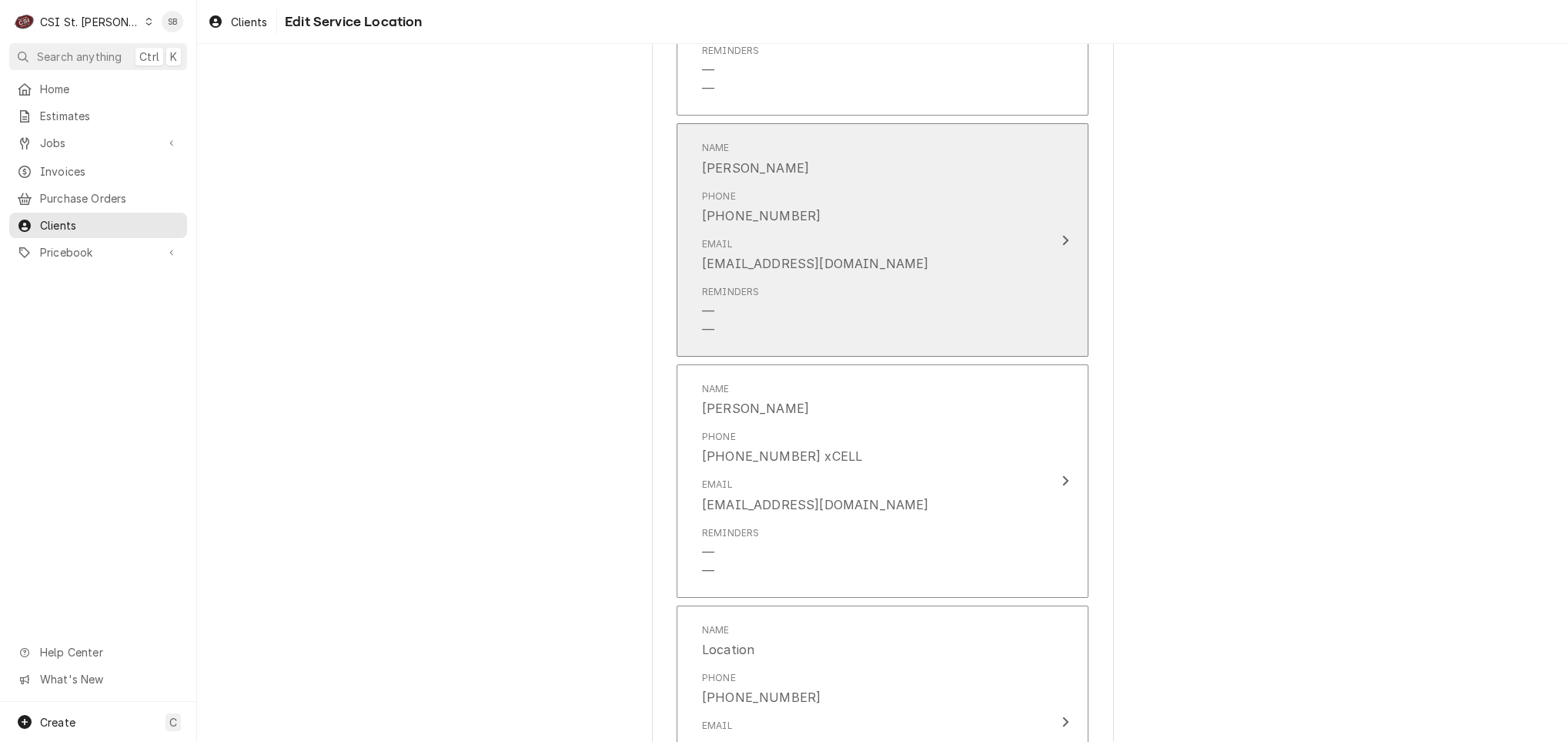
click at [804, 272] on div "Email [EMAIL_ADDRESS][DOMAIN_NAME]" at bounding box center [866, 254] width 328 height 48
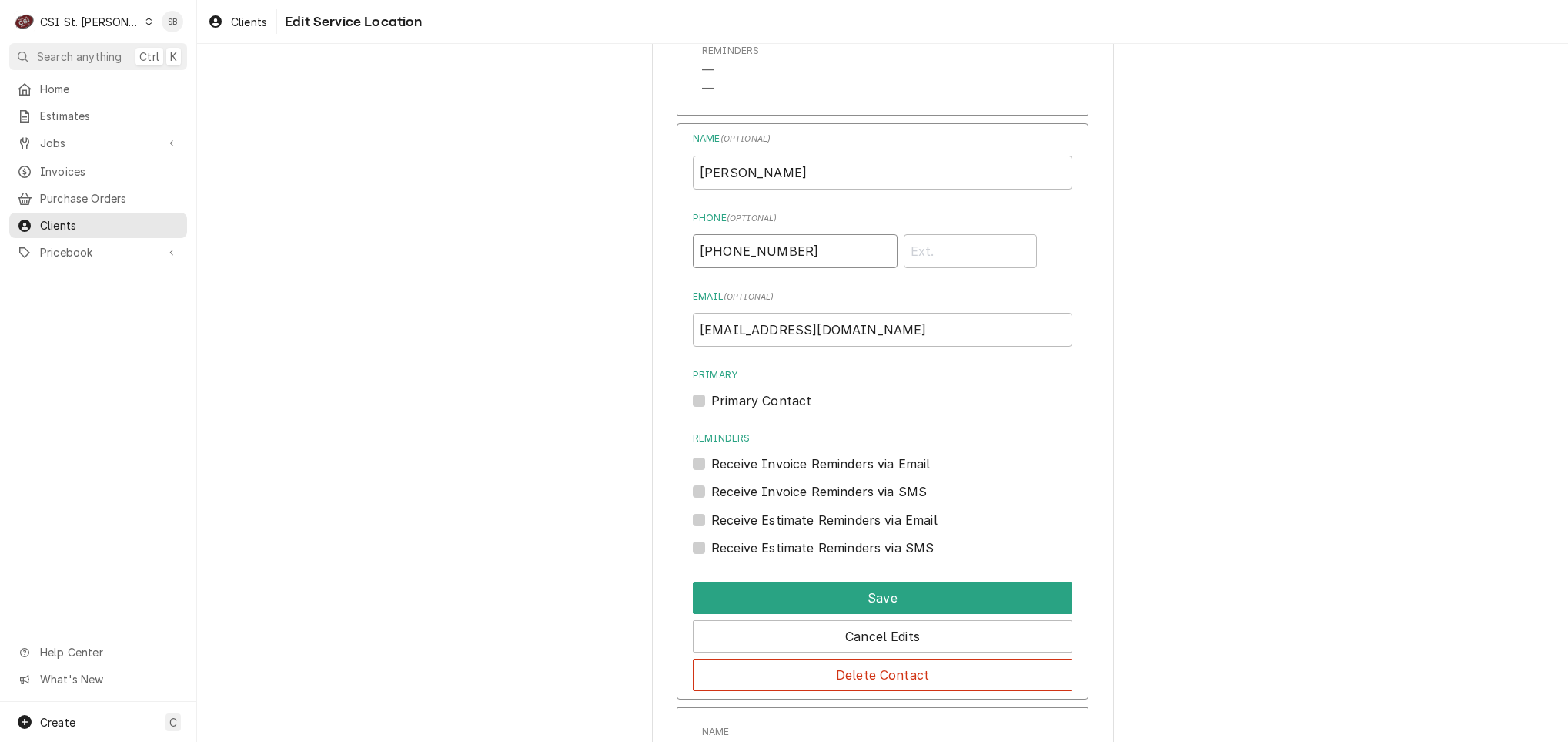
drag, startPoint x: 808, startPoint y: 261, endPoint x: 594, endPoint y: 276, distance: 214.5
click at [597, 275] on div "Use the fields below to edit this service location: Location Name ( optional ) …" at bounding box center [883, 170] width 1371 height 2286
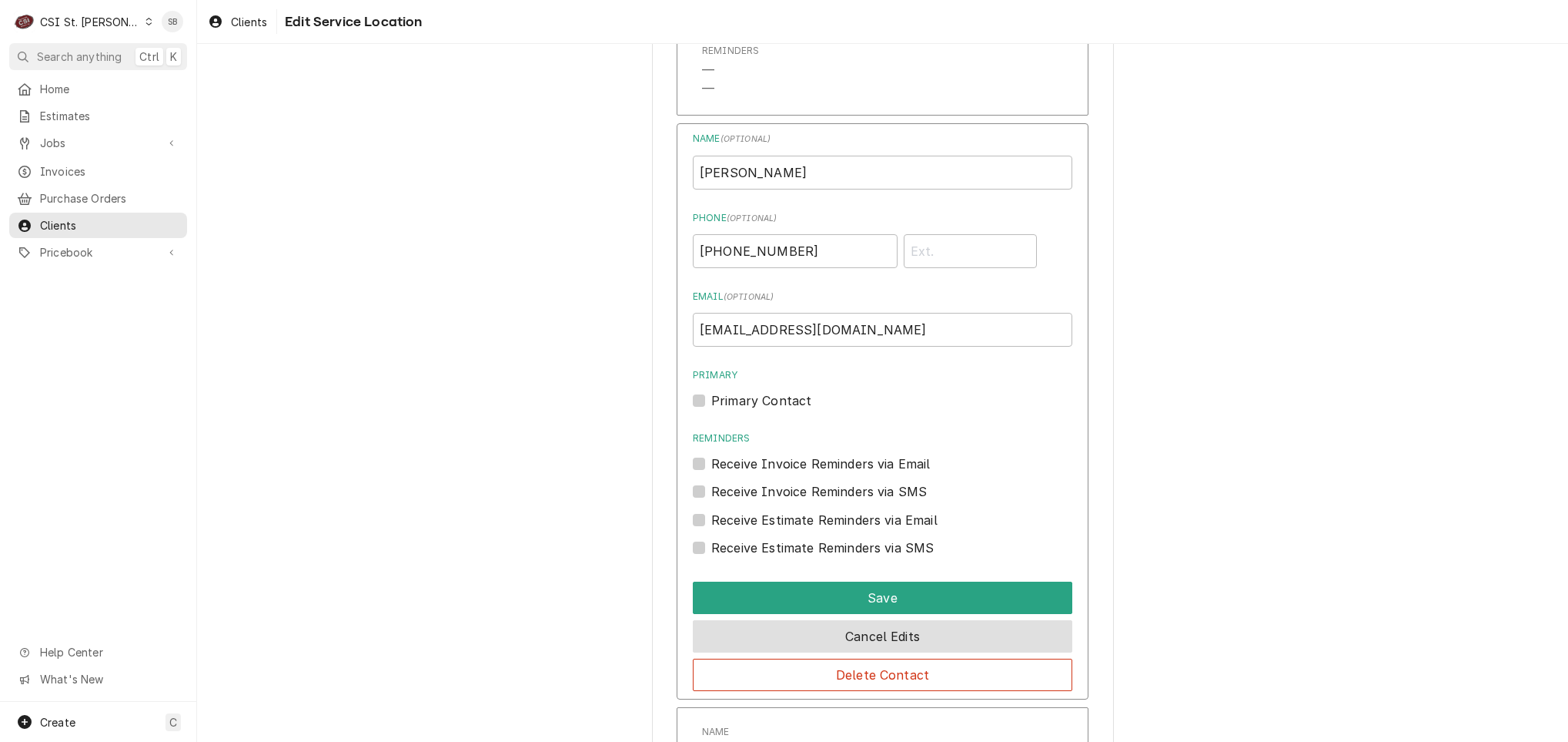
click at [851, 638] on button "Cancel Edits" at bounding box center [883, 636] width 380 height 33
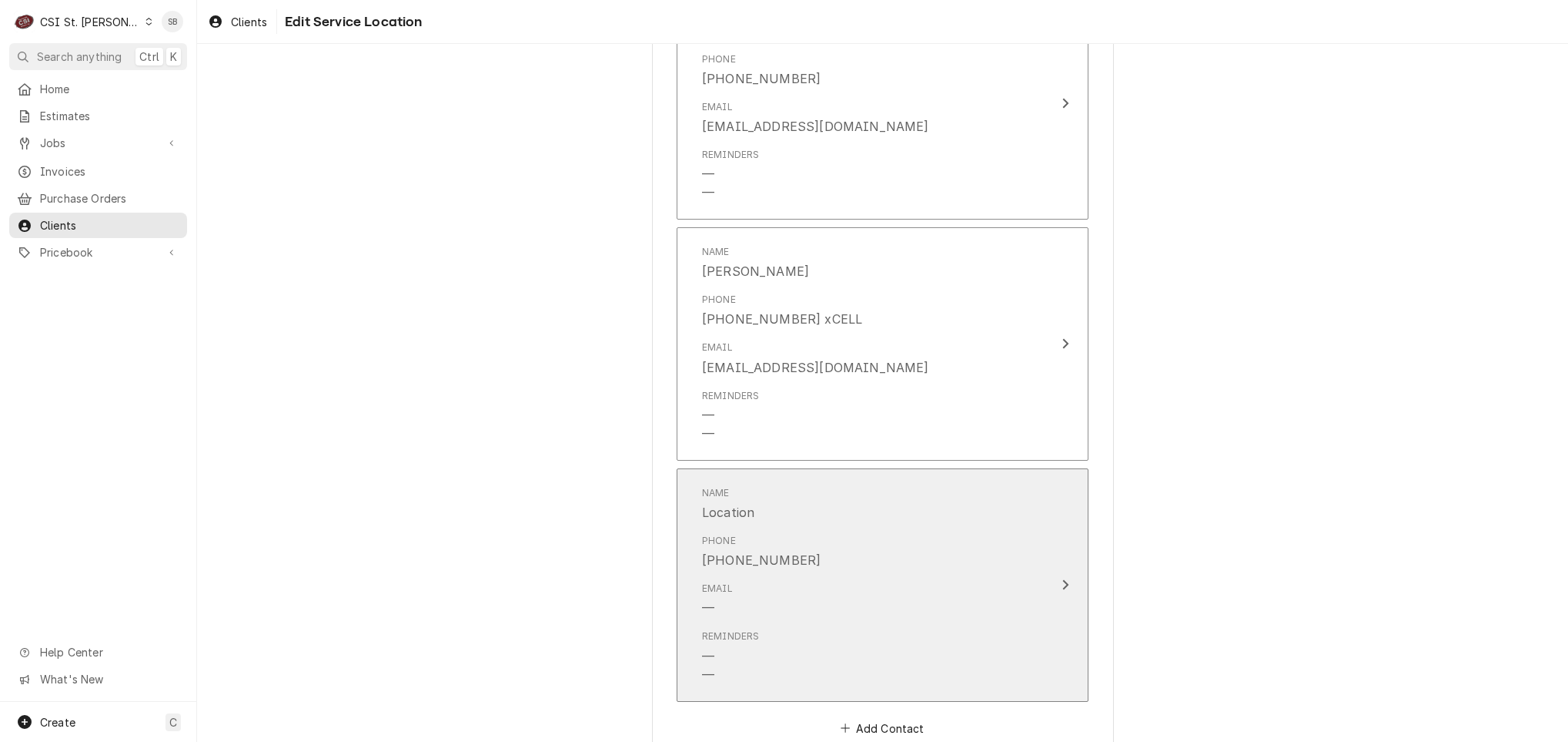
scroll to position [1262, 0]
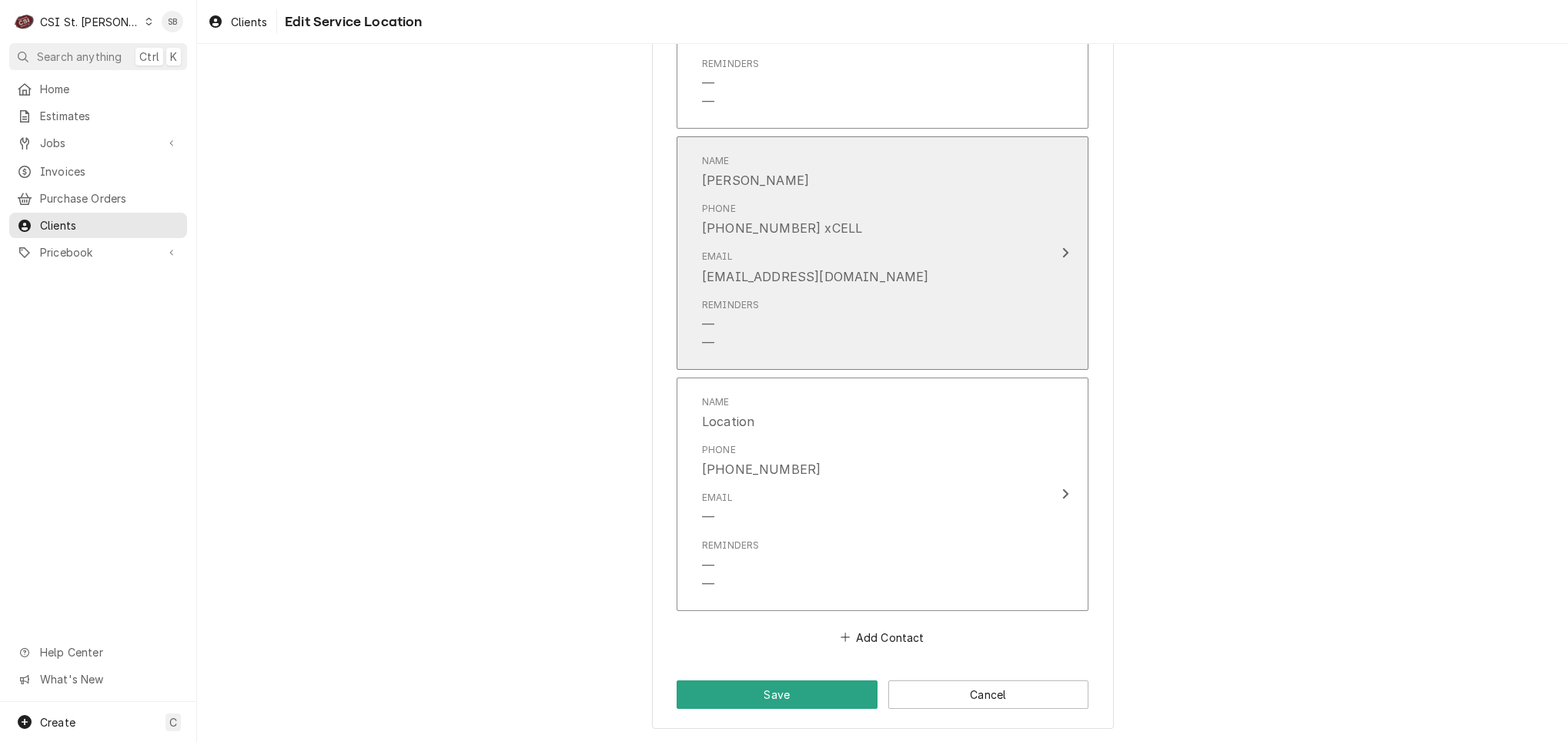
click at [880, 197] on div "Phone [PHONE_NUMBER] xCELL" at bounding box center [866, 219] width 328 height 48
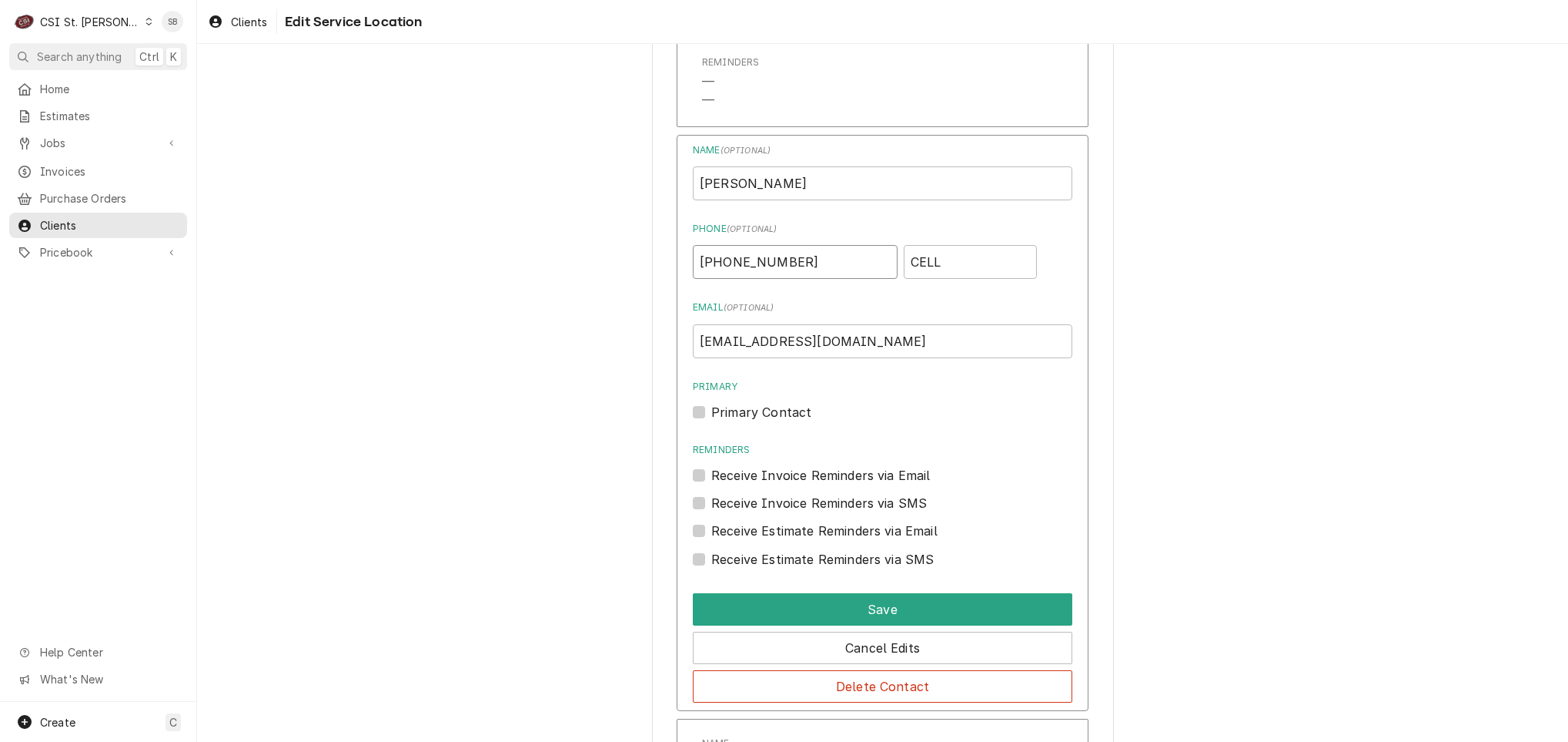
drag, startPoint x: 795, startPoint y: 261, endPoint x: 544, endPoint y: 289, distance: 252.6
type textarea "x"
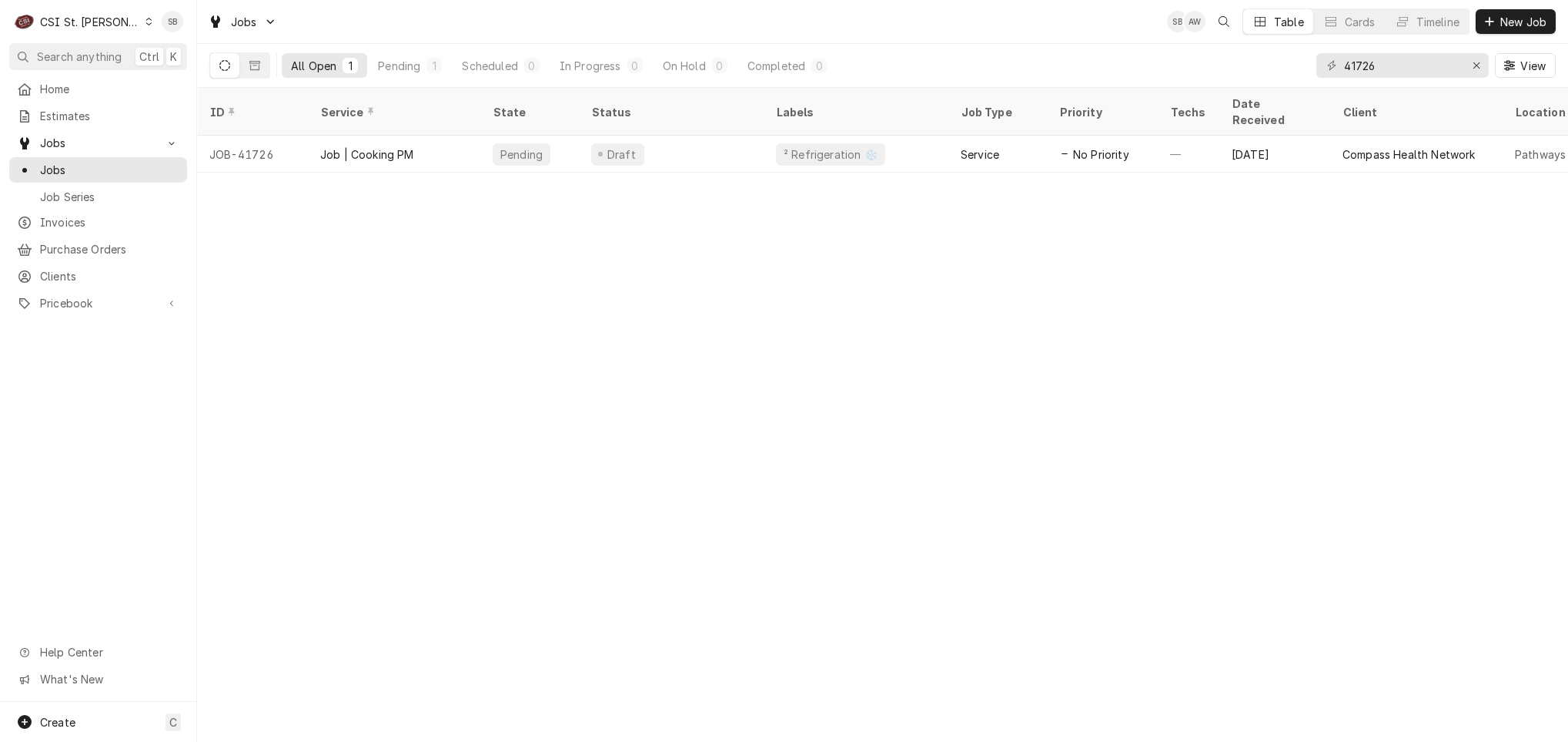
drag, startPoint x: 730, startPoint y: 463, endPoint x: 729, endPoint y: 479, distance: 16.0
click at [730, 467] on div "ID Service State Status Labels Job Type Priority Techs Date Received Client Loc…" at bounding box center [883, 415] width 1371 height 654
